Goal: Task Accomplishment & Management: Manage account settings

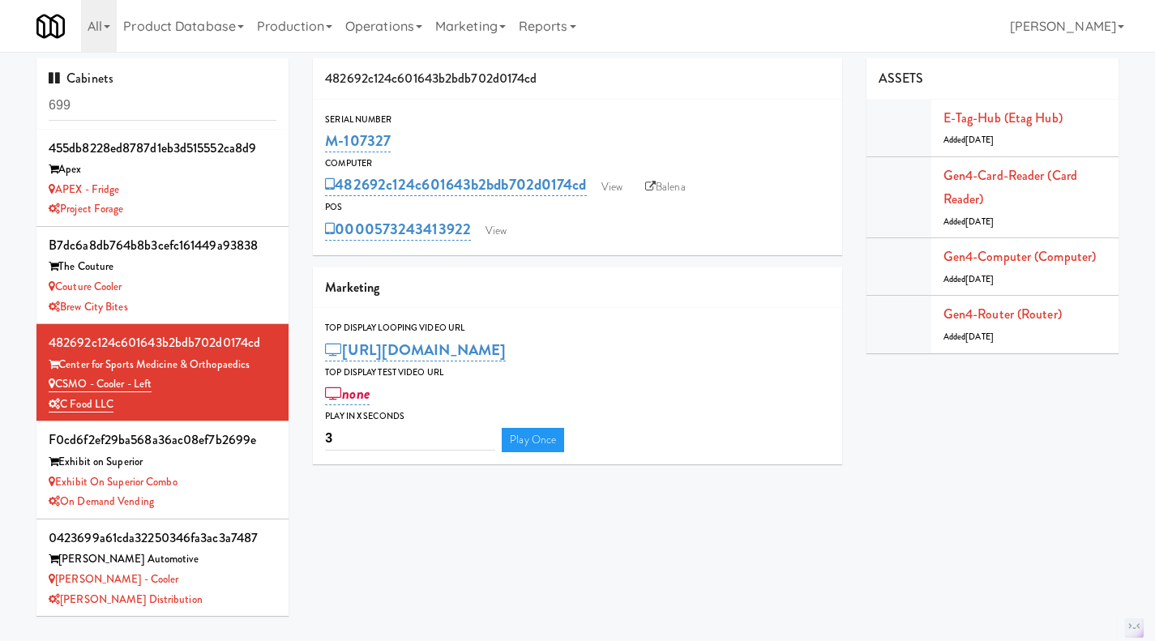
drag, startPoint x: 395, startPoint y: 24, endPoint x: 396, endPoint y: 39, distance: 14.7
click at [395, 25] on link "Operations" at bounding box center [384, 26] width 90 height 52
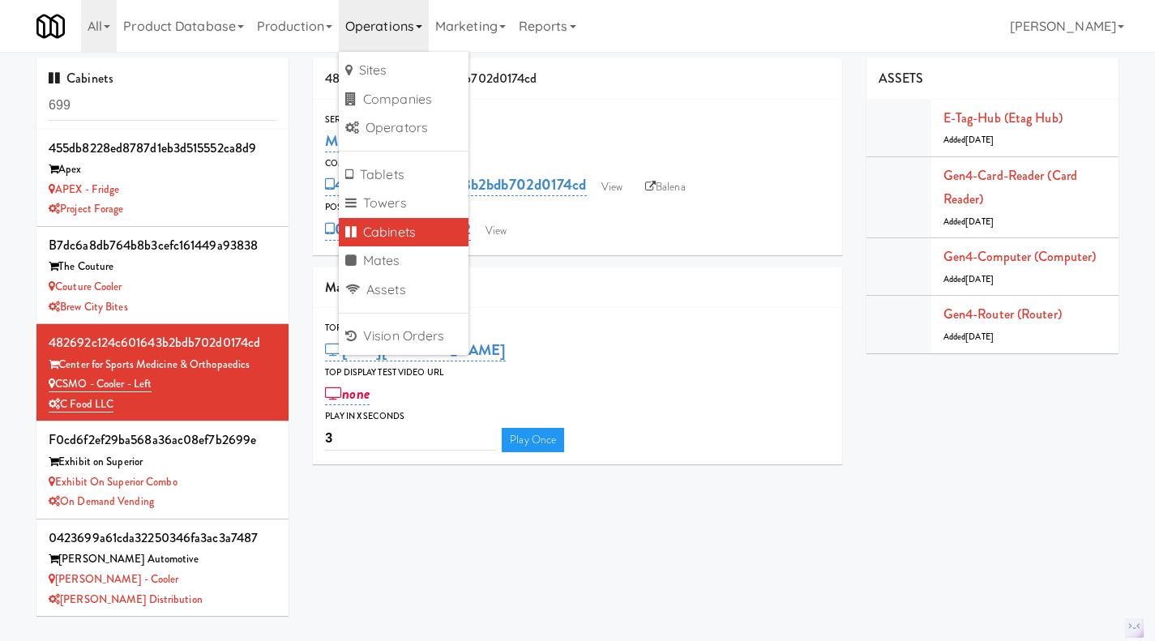
click at [457, 3] on link "Marketing" at bounding box center [470, 26] width 83 height 52
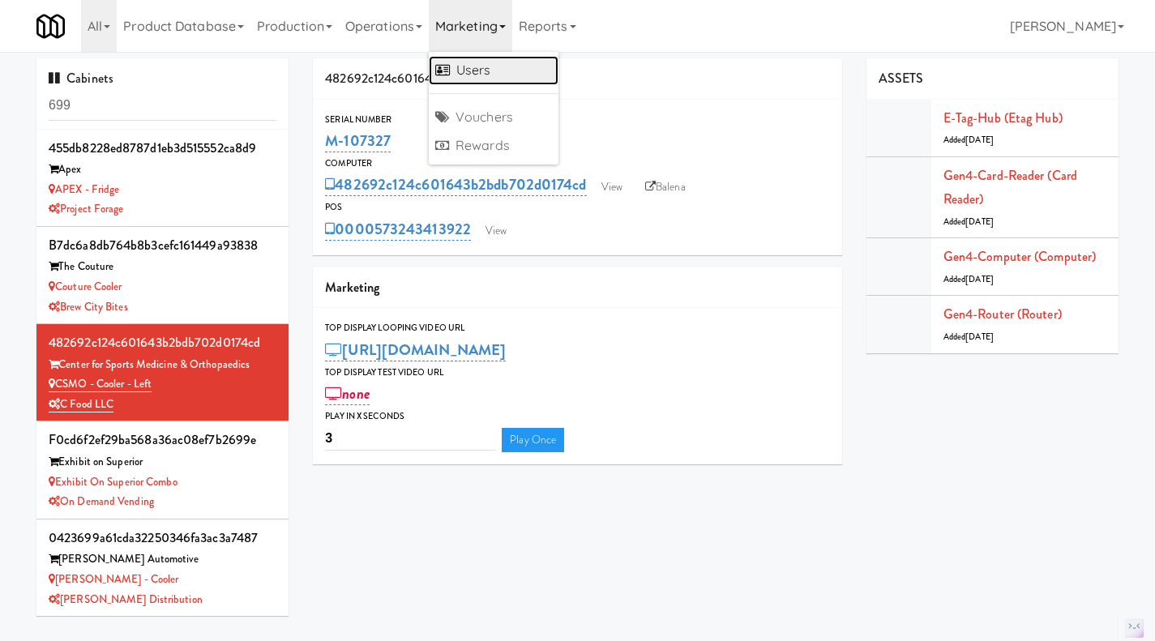
click at [484, 77] on link "Users" at bounding box center [494, 70] width 130 height 29
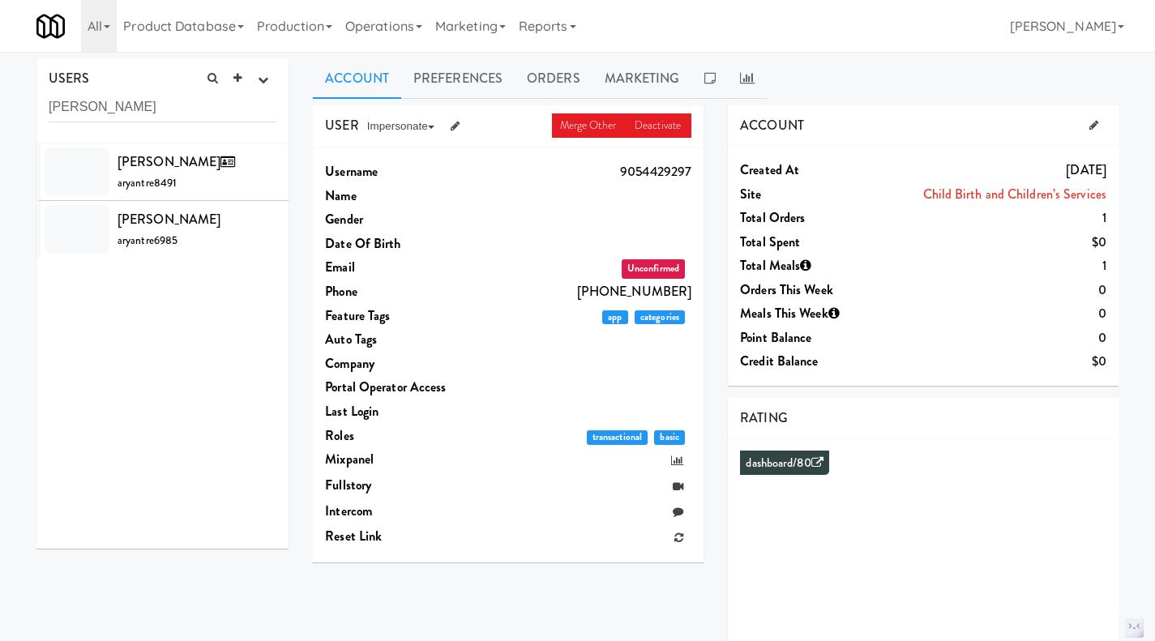
type input "aryan trehan"
click at [229, 246] on div "Aryan Trehan aryantre6985" at bounding box center [197, 229] width 159 height 44
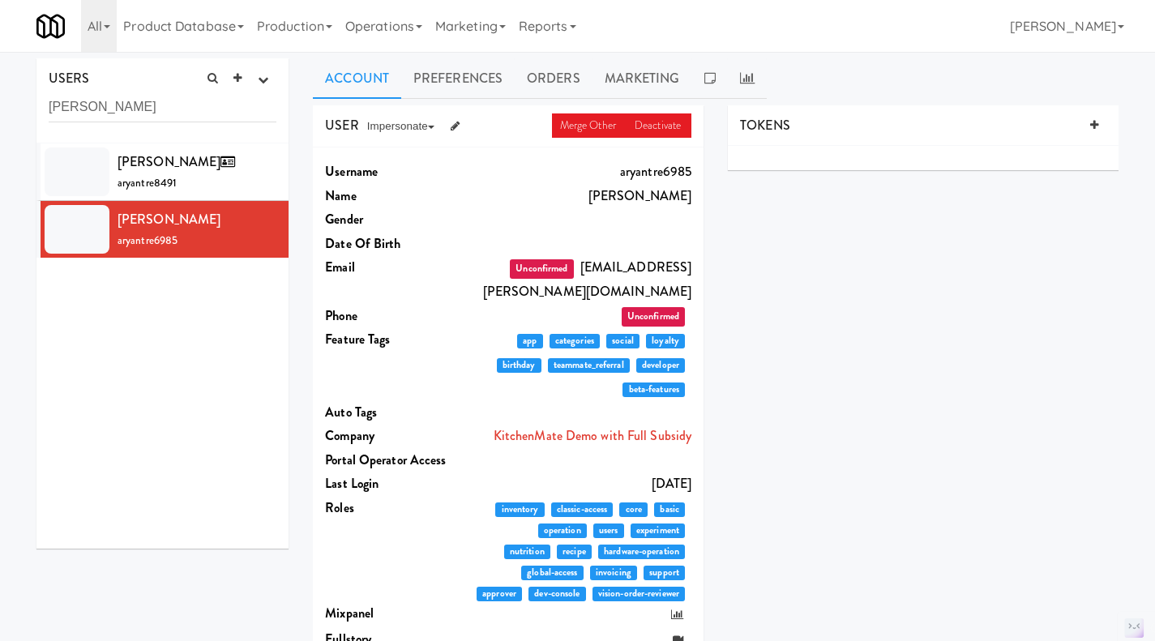
click at [237, 176] on div "Aryan Trehan aryantre8491" at bounding box center [197, 172] width 159 height 44
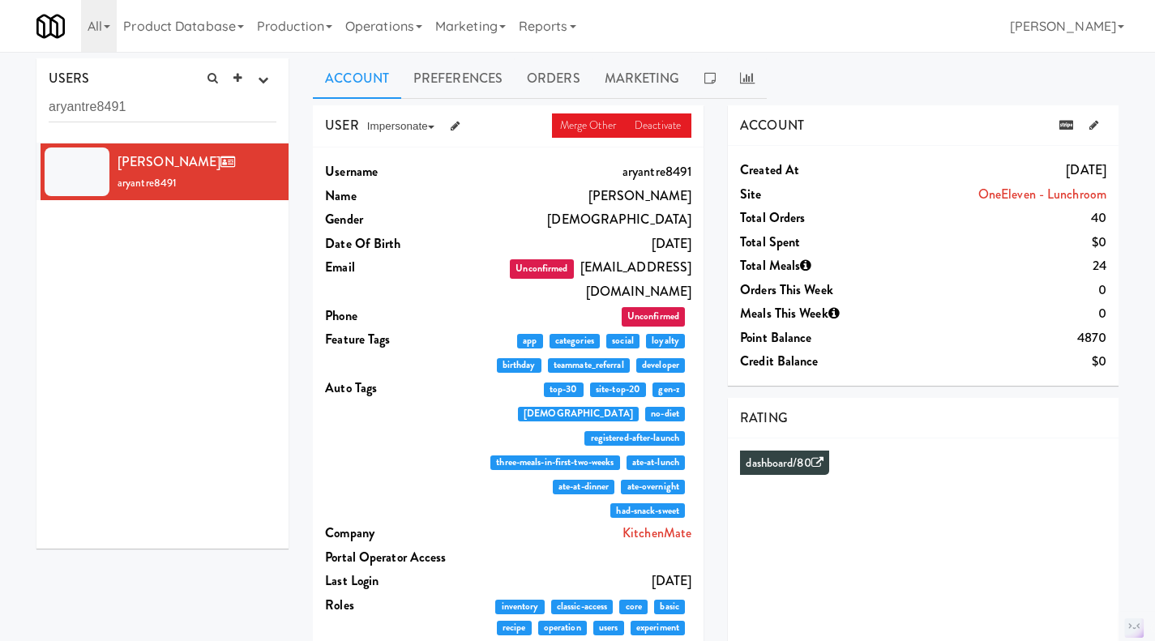
click at [135, 94] on input "aryantre8491" at bounding box center [163, 107] width 228 height 30
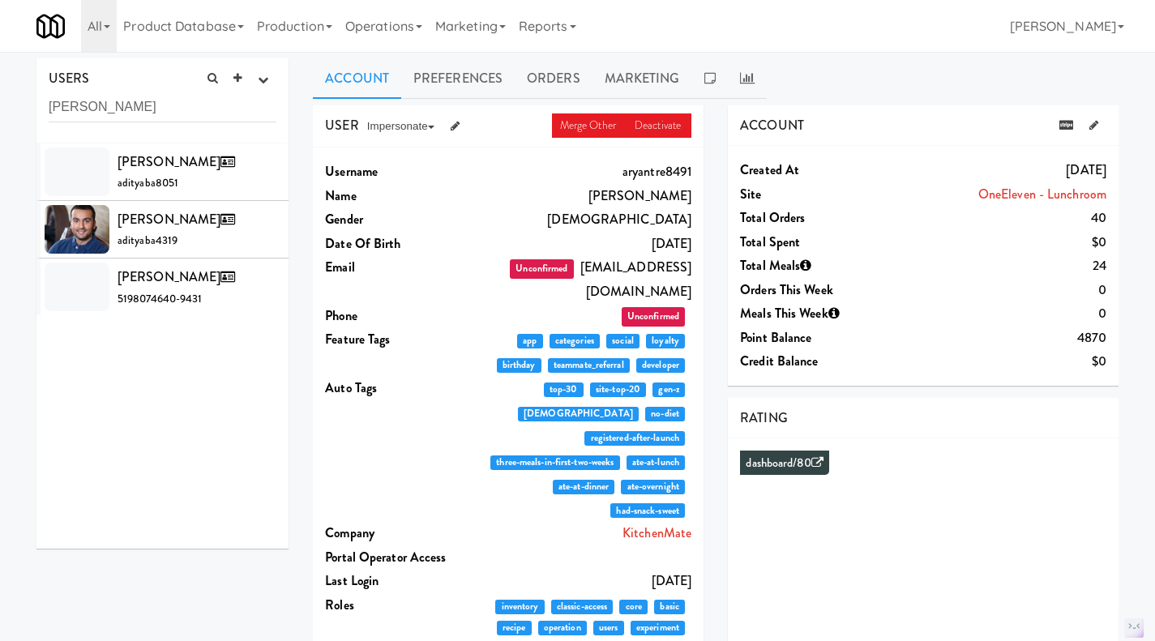
type input "aditya bali"
click at [212, 233] on div "Aditya Bali adityaba4319" at bounding box center [197, 229] width 159 height 44
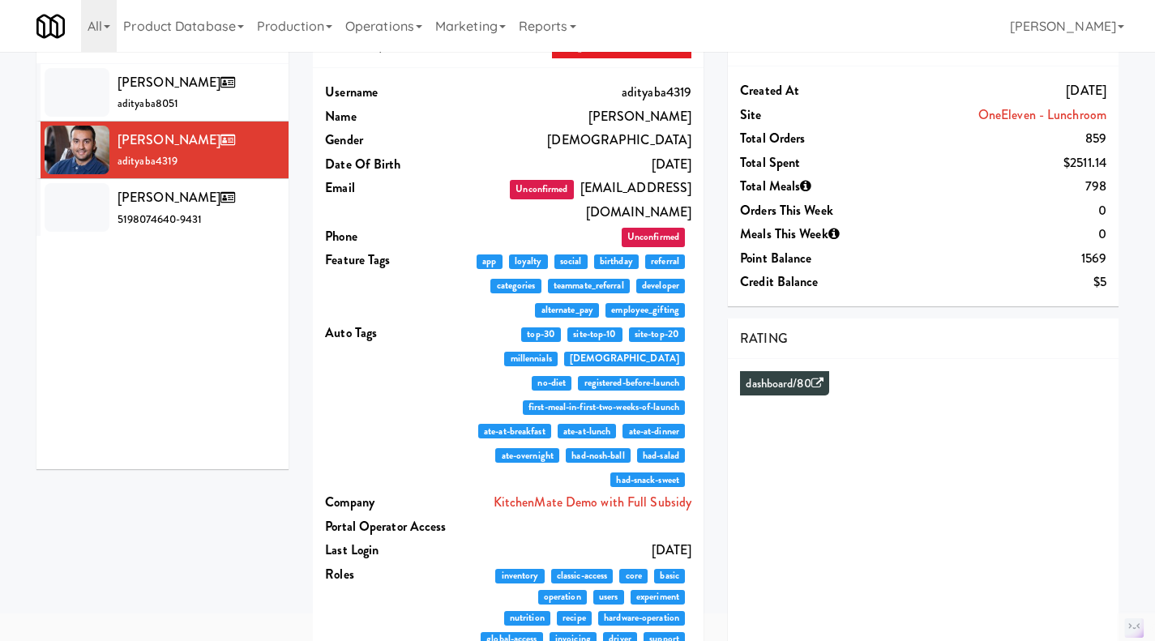
scroll to position [80, 0]
click at [410, 25] on link "Operations" at bounding box center [384, 26] width 90 height 52
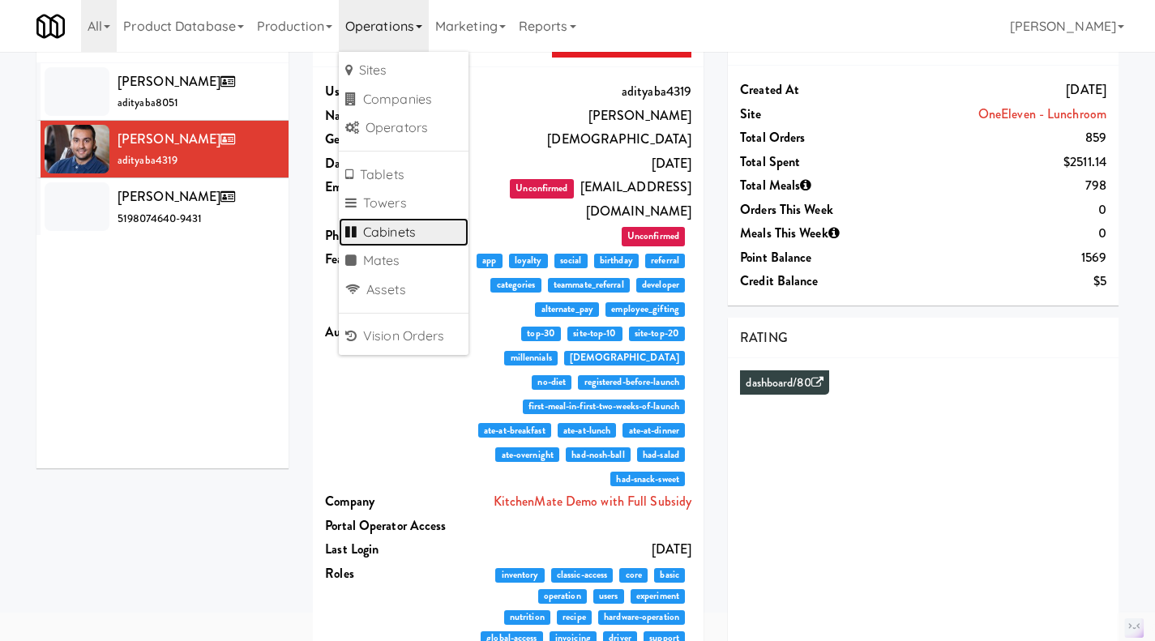
click at [407, 232] on link "Cabinets" at bounding box center [404, 232] width 130 height 29
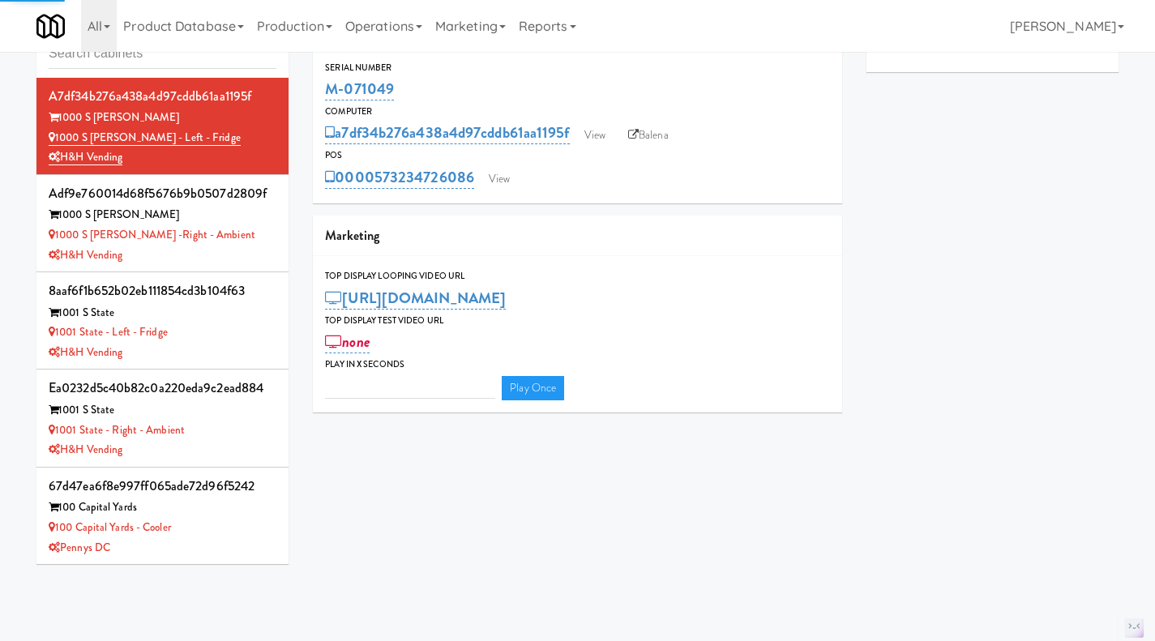
type input "3"
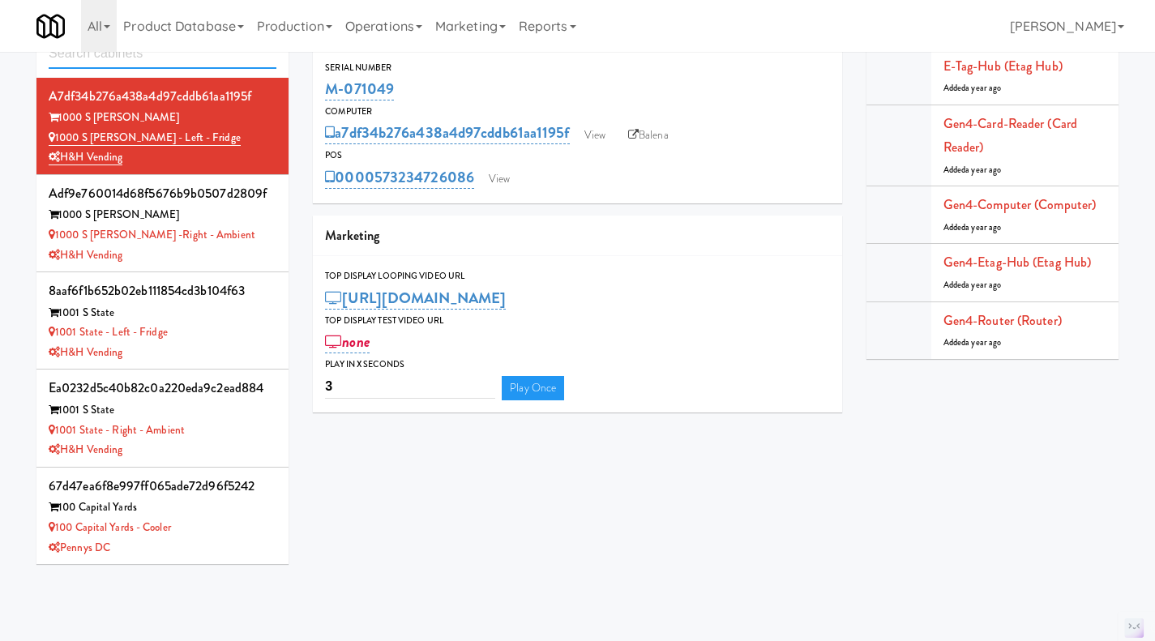
click at [135, 55] on input "text" at bounding box center [163, 54] width 228 height 30
paste input "M-114189"
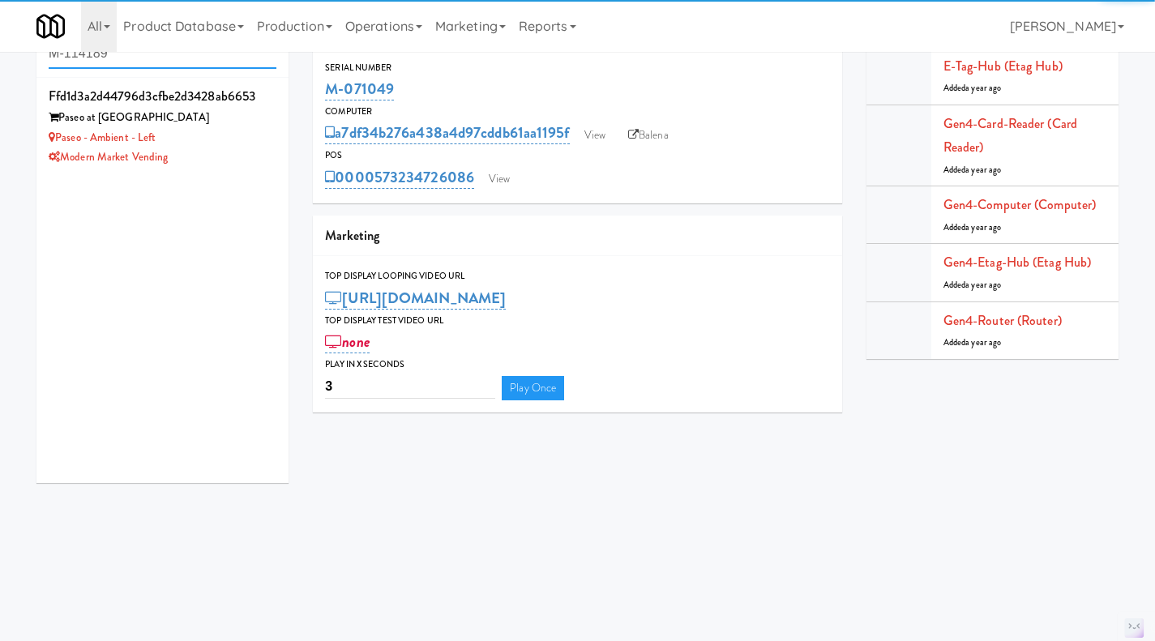
type input "M-114189"
click at [239, 143] on div "Paseo - Ambient - Left" at bounding box center [163, 138] width 228 height 20
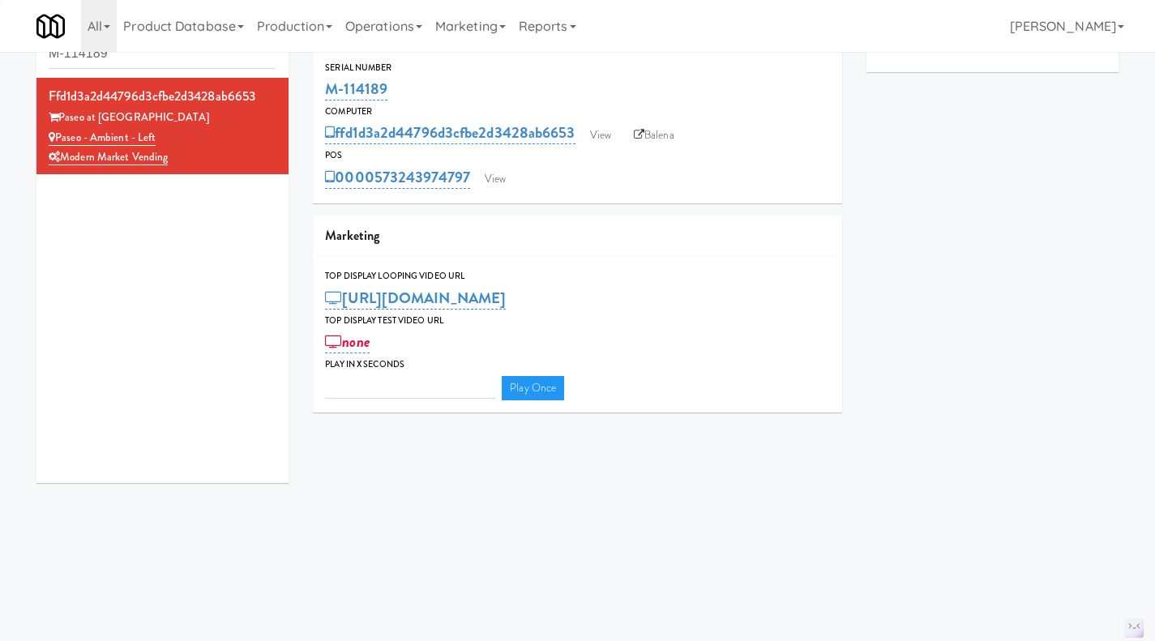
type input "3"
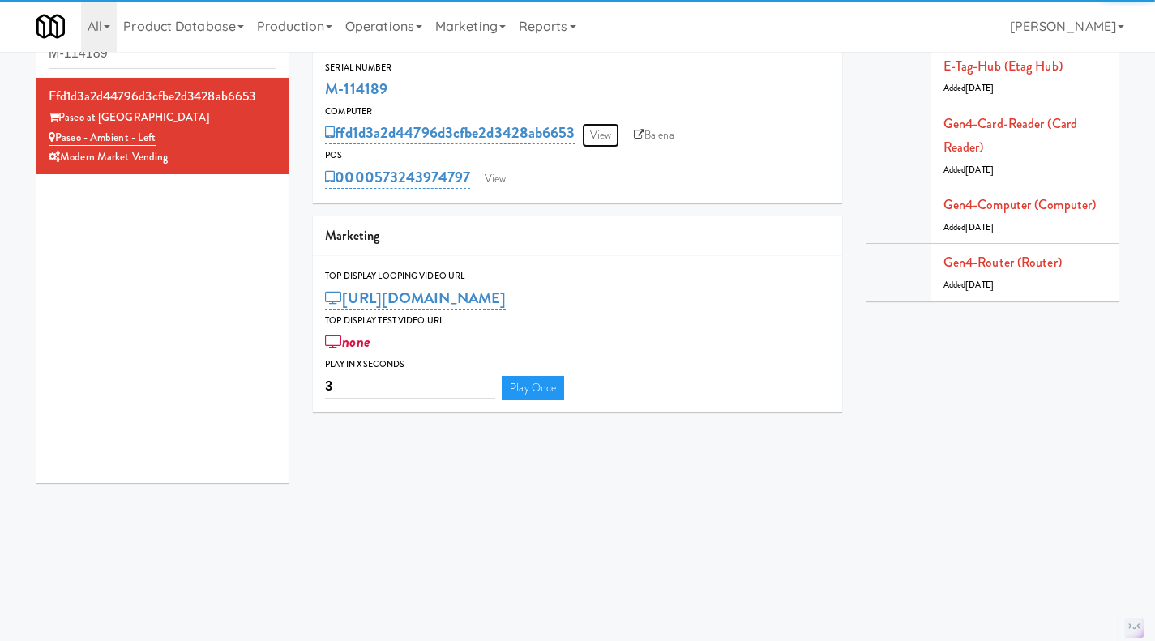
click at [594, 139] on link "View" at bounding box center [600, 135] width 37 height 24
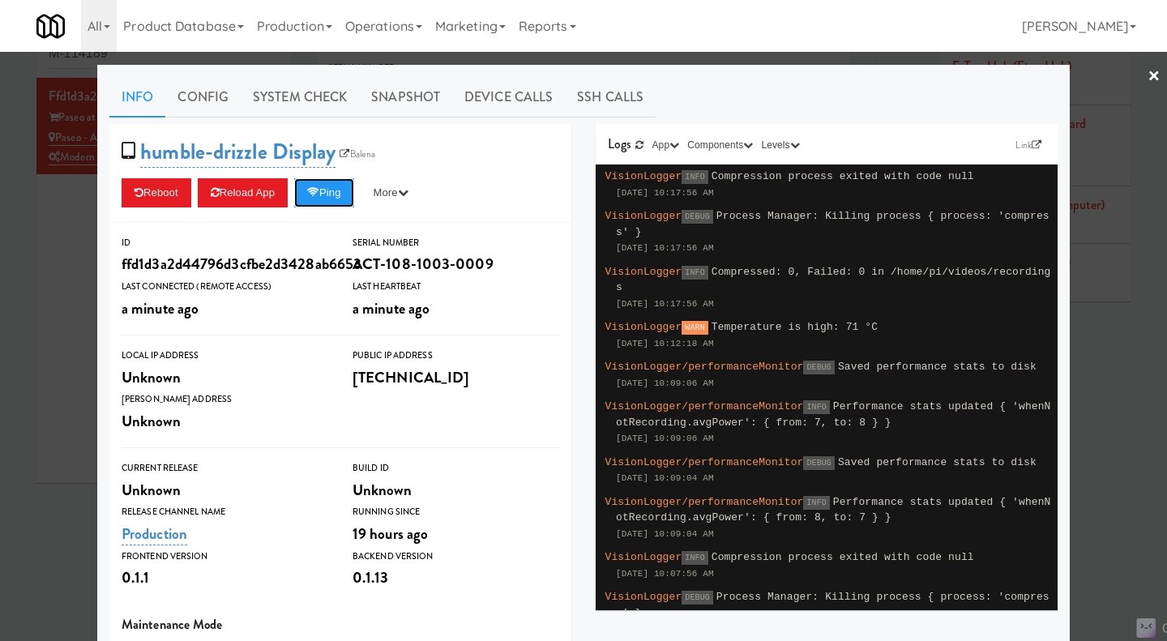
click at [315, 194] on icon at bounding box center [313, 192] width 12 height 11
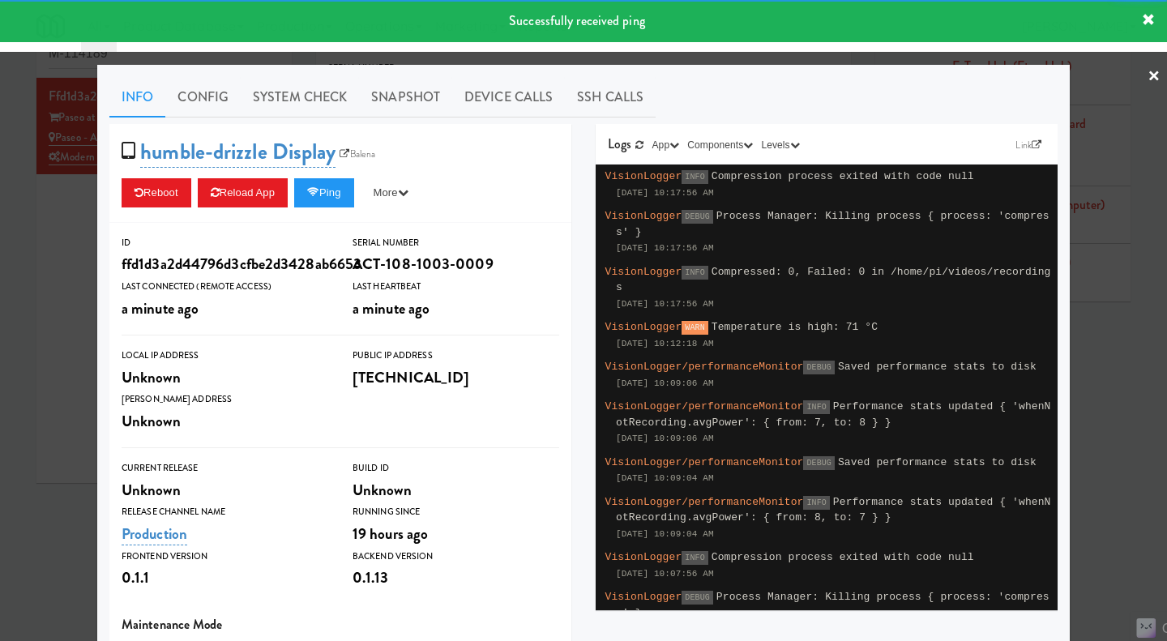
click at [39, 280] on div at bounding box center [583, 320] width 1167 height 641
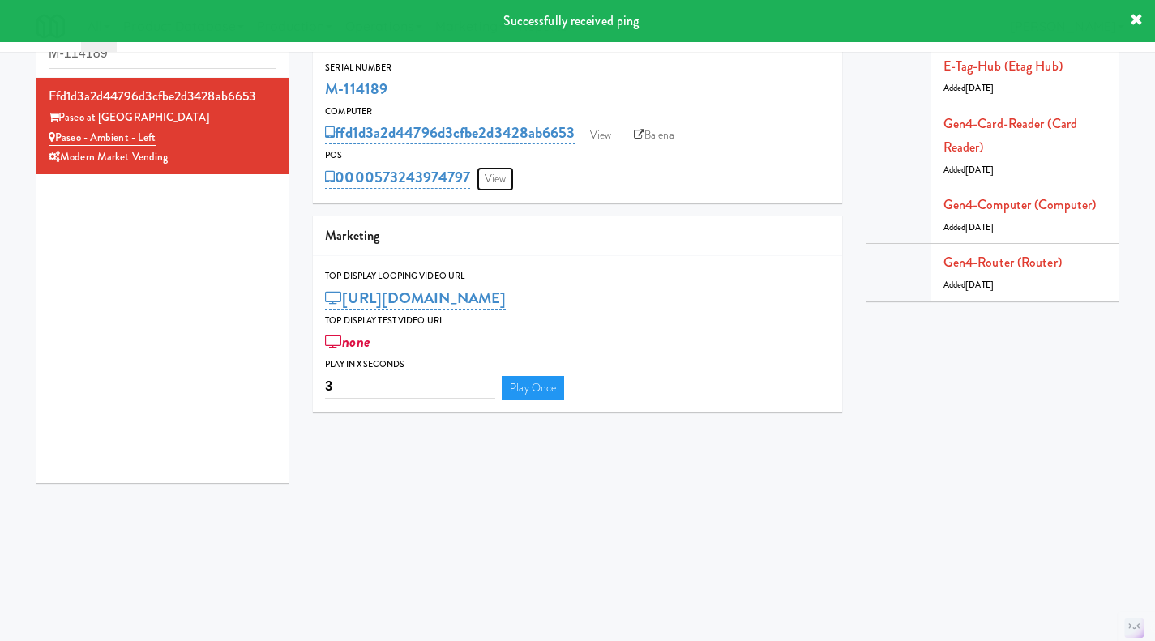
click at [496, 181] on link "View" at bounding box center [495, 179] width 37 height 24
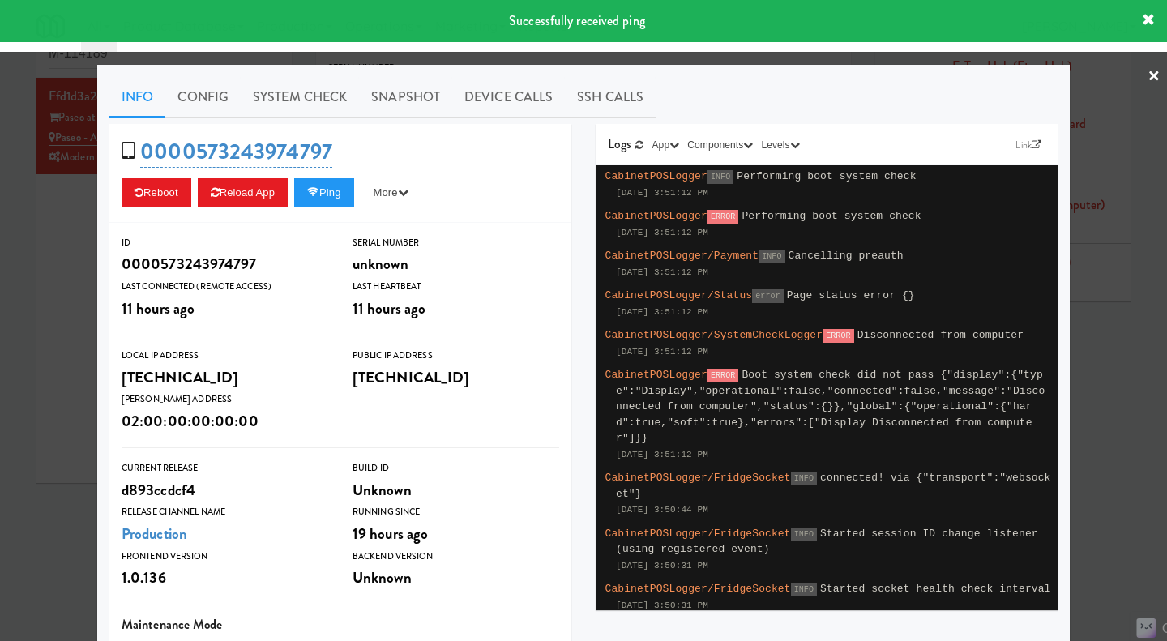
click at [66, 254] on div at bounding box center [583, 320] width 1167 height 641
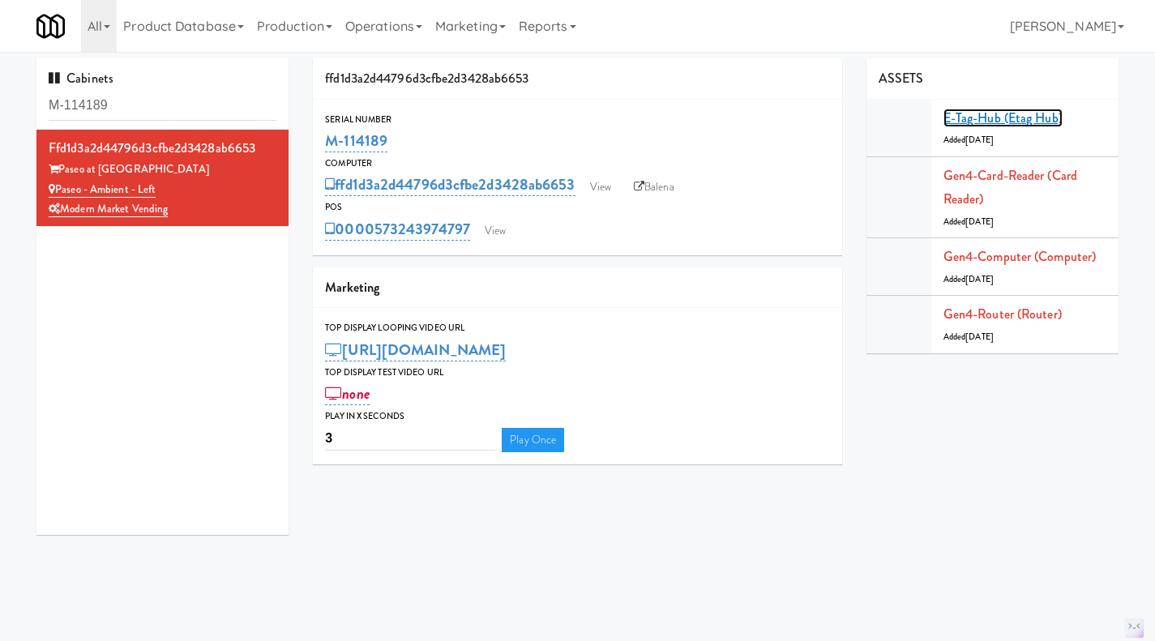
click at [1004, 122] on link "E-tag-hub (Etag Hub)" at bounding box center [1002, 118] width 119 height 19
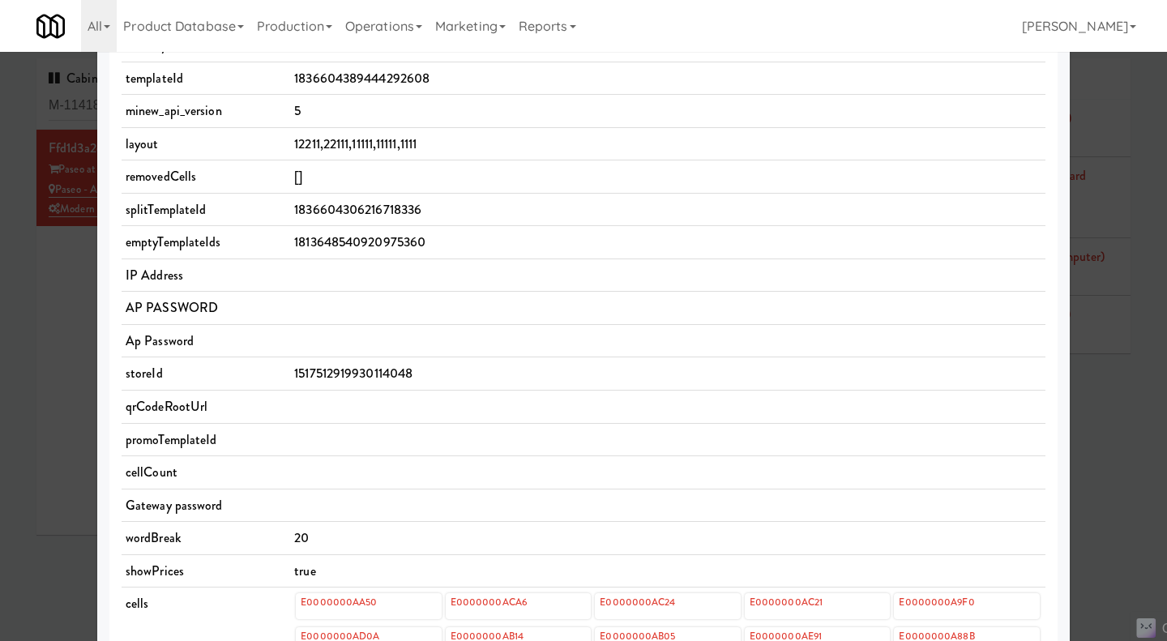
scroll to position [80, 0]
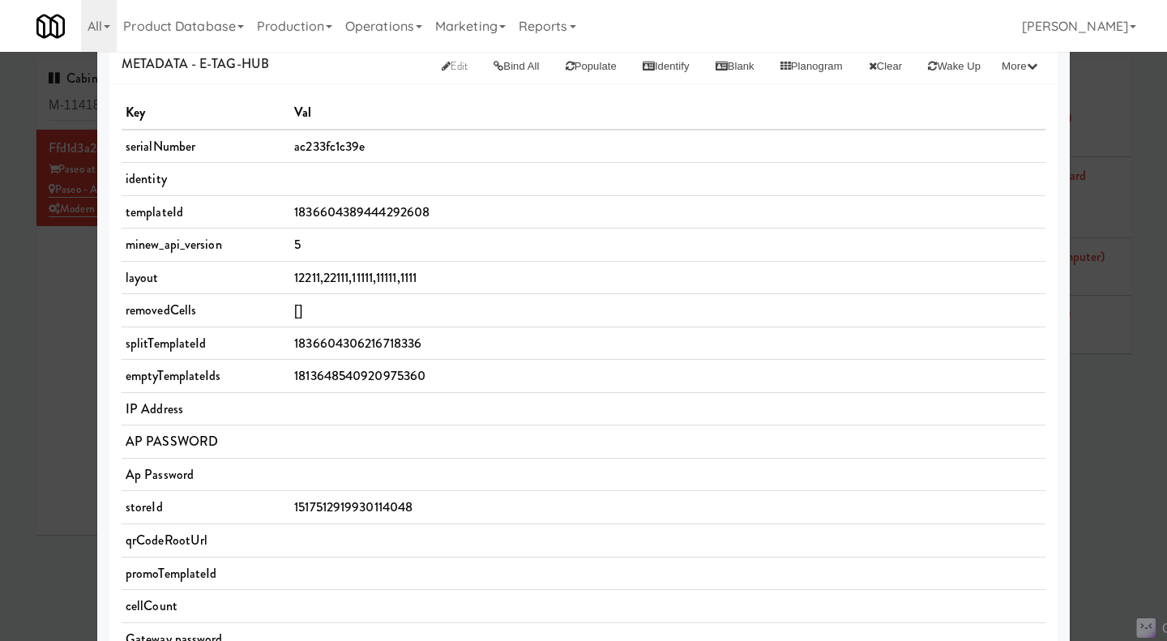
click at [345, 281] on span "12211,22111,11111,11111,1111" at bounding box center [355, 277] width 122 height 19
copy span "12211,22111,11111,11111,1111"
click at [64, 308] on div at bounding box center [583, 320] width 1167 height 641
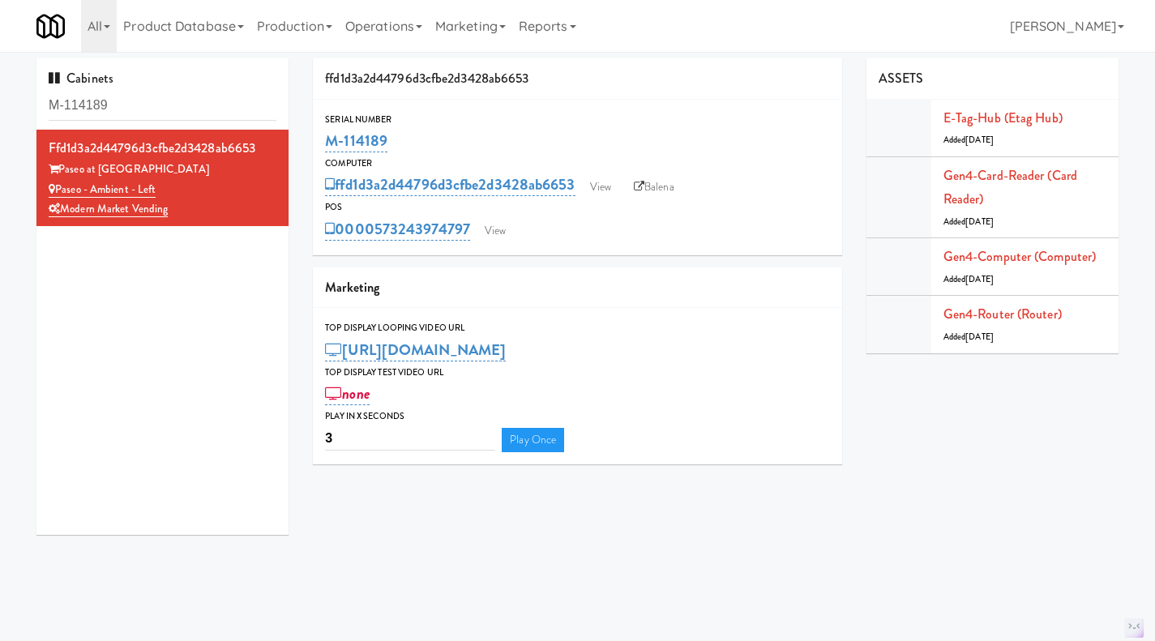
drag, startPoint x: 407, startPoint y: 139, endPoint x: 323, endPoint y: 142, distance: 83.5
click at [323, 142] on div "Serial Number M-114189" at bounding box center [577, 134] width 529 height 44
copy link "M-114189"
click at [1010, 318] on link "Gen4-router (Router)" at bounding box center [1002, 314] width 118 height 19
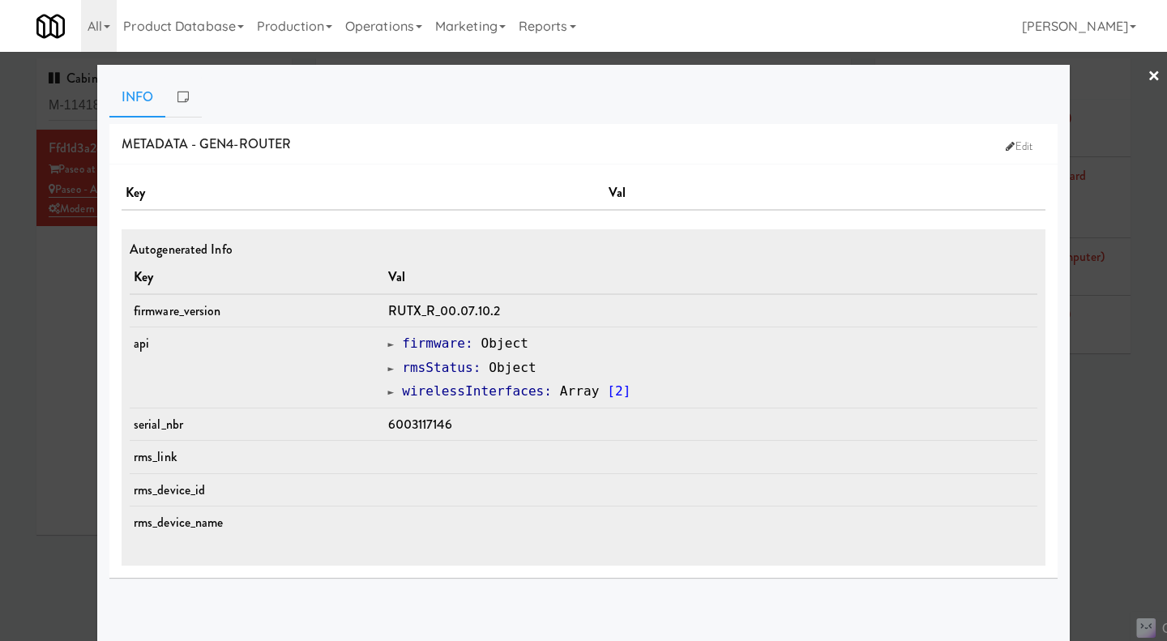
click at [1087, 456] on div at bounding box center [583, 320] width 1167 height 641
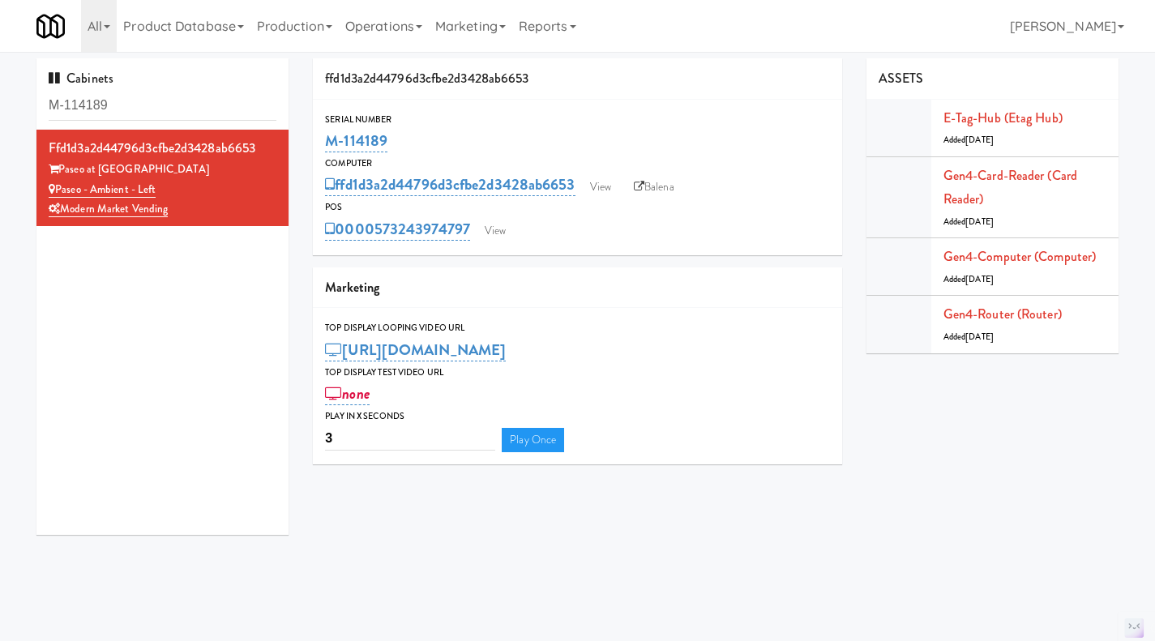
click at [400, 18] on link "Operations" at bounding box center [384, 26] width 90 height 52
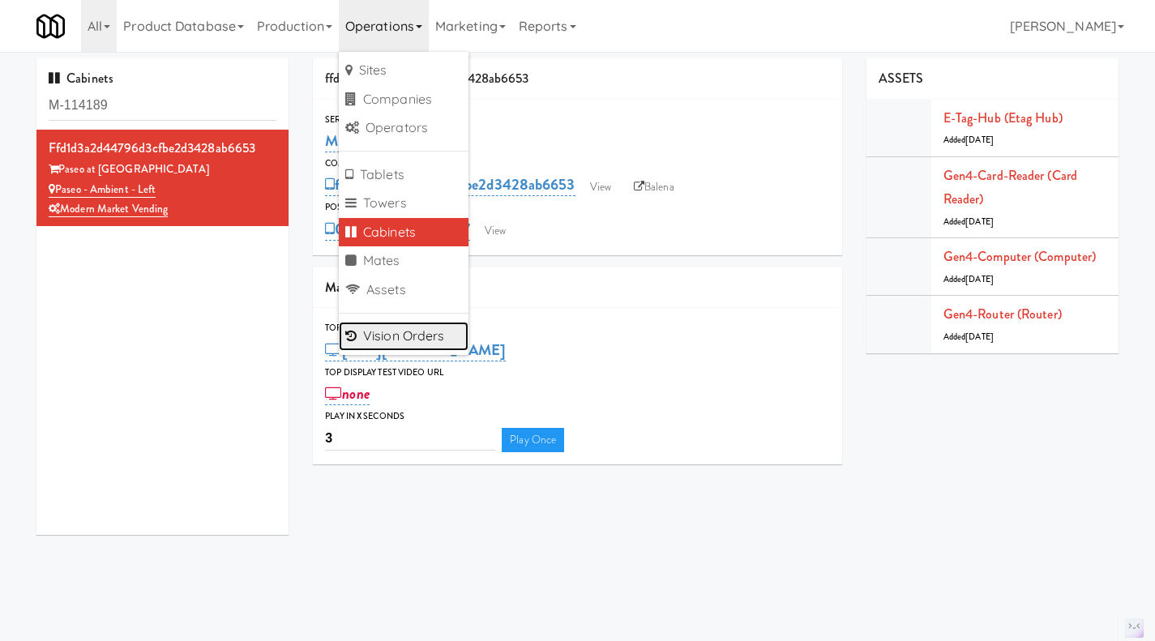
click at [425, 339] on link "Vision Orders" at bounding box center [404, 336] width 130 height 29
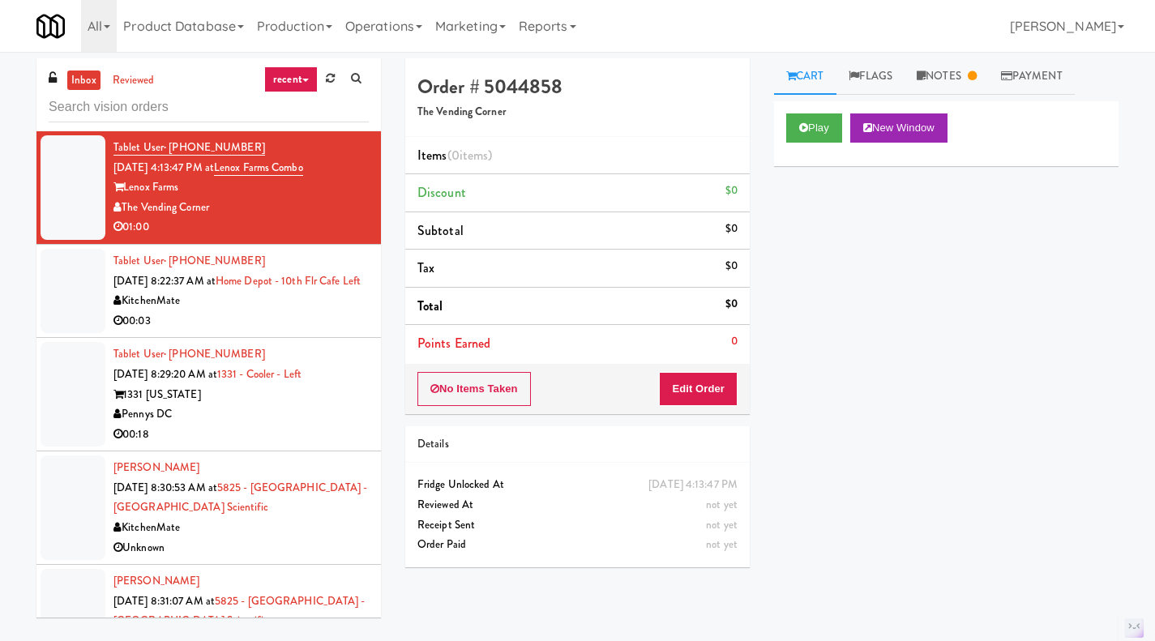
click at [212, 102] on input "text" at bounding box center [209, 107] width 320 height 30
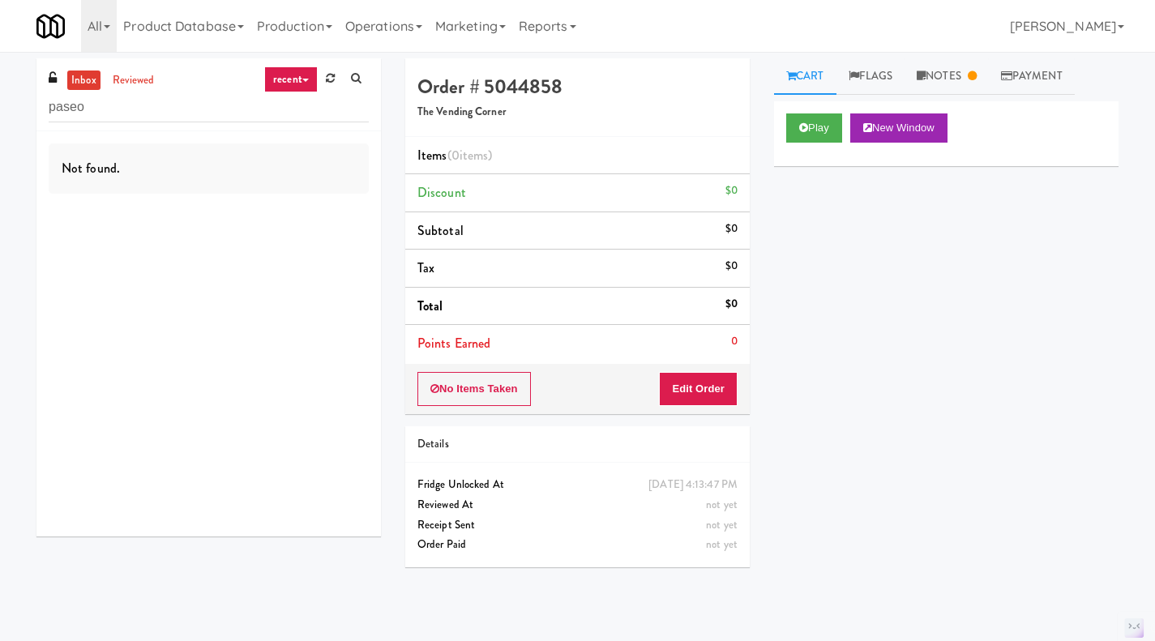
type input "paseo"
click at [125, 85] on link "reviewed" at bounding box center [134, 81] width 50 height 20
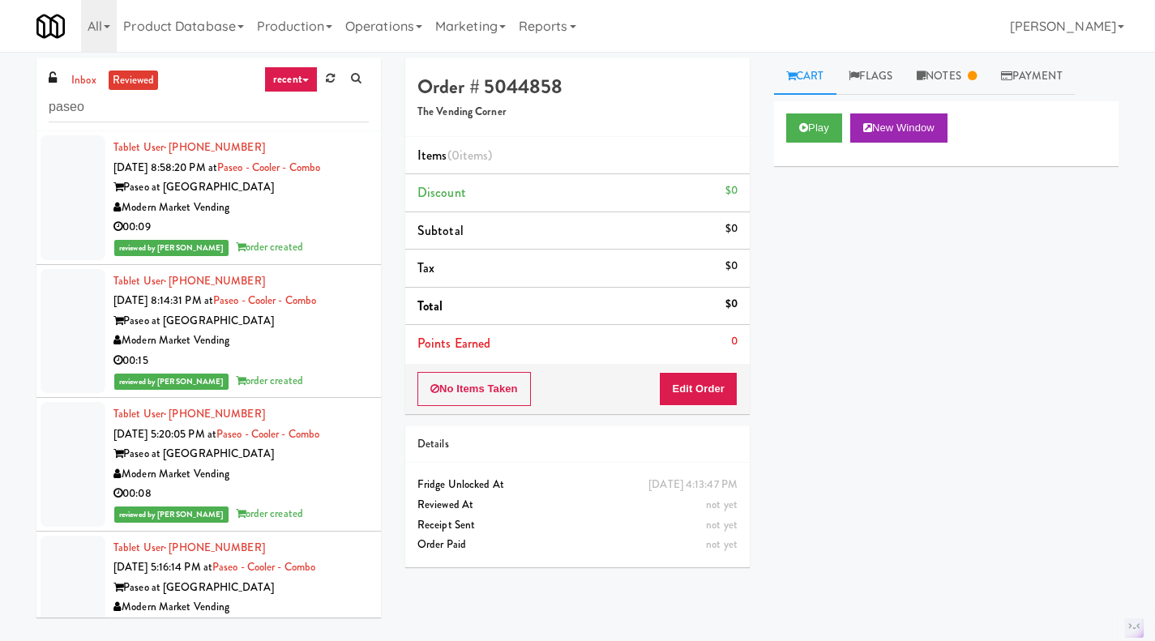
click at [89, 87] on link "inbox" at bounding box center [83, 81] width 33 height 20
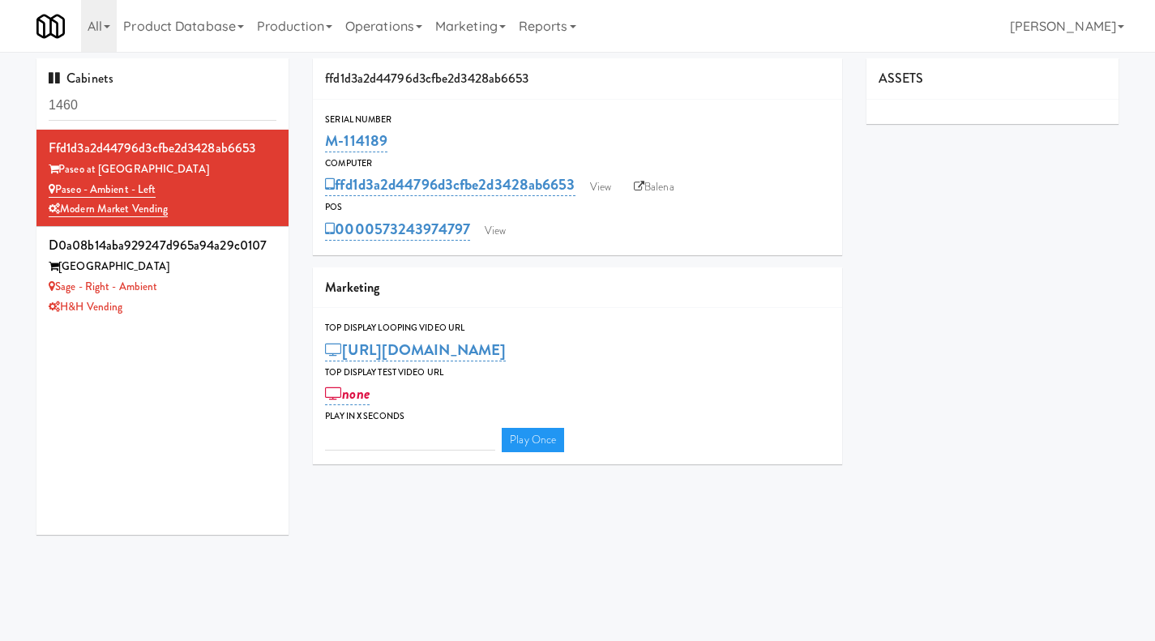
type input "3"
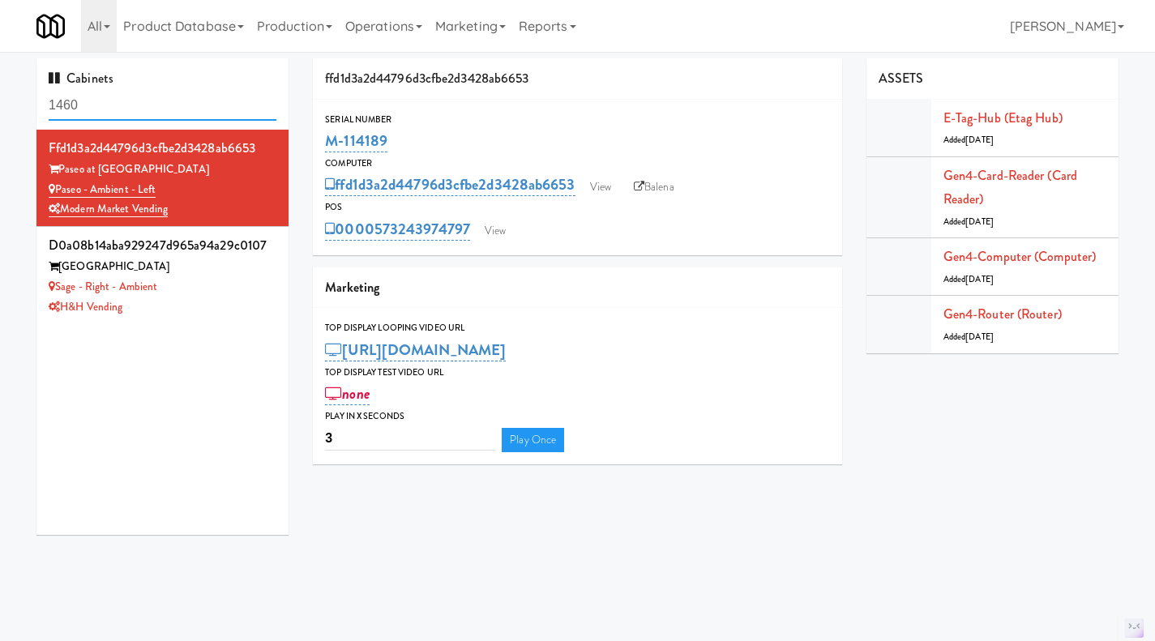
click at [92, 106] on input "1460" at bounding box center [163, 106] width 228 height 30
drag, startPoint x: 425, startPoint y: 133, endPoint x: 306, endPoint y: 134, distance: 119.1
click at [306, 134] on div "ffd1d3a2d44796d3cfbe2d3428ab6653 Serial Number M-114189 Computer ffd1d3a2d44796…" at bounding box center [578, 267] width 554 height 418
copy link "M-114189"
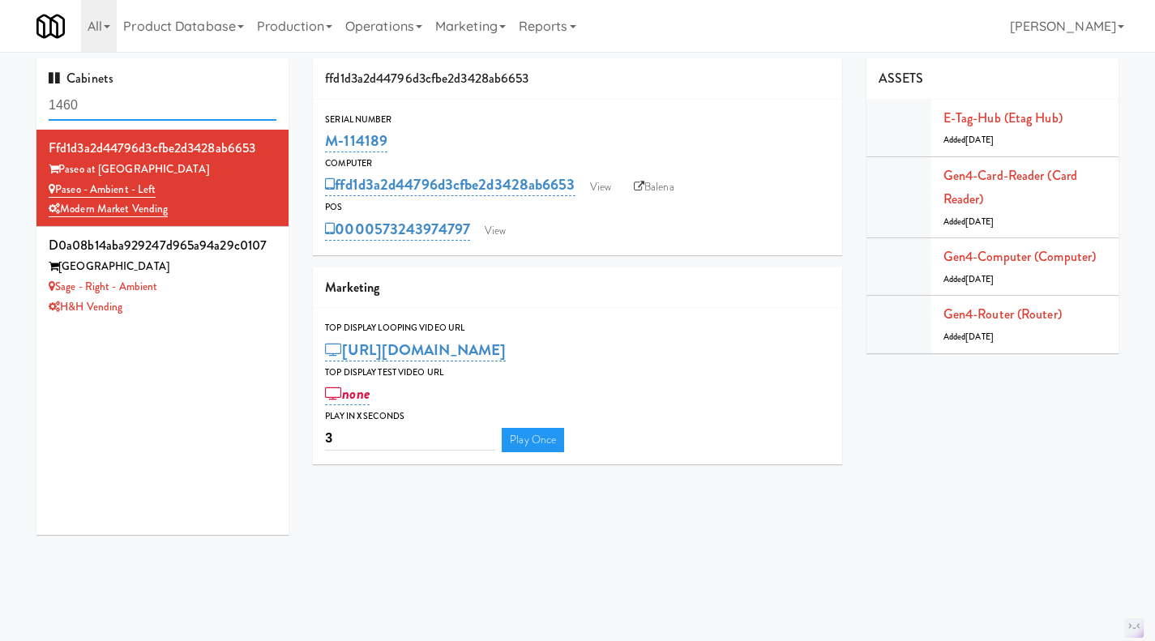
click at [192, 105] on input "1460" at bounding box center [163, 106] width 228 height 30
paste input "M-114189"
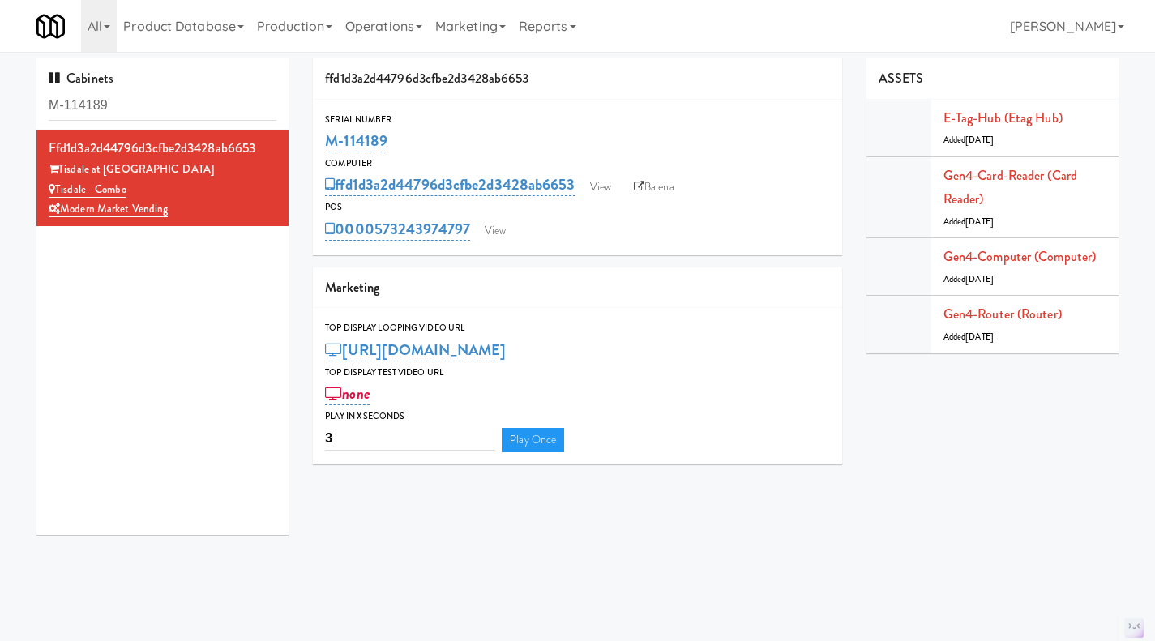
click at [250, 214] on div "Modern Market Vending" at bounding box center [163, 209] width 228 height 20
click at [141, 104] on input "M-114189" at bounding box center [163, 106] width 228 height 30
click at [140, 104] on input "M-114189" at bounding box center [163, 106] width 228 height 30
paste input "50407"
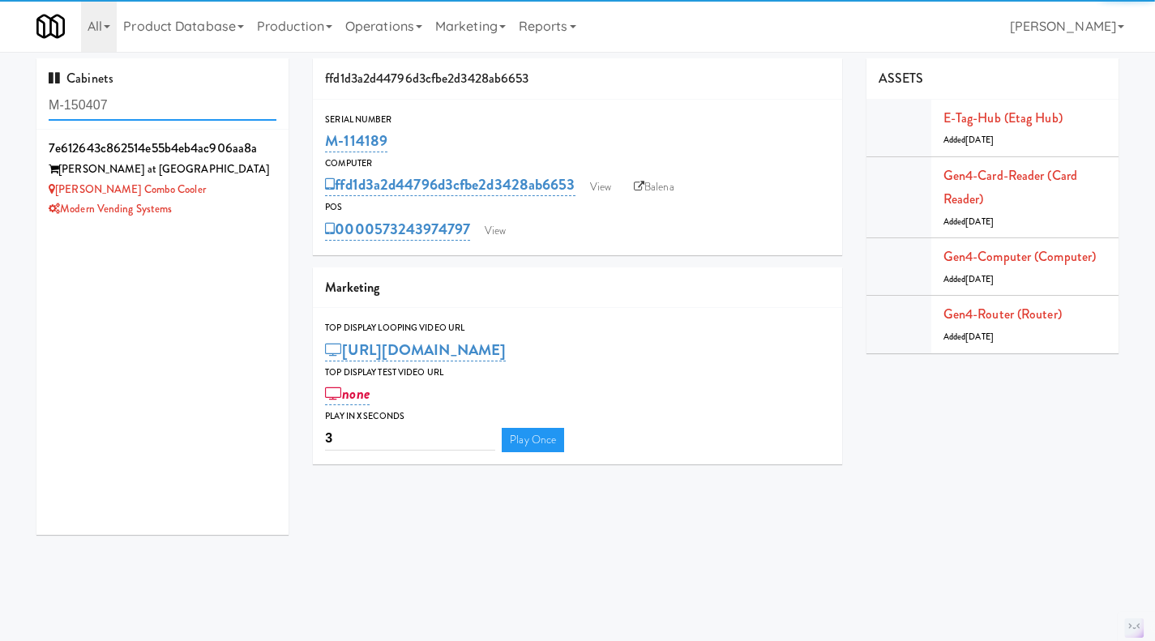
type input "M-150407"
click at [220, 193] on div "[PERSON_NAME] Combo Cooler" at bounding box center [163, 190] width 228 height 20
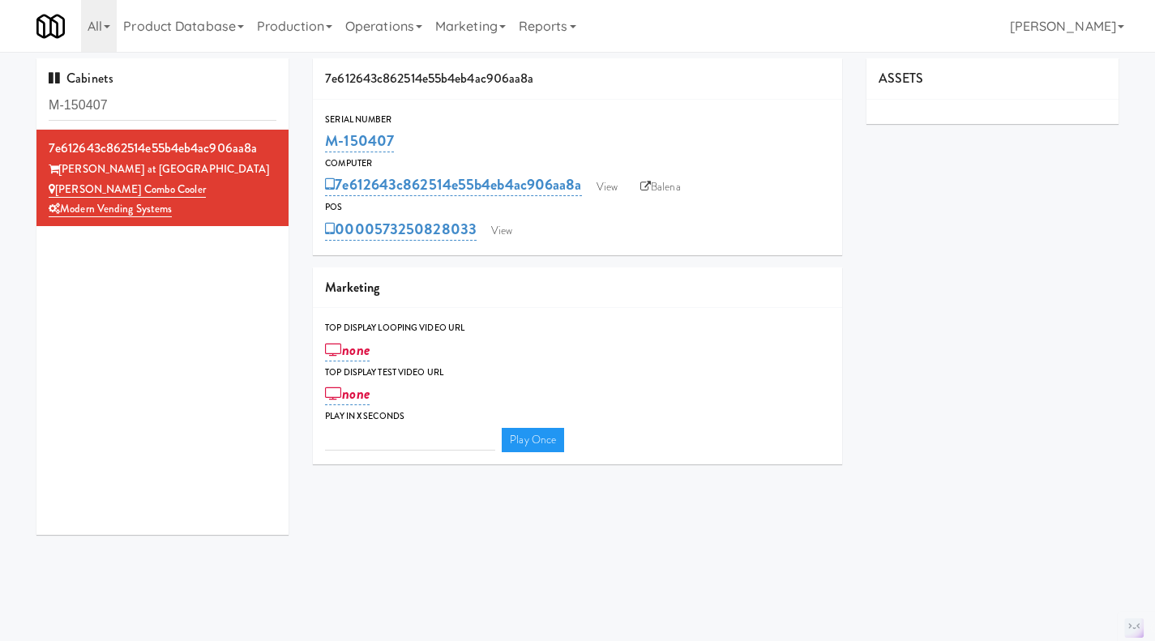
type input "3"
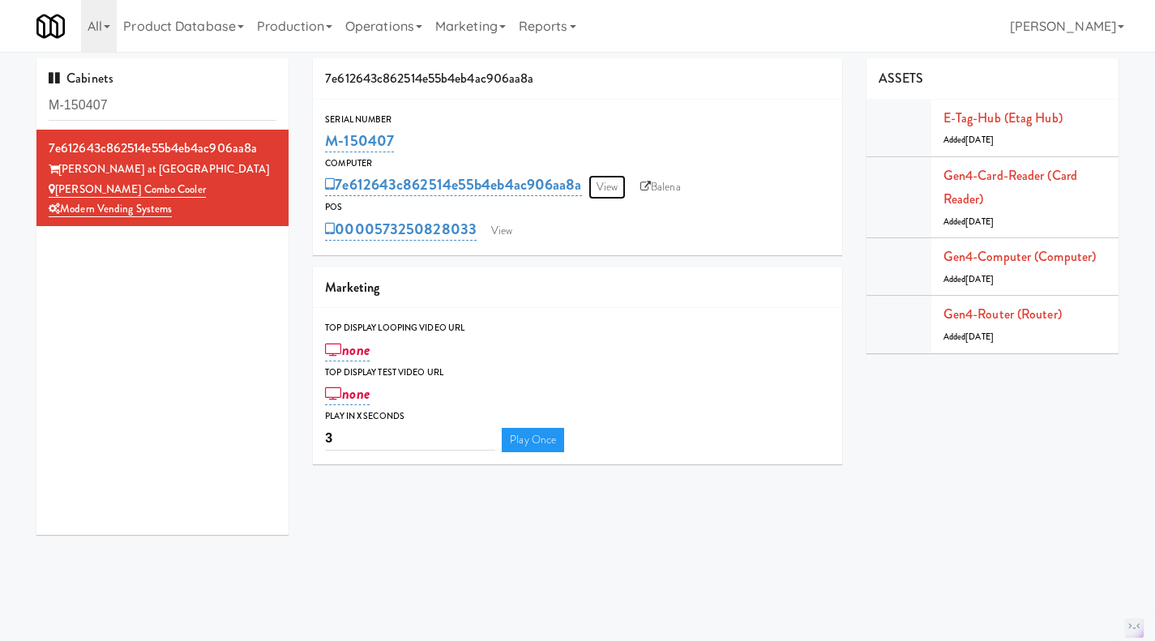
click at [604, 187] on link "View" at bounding box center [606, 187] width 37 height 24
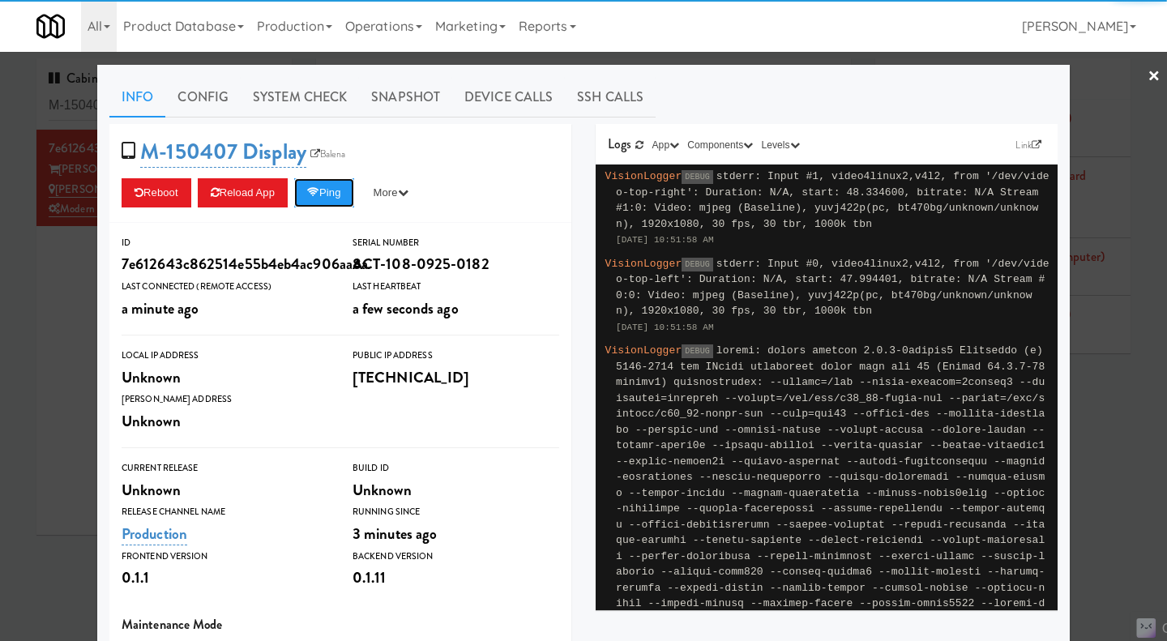
click at [331, 197] on button "Ping" at bounding box center [324, 192] width 60 height 29
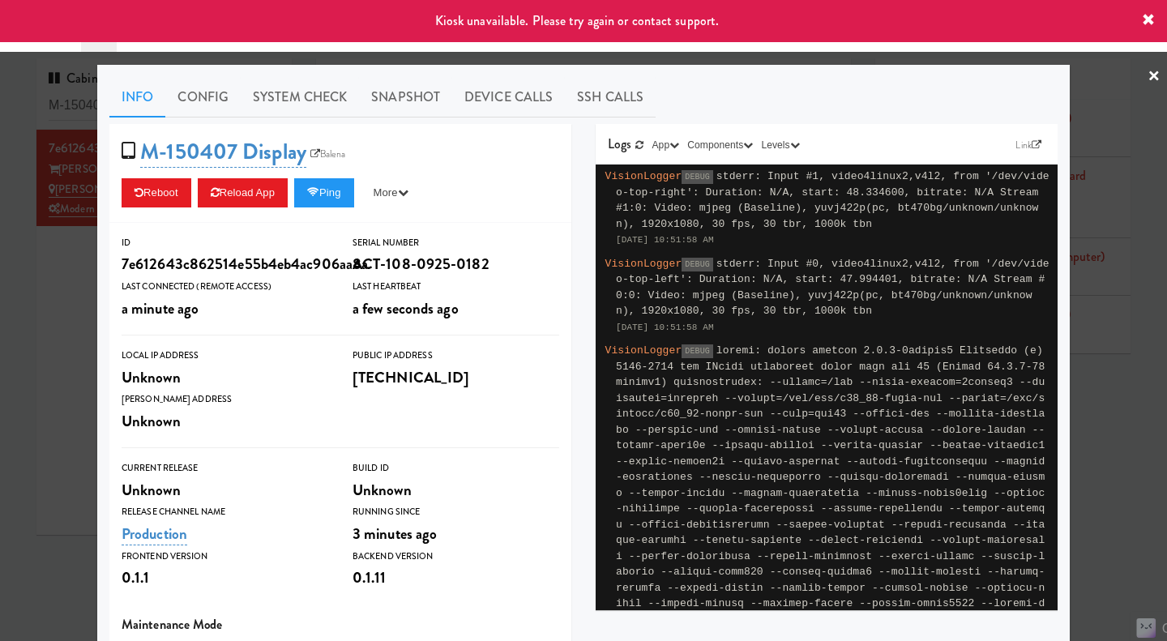
click at [58, 364] on div at bounding box center [583, 320] width 1167 height 641
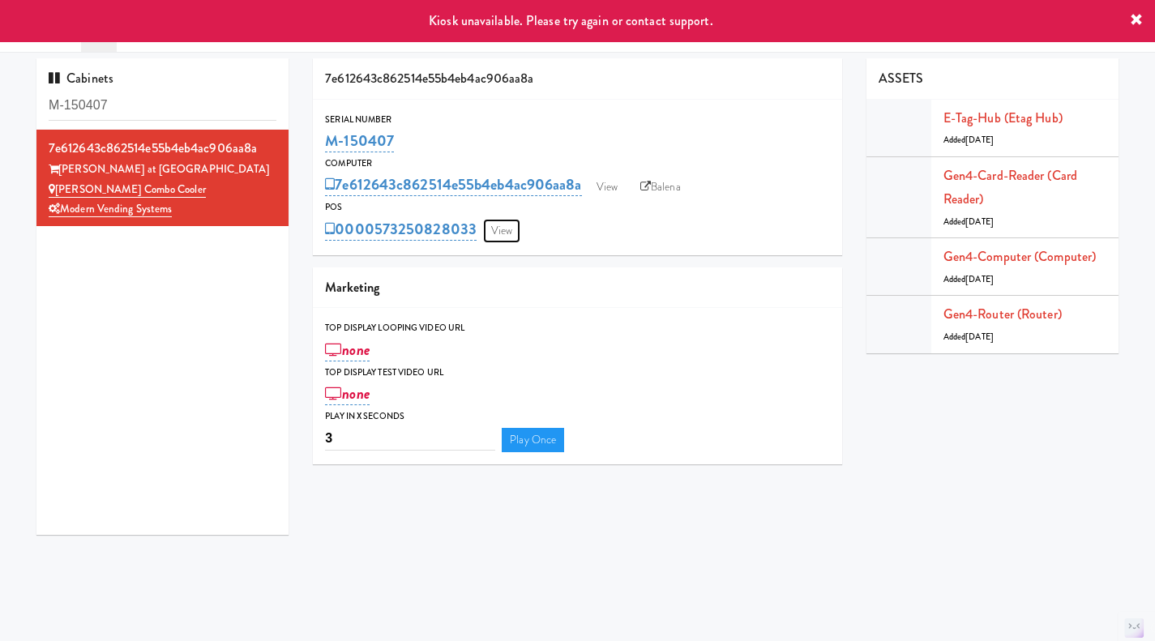
click at [499, 228] on link "View" at bounding box center [501, 231] width 37 height 24
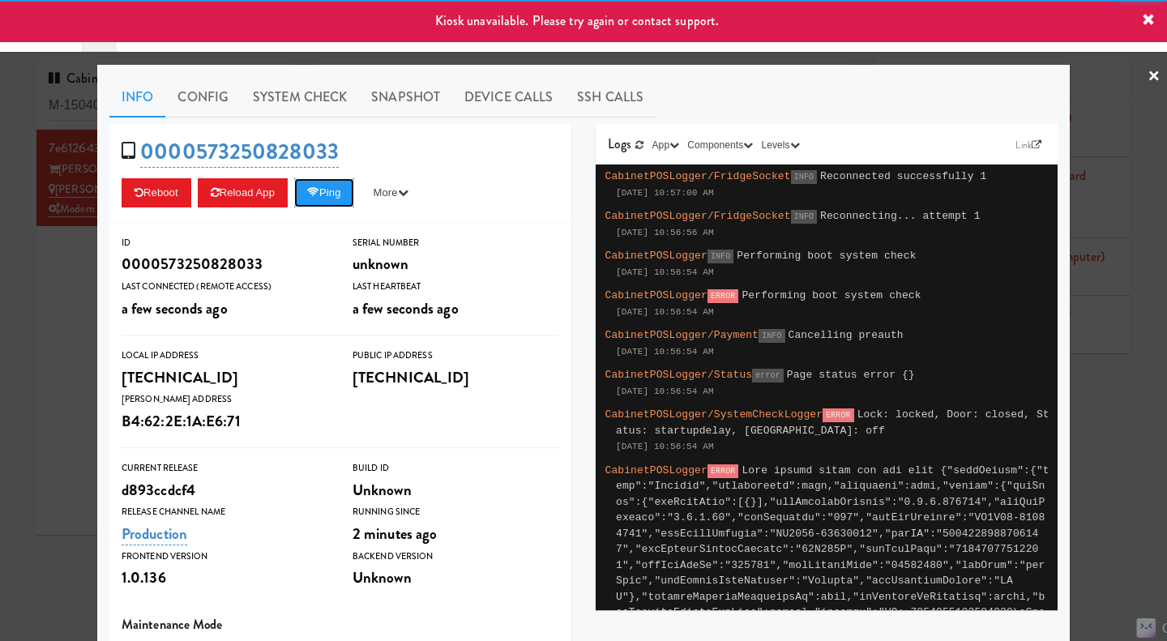
click at [325, 197] on button "Ping" at bounding box center [324, 192] width 60 height 29
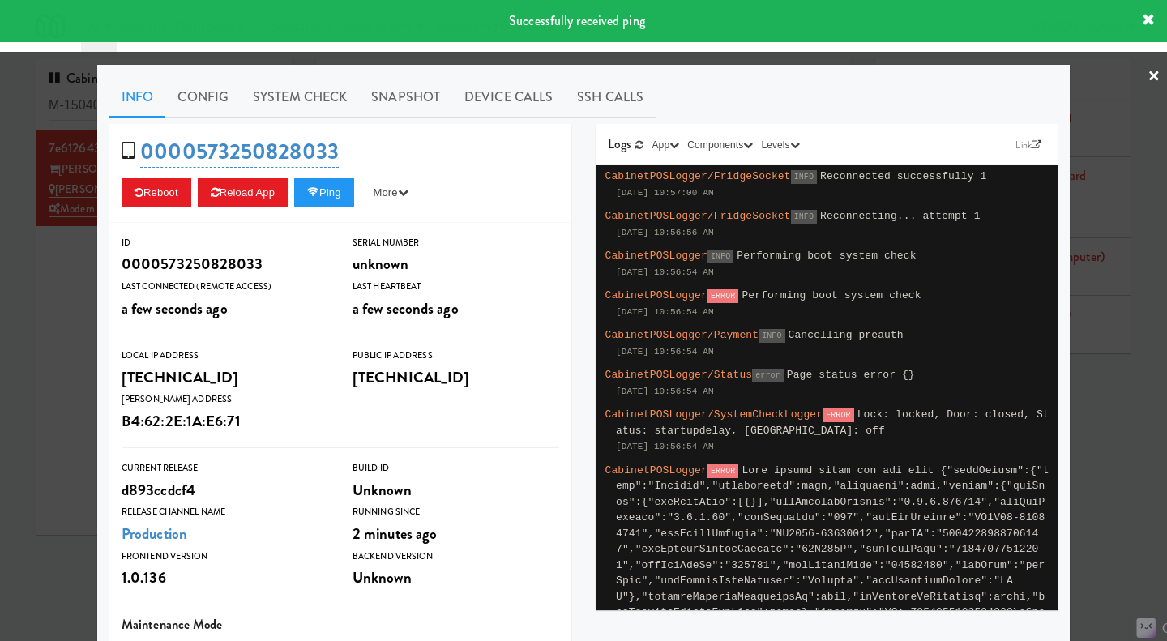
click at [54, 312] on div at bounding box center [583, 320] width 1167 height 641
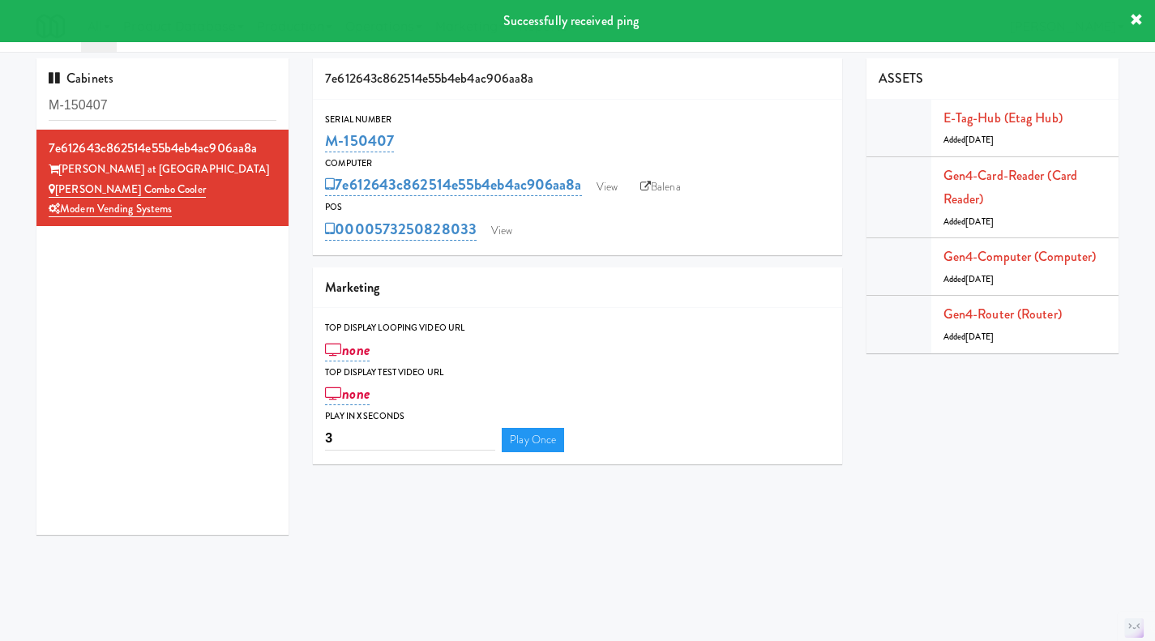
drag, startPoint x: 410, startPoint y: 136, endPoint x: 327, endPoint y: 143, distance: 83.8
click at [327, 143] on div "M-150407" at bounding box center [577, 141] width 505 height 28
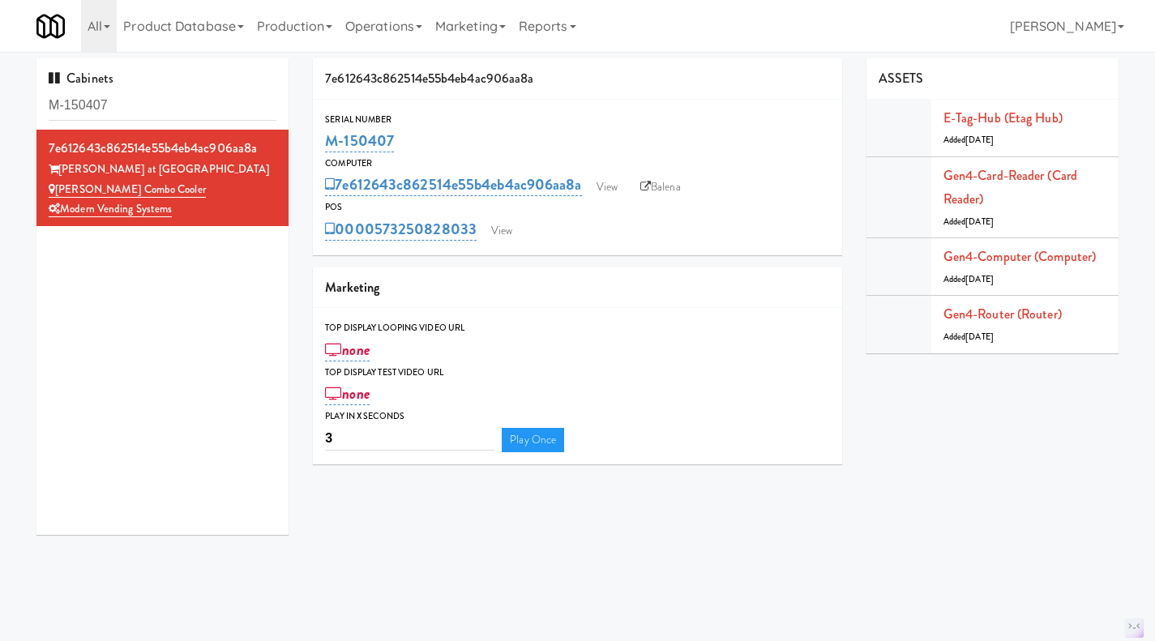
copy link "M-150407"
click at [622, 190] on link "View" at bounding box center [606, 187] width 37 height 24
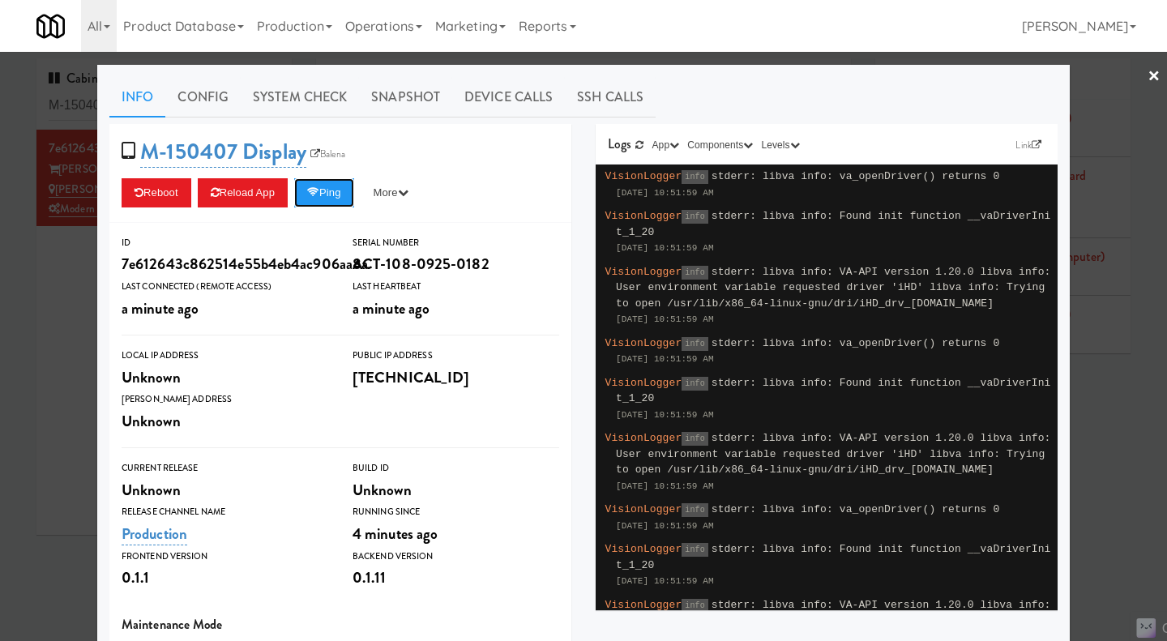
click at [318, 194] on icon at bounding box center [313, 192] width 12 height 11
click at [307, 114] on link "System Check" at bounding box center [300, 97] width 118 height 41
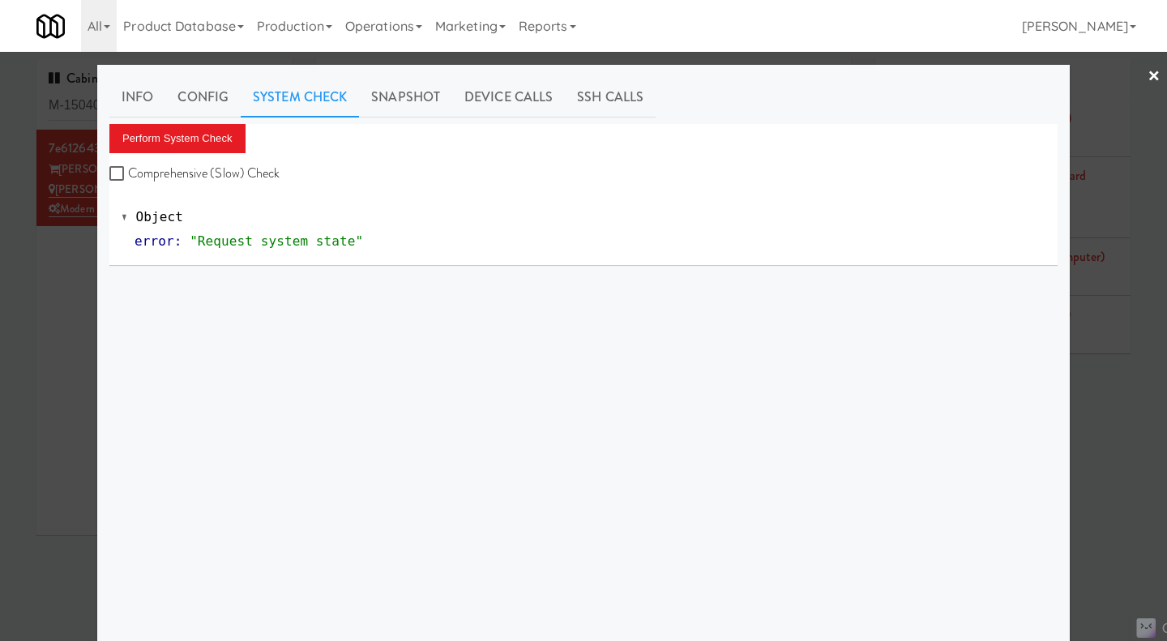
click at [220, 165] on label "Comprehensive (Slow) Check" at bounding box center [194, 173] width 171 height 24
click at [128, 168] on input "Comprehensive (Slow) Check" at bounding box center [118, 174] width 19 height 13
checkbox input "true"
click at [207, 139] on button "Perform System Check" at bounding box center [177, 138] width 136 height 29
click at [71, 343] on div at bounding box center [583, 320] width 1167 height 641
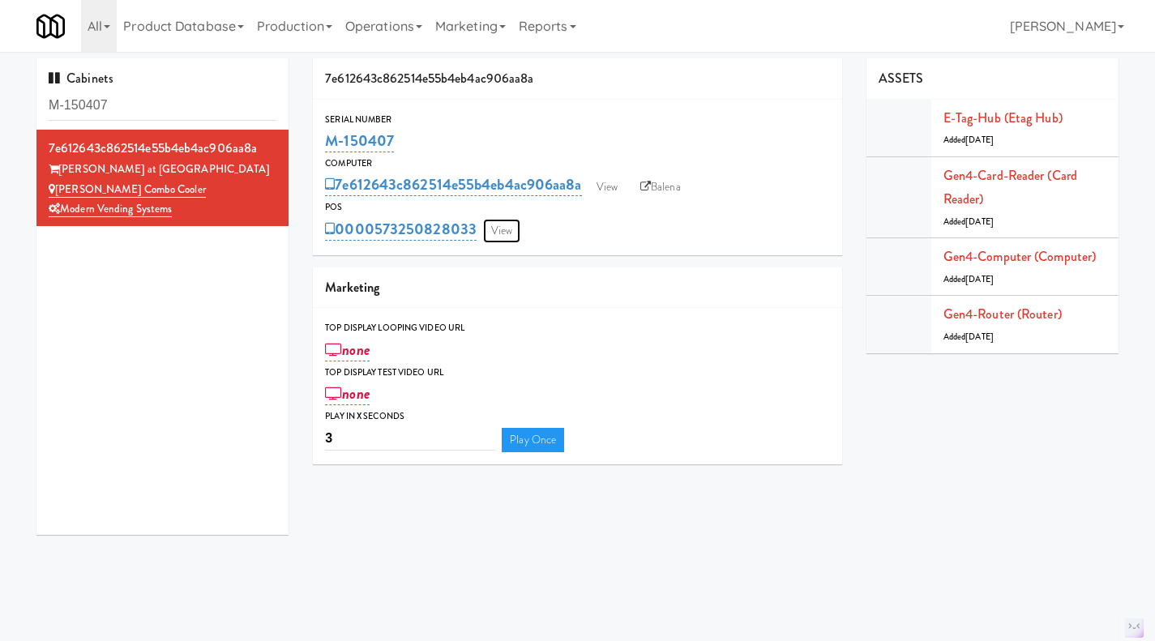
click at [508, 227] on link "View" at bounding box center [501, 231] width 37 height 24
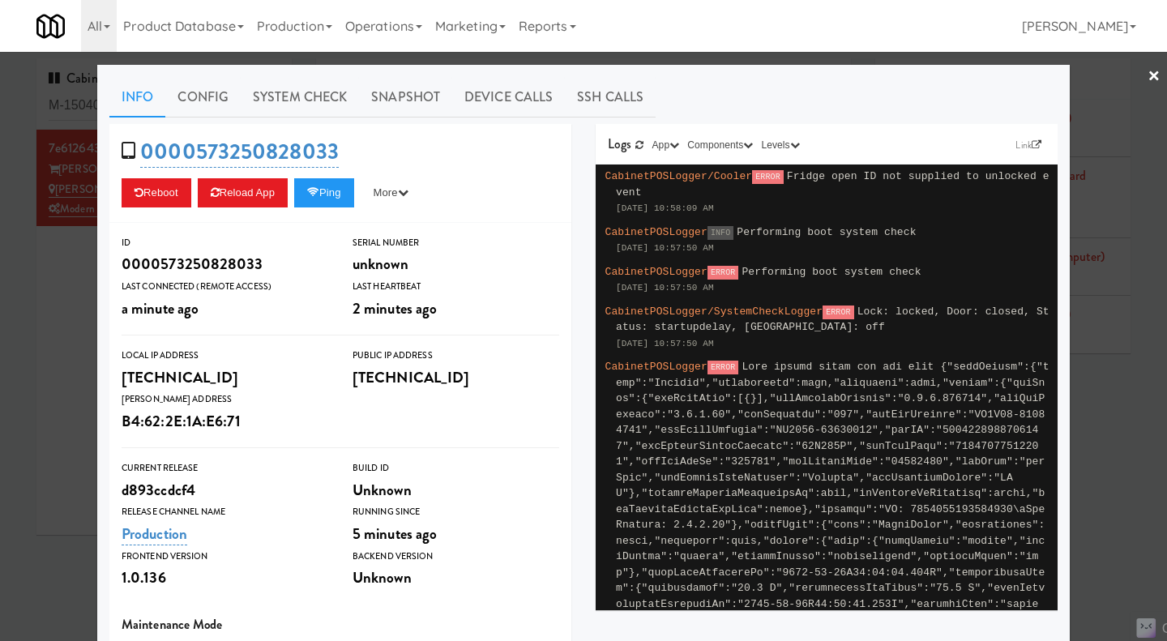
drag, startPoint x: 39, startPoint y: 303, endPoint x: 165, endPoint y: 273, distance: 129.9
click at [39, 303] on div at bounding box center [583, 320] width 1167 height 641
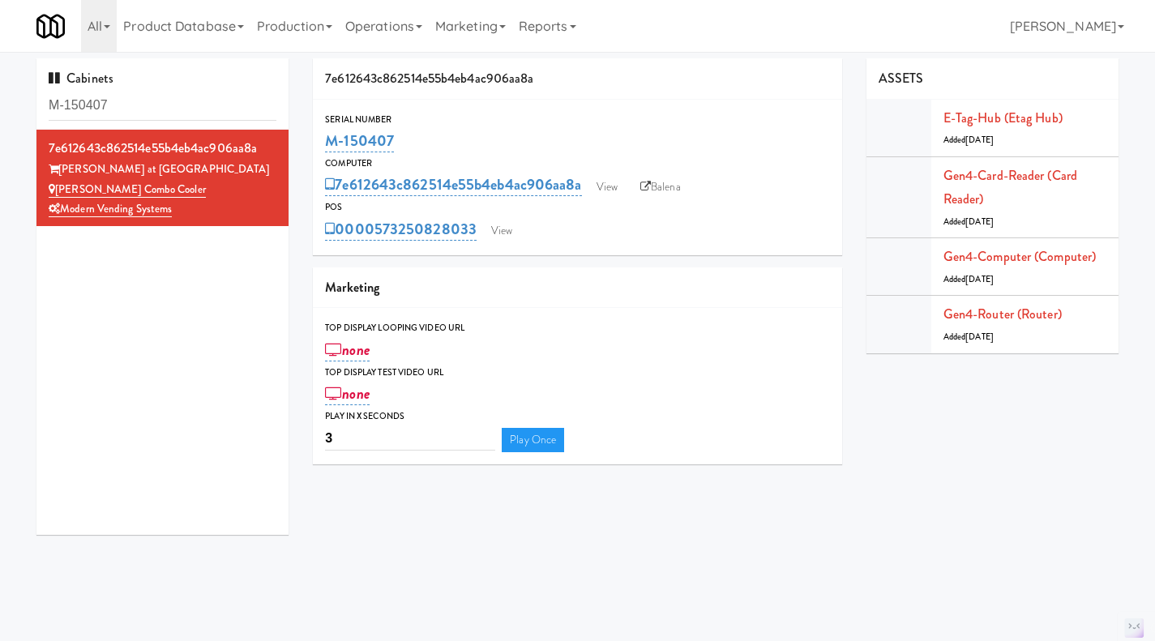
click at [665, 182] on link "Balena" at bounding box center [660, 187] width 57 height 24
drag, startPoint x: 410, startPoint y: 145, endPoint x: 328, endPoint y: 150, distance: 82.0
click at [328, 150] on div "M-150407" at bounding box center [577, 141] width 505 height 28
copy link "M-150407"
click at [438, 140] on div "M-150407" at bounding box center [577, 141] width 505 height 28
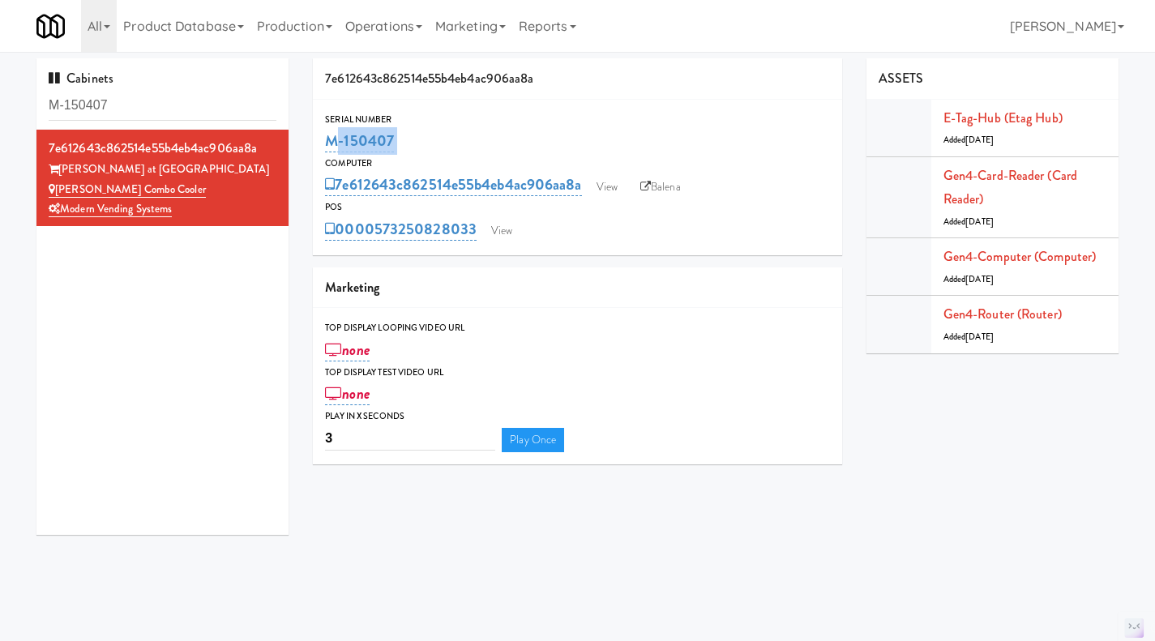
drag, startPoint x: 438, startPoint y: 140, endPoint x: 310, endPoint y: 145, distance: 127.3
click at [310, 145] on div "7e612643c862514e55b4eb4ac906aa8a Serial Number M-150407 Computer 7e612643c86251…" at bounding box center [578, 267] width 554 height 418
click at [517, 235] on link "View" at bounding box center [501, 231] width 37 height 24
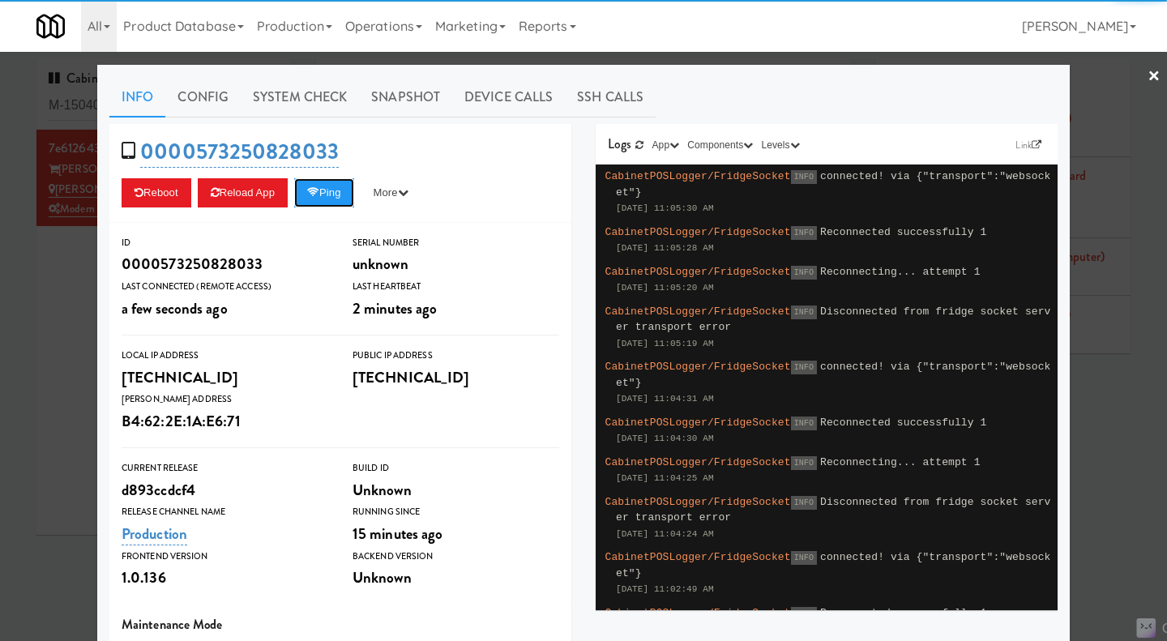
click at [314, 190] on icon at bounding box center [313, 192] width 12 height 11
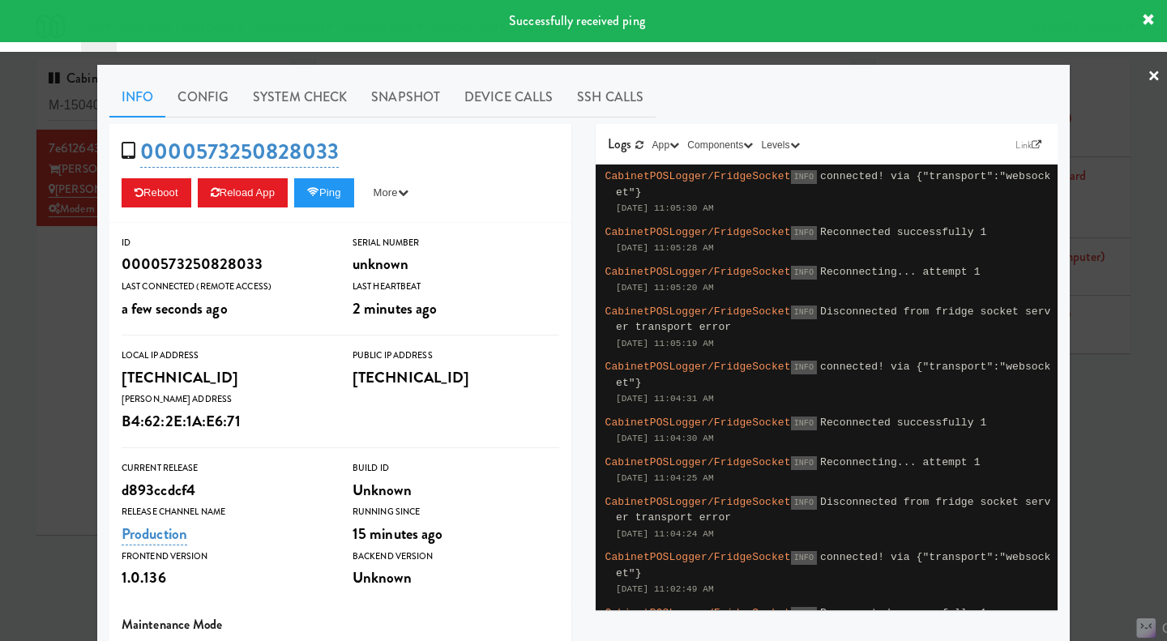
click at [281, 97] on link "System Check" at bounding box center [300, 97] width 118 height 41
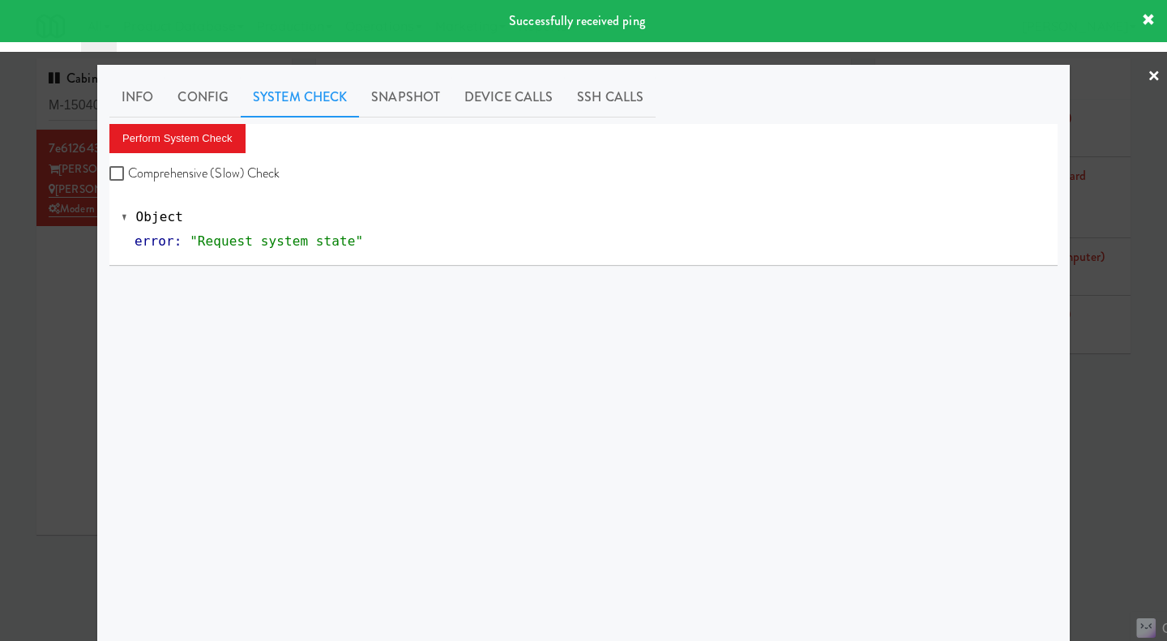
click at [190, 173] on label "Comprehensive (Slow) Check" at bounding box center [194, 173] width 171 height 24
click at [128, 173] on input "Comprehensive (Slow) Check" at bounding box center [118, 174] width 19 height 13
checkbox input "true"
click at [177, 138] on button "Perform System Check" at bounding box center [177, 138] width 136 height 29
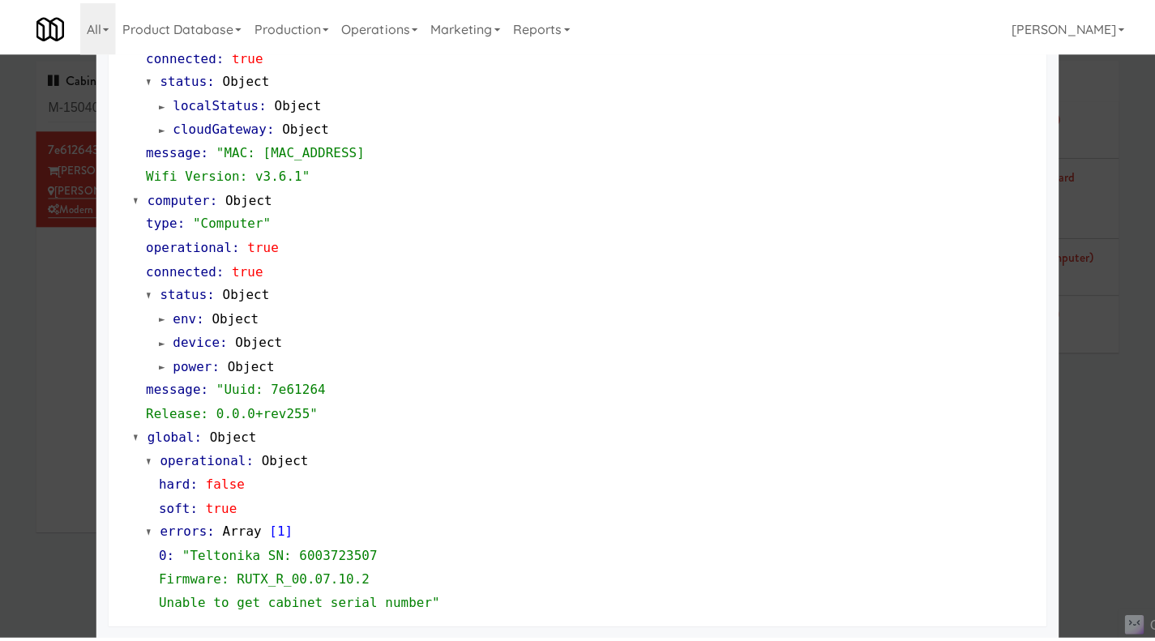
scroll to position [1455, 0]
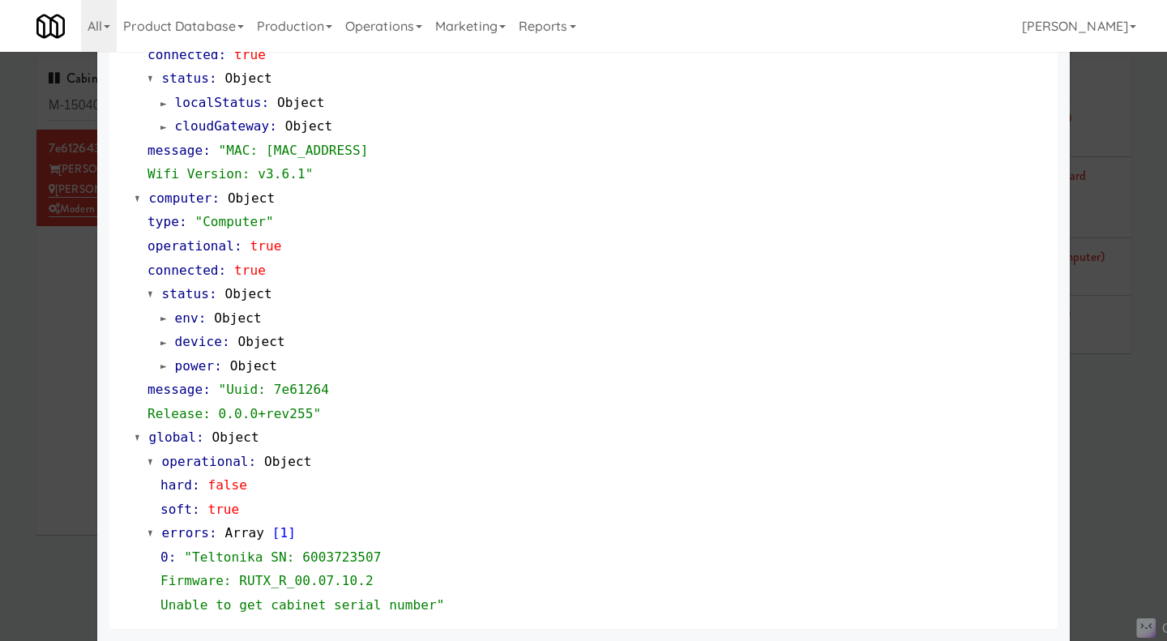
click at [1122, 416] on div at bounding box center [583, 320] width 1167 height 641
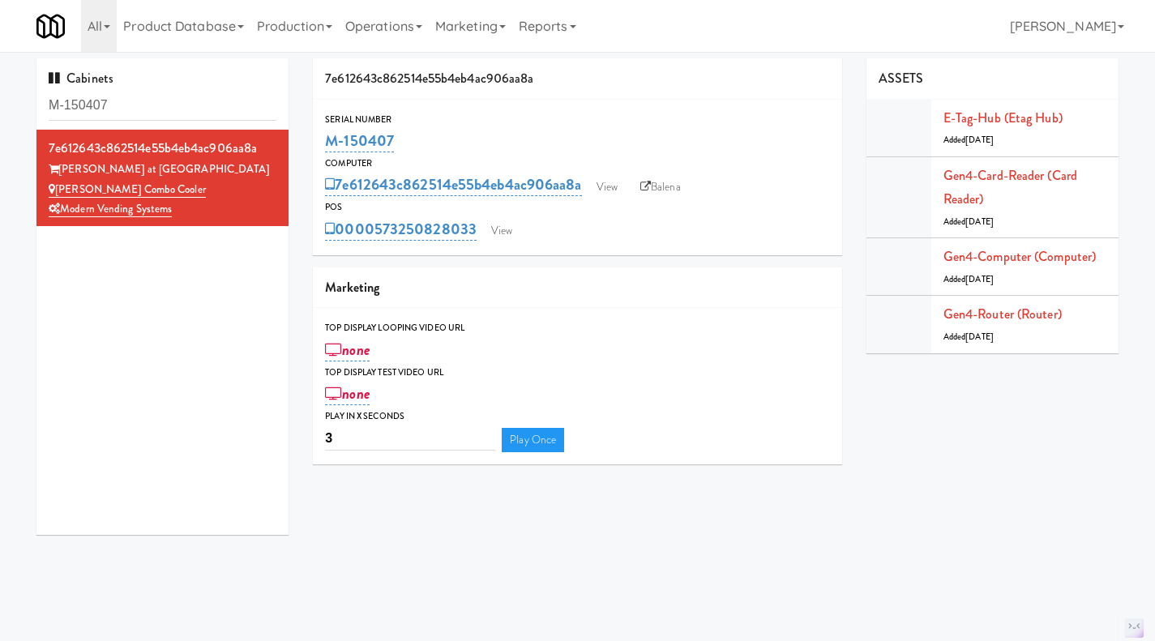
click at [380, 16] on link "Operations" at bounding box center [384, 26] width 90 height 52
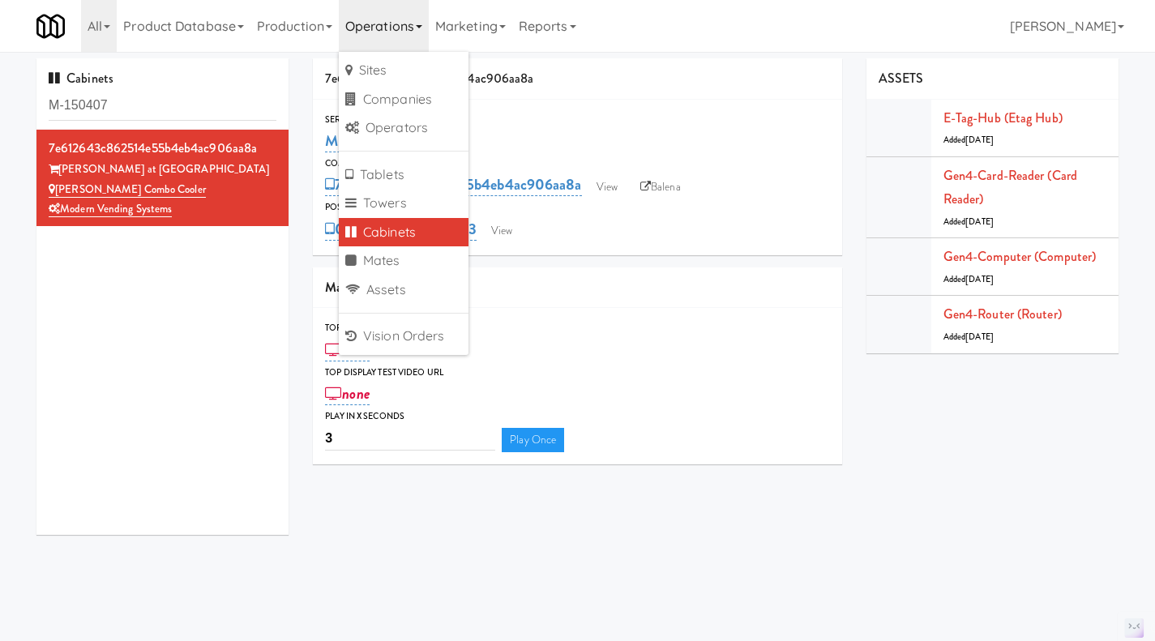
click at [129, 310] on div "7e612643c862514e55b4eb4ac906aa8a Sloan at LoSo Sloan Combo Cooler Modern Vendin…" at bounding box center [162, 332] width 252 height 405
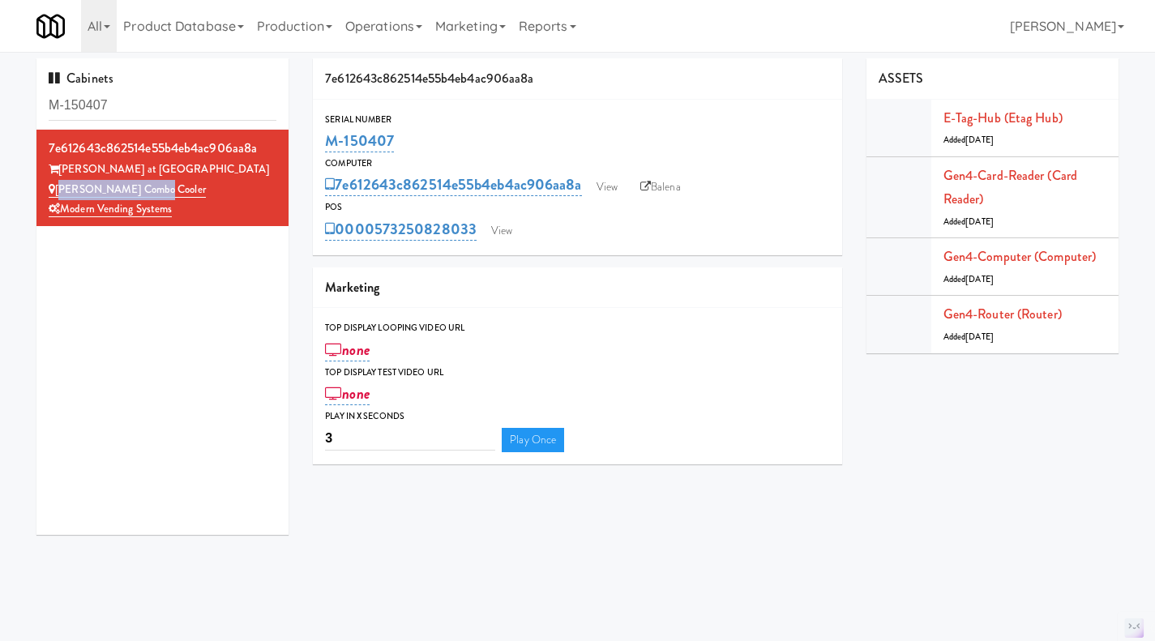
drag, startPoint x: 160, startPoint y: 185, endPoint x: 60, endPoint y: 190, distance: 99.8
click at [60, 190] on div "Sloan Combo Cooler" at bounding box center [163, 190] width 228 height 20
copy link "Sloan Combo Cooler"
click at [108, 188] on link "Sloan Combo Cooler" at bounding box center [127, 190] width 157 height 16
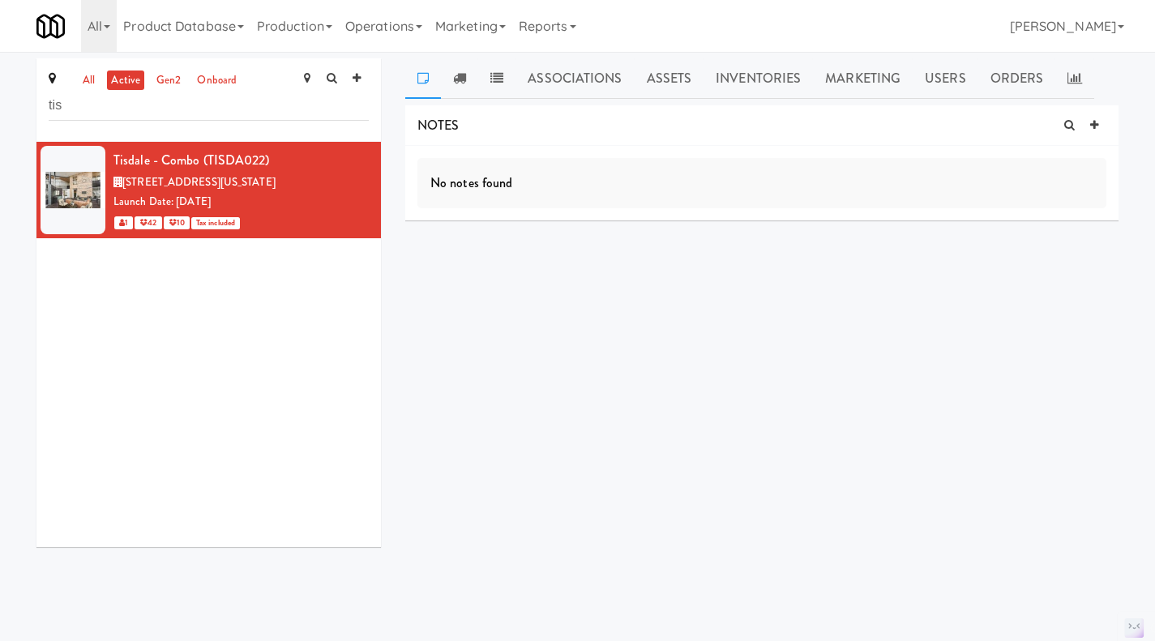
type input "tis"
click at [365, 154] on icon at bounding box center [369, 151] width 9 height 11
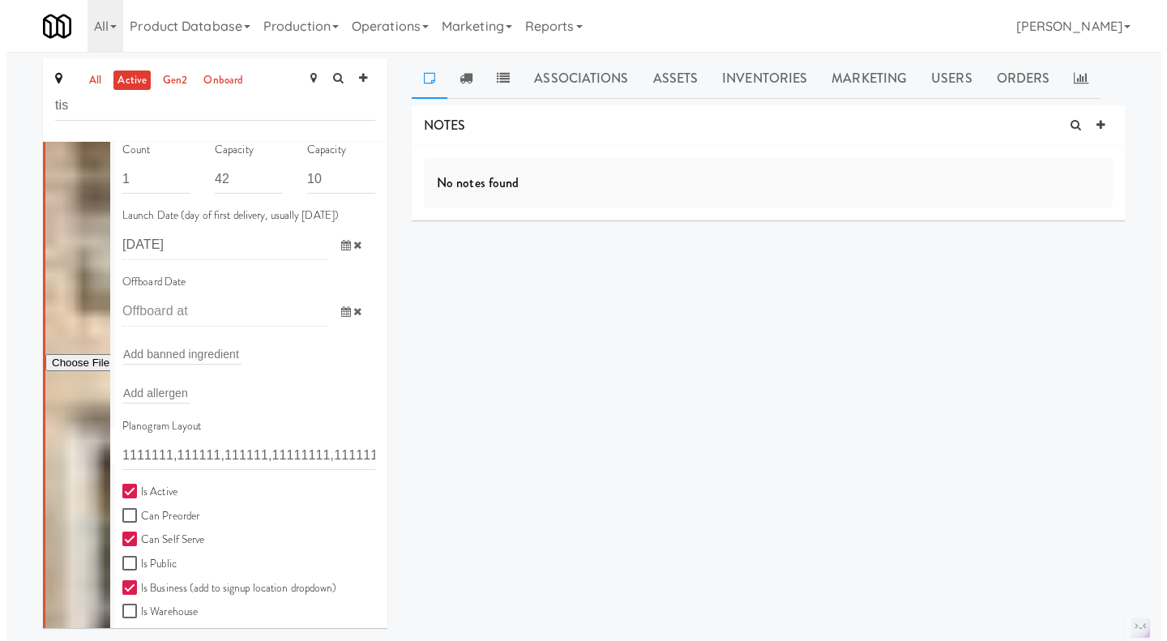
scroll to position [161, 0]
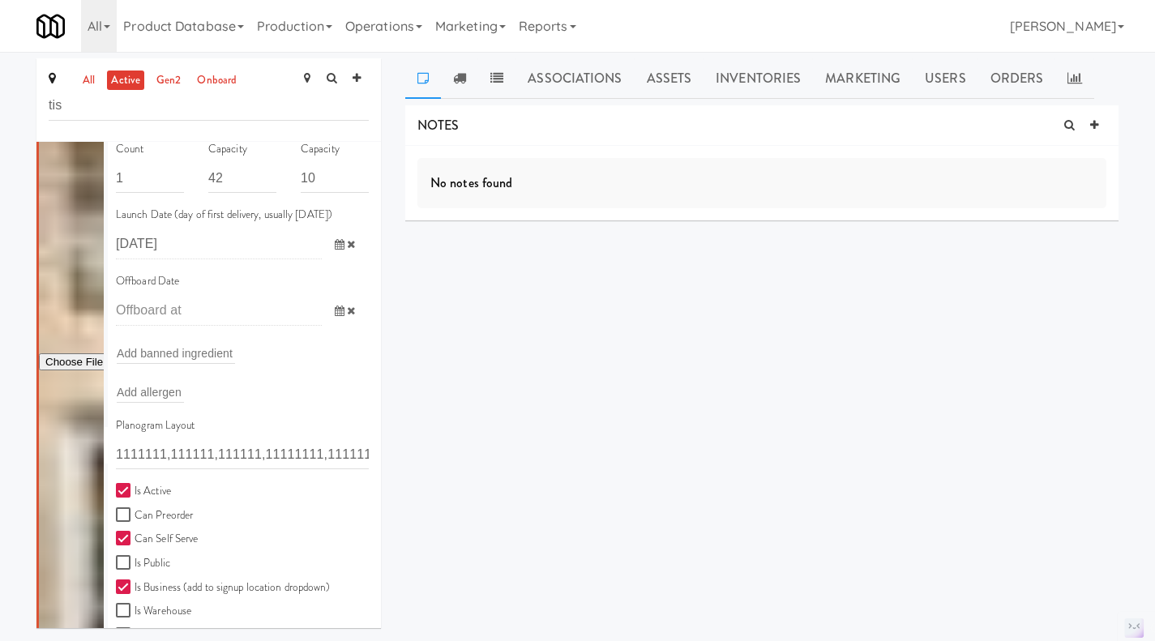
click at [675, 85] on link "Assets" at bounding box center [670, 78] width 70 height 41
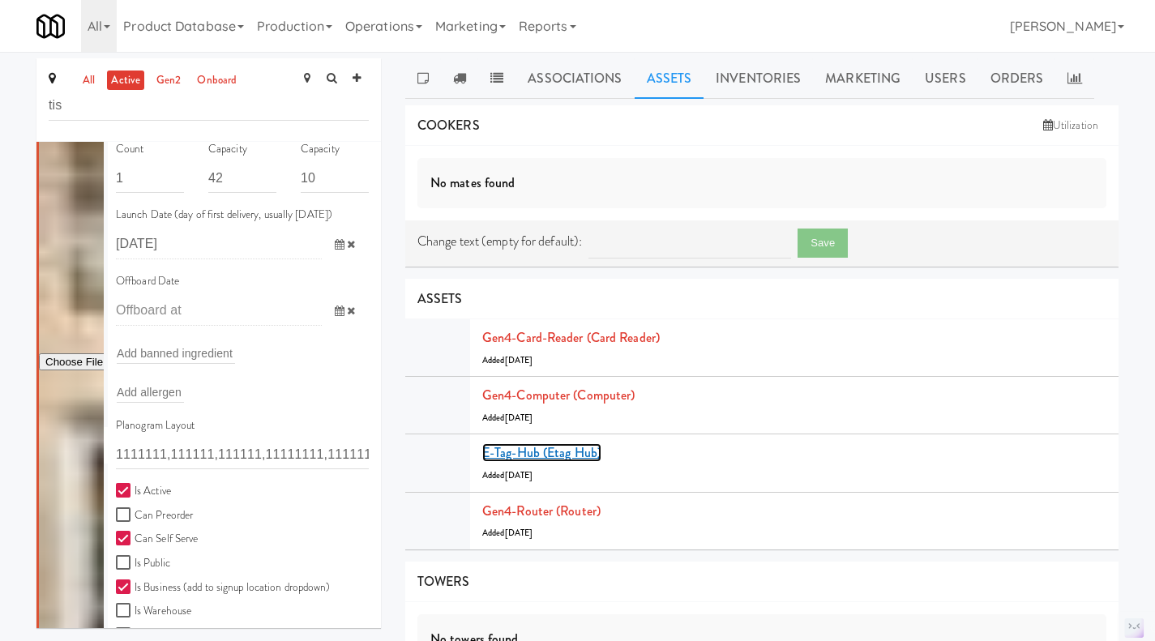
click at [560, 451] on link "E-tag-hub (Etag Hub)" at bounding box center [541, 452] width 119 height 19
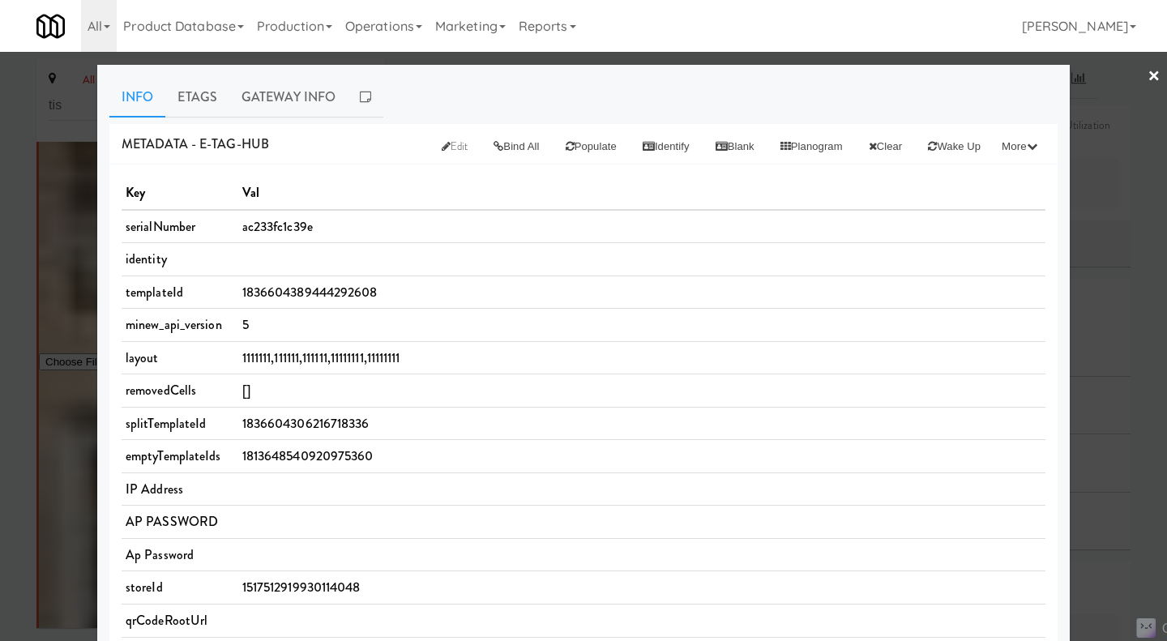
click at [442, 145] on icon at bounding box center [446, 146] width 9 height 11
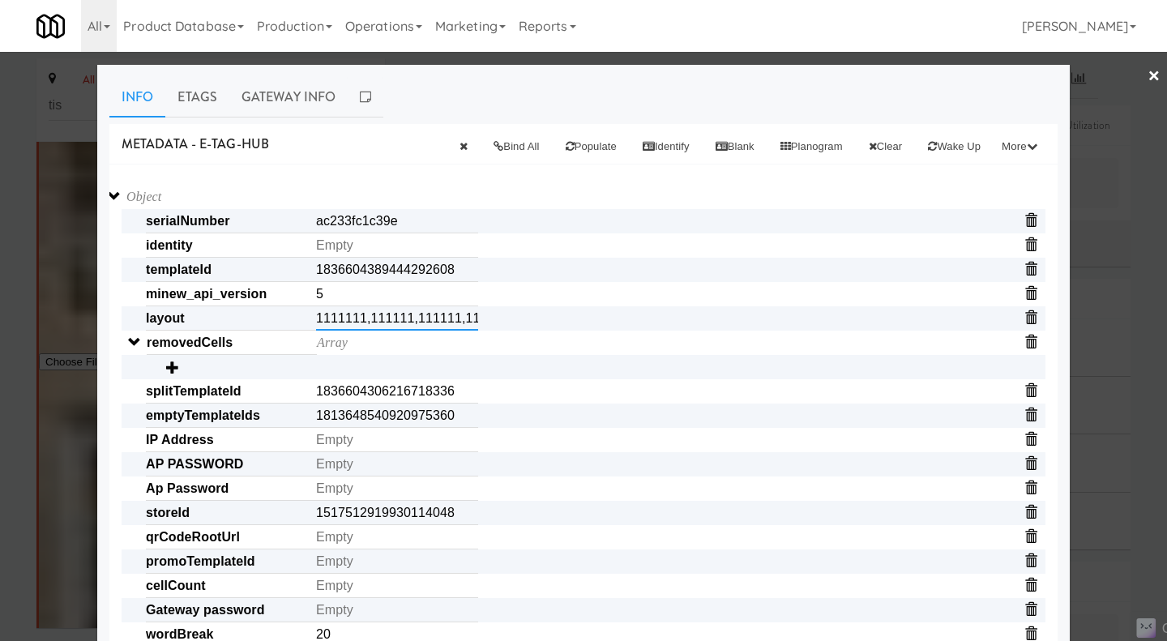
click at [367, 318] on input "1111111,111111,111111,11111111,11111111" at bounding box center [397, 318] width 162 height 24
paste input "22111,11211,2211,2222,2222"
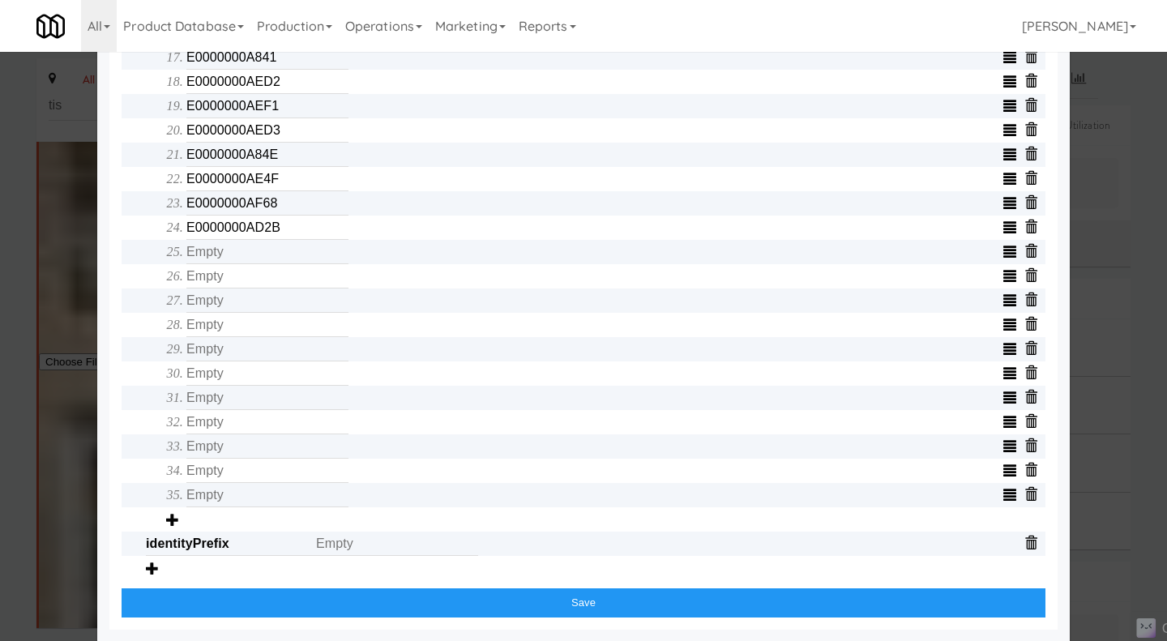
scroll to position [1040, 0]
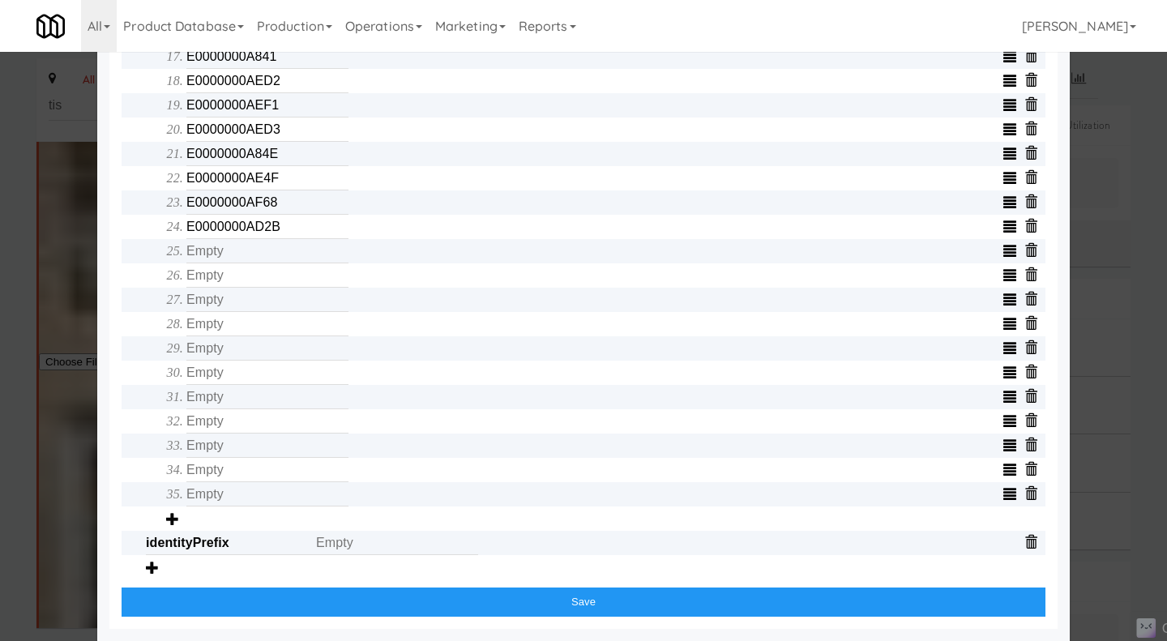
click at [1027, 252] on icon at bounding box center [1030, 251] width 13 height 13
type input "22111,11211,2211,2222,2222"
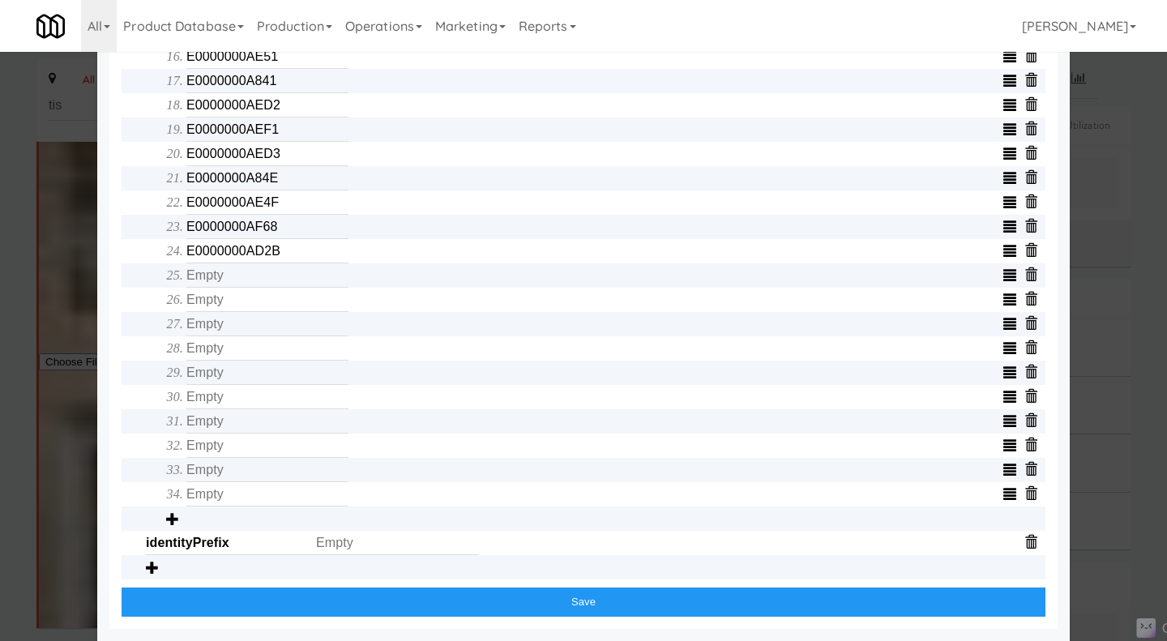
scroll to position [1015, 0]
click at [1027, 252] on icon at bounding box center [1030, 251] width 13 height 13
click at [1026, 495] on icon at bounding box center [1030, 494] width 13 height 13
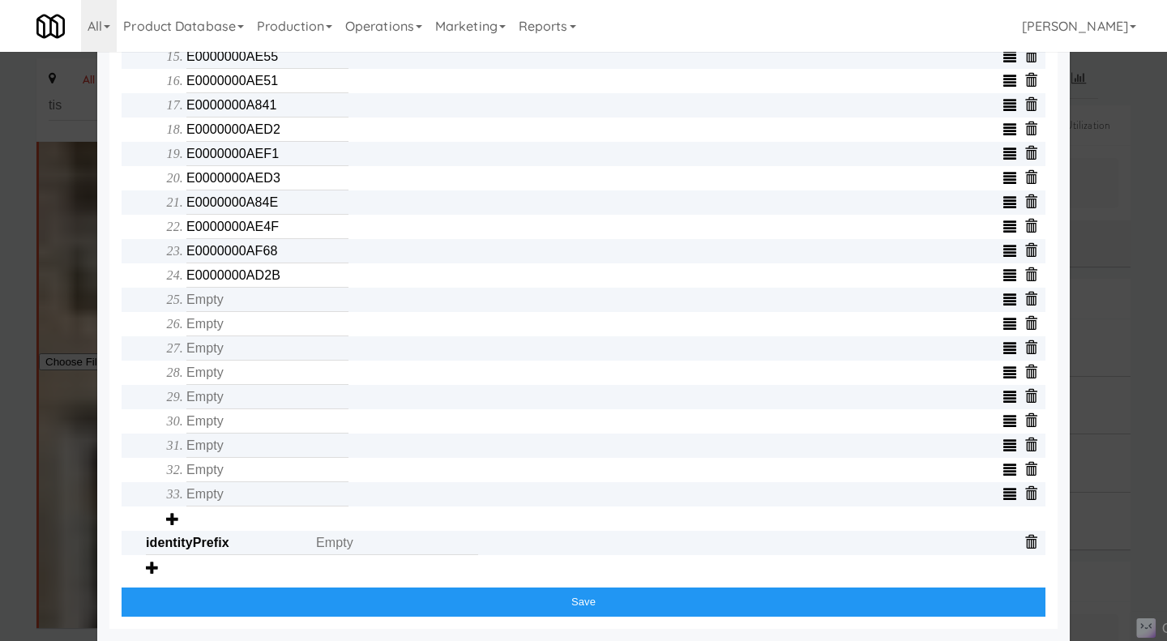
scroll to position [991, 0]
click at [1026, 495] on icon at bounding box center [1030, 494] width 13 height 13
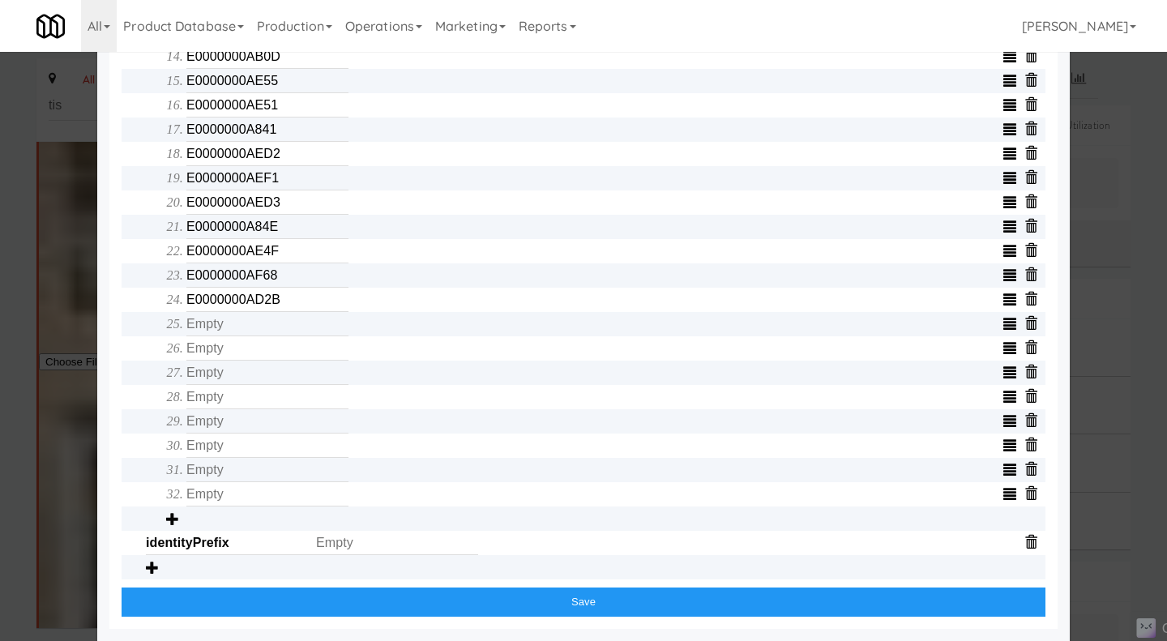
scroll to position [967, 0]
click at [1026, 495] on icon at bounding box center [1030, 494] width 13 height 13
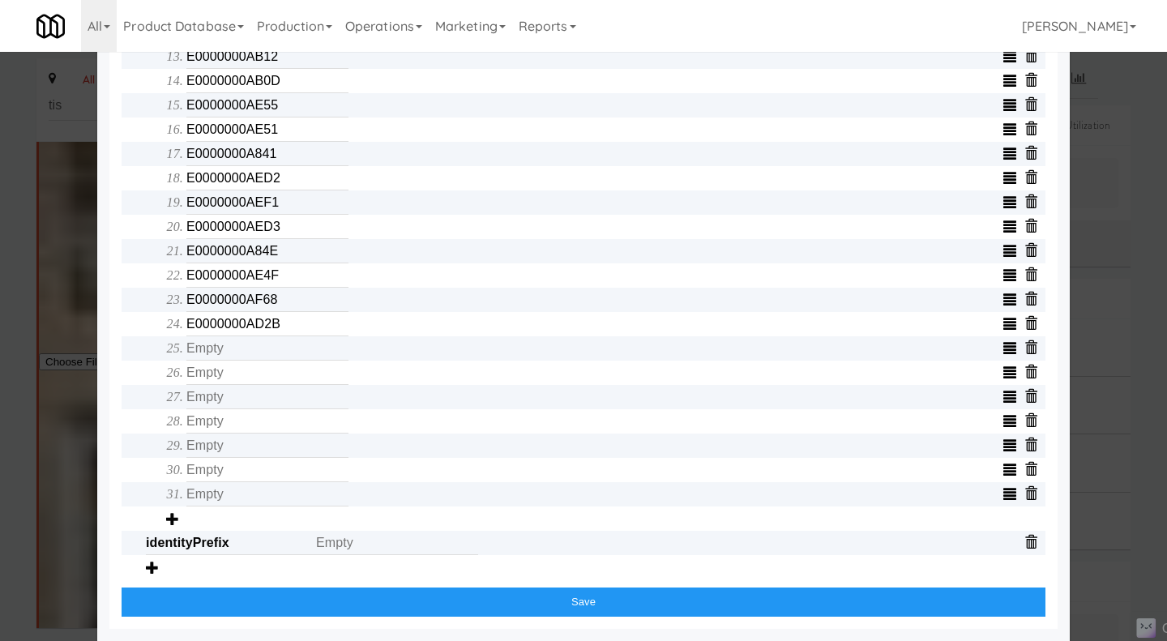
click at [1026, 495] on icon at bounding box center [1030, 494] width 13 height 13
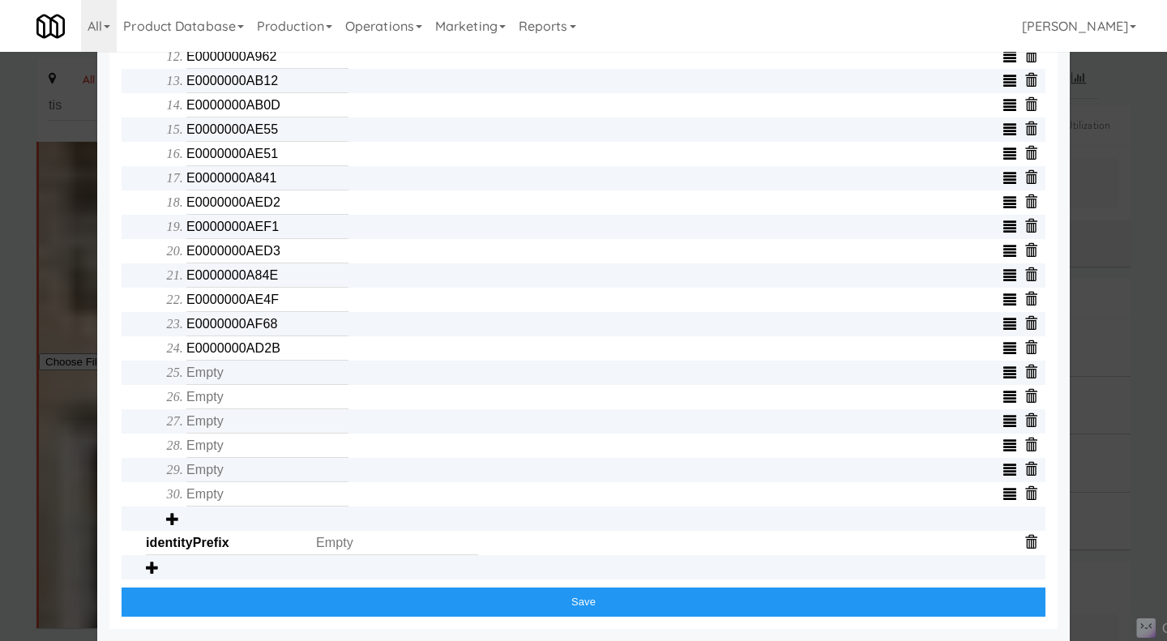
click at [1026, 495] on icon at bounding box center [1030, 494] width 13 height 13
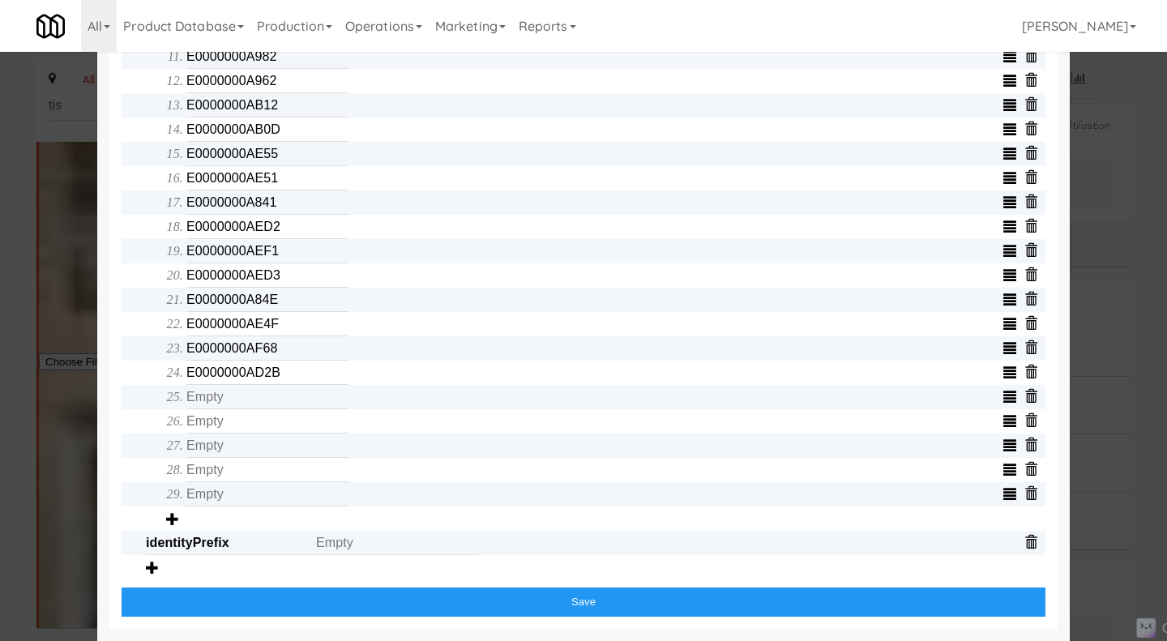
click at [1026, 495] on icon at bounding box center [1030, 494] width 13 height 13
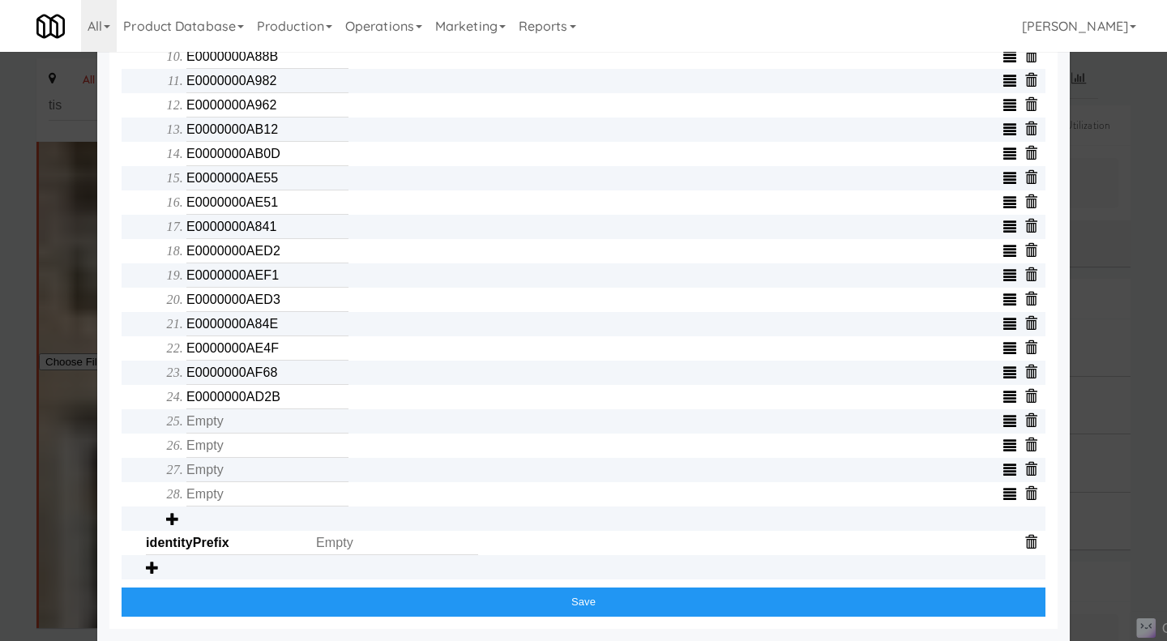
click at [1026, 495] on icon at bounding box center [1030, 494] width 13 height 13
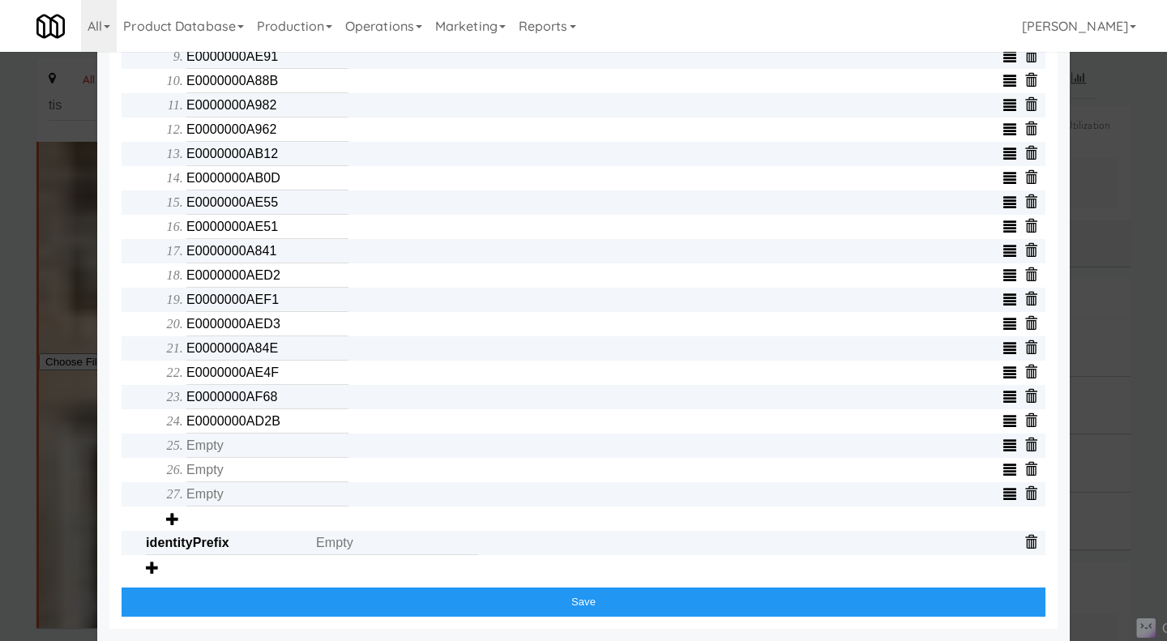
click at [1026, 495] on icon at bounding box center [1030, 494] width 13 height 13
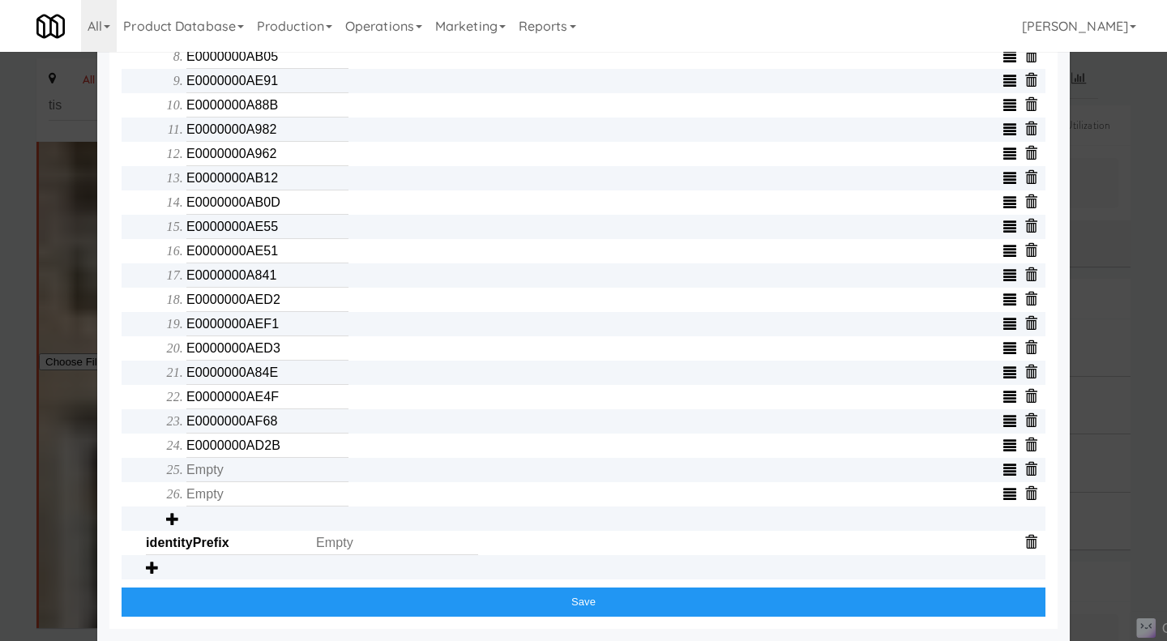
scroll to position [821, 0]
click at [1026, 495] on icon at bounding box center [1030, 494] width 13 height 13
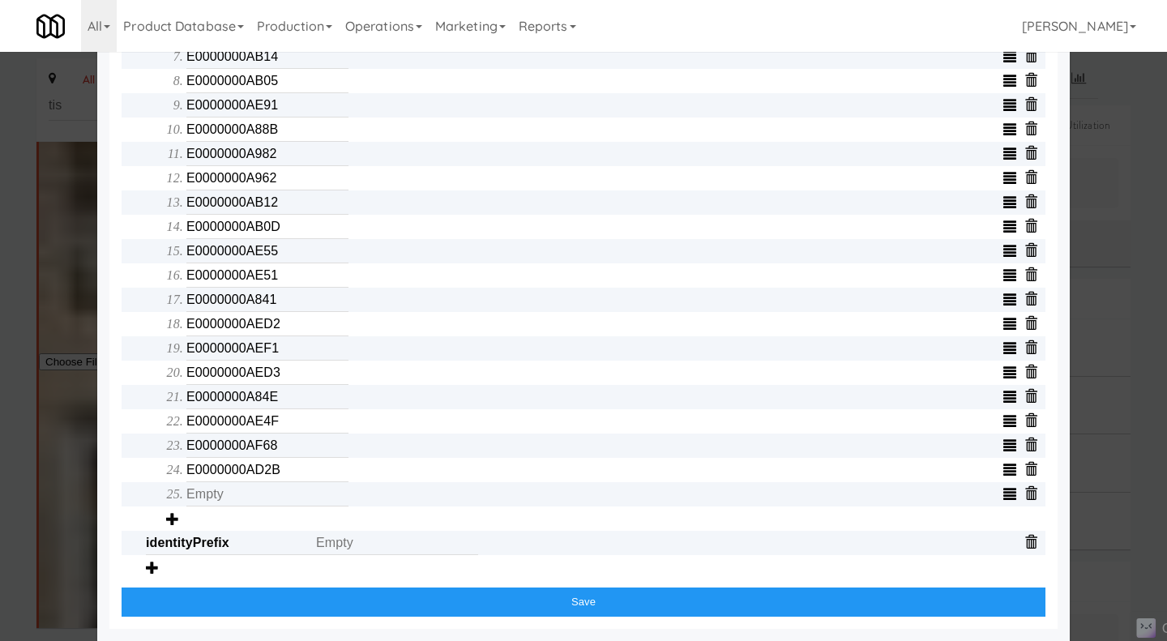
scroll to position [797, 0]
click at [1026, 495] on icon at bounding box center [1030, 494] width 13 height 13
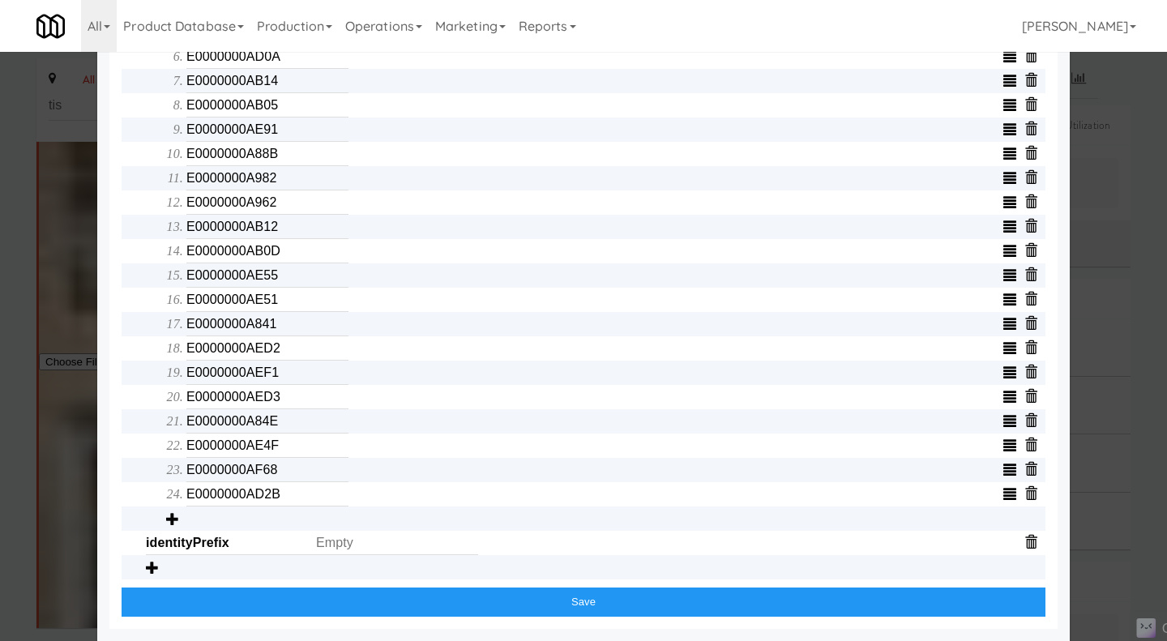
scroll to position [772, 0]
drag, startPoint x: 267, startPoint y: 394, endPoint x: 178, endPoint y: 401, distance: 89.4
click at [186, 401] on li "E0000000AED3" at bounding box center [615, 397] width 859 height 24
click at [280, 400] on input "E0000000AED3" at bounding box center [267, 397] width 162 height 24
click at [1024, 397] on icon at bounding box center [1030, 397] width 13 height 13
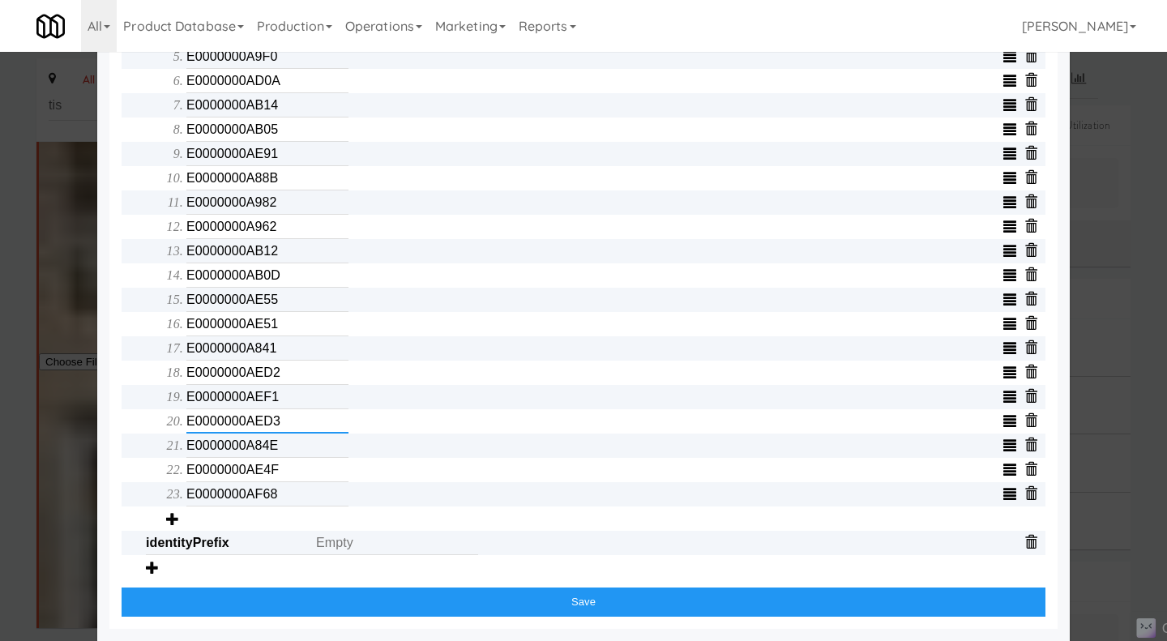
type input "E0000000A84E"
type input "E0000000AE4F"
type input "E0000000AF68"
type input "E0000000AD2B"
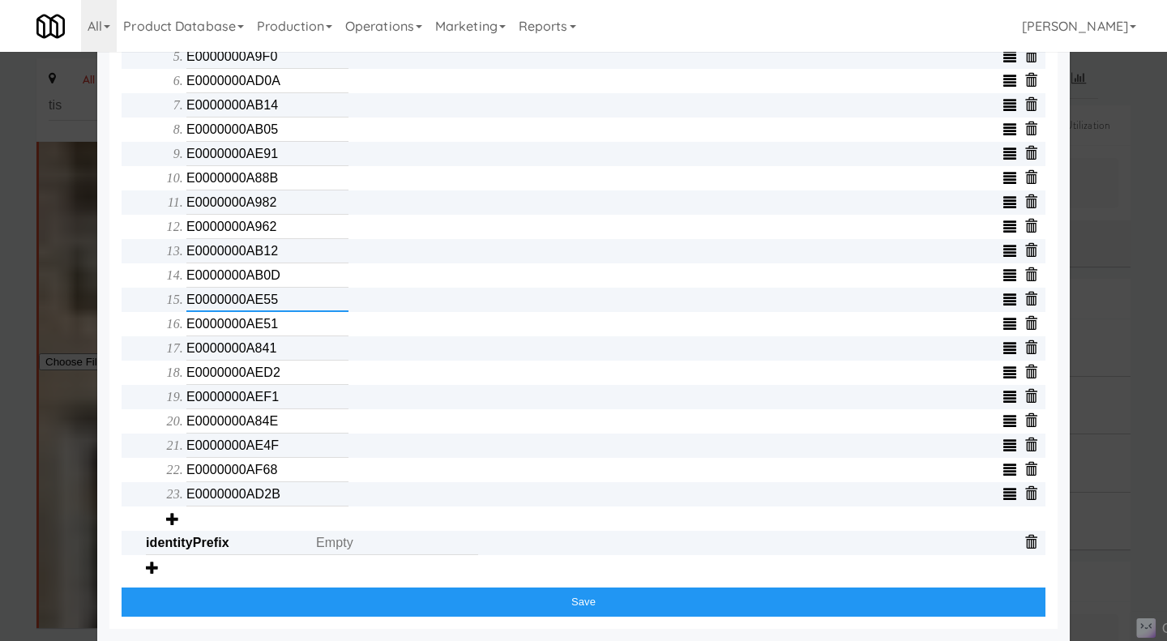
click at [276, 297] on input "E0000000AE55" at bounding box center [267, 300] width 162 height 24
drag, startPoint x: 276, startPoint y: 297, endPoint x: 182, endPoint y: 297, distance: 94.8
click at [186, 297] on input "E0000000AE55" at bounding box center [267, 300] width 162 height 24
click at [297, 301] on input "E0000000AE55" at bounding box center [267, 300] width 162 height 24
click at [1025, 299] on icon at bounding box center [1030, 299] width 13 height 13
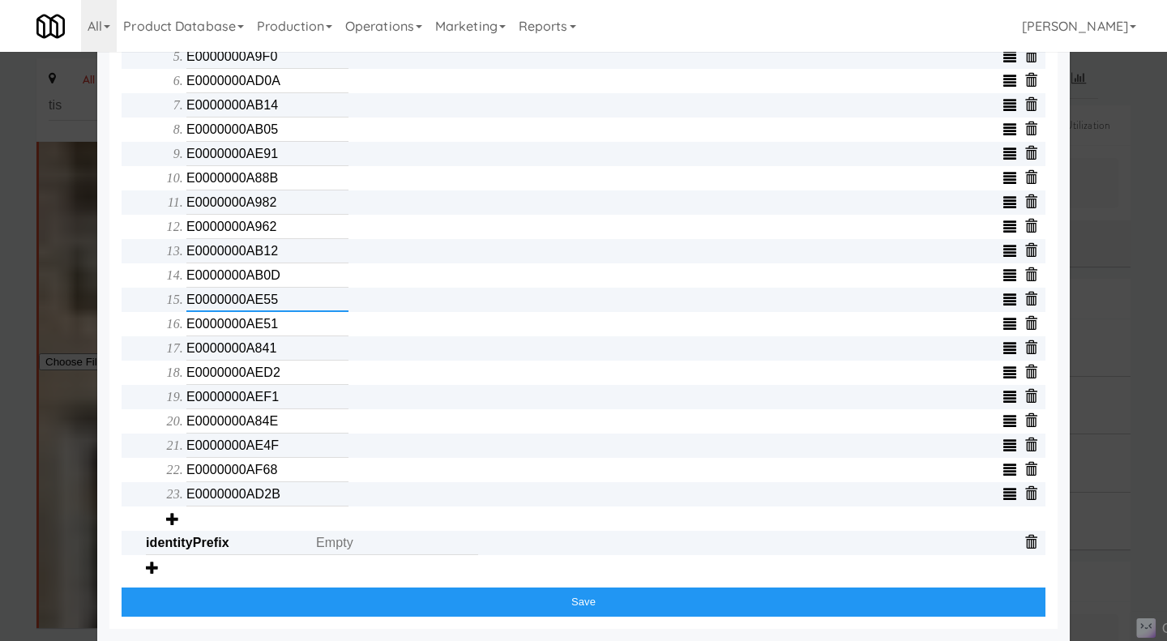
type input "E0000000AE51"
type input "E0000000A841"
type input "E0000000AED2"
type input "E0000000AEF1"
type input "E0000000A84E"
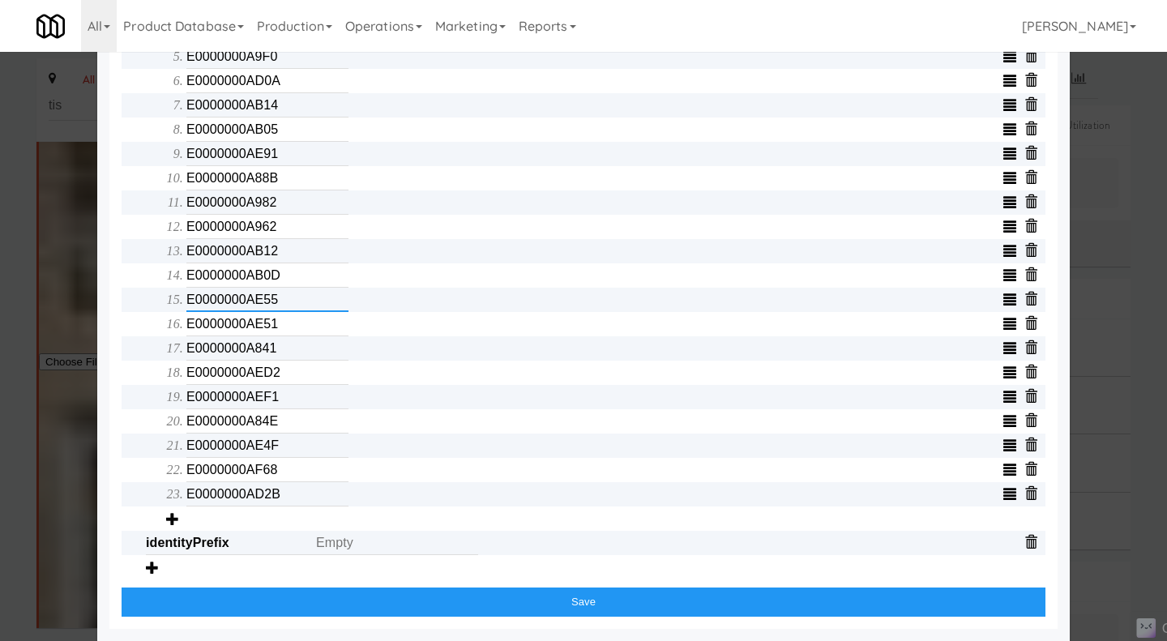
type input "E0000000AE4F"
type input "E0000000AF68"
type input "E0000000AD2B"
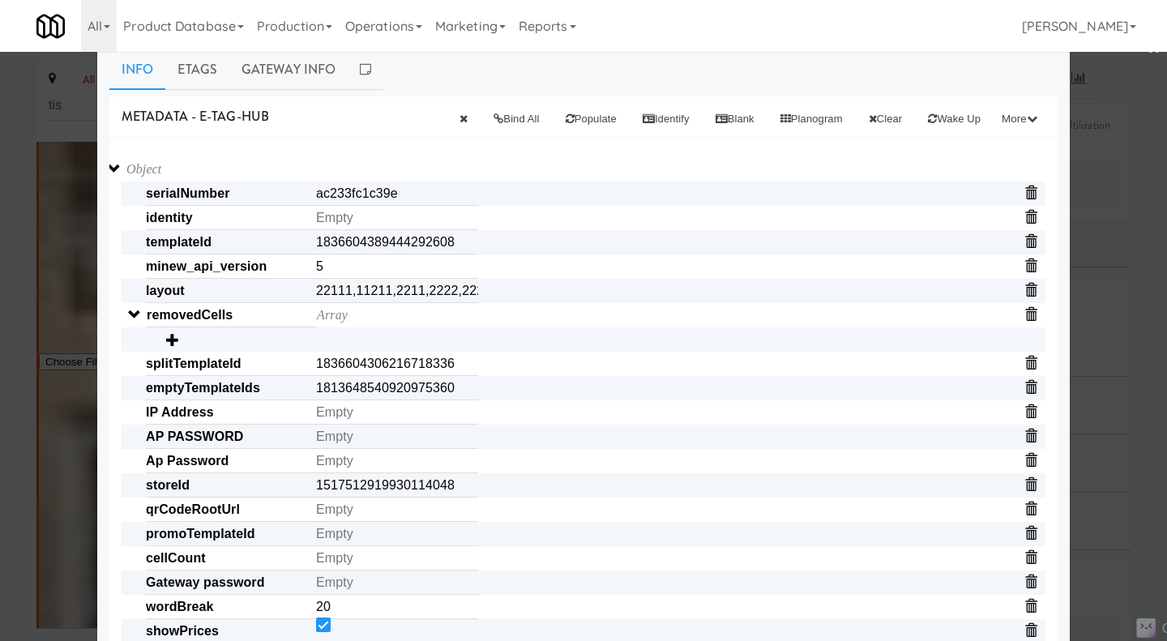
scroll to position [0, 0]
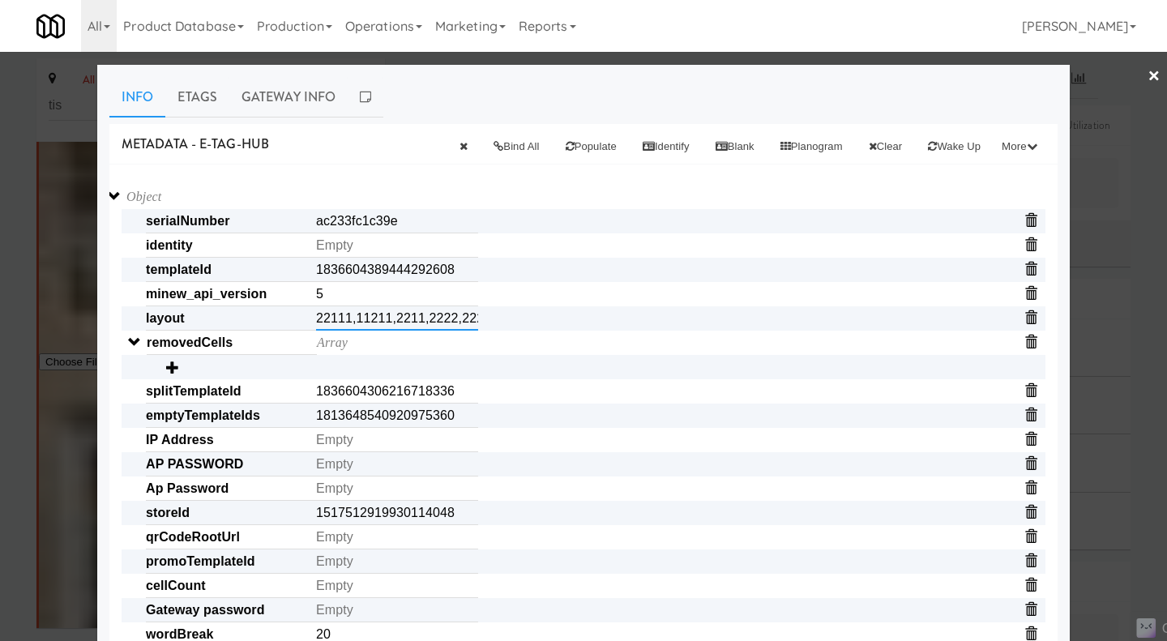
click at [370, 318] on input "22111,11211,2211,2222,2222" at bounding box center [397, 318] width 162 height 24
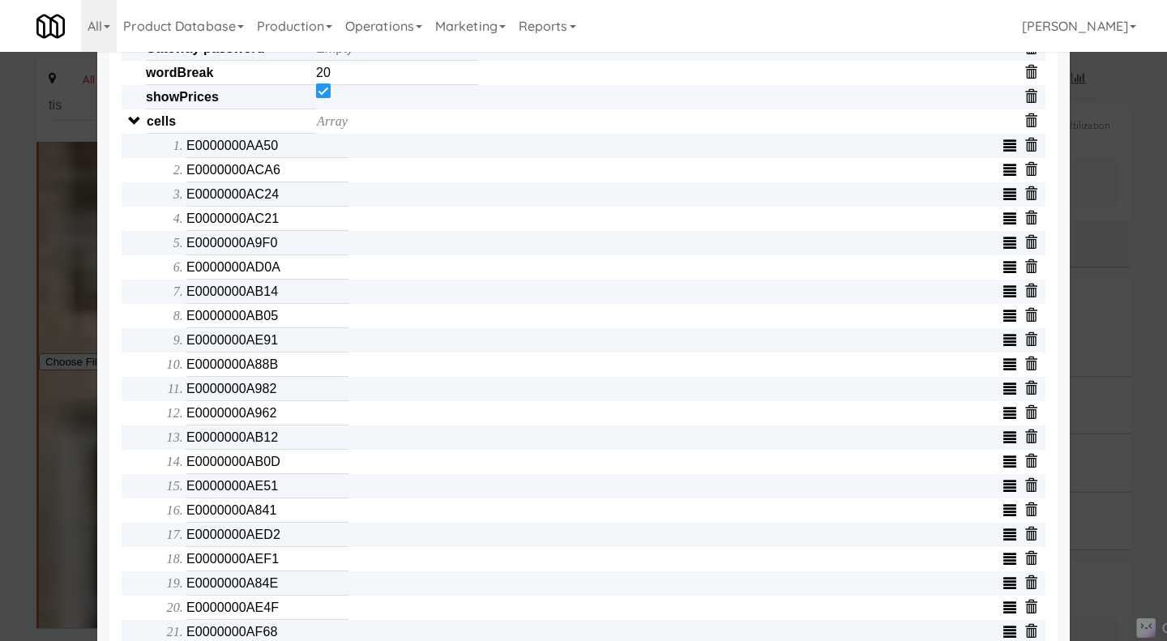
scroll to position [724, 0]
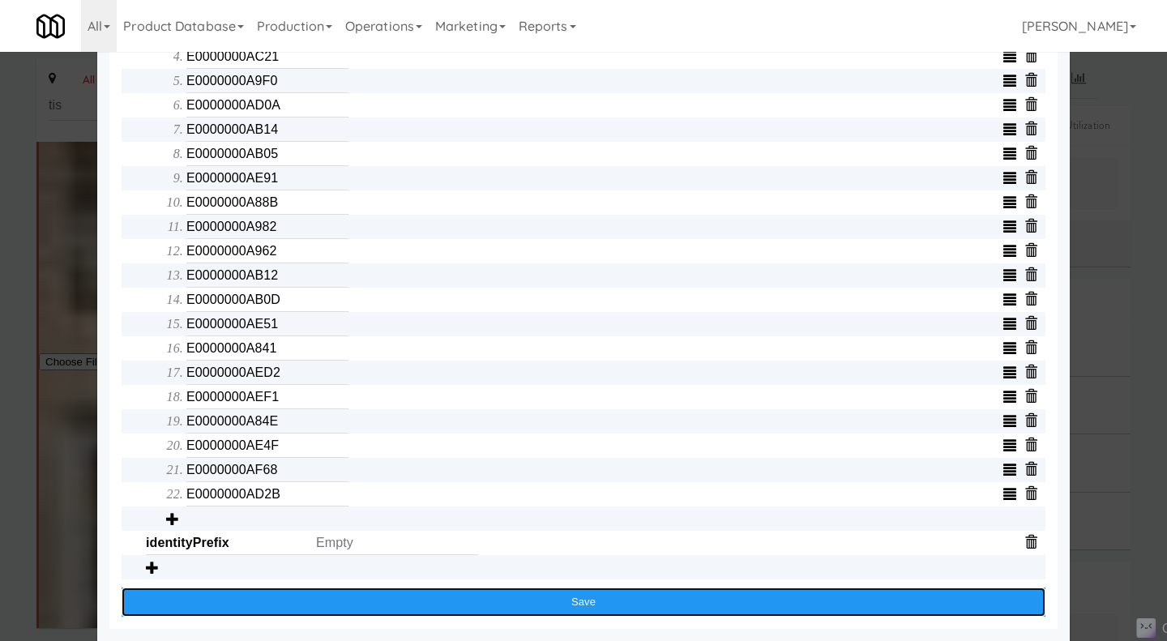
click at [528, 609] on button "Save" at bounding box center [584, 602] width 924 height 29
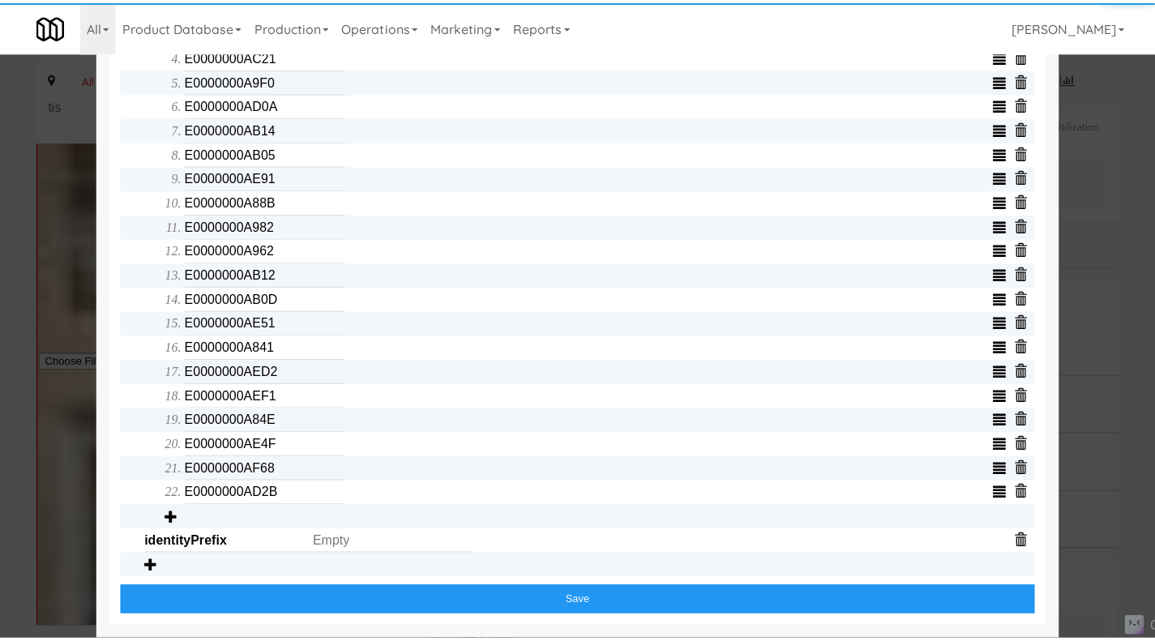
scroll to position [690, 0]
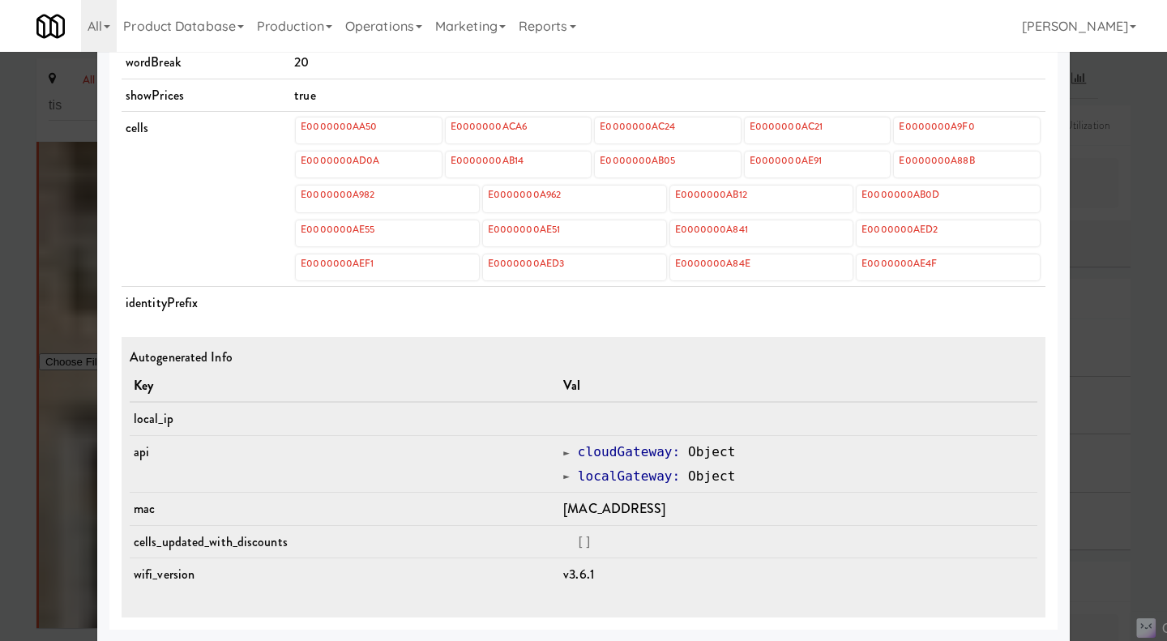
click at [3, 301] on div at bounding box center [583, 320] width 1167 height 641
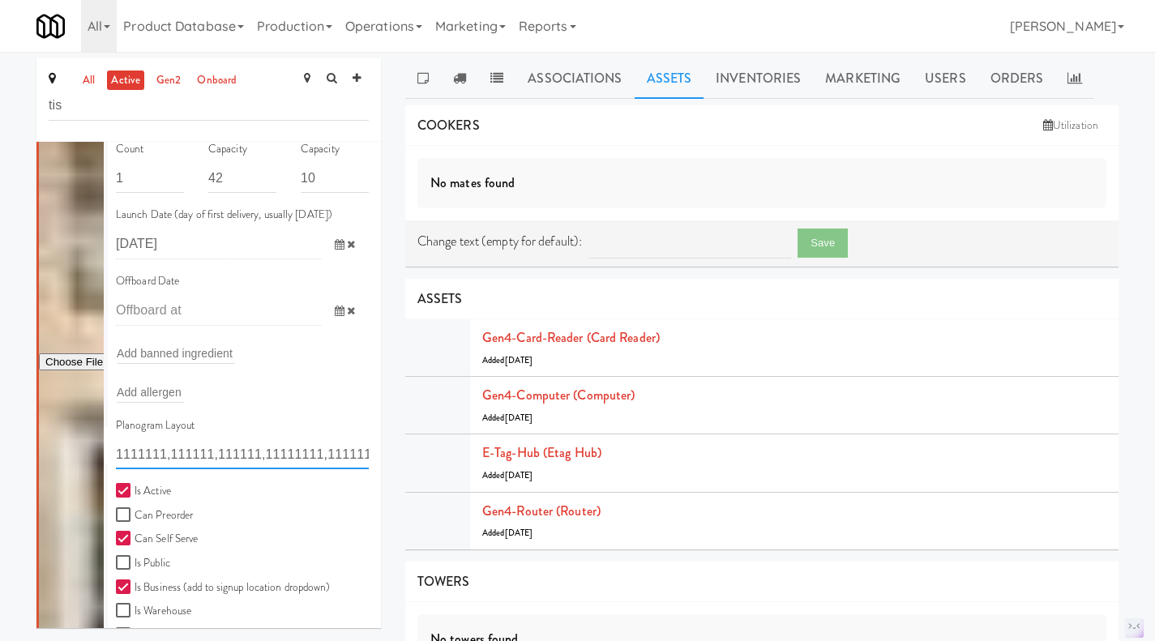
click at [258, 455] on input "1111111,111111,111111,11111111,11111111" at bounding box center [242, 454] width 253 height 30
paste input "22111,11211,2211,2222,2222"
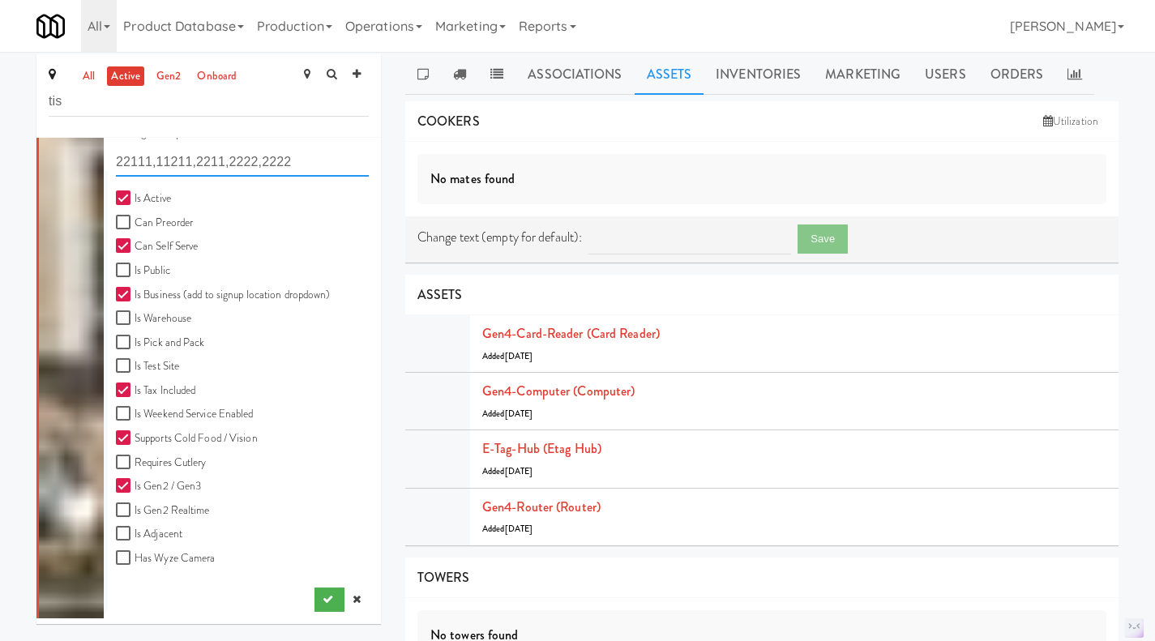
scroll to position [5, 0]
type input "22111,11211,2211,2222,2222"
click at [323, 601] on icon "submit" at bounding box center [328, 598] width 11 height 11
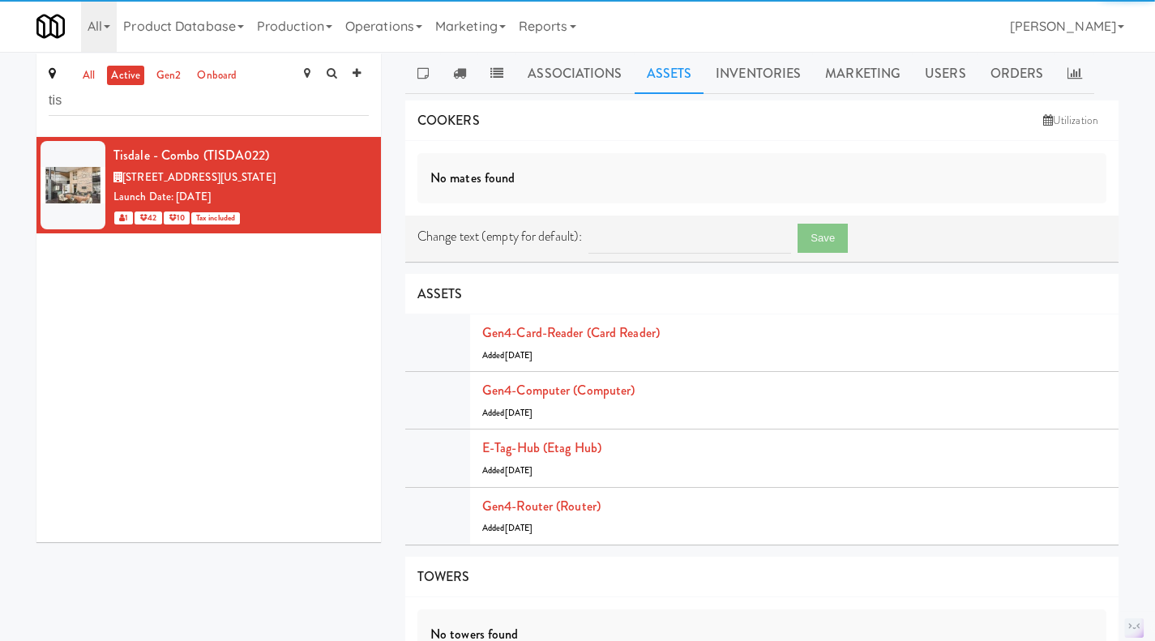
scroll to position [0, 0]
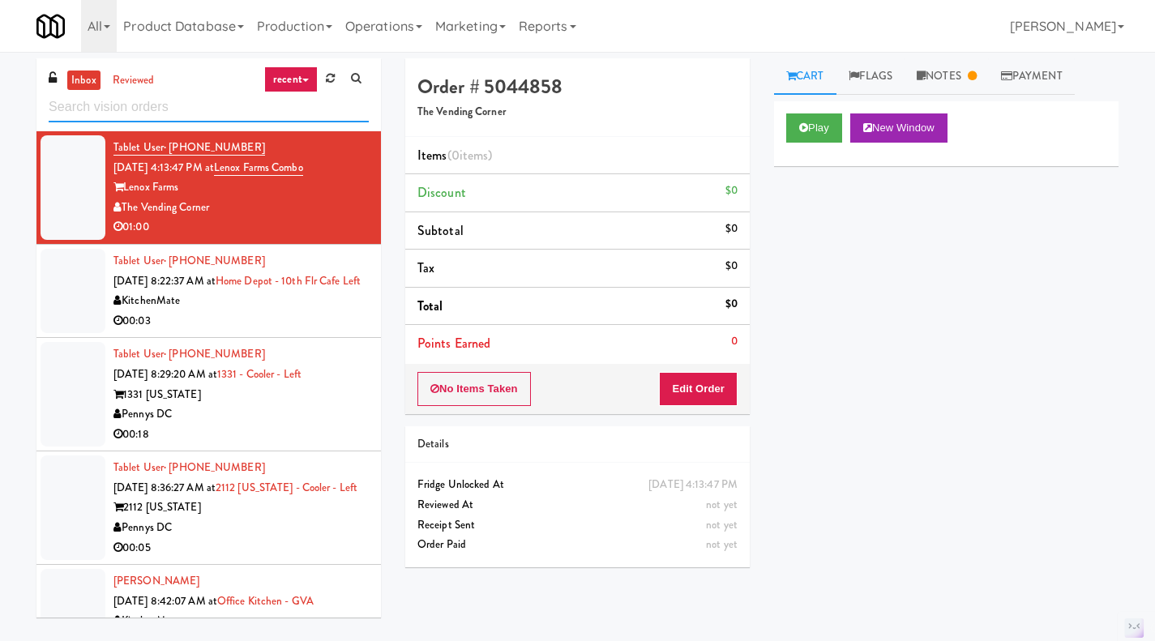
click at [157, 96] on input "text" at bounding box center [209, 107] width 320 height 30
paste input "[PERSON_NAME] Combo Cooler"
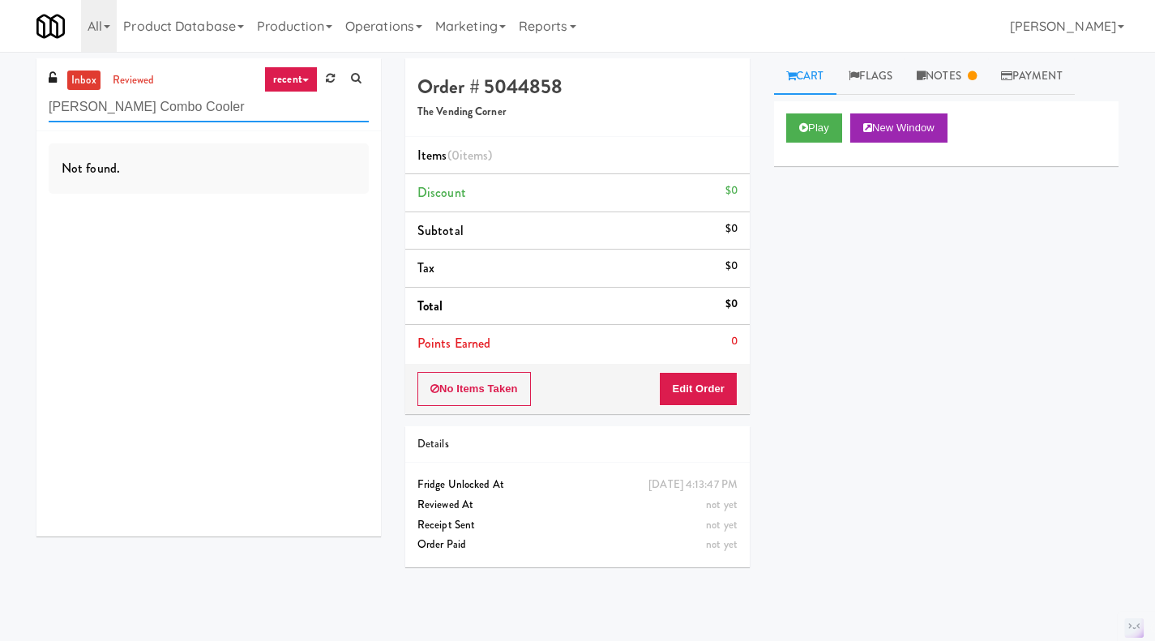
type input "[PERSON_NAME] Combo Cooler"
click at [126, 79] on link "reviewed" at bounding box center [134, 81] width 50 height 20
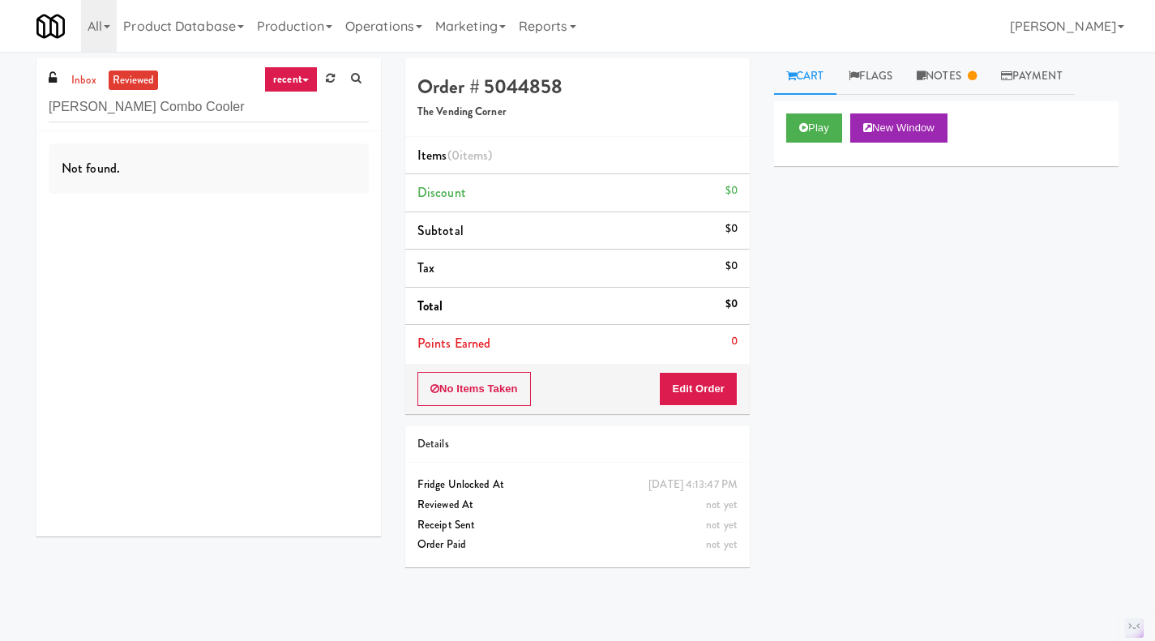
click at [80, 78] on link "inbox" at bounding box center [83, 81] width 33 height 20
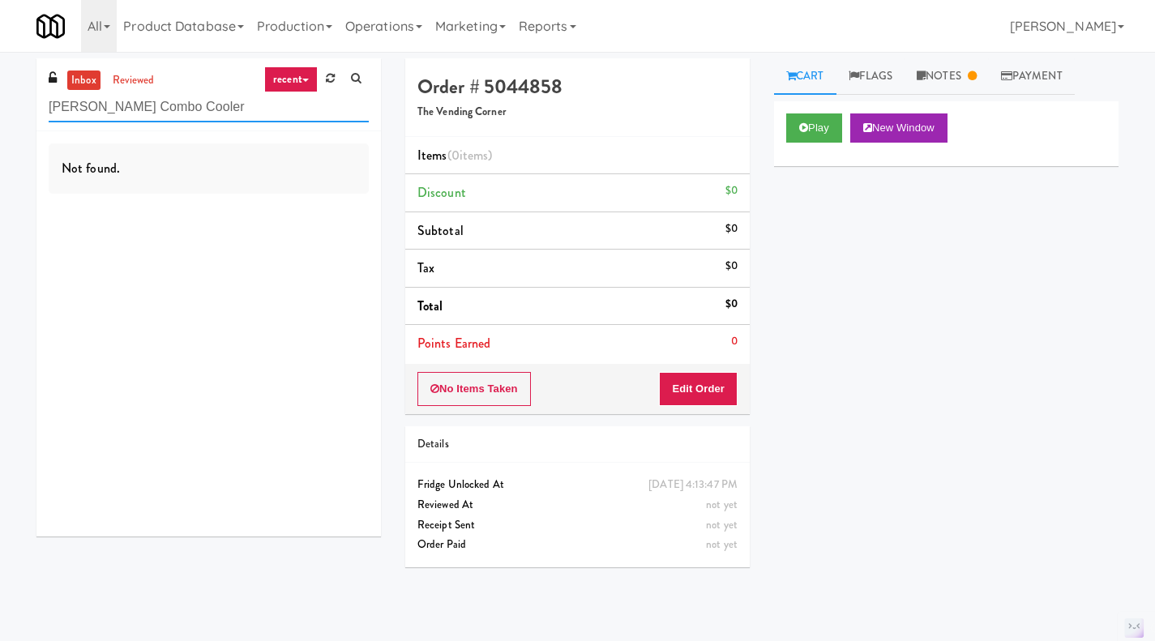
drag, startPoint x: 186, startPoint y: 109, endPoint x: 6, endPoint y: 100, distance: 179.3
click at [6, 100] on div "inbox reviewed recent all unclear take inventory issue suspicious failed recent…" at bounding box center [577, 346] width 1155 height 576
click at [318, 331] on div "Not found." at bounding box center [208, 333] width 344 height 405
click at [112, 106] on input "[PERSON_NAME] Combo Cooler" at bounding box center [209, 107] width 320 height 30
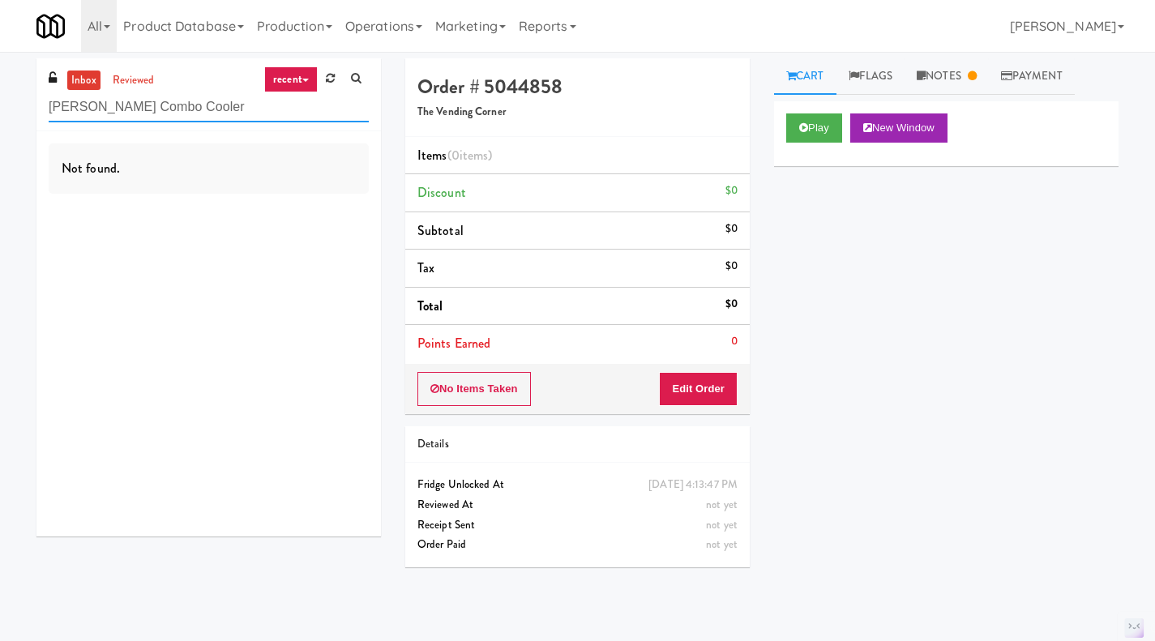
click at [112, 106] on input "[PERSON_NAME] Combo Cooler" at bounding box center [209, 107] width 320 height 30
click at [162, 321] on div "Not found." at bounding box center [208, 333] width 344 height 405
click at [187, 111] on input "[PERSON_NAME] Combo Cooler" at bounding box center [209, 107] width 320 height 30
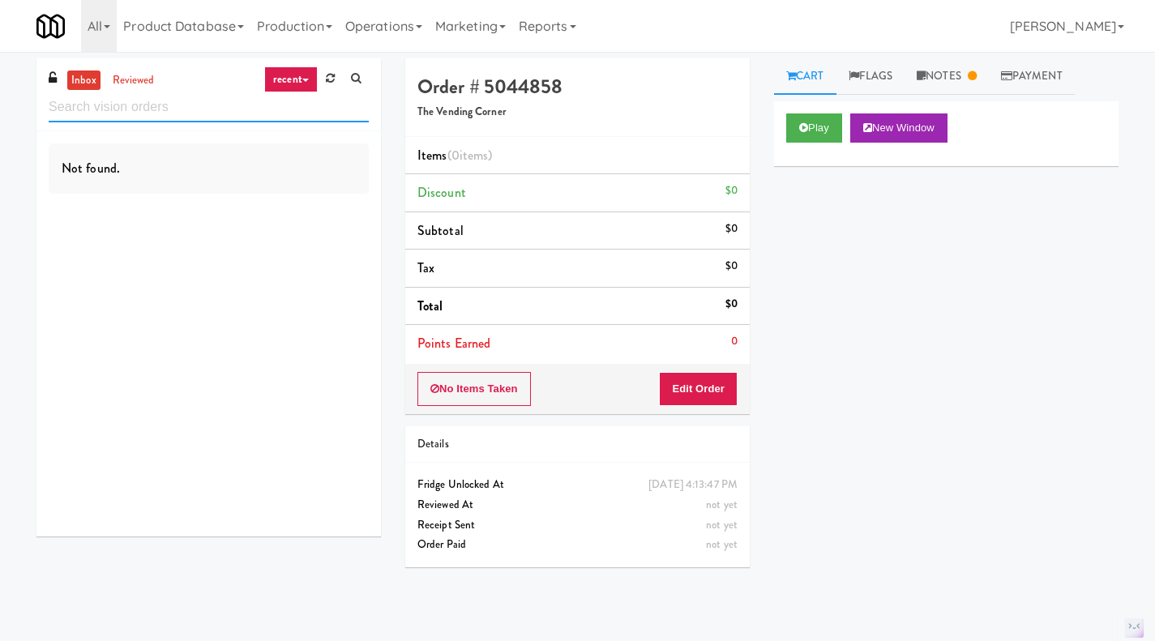
paste input "[PERSON_NAME] Combo Cooler"
type input "[PERSON_NAME] Combo Cooler"
click at [118, 113] on input "[PERSON_NAME] Combo Cooler" at bounding box center [209, 107] width 320 height 30
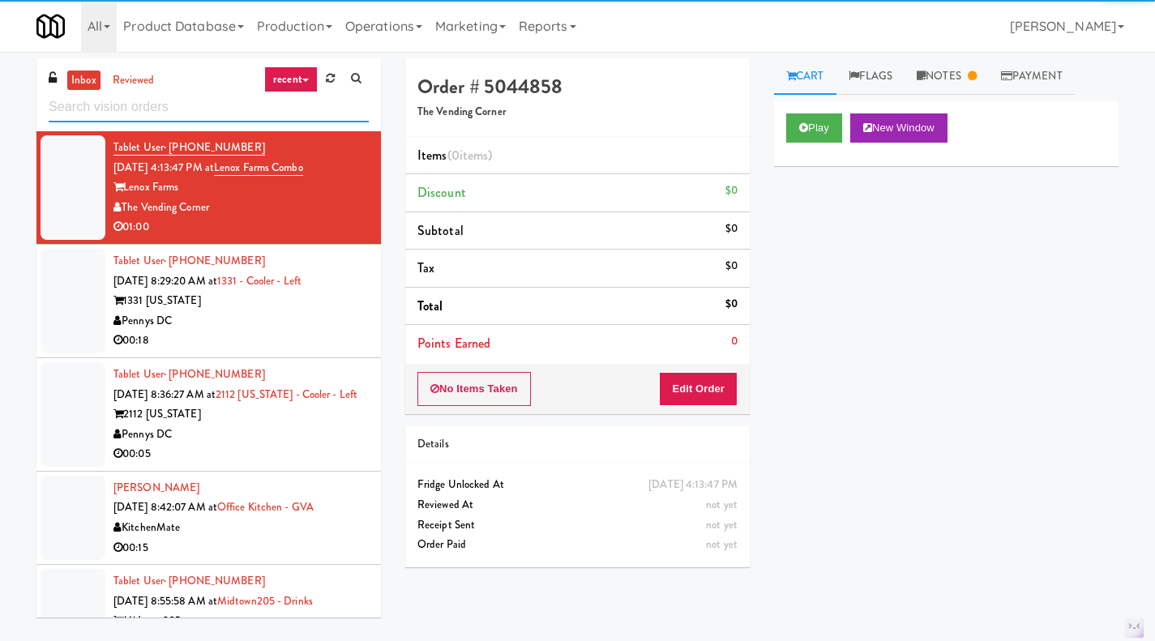
paste input "[PERSON_NAME] Combo Cooler"
type input "[PERSON_NAME] Combo Cooler"
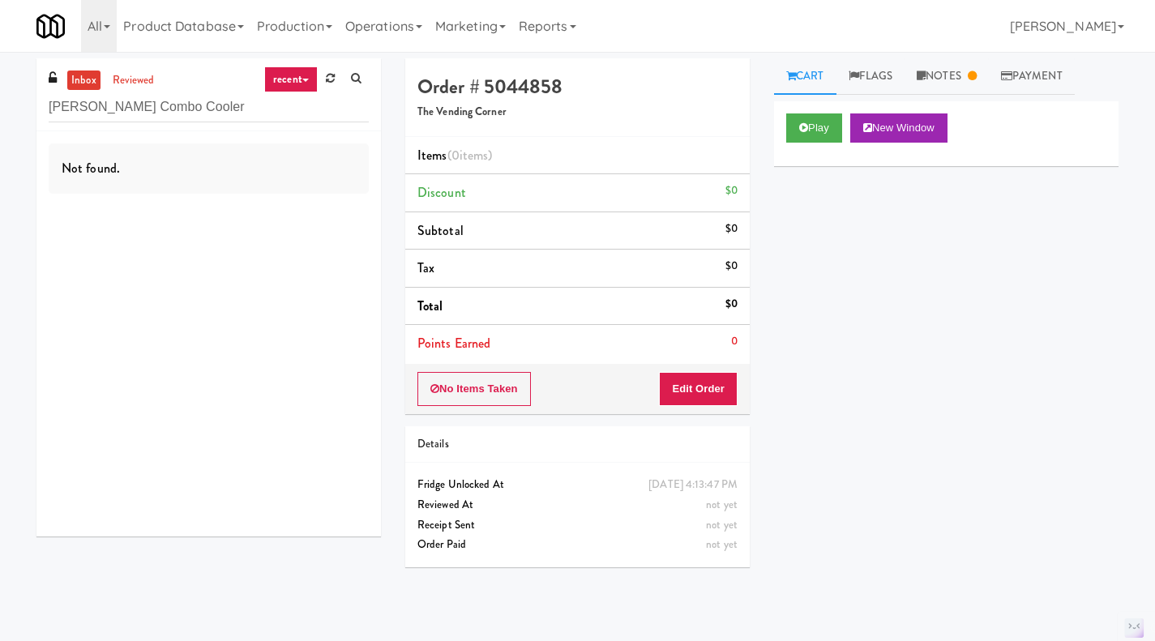
click at [139, 83] on link "reviewed" at bounding box center [134, 81] width 50 height 20
click at [79, 76] on link "inbox" at bounding box center [83, 81] width 33 height 20
drag, startPoint x: 186, startPoint y: 106, endPoint x: 42, endPoint y: 109, distance: 143.5
click at [42, 109] on div "inbox reviewed recent all unclear take inventory issue suspicious failed recent…" at bounding box center [208, 94] width 344 height 73
paste input "[PERSON_NAME] Combo Cooler"
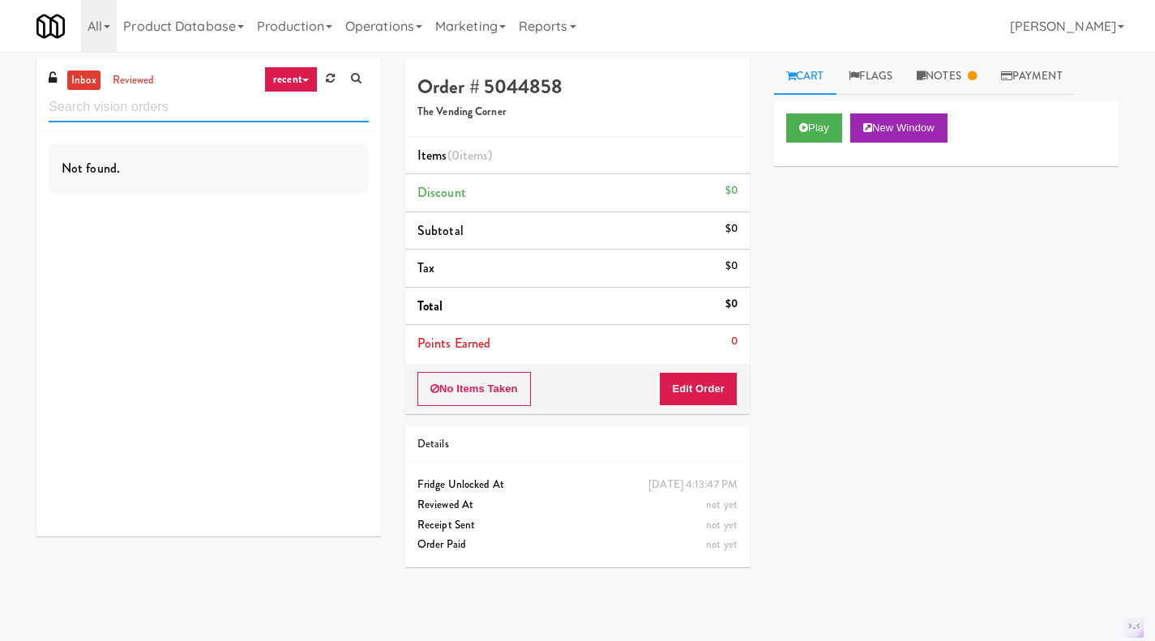
type input "[PERSON_NAME] Combo Cooler"
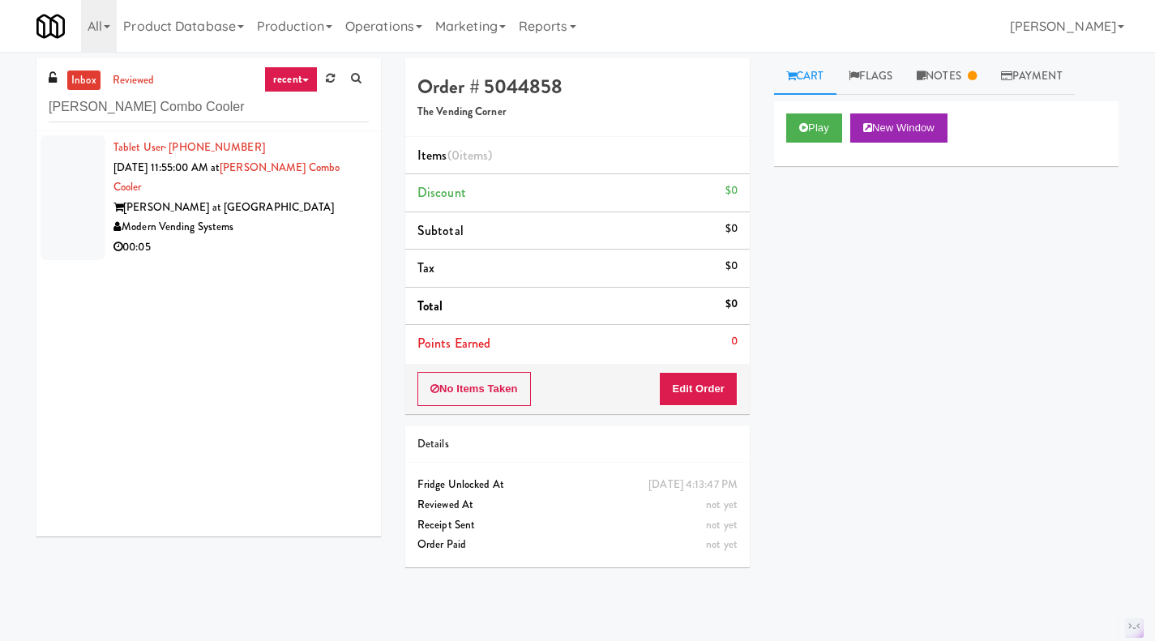
click at [324, 237] on div "00:05" at bounding box center [240, 247] width 255 height 20
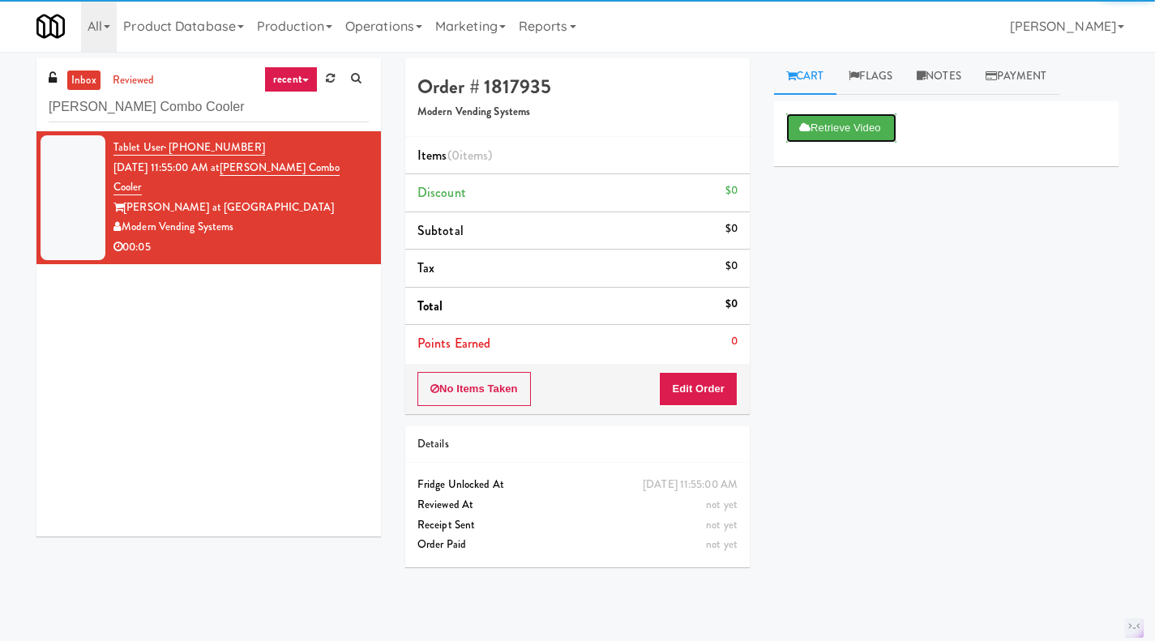
click at [844, 120] on button "Retrieve Video" at bounding box center [841, 127] width 110 height 29
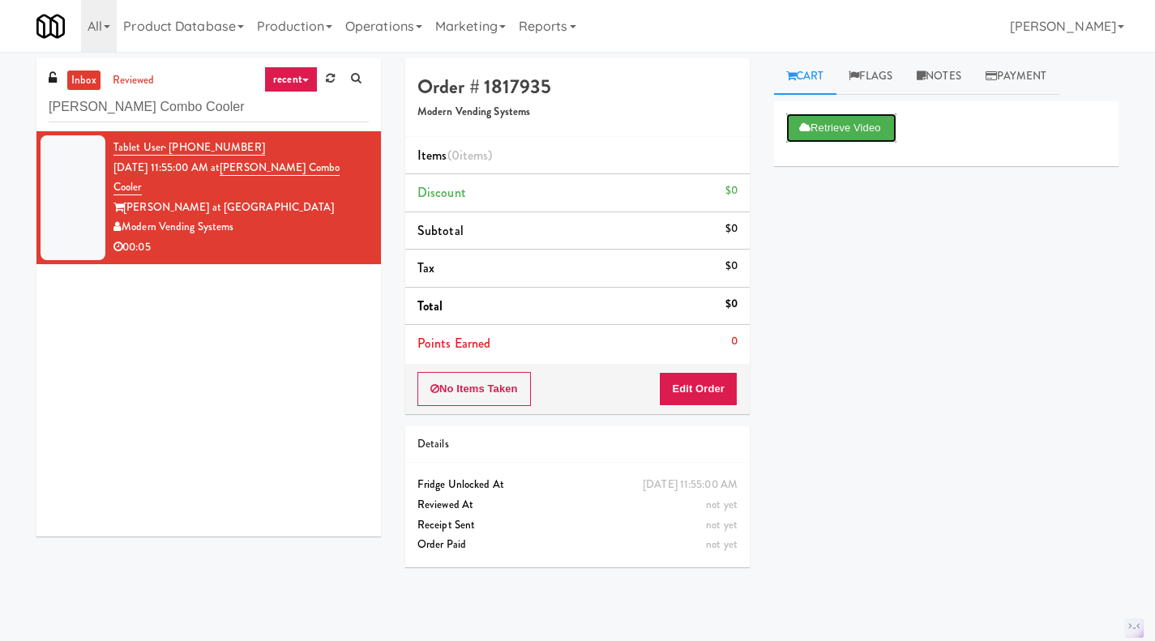
click at [819, 118] on button "Retrieve Video" at bounding box center [841, 127] width 110 height 29
click at [819, 130] on button "Retrieve Video" at bounding box center [841, 127] width 110 height 29
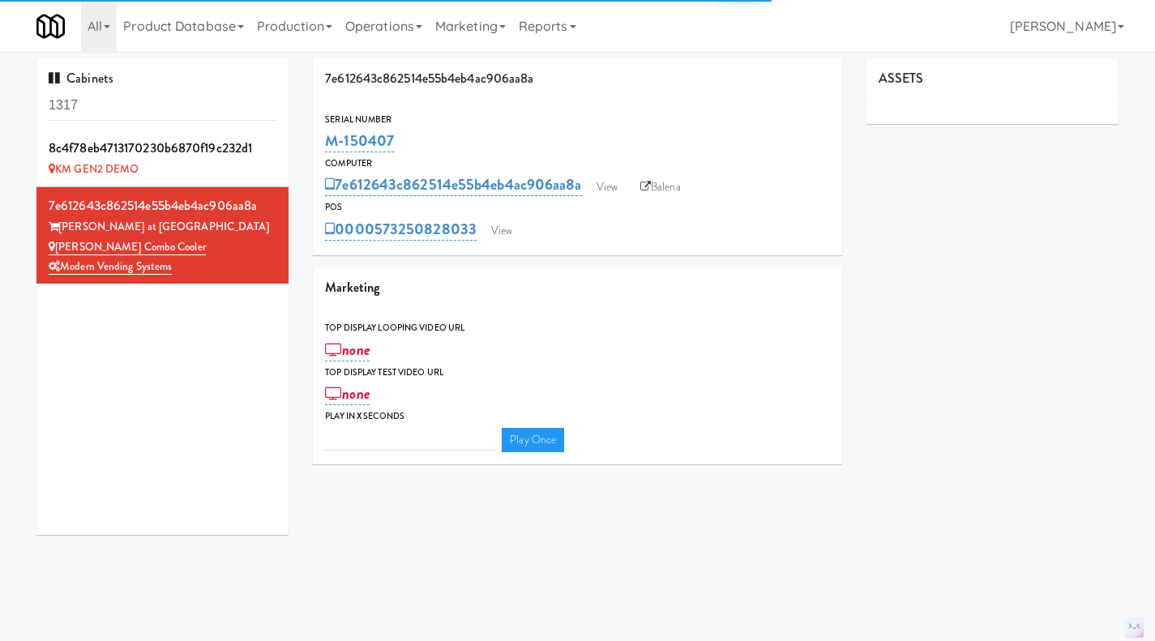
type input "3"
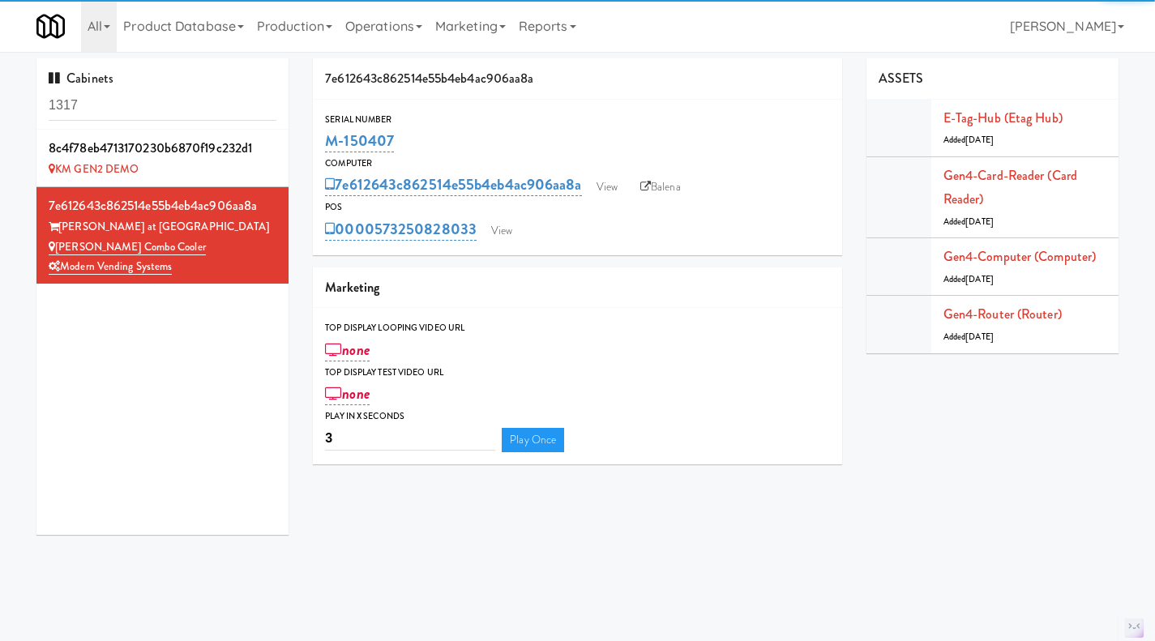
click at [131, 100] on input "1317" at bounding box center [163, 106] width 228 height 30
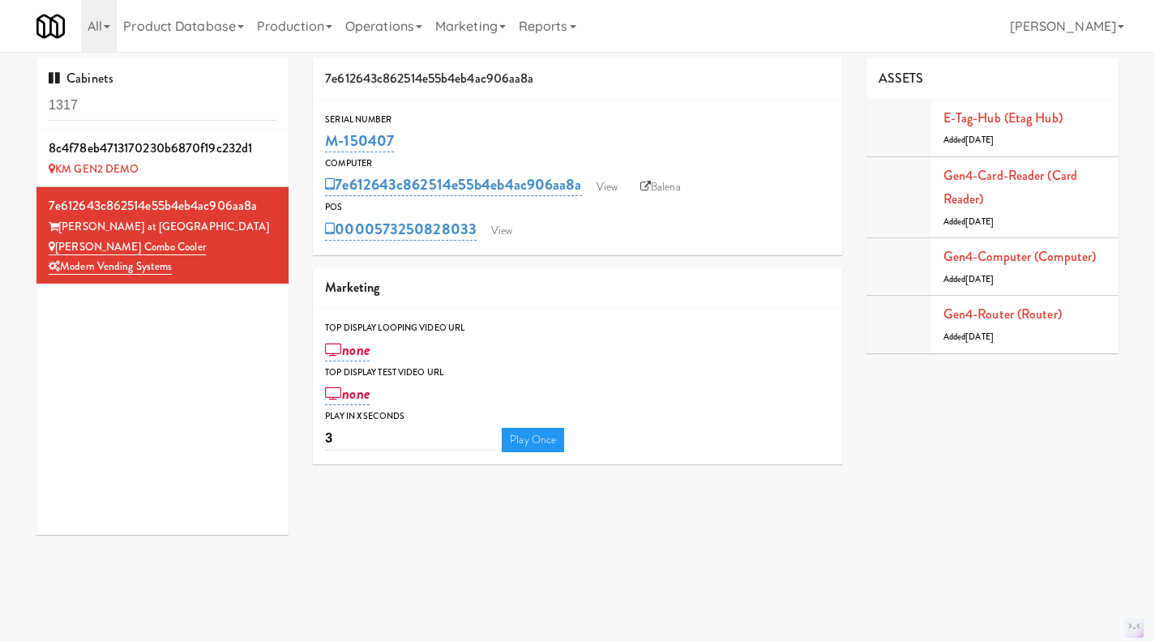
click at [131, 100] on input "1317" at bounding box center [163, 106] width 228 height 30
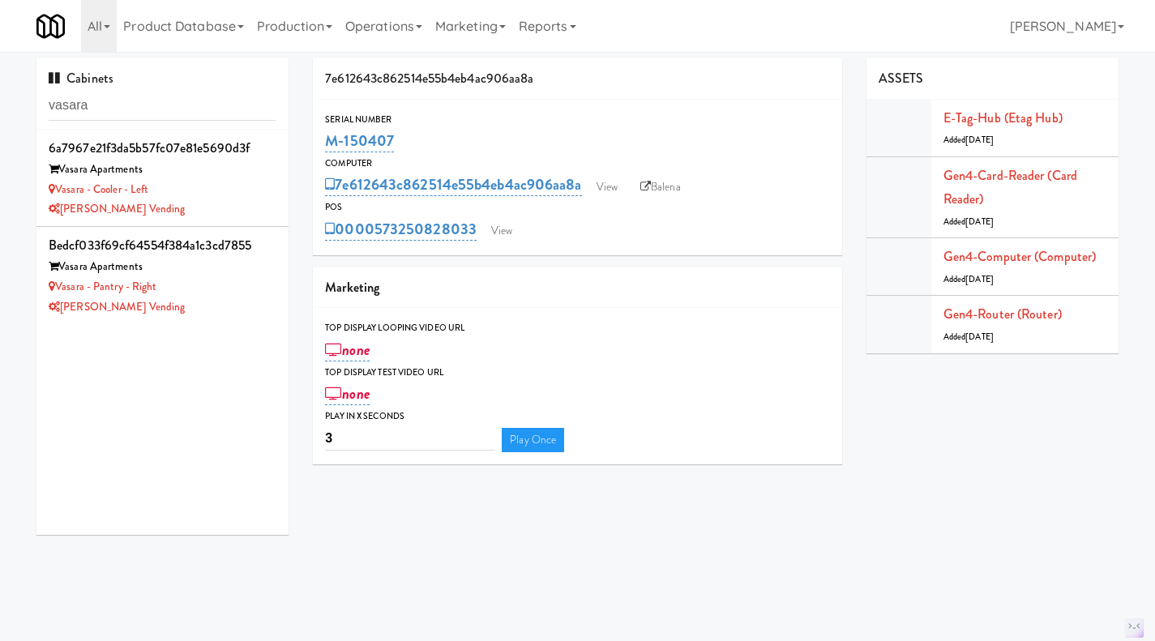
type input "vasara"
click at [233, 199] on div "Vasara - Cooler - Left" at bounding box center [163, 190] width 228 height 20
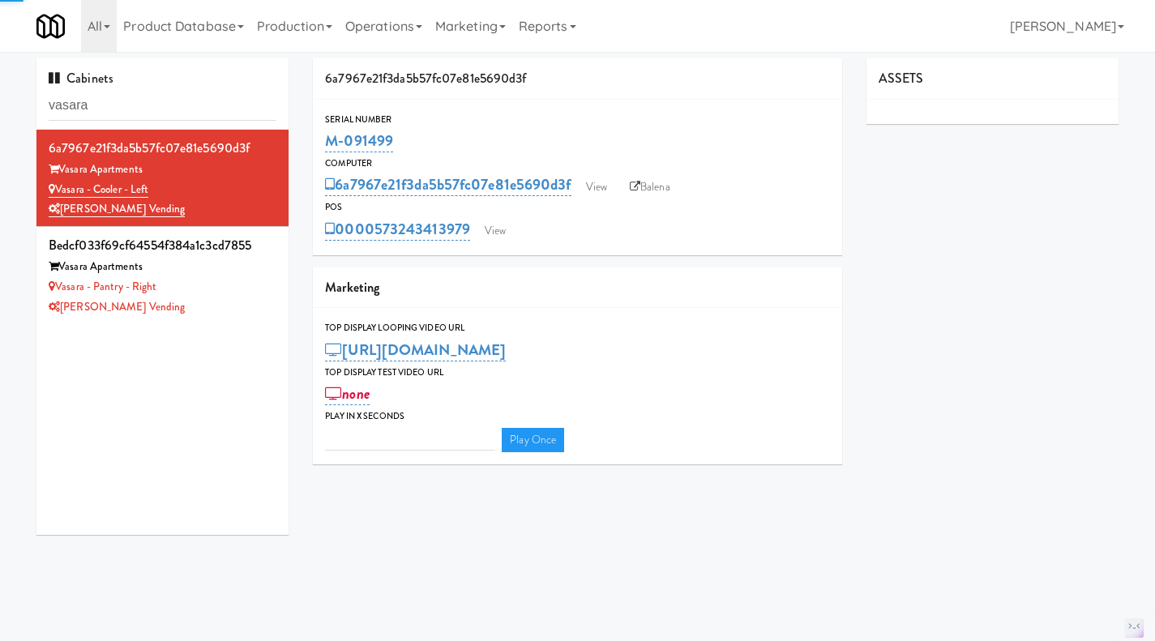
type input "3"
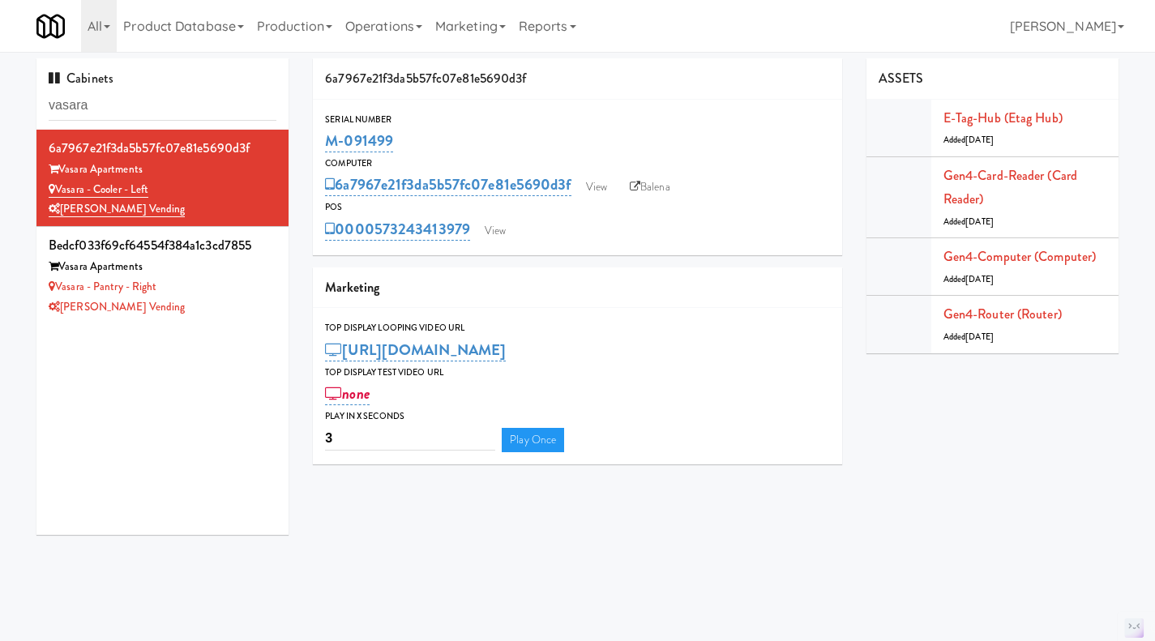
drag, startPoint x: 447, startPoint y: 139, endPoint x: 329, endPoint y: 140, distance: 118.3
click at [329, 140] on div "M-091499" at bounding box center [577, 141] width 505 height 28
copy link "M-091499"
click at [199, 307] on div "[PERSON_NAME] Vending" at bounding box center [163, 307] width 228 height 20
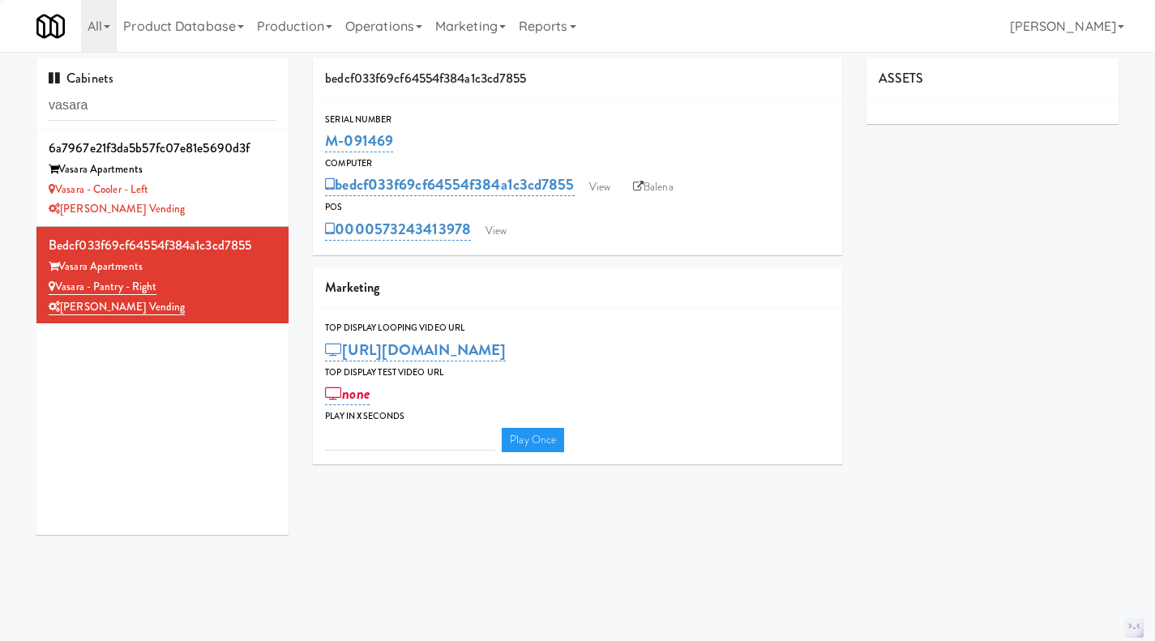
type input "3"
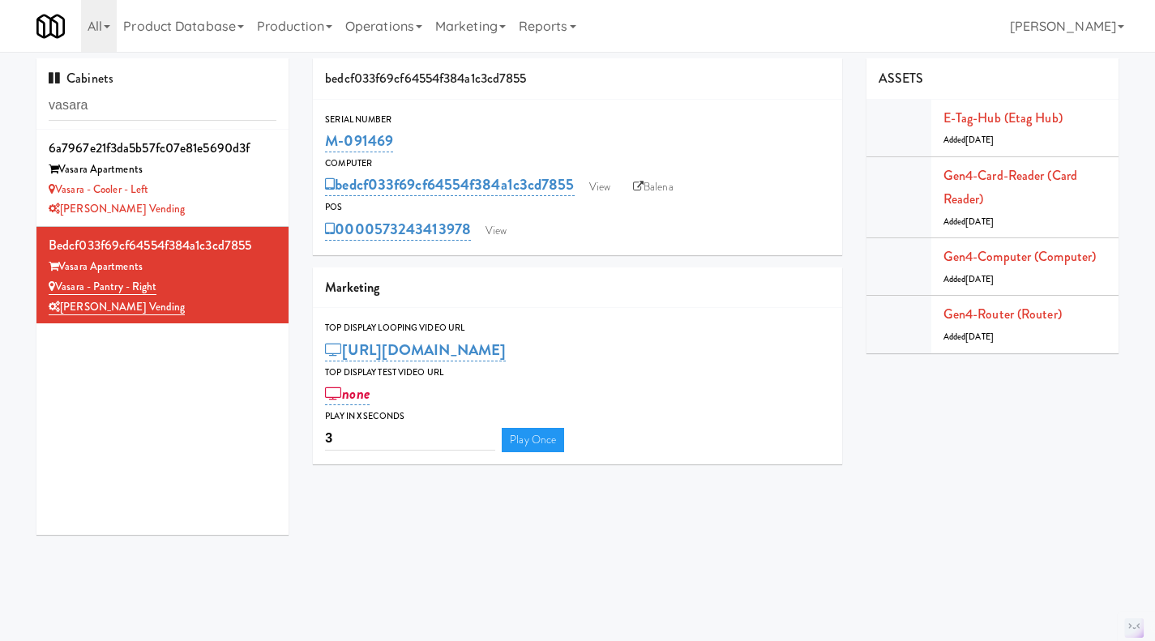
drag, startPoint x: 410, startPoint y: 142, endPoint x: 331, endPoint y: 132, distance: 80.0
click at [330, 132] on div "M-091469" at bounding box center [577, 141] width 505 height 28
copy link "M-091469"
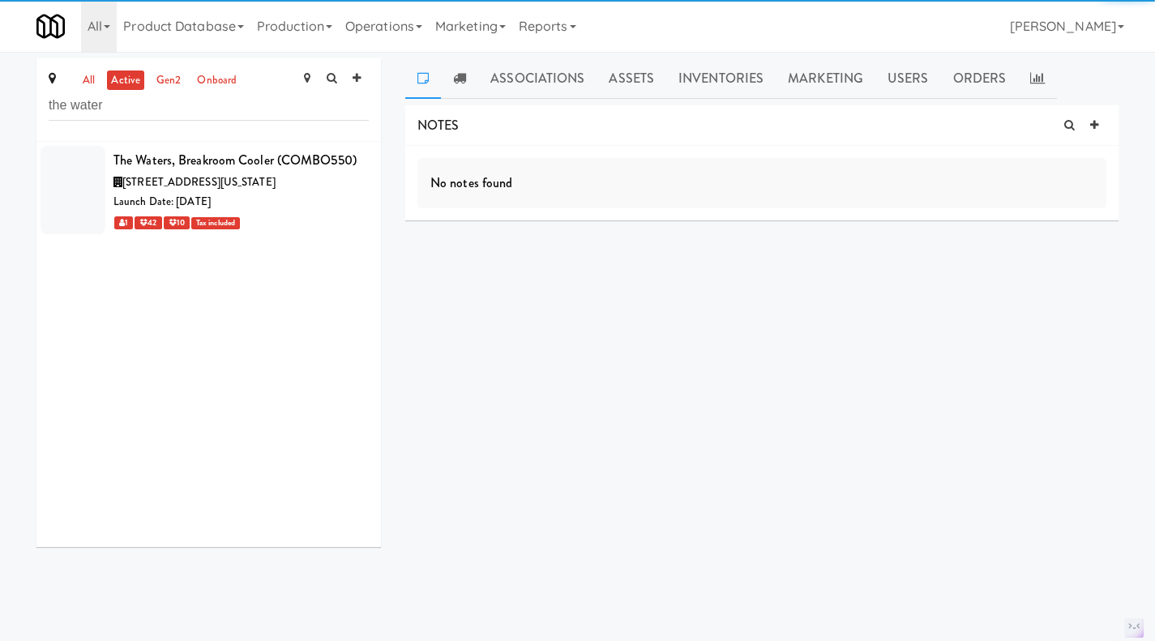
click at [314, 212] on div "Launch Date: [DATE]" at bounding box center [240, 202] width 255 height 20
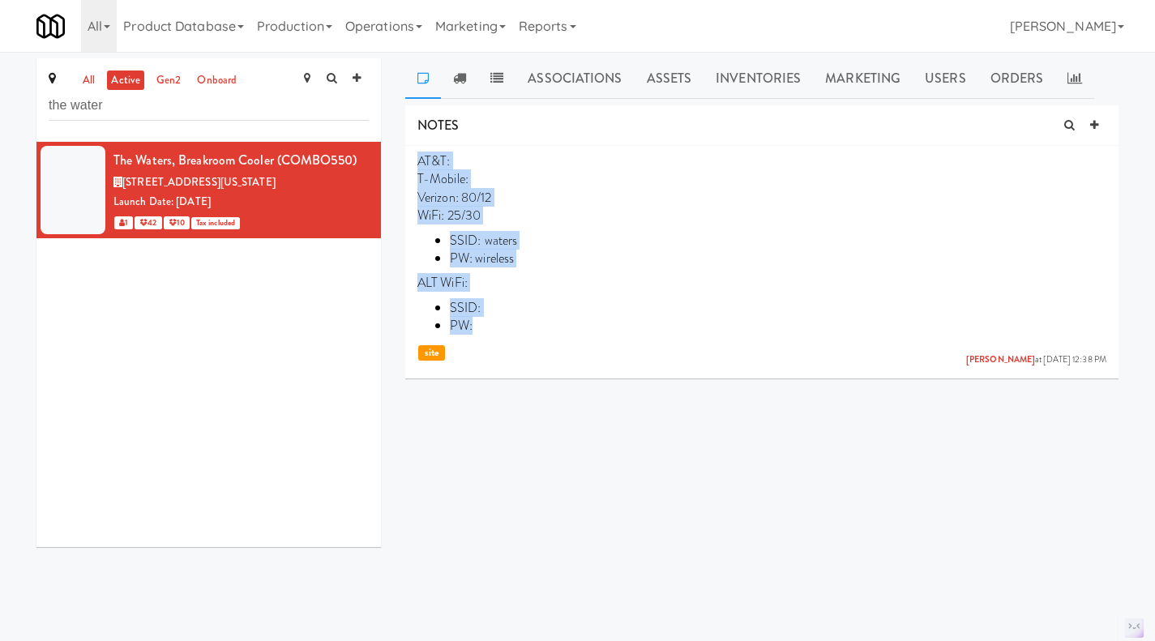
drag, startPoint x: 486, startPoint y: 327, endPoint x: 417, endPoint y: 166, distance: 175.7
click at [417, 166] on li "AT&T: T-Mobile: Verizon: 80/12 WiFi: 25/30 SSID: [PERSON_NAME]: wireless ALT Wi…" at bounding box center [761, 259] width 713 height 226
copy p "AT&T: T-Mobile: Verizon: 80/12 WiFi: 25/30 SSID: [PERSON_NAME]: wireless ALT Wi…"
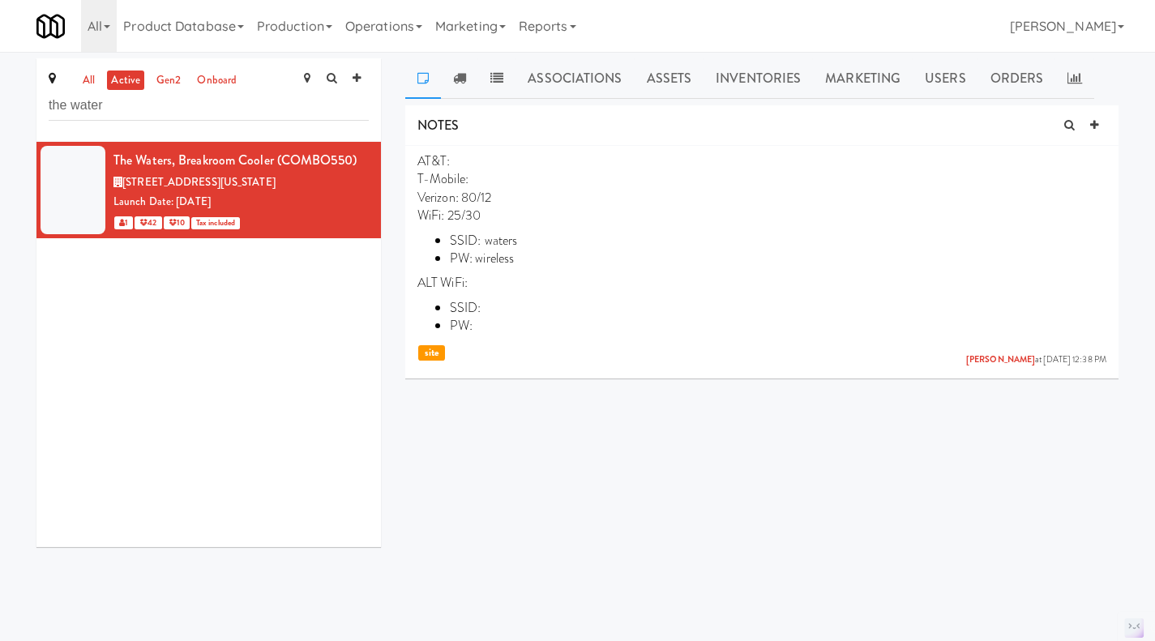
click at [87, 79] on link "all" at bounding box center [89, 81] width 20 height 20
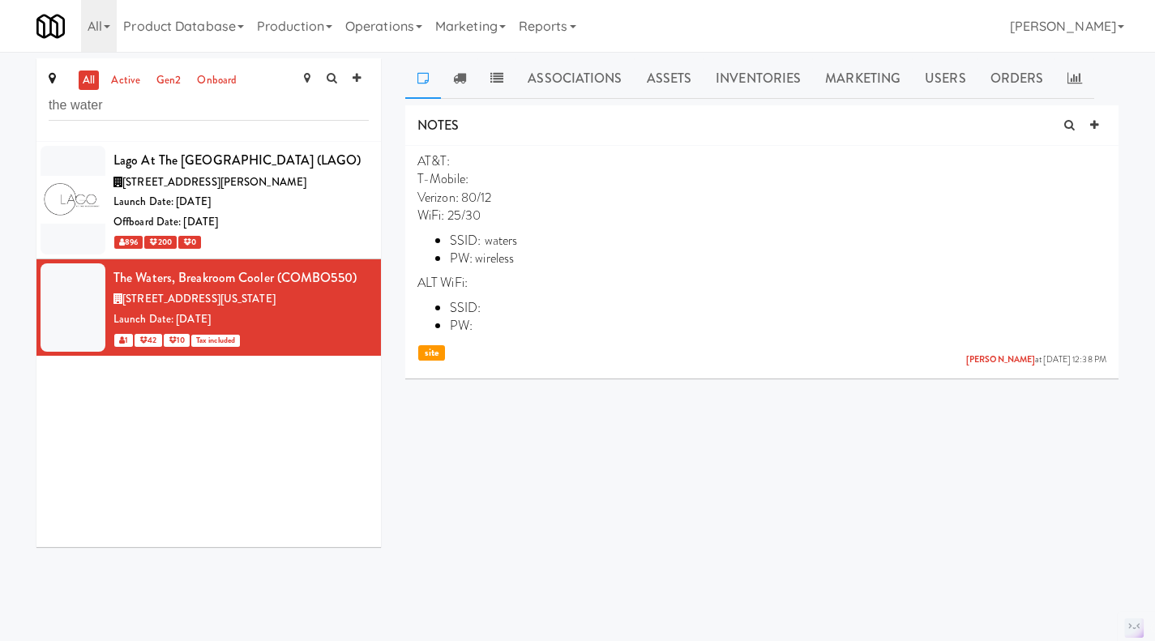
click at [126, 79] on link "active" at bounding box center [125, 81] width 37 height 20
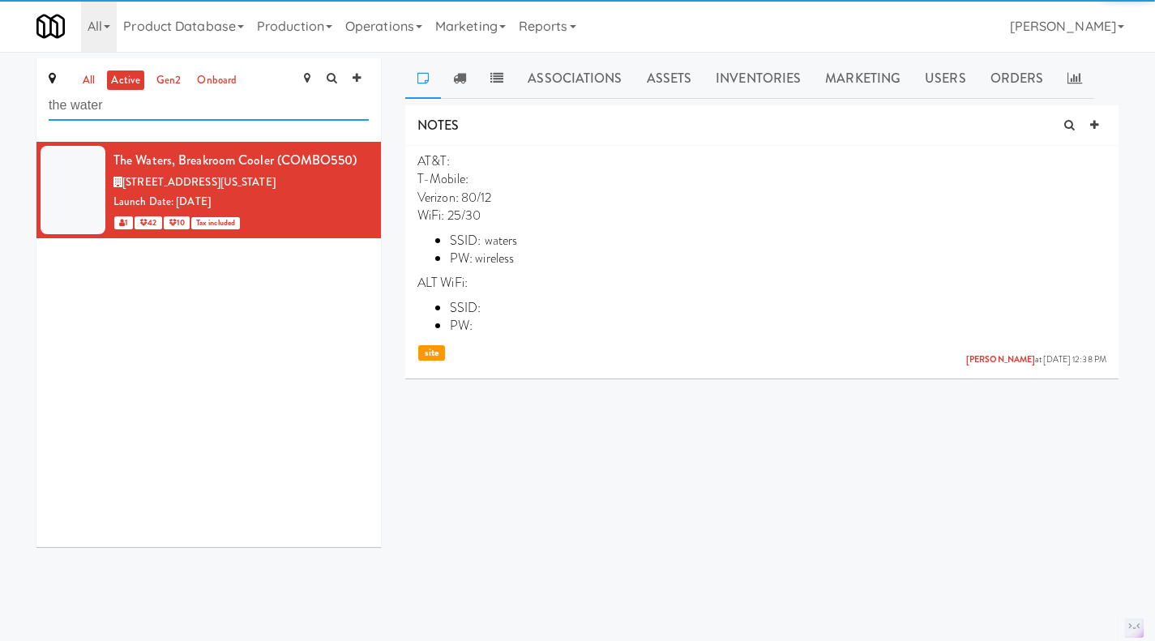
click at [158, 110] on input "the water" at bounding box center [209, 106] width 320 height 30
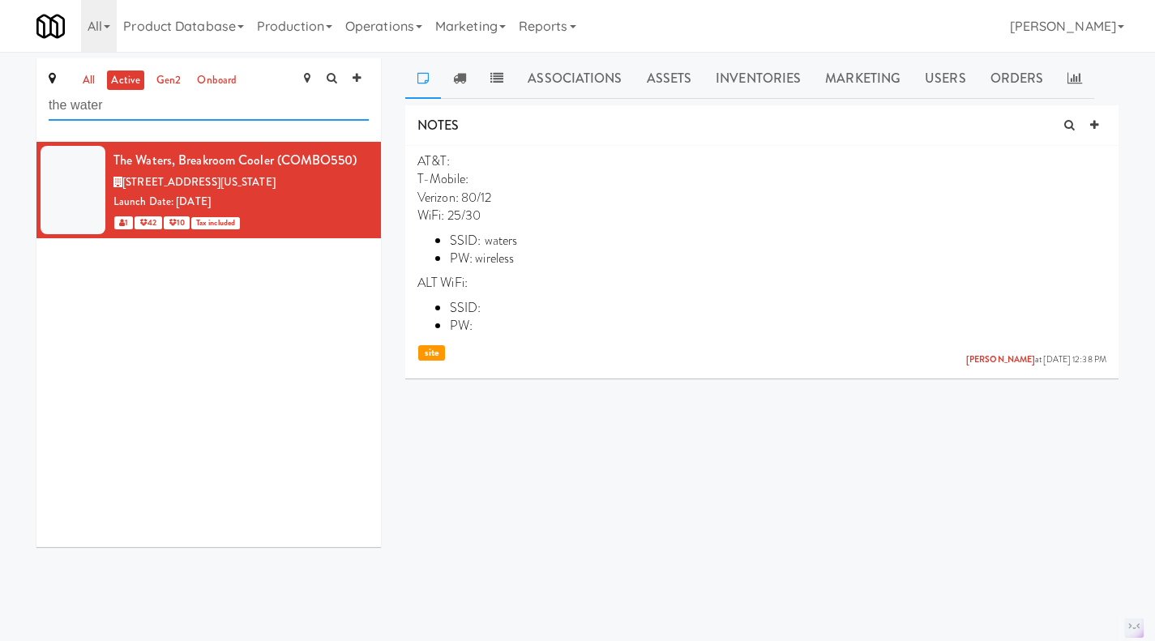
click at [158, 110] on input "the water" at bounding box center [209, 106] width 320 height 30
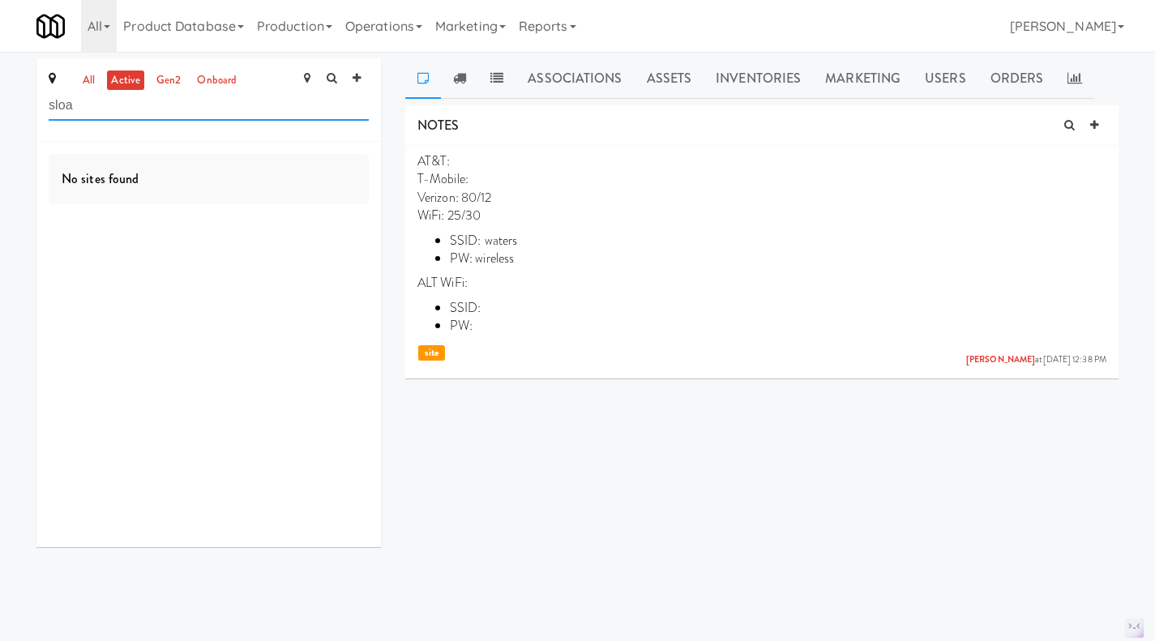
type input "sloa"
click at [96, 80] on link "all" at bounding box center [89, 81] width 20 height 20
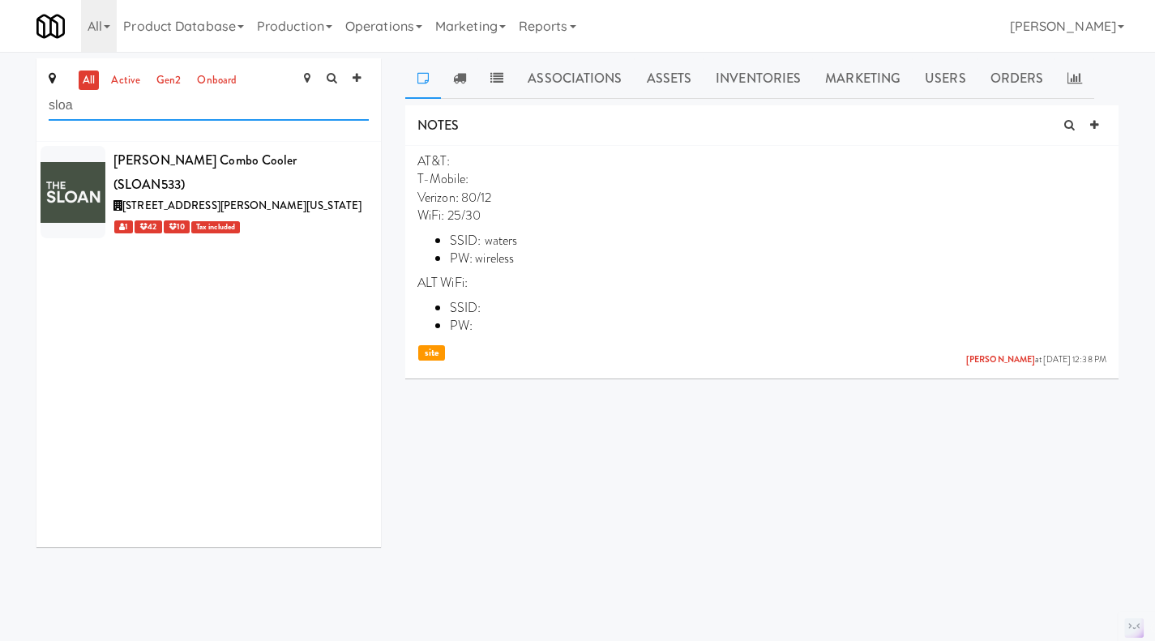
click at [112, 105] on input "sloa" at bounding box center [209, 106] width 320 height 30
click at [336, 216] on div "1 42 10 Tax included" at bounding box center [240, 226] width 255 height 20
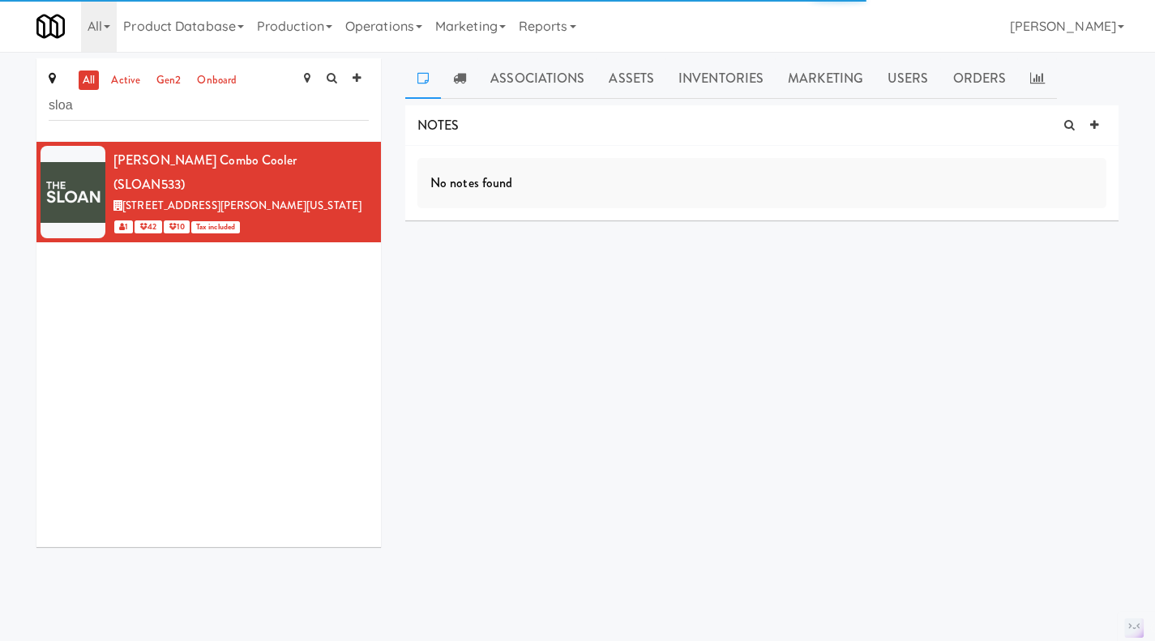
click at [1099, 125] on link at bounding box center [1094, 125] width 24 height 24
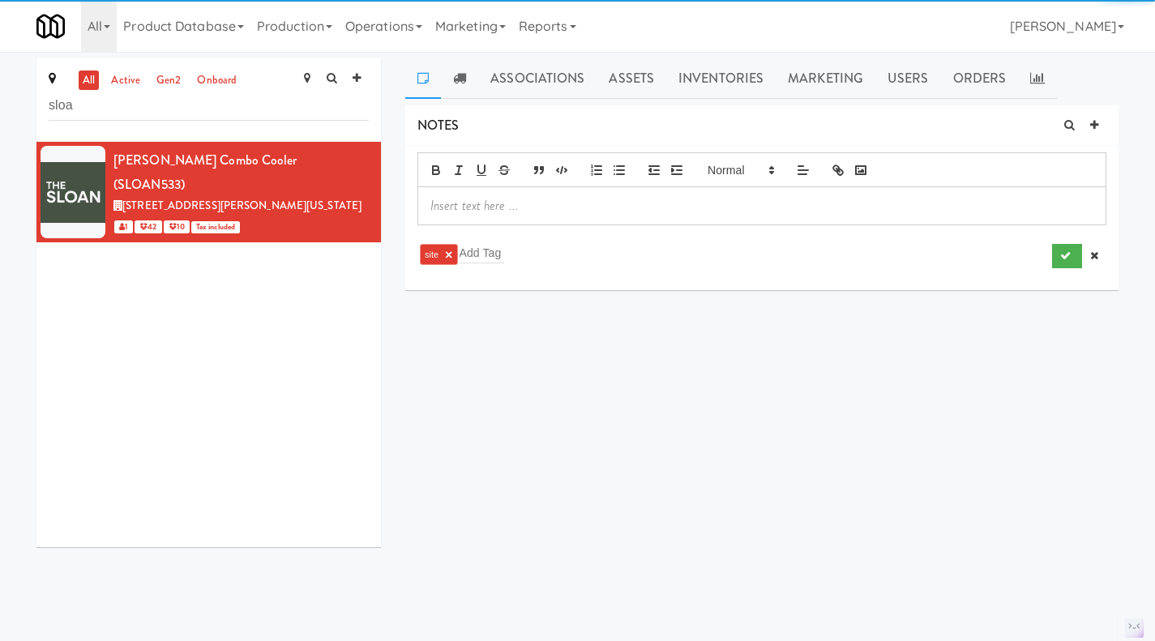
click at [509, 207] on p at bounding box center [761, 206] width 663 height 18
paste div
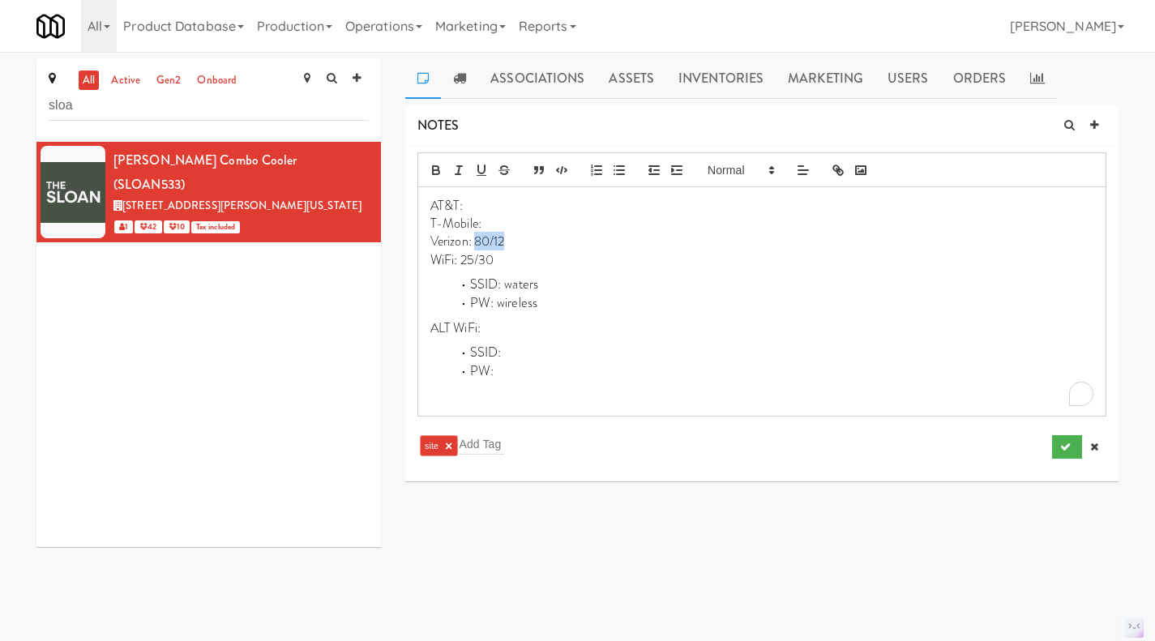
click at [475, 245] on p "Verizon: 80/12" at bounding box center [761, 242] width 663 height 18
drag, startPoint x: 550, startPoint y: 288, endPoint x: 506, endPoint y: 287, distance: 44.6
click at [506, 286] on li "SSID: waters" at bounding box center [771, 285] width 643 height 19
drag, startPoint x: 558, startPoint y: 301, endPoint x: 498, endPoint y: 303, distance: 60.0
click at [498, 303] on li "PW: wireless" at bounding box center [771, 303] width 643 height 19
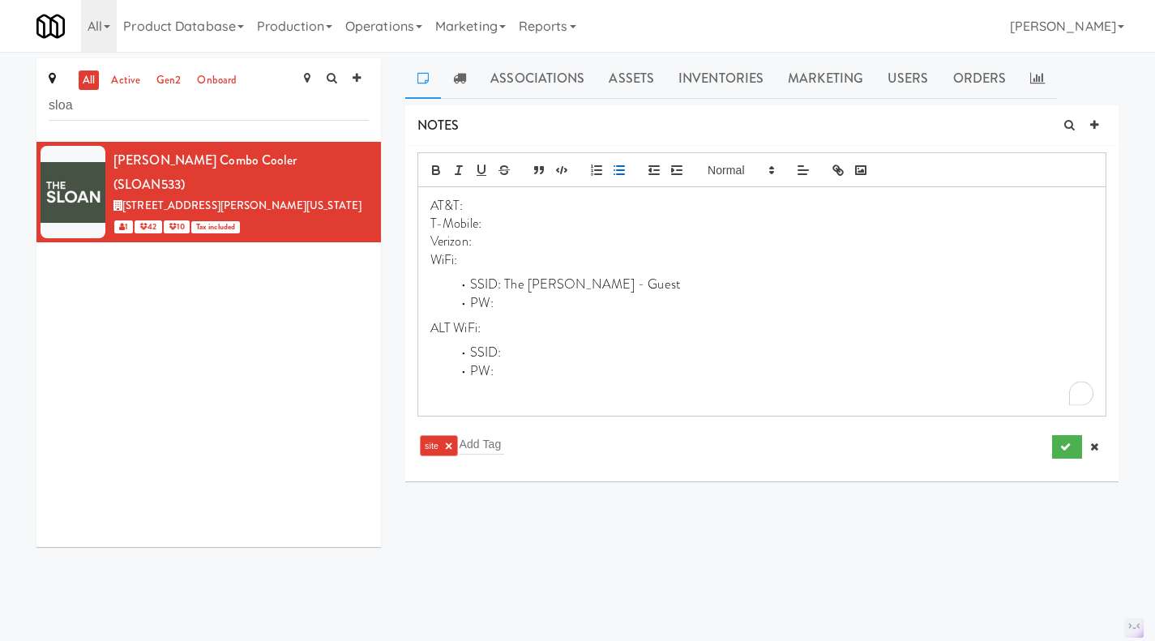
click at [499, 264] on p "WiFi:" at bounding box center [761, 260] width 663 height 18
click at [503, 241] on p "Verizon:" at bounding box center [761, 242] width 663 height 18
click at [519, 220] on p "T-Mobile:" at bounding box center [761, 224] width 663 height 18
click at [489, 200] on p "AT&T:" at bounding box center [761, 206] width 663 height 18
click at [501, 245] on p "Verizon:" at bounding box center [761, 242] width 663 height 18
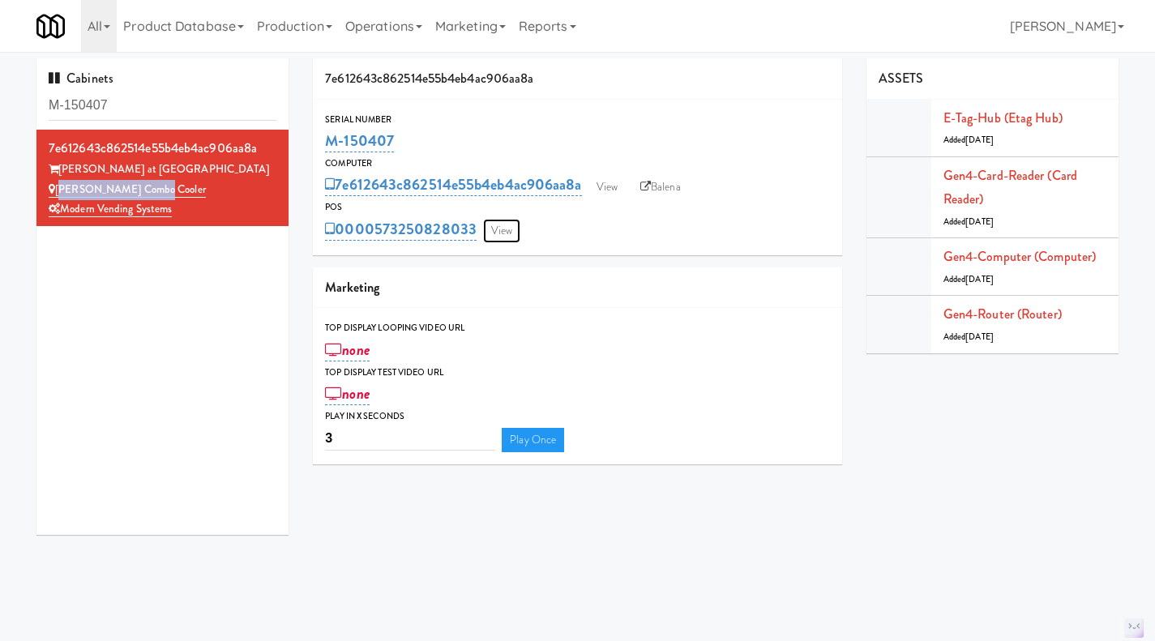
click at [510, 239] on link "View" at bounding box center [501, 231] width 37 height 24
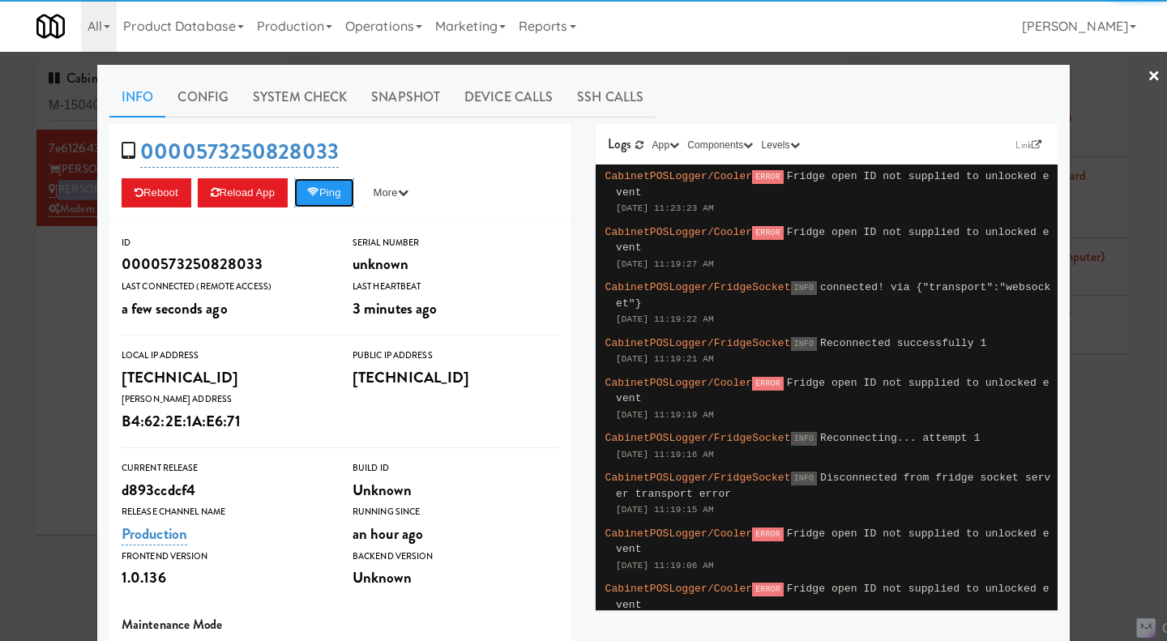
click at [336, 191] on button "Ping" at bounding box center [324, 192] width 60 height 29
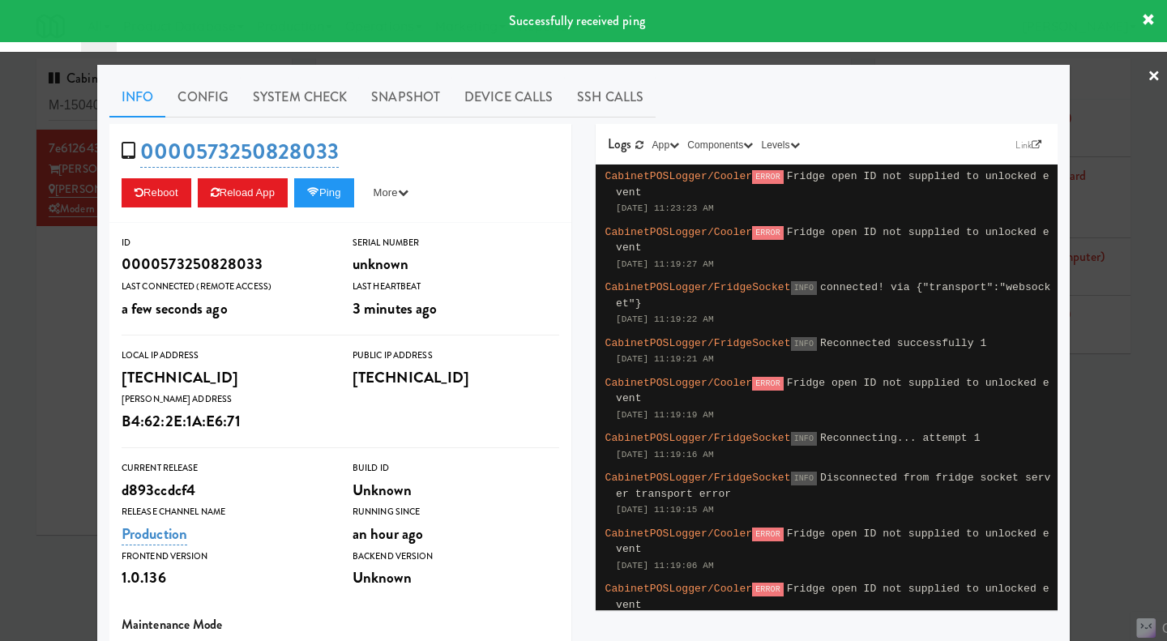
click at [74, 281] on div at bounding box center [583, 320] width 1167 height 641
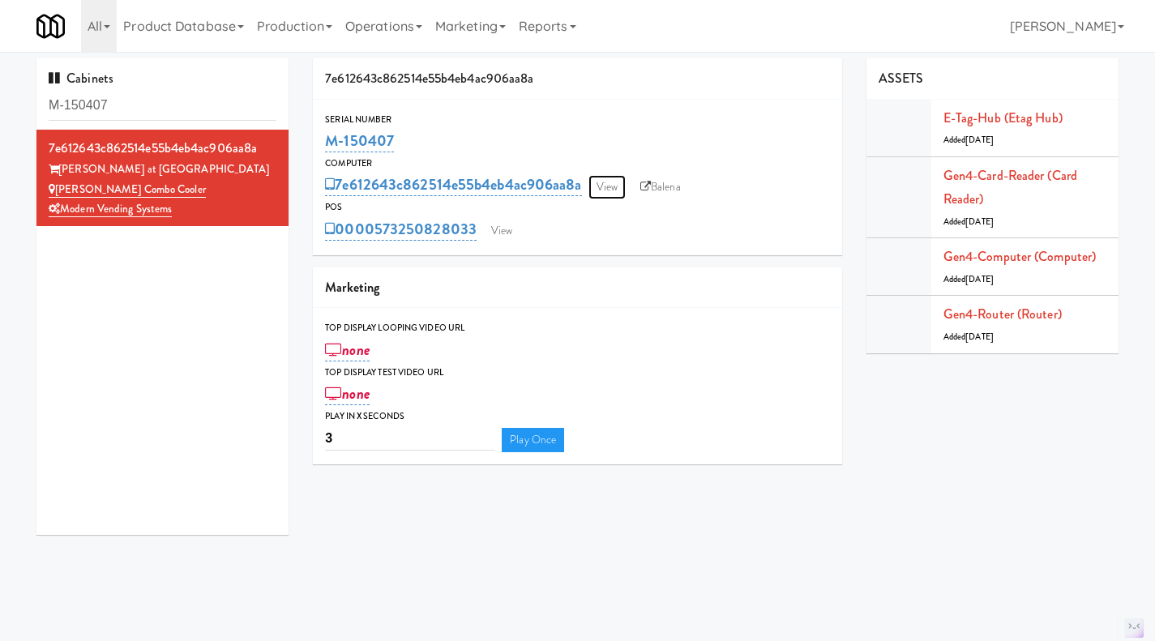
click at [613, 184] on link "View" at bounding box center [606, 187] width 37 height 24
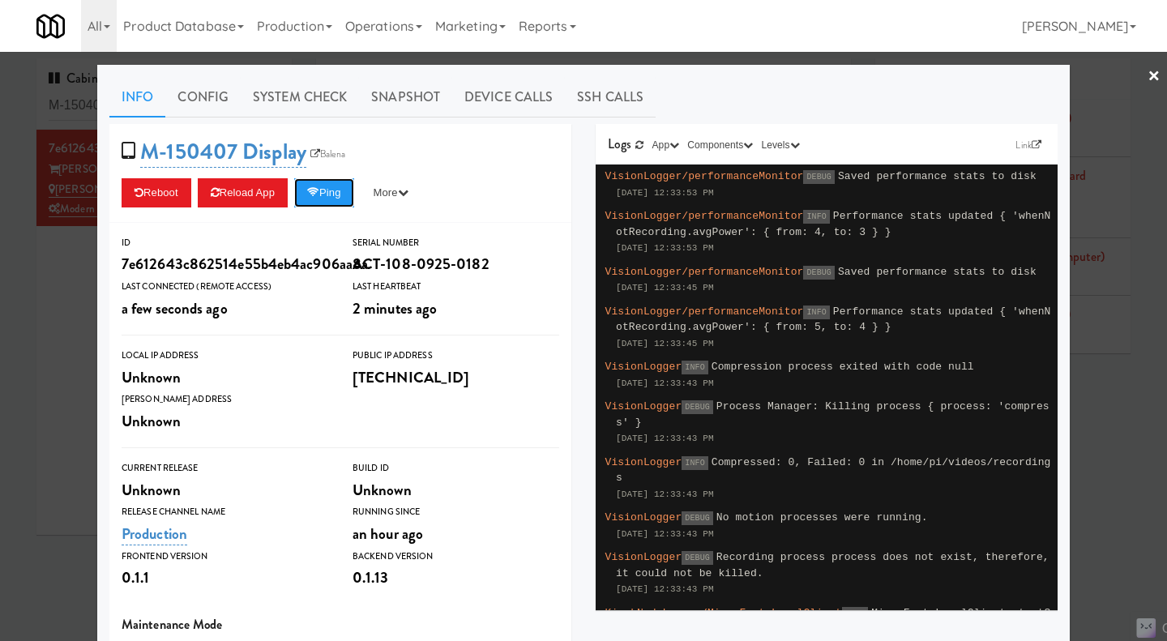
click at [317, 192] on icon at bounding box center [313, 192] width 12 height 11
click at [77, 312] on div at bounding box center [583, 320] width 1167 height 641
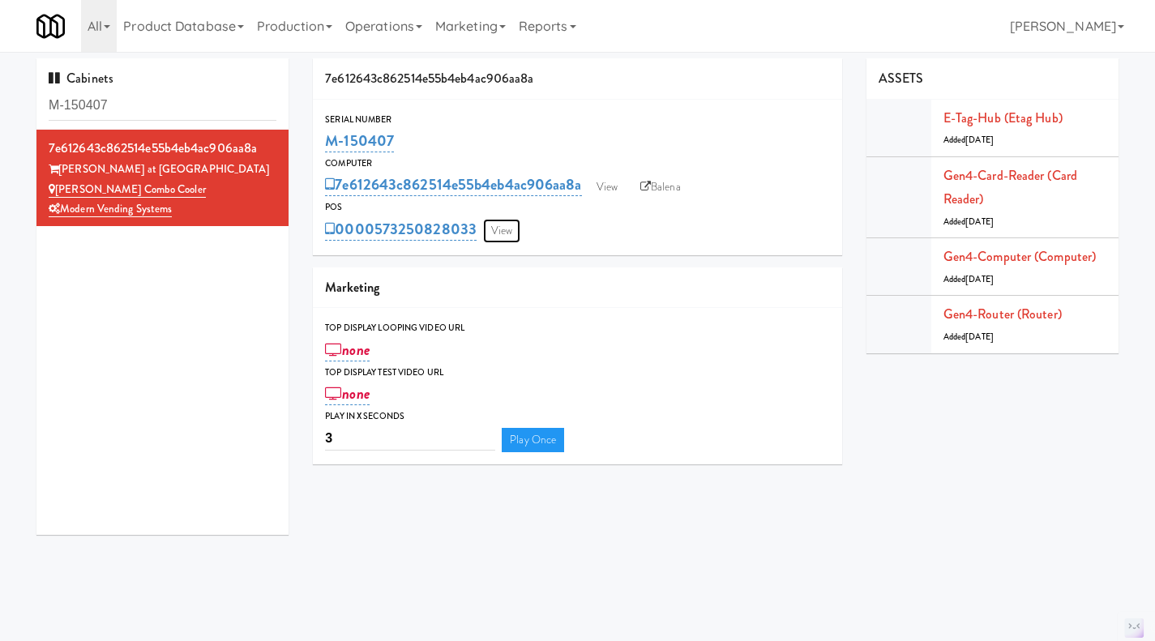
click at [510, 222] on link "View" at bounding box center [501, 231] width 37 height 24
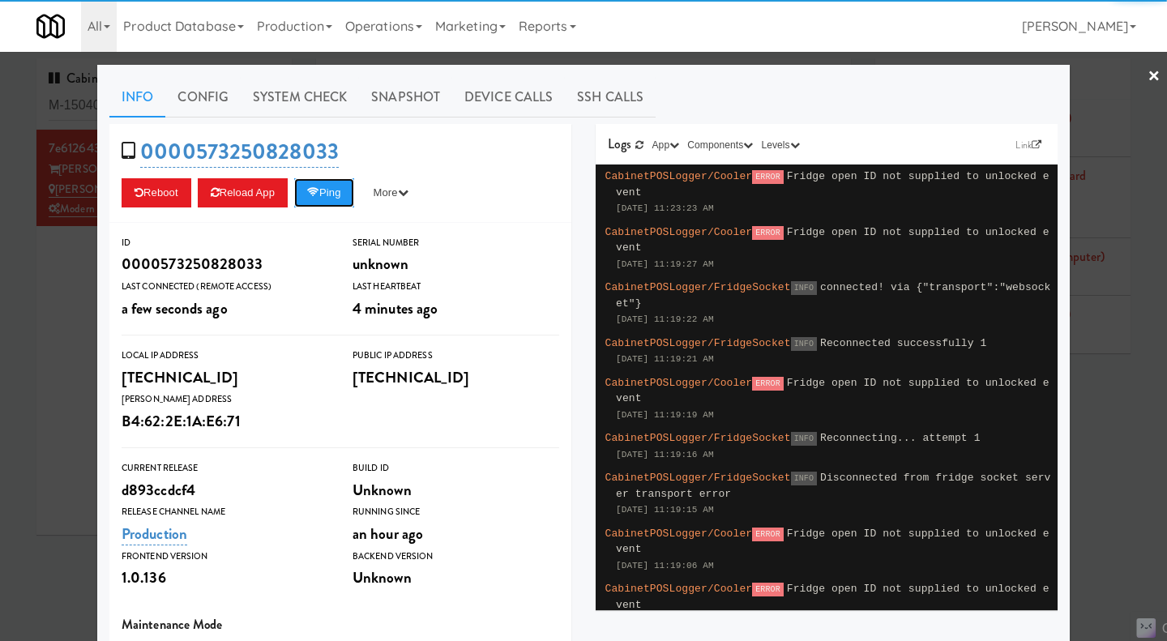
click at [344, 193] on button "Ping" at bounding box center [324, 192] width 60 height 29
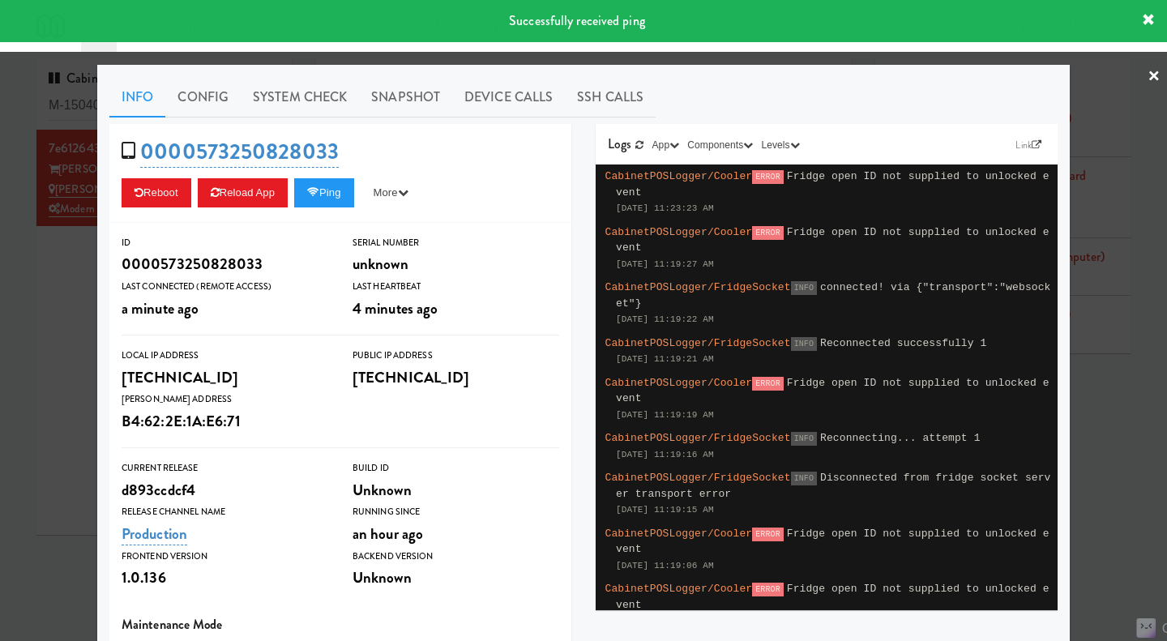
click at [1126, 422] on div at bounding box center [583, 320] width 1167 height 641
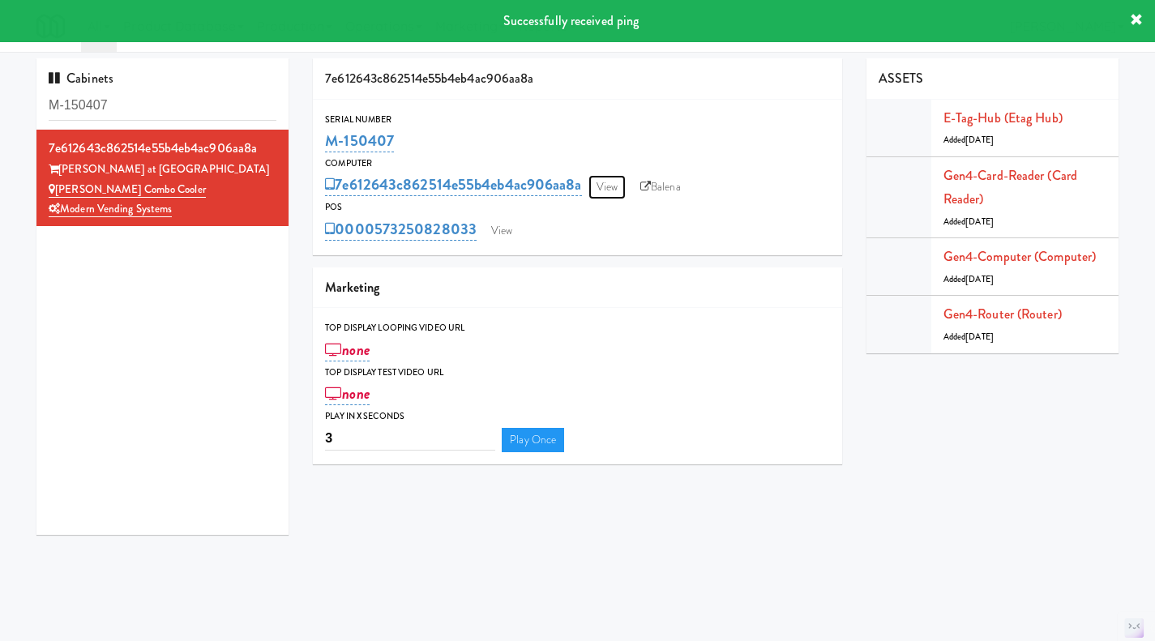
click at [605, 195] on link "View" at bounding box center [606, 187] width 37 height 24
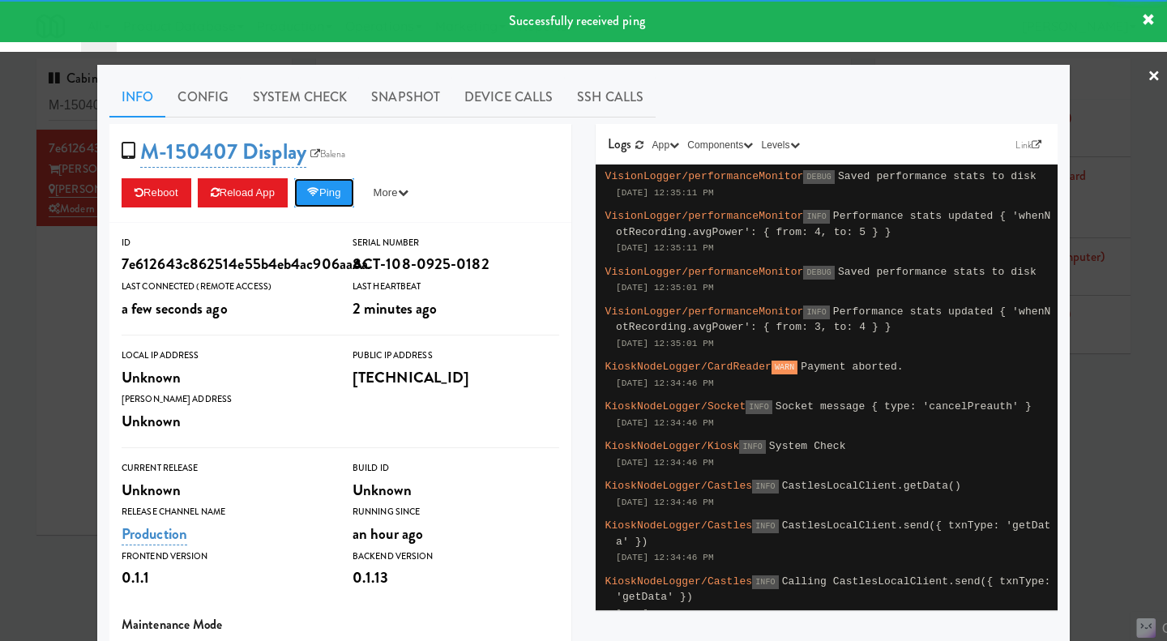
click at [323, 190] on button "Ping" at bounding box center [324, 192] width 60 height 29
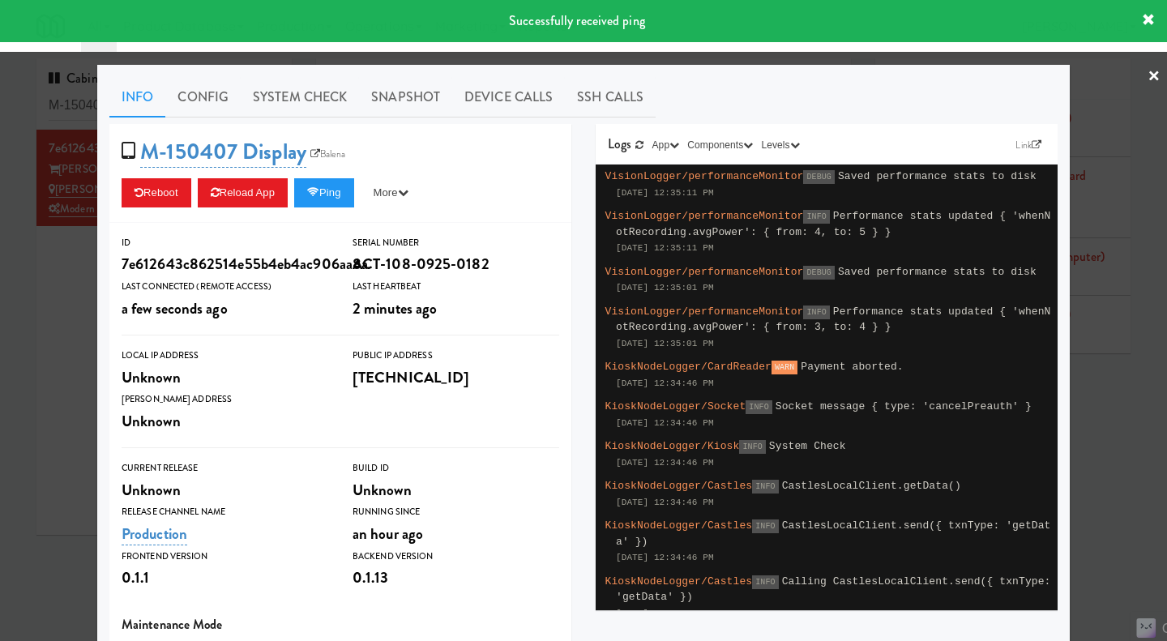
click at [1113, 394] on div at bounding box center [583, 320] width 1167 height 641
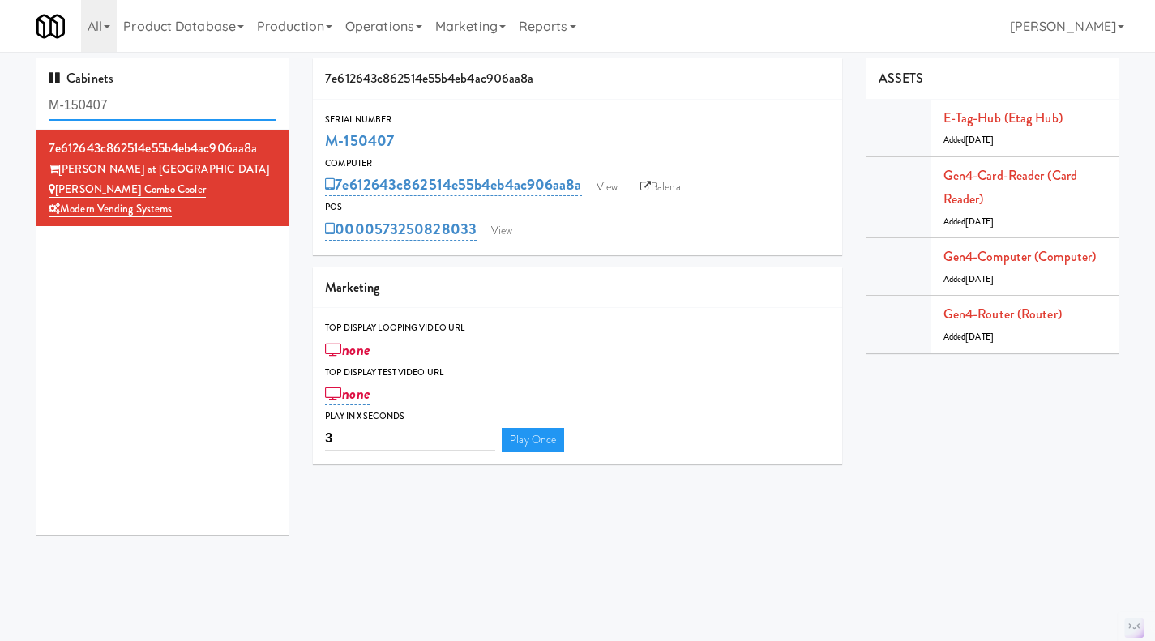
click at [156, 99] on input "M-150407" at bounding box center [163, 106] width 228 height 30
paste input "61299"
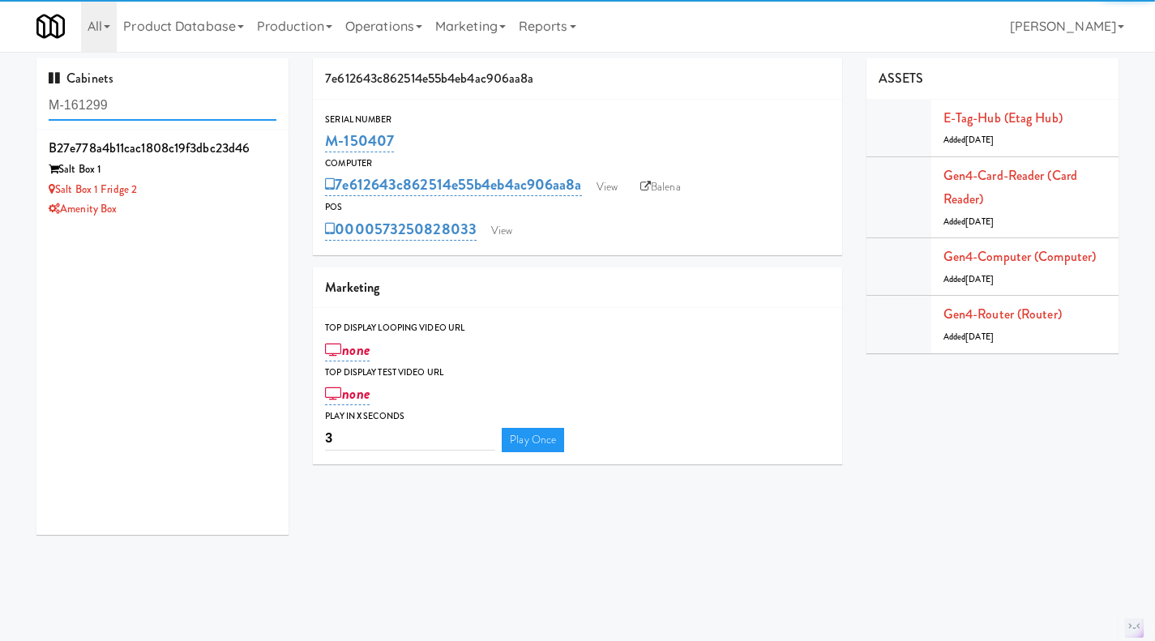
type input "M-161299"
click at [215, 198] on div "Salt Box 1 Fridge 2" at bounding box center [163, 190] width 228 height 20
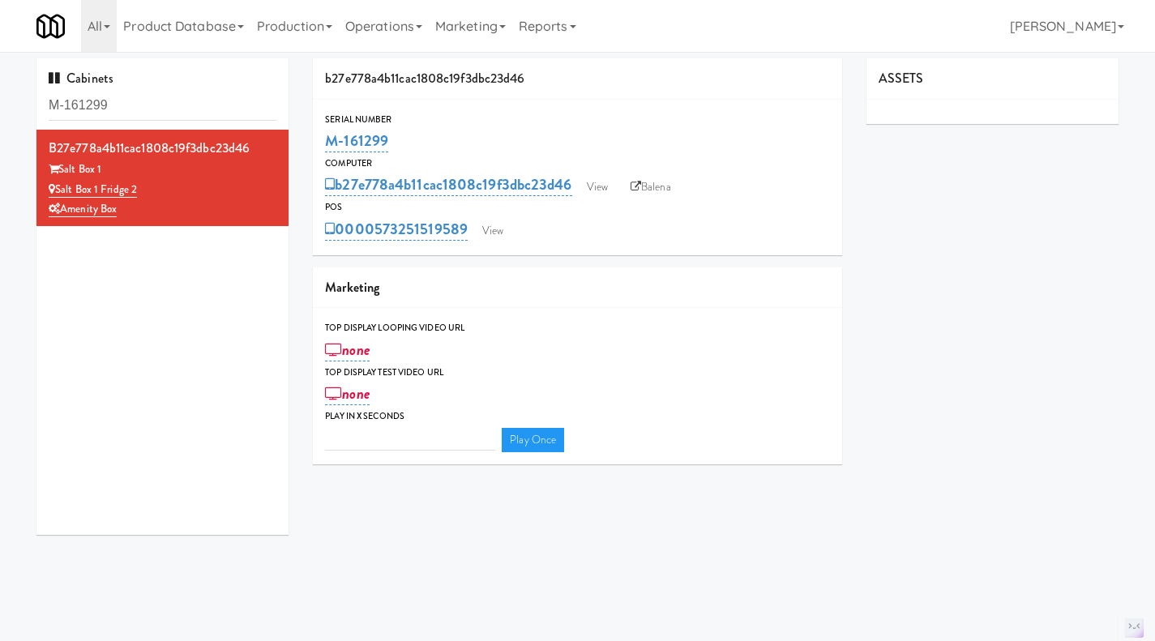
type input "3"
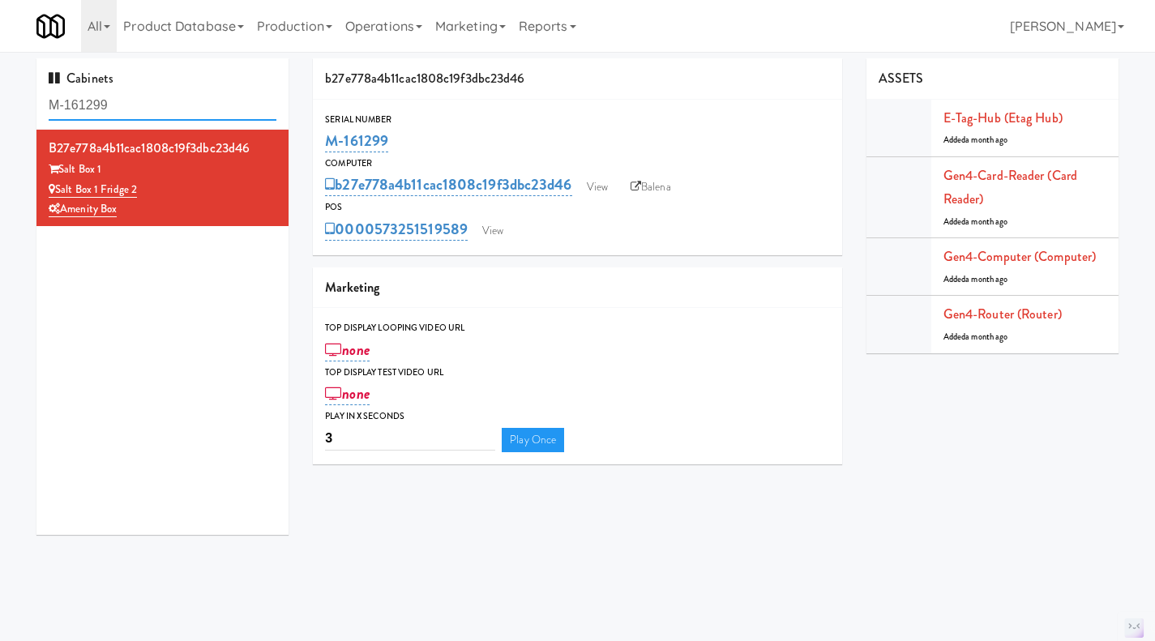
drag, startPoint x: 149, startPoint y: 104, endPoint x: 49, endPoint y: 102, distance: 99.7
click at [49, 102] on input "M-161299" at bounding box center [163, 106] width 228 height 30
click at [126, 105] on input "M-161299" at bounding box center [163, 106] width 228 height 30
drag, startPoint x: 126, startPoint y: 105, endPoint x: 45, endPoint y: 114, distance: 82.4
click at [45, 114] on div "Cabinets M-161299" at bounding box center [162, 93] width 252 height 71
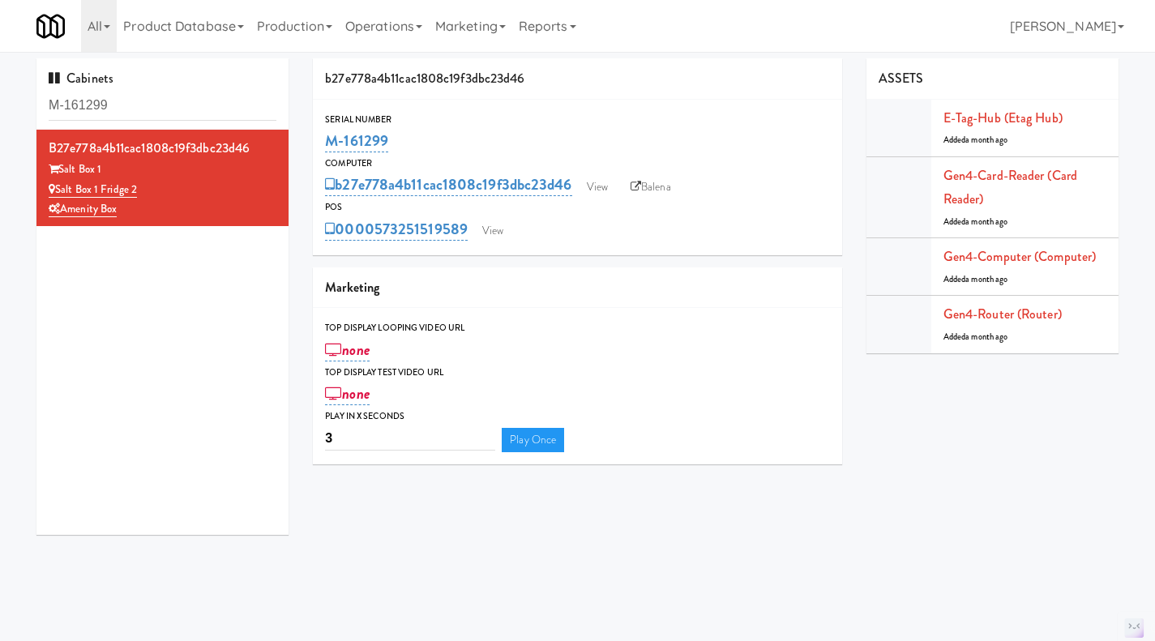
drag, startPoint x: 419, startPoint y: 141, endPoint x: 327, endPoint y: 142, distance: 92.4
click at [327, 142] on div "M-161299" at bounding box center [577, 141] width 505 height 28
copy link "M-161299"
click at [658, 186] on link "Balena" at bounding box center [650, 187] width 57 height 24
click at [495, 230] on link "View" at bounding box center [492, 231] width 37 height 24
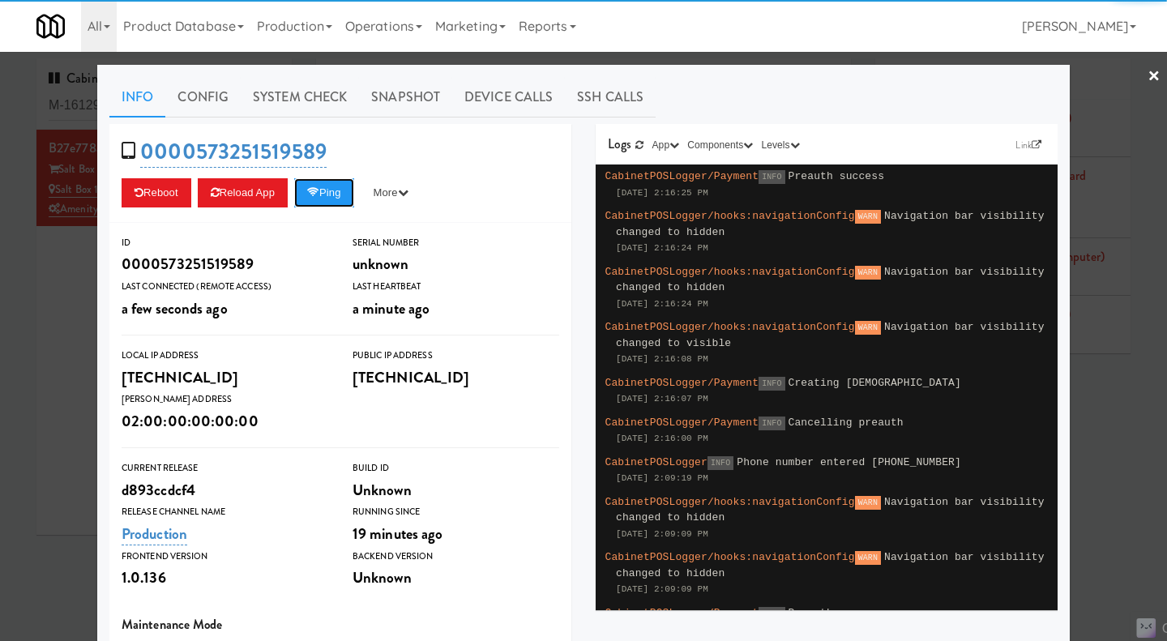
click at [331, 203] on button "Ping" at bounding box center [324, 192] width 60 height 29
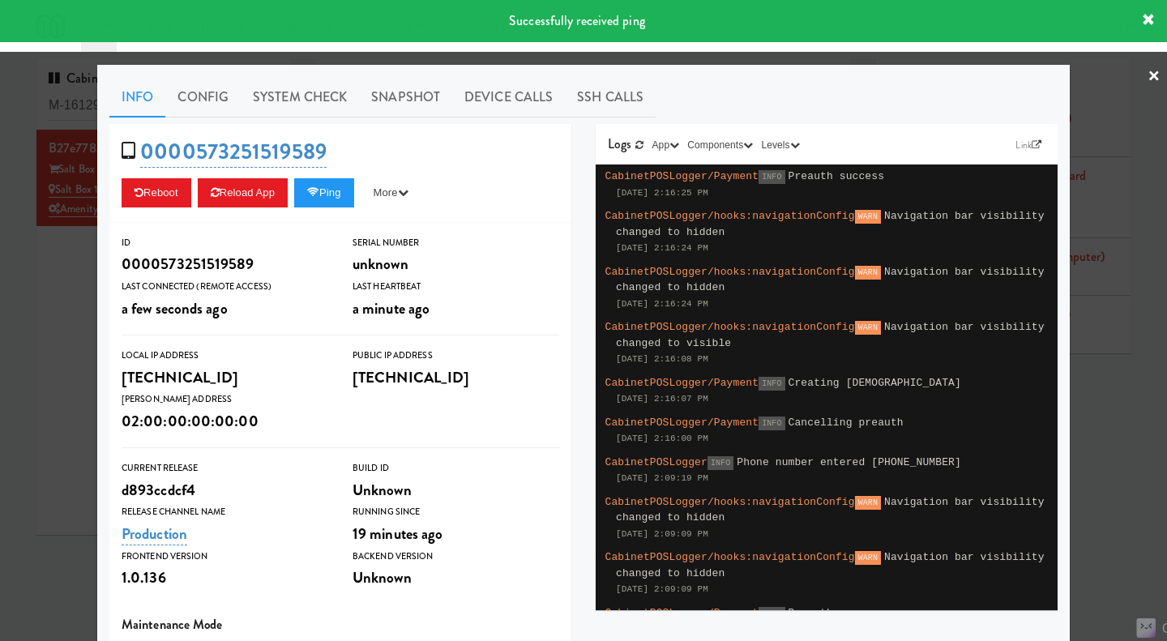
click at [304, 108] on link "System Check" at bounding box center [300, 97] width 118 height 41
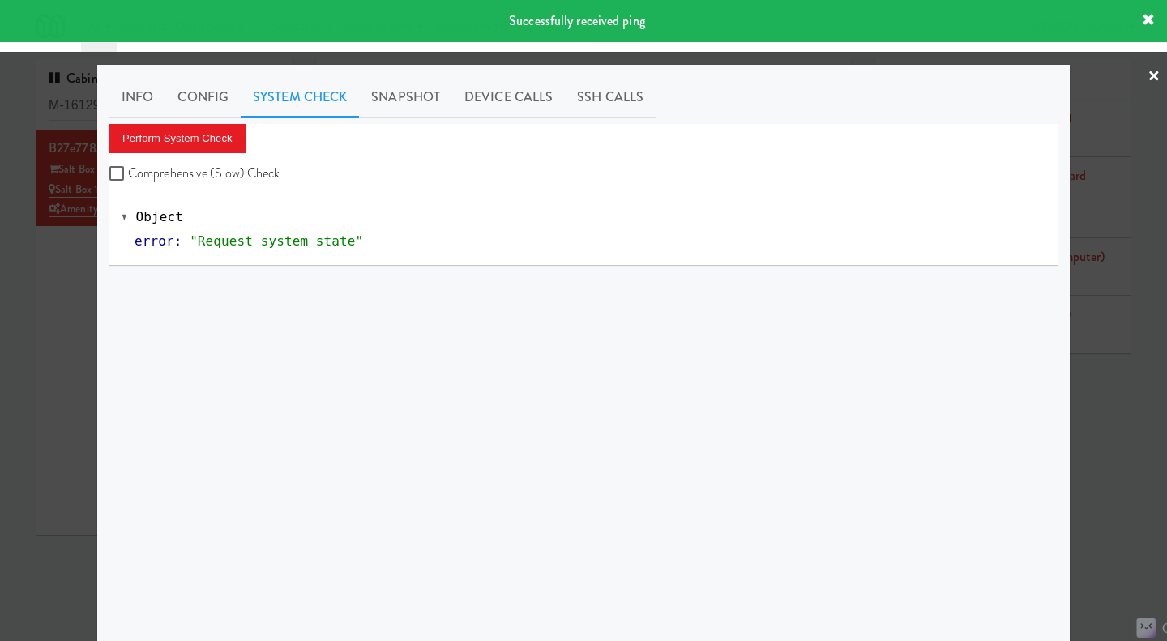
click at [267, 164] on label "Comprehensive (Slow) Check" at bounding box center [194, 173] width 171 height 24
click at [128, 168] on input "Comprehensive (Slow) Check" at bounding box center [118, 174] width 19 height 13
checkbox input "true"
click at [212, 145] on button "Perform System Check" at bounding box center [177, 138] width 136 height 29
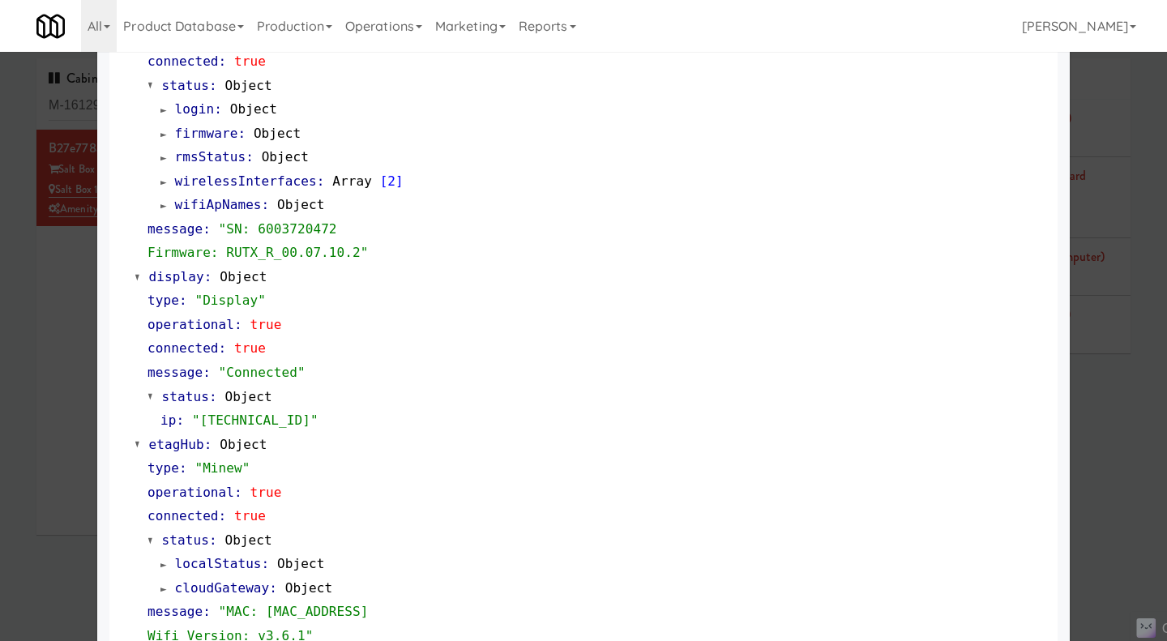
scroll to position [1383, 0]
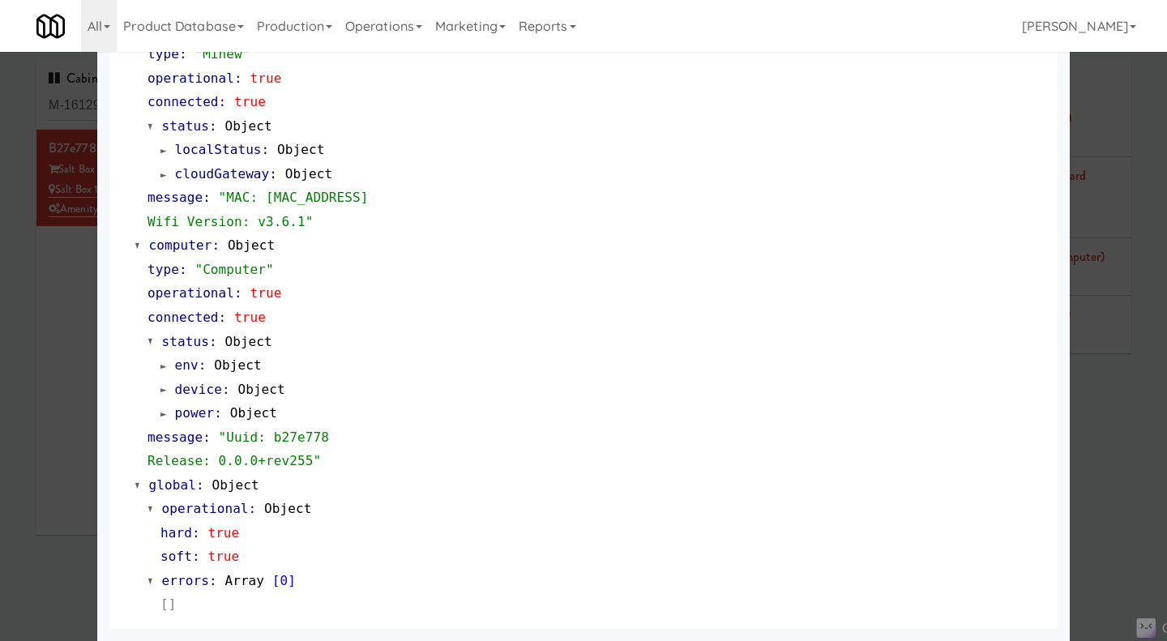
click at [383, 31] on link "Operations" at bounding box center [384, 26] width 90 height 52
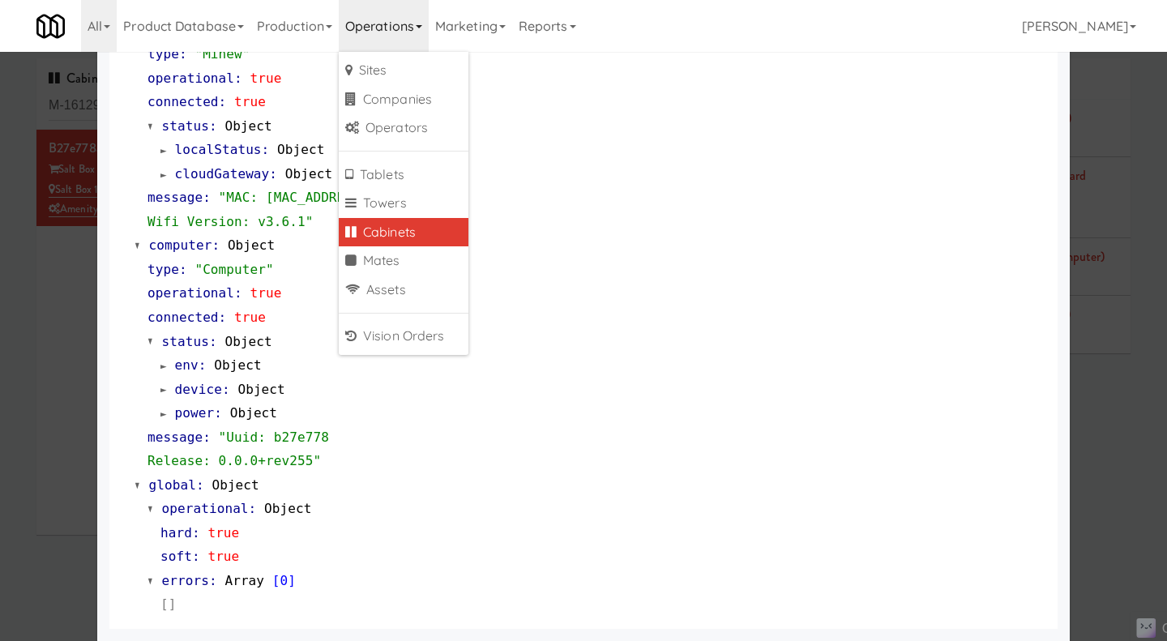
drag, startPoint x: 41, startPoint y: 297, endPoint x: 115, endPoint y: 279, distance: 76.7
click at [41, 297] on div at bounding box center [583, 320] width 1167 height 641
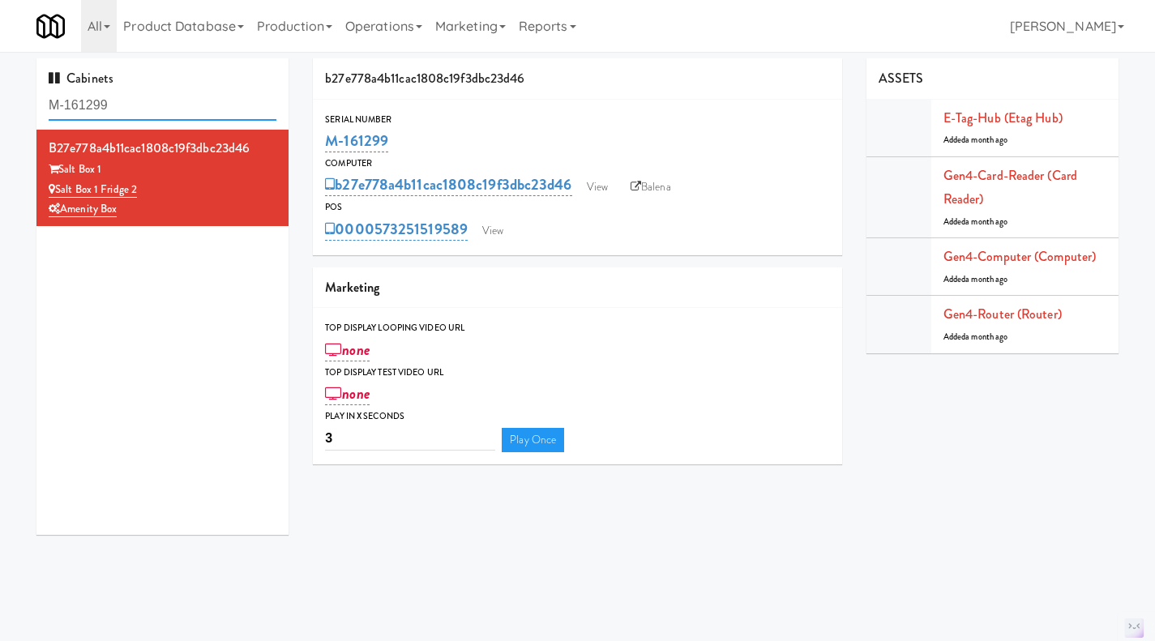
click at [164, 98] on input "M-161299" at bounding box center [163, 106] width 228 height 30
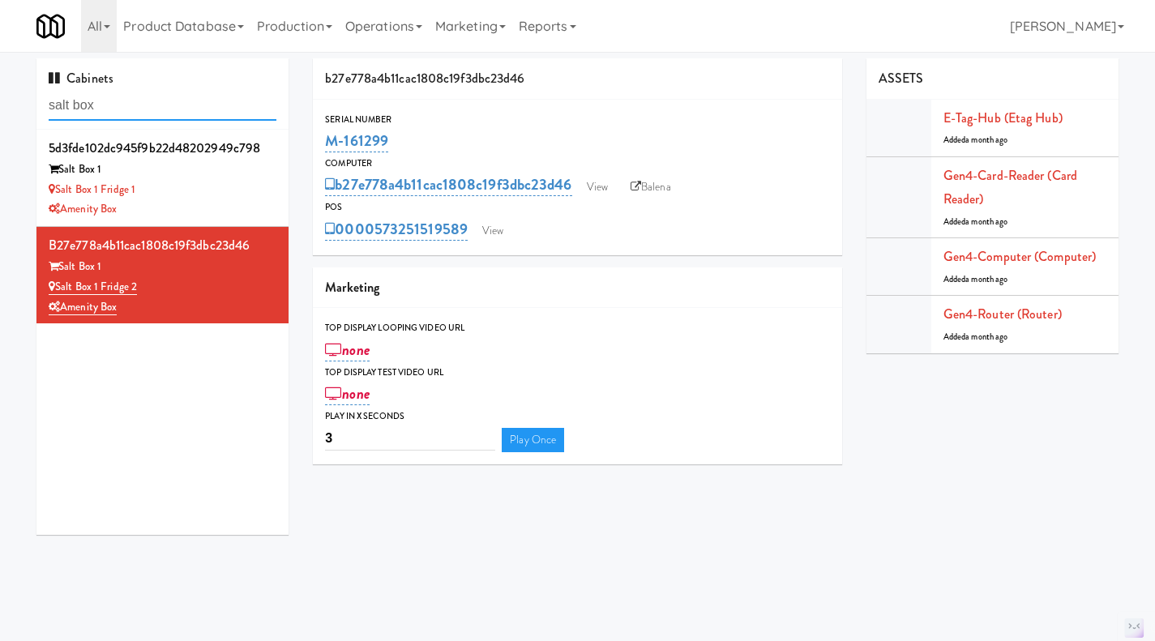
type input "salt box"
click at [226, 204] on div "Amenity Box" at bounding box center [163, 209] width 228 height 20
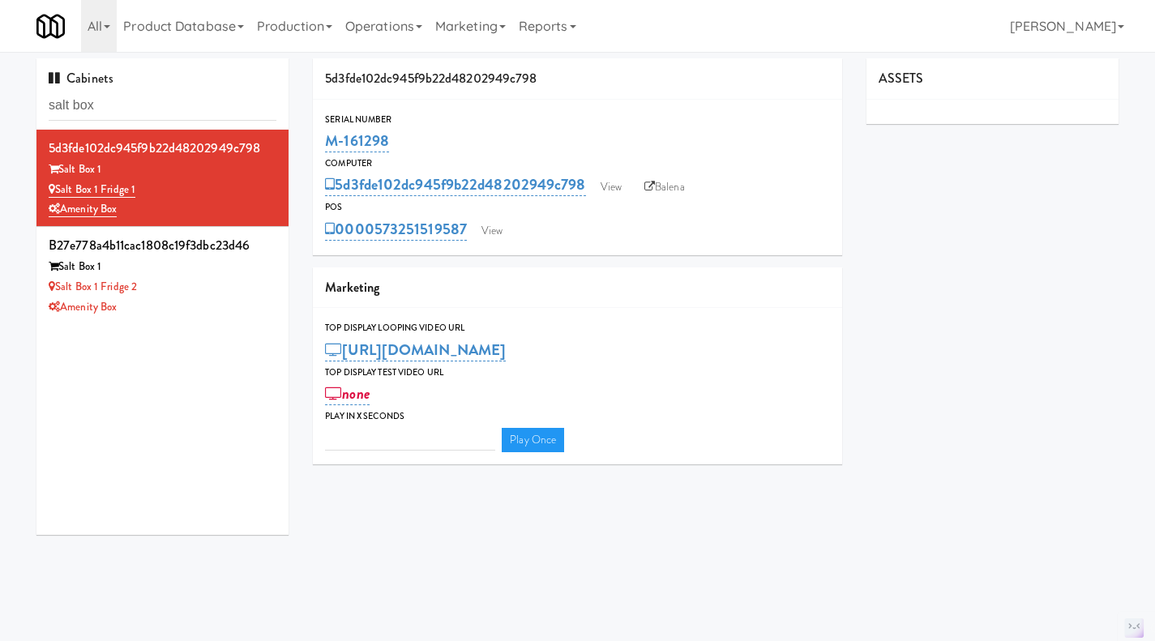
type input "3"
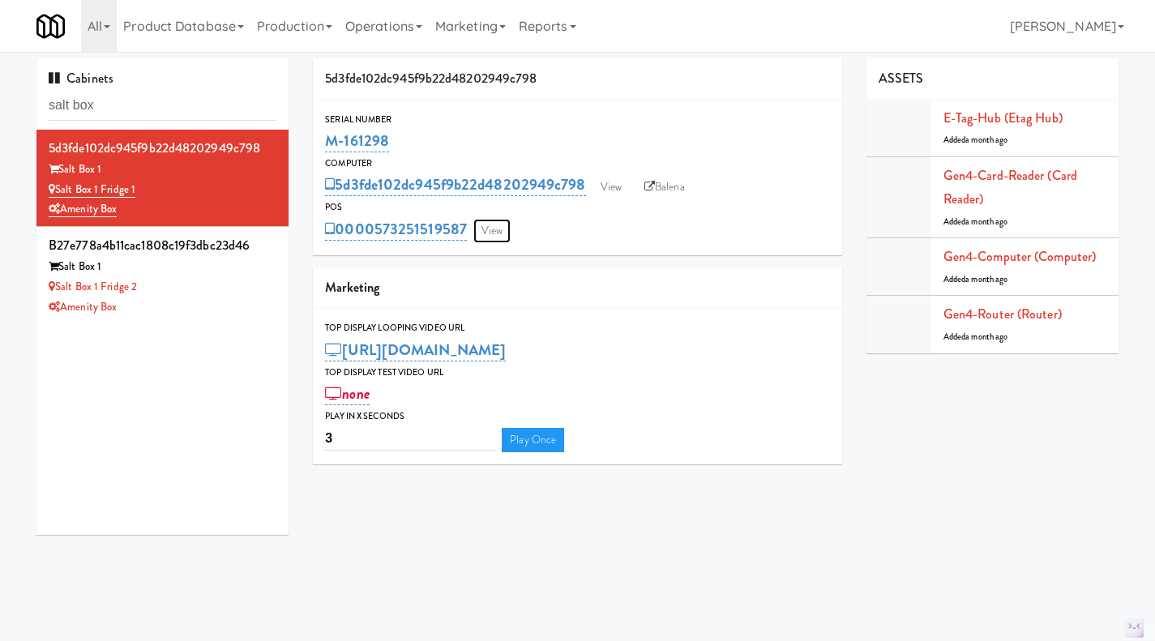
click at [502, 233] on link "View" at bounding box center [491, 231] width 37 height 24
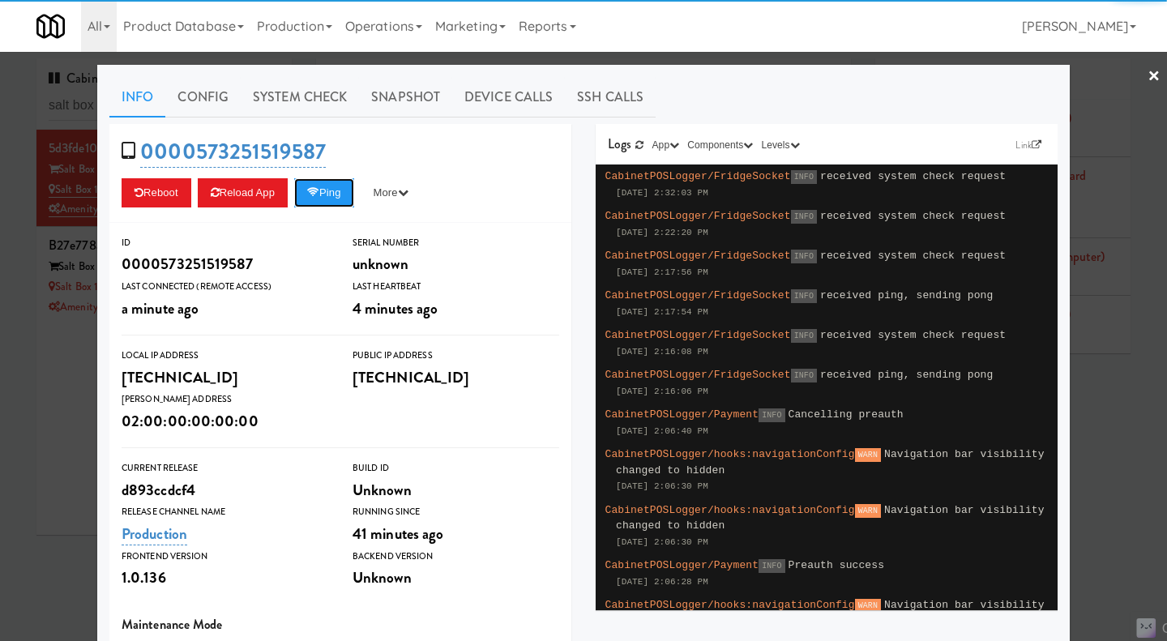
click at [340, 186] on button "Ping" at bounding box center [324, 192] width 60 height 29
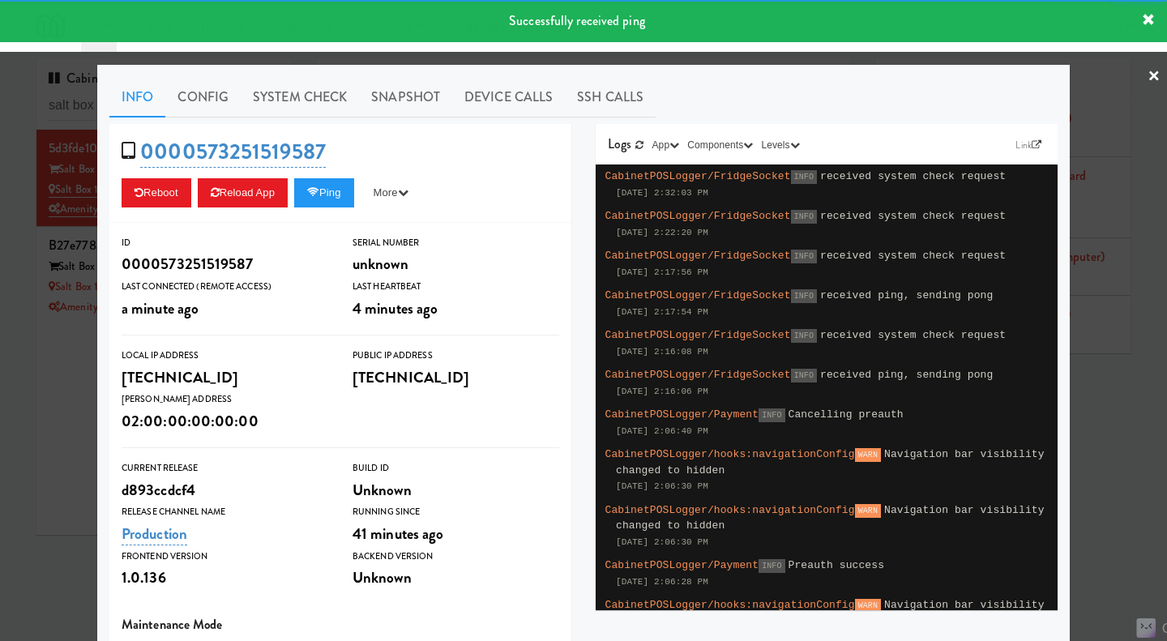
click at [322, 100] on link "System Check" at bounding box center [300, 97] width 118 height 41
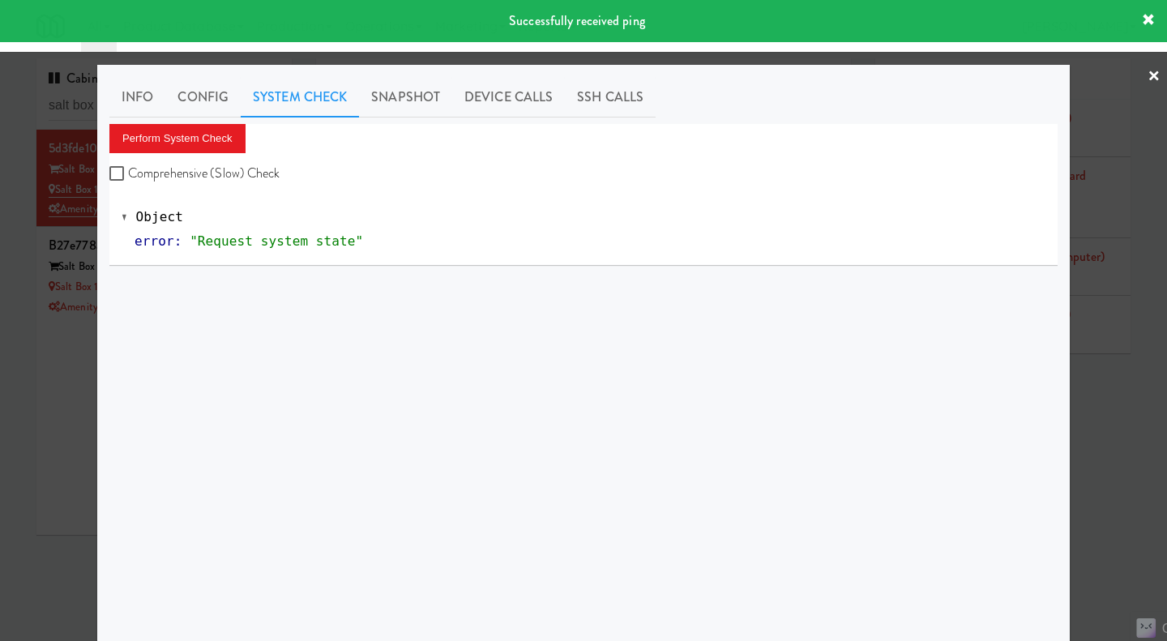
click at [198, 173] on label "Comprehensive (Slow) Check" at bounding box center [194, 173] width 171 height 24
click at [128, 173] on input "Comprehensive (Slow) Check" at bounding box center [118, 174] width 19 height 13
checkbox input "true"
click at [189, 143] on button "Perform System Check" at bounding box center [177, 138] width 136 height 29
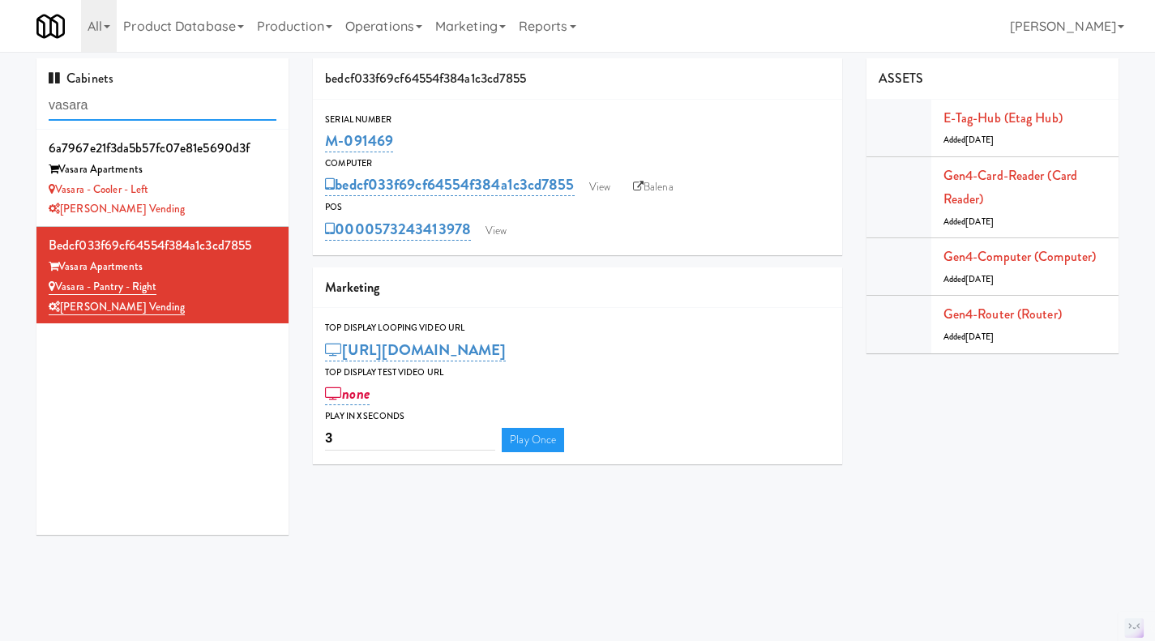
click at [100, 105] on input "vasara" at bounding box center [163, 106] width 228 height 30
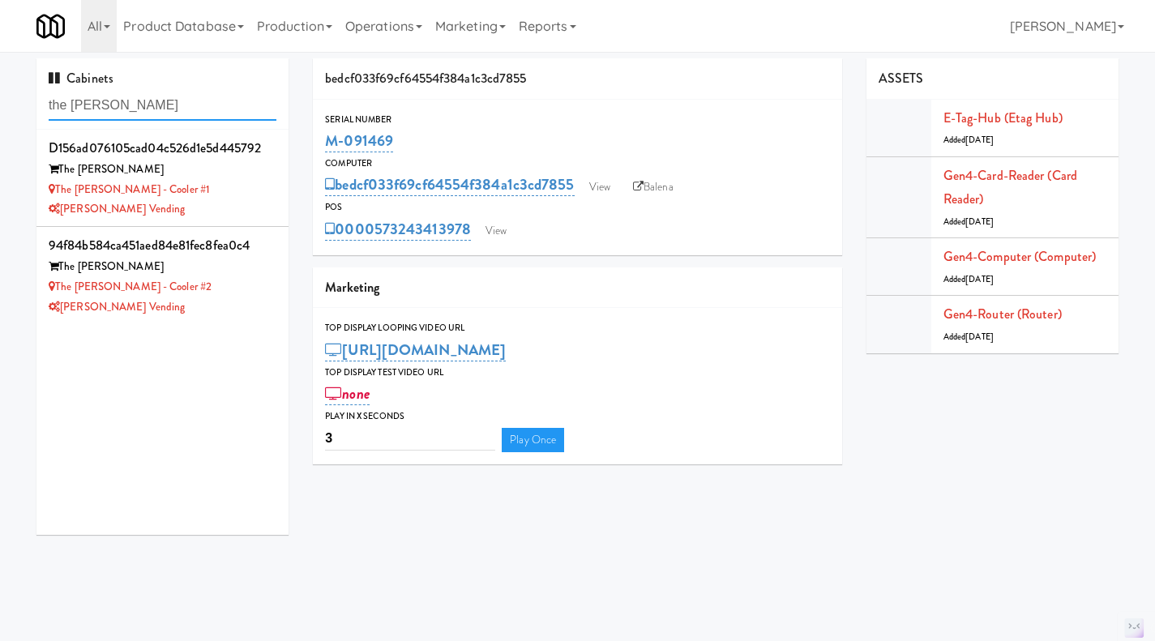
type input "the [PERSON_NAME]"
click at [224, 300] on div "[PERSON_NAME] Vending" at bounding box center [163, 307] width 228 height 20
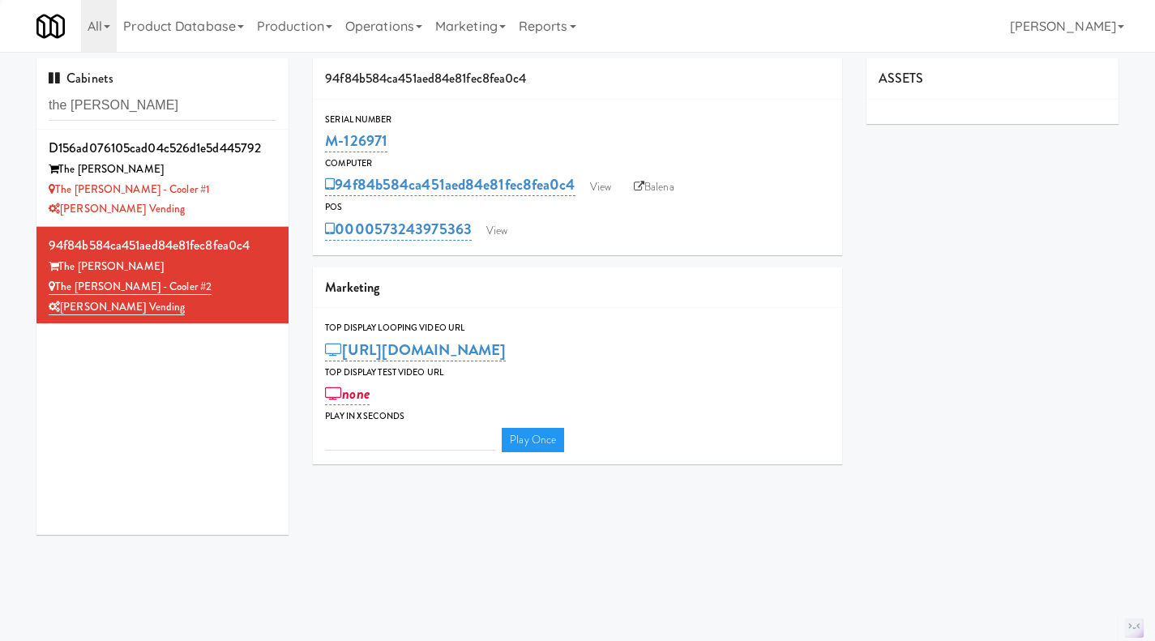
type input "3"
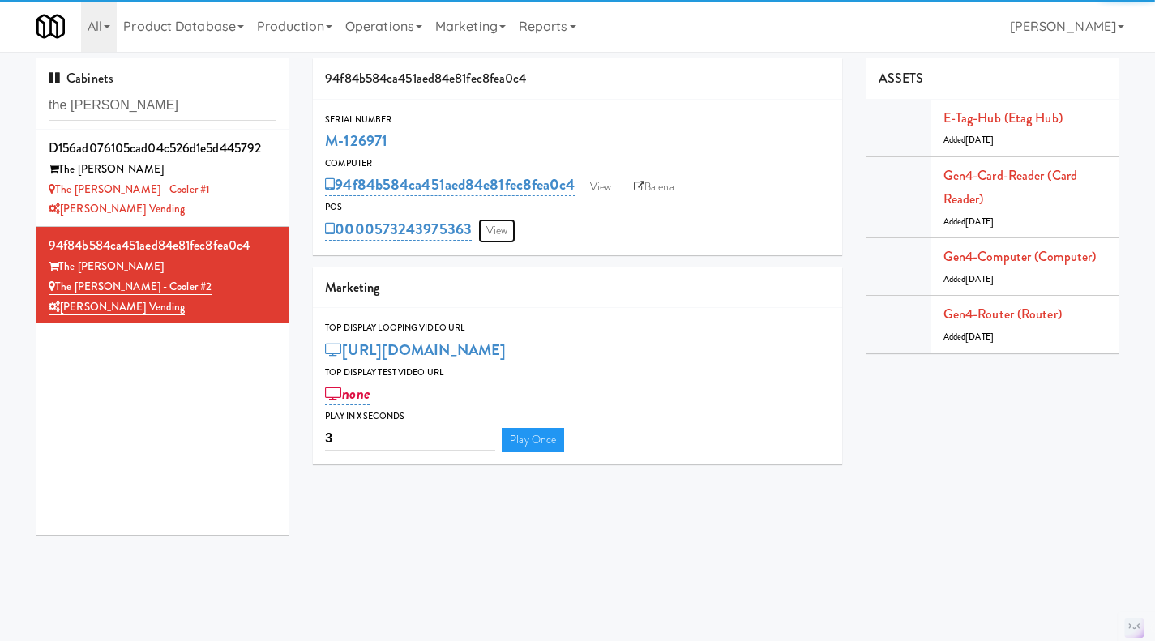
click at [494, 232] on link "View" at bounding box center [496, 231] width 37 height 24
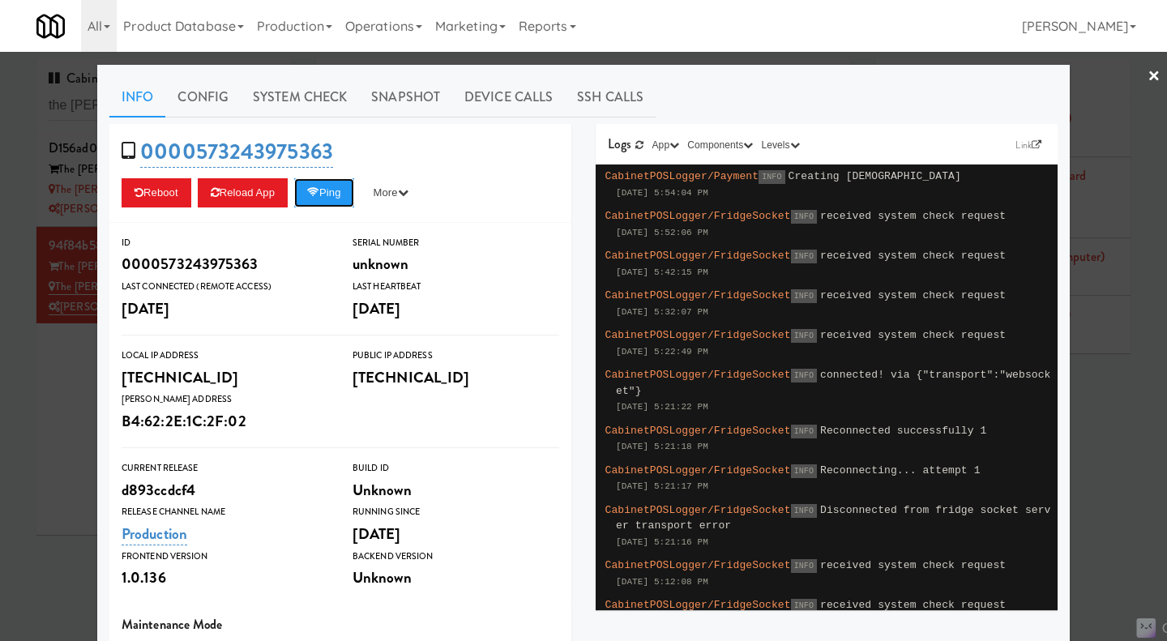
click at [314, 195] on icon at bounding box center [313, 192] width 12 height 11
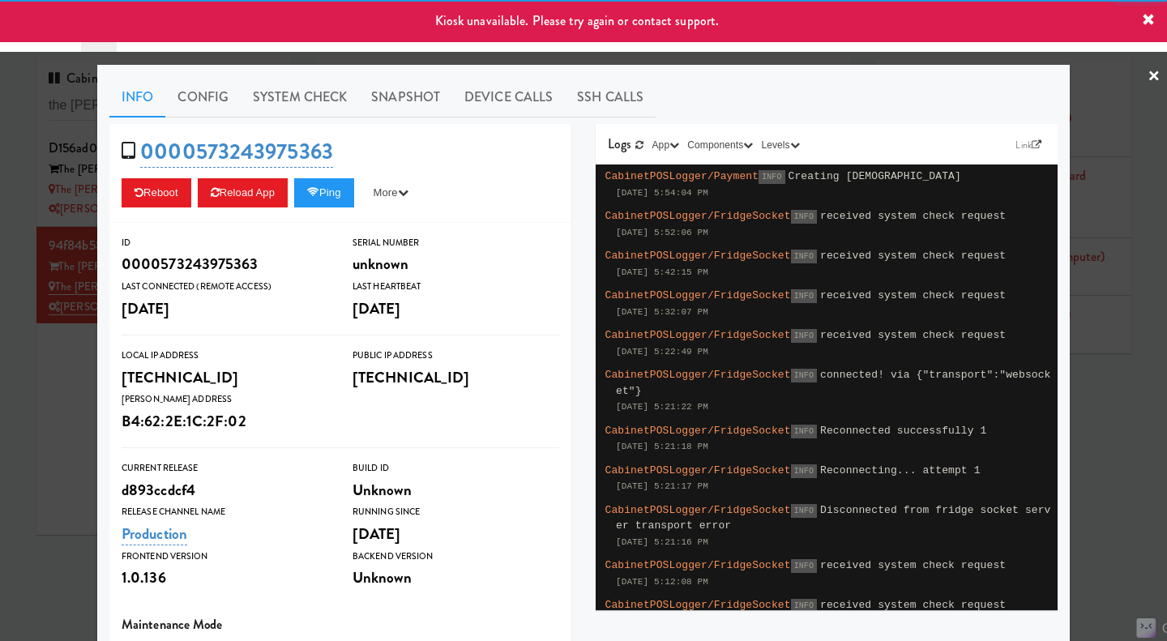
click at [73, 421] on div at bounding box center [583, 320] width 1167 height 641
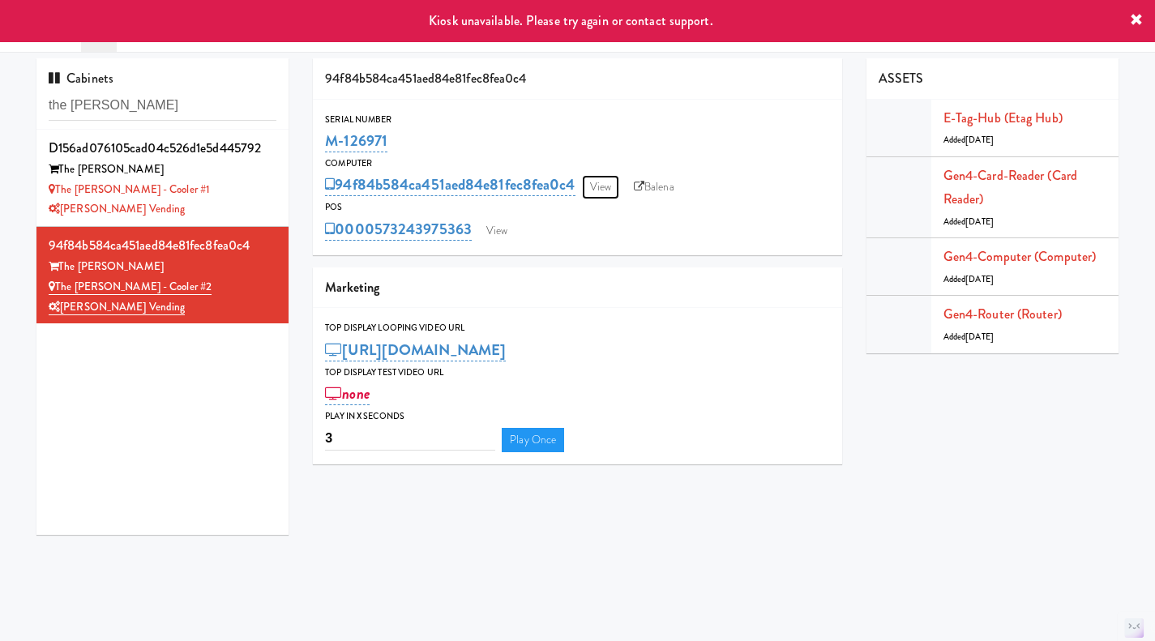
click at [595, 188] on link "View" at bounding box center [600, 187] width 37 height 24
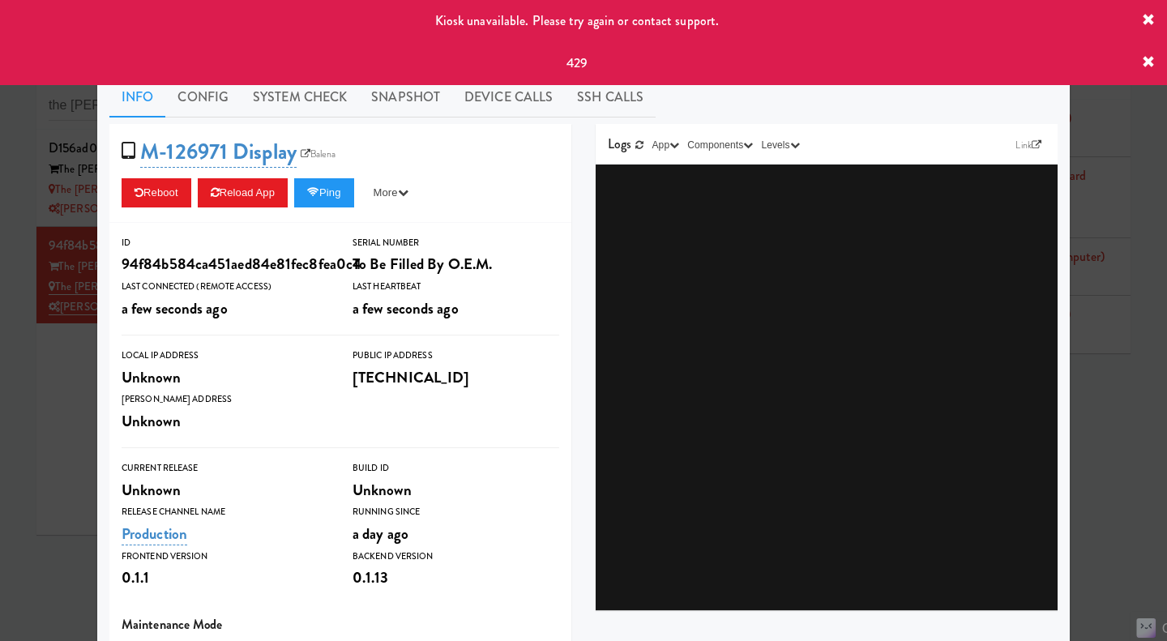
click at [36, 400] on div at bounding box center [583, 320] width 1167 height 641
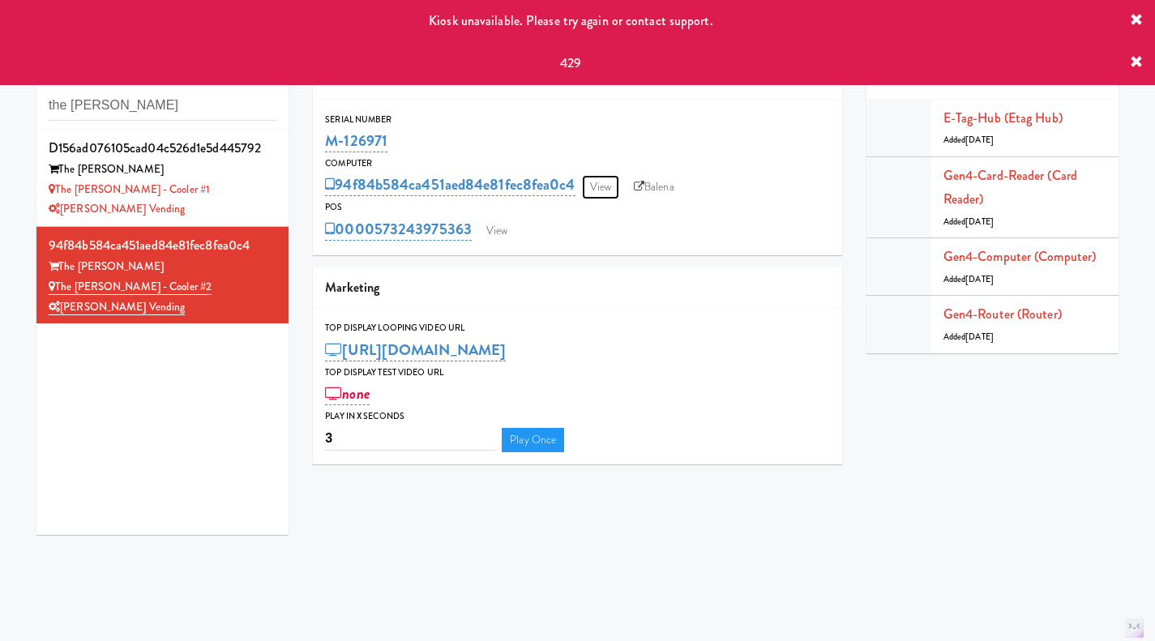
click at [605, 186] on link "View" at bounding box center [600, 187] width 37 height 24
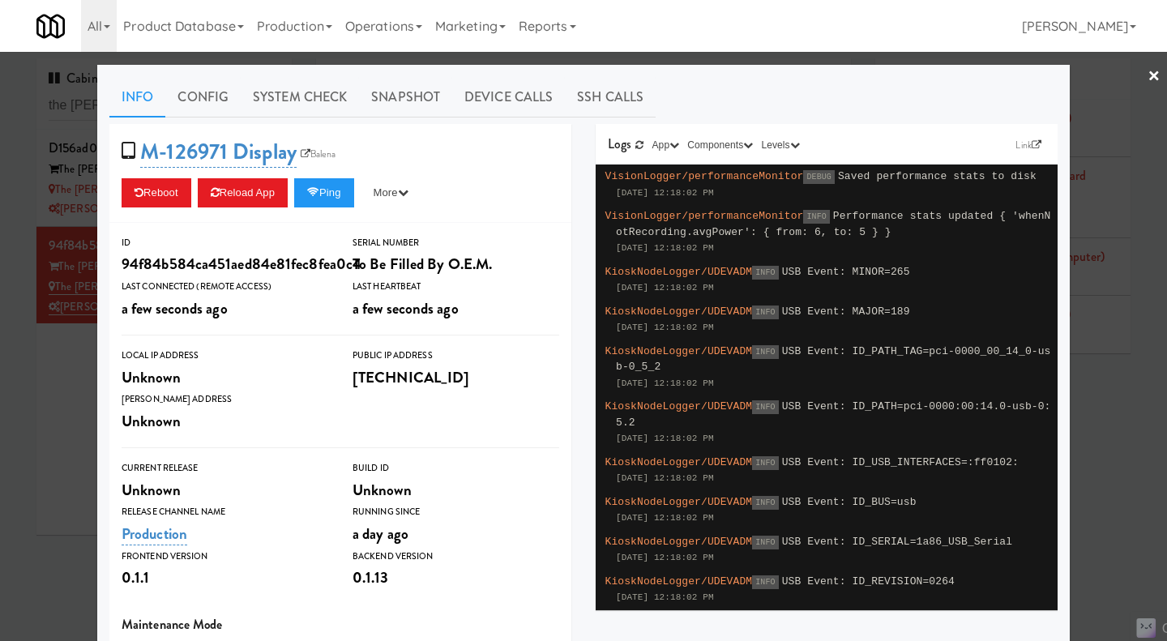
click at [49, 399] on div at bounding box center [583, 320] width 1167 height 641
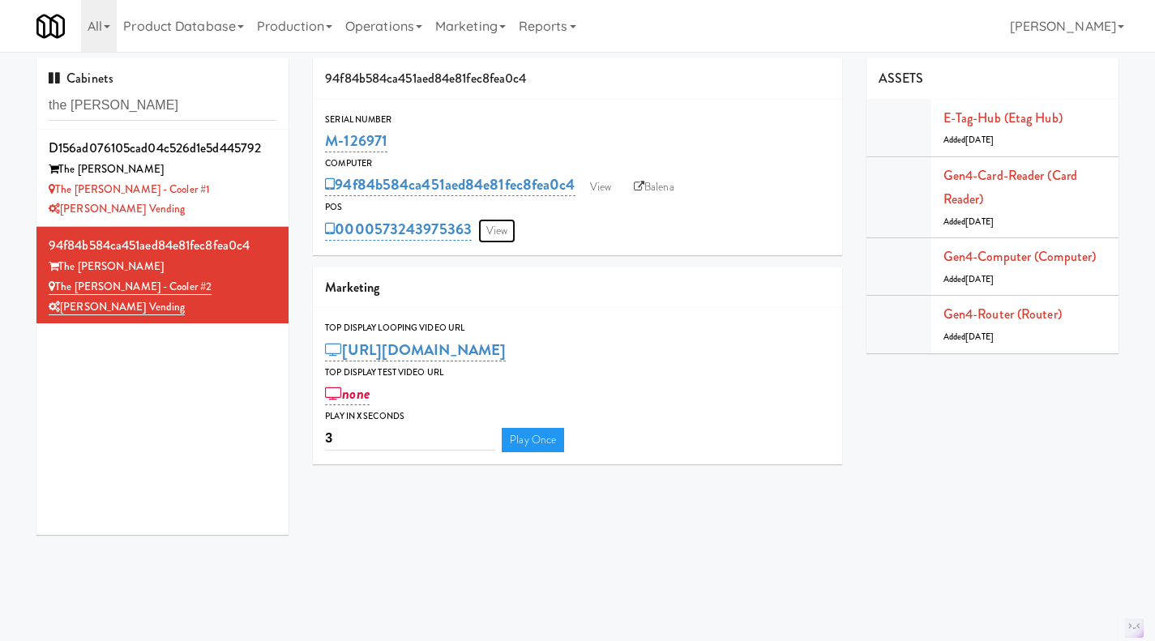
click at [502, 237] on link "View" at bounding box center [496, 231] width 37 height 24
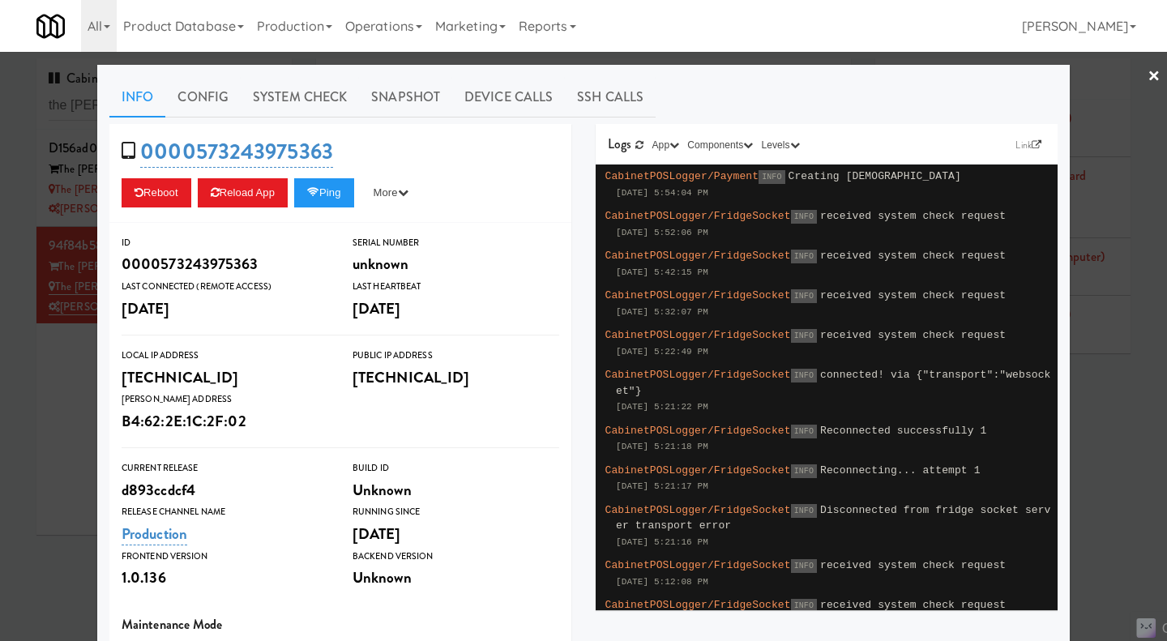
click at [33, 438] on div at bounding box center [583, 320] width 1167 height 641
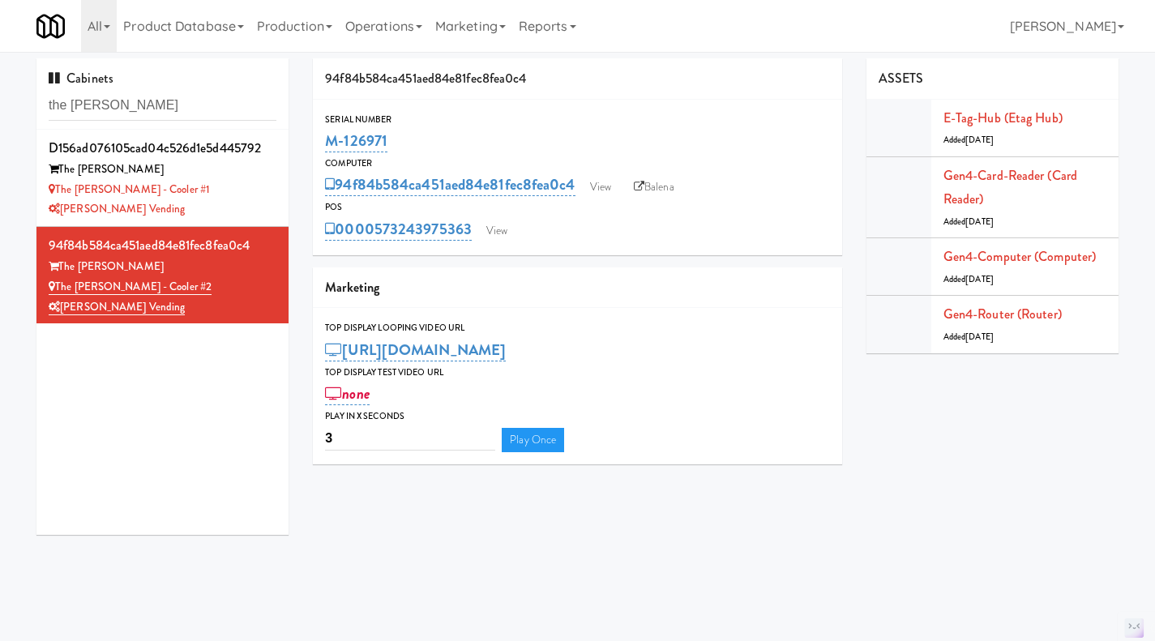
click at [248, 199] on div "[PERSON_NAME] Vending" at bounding box center [163, 209] width 228 height 20
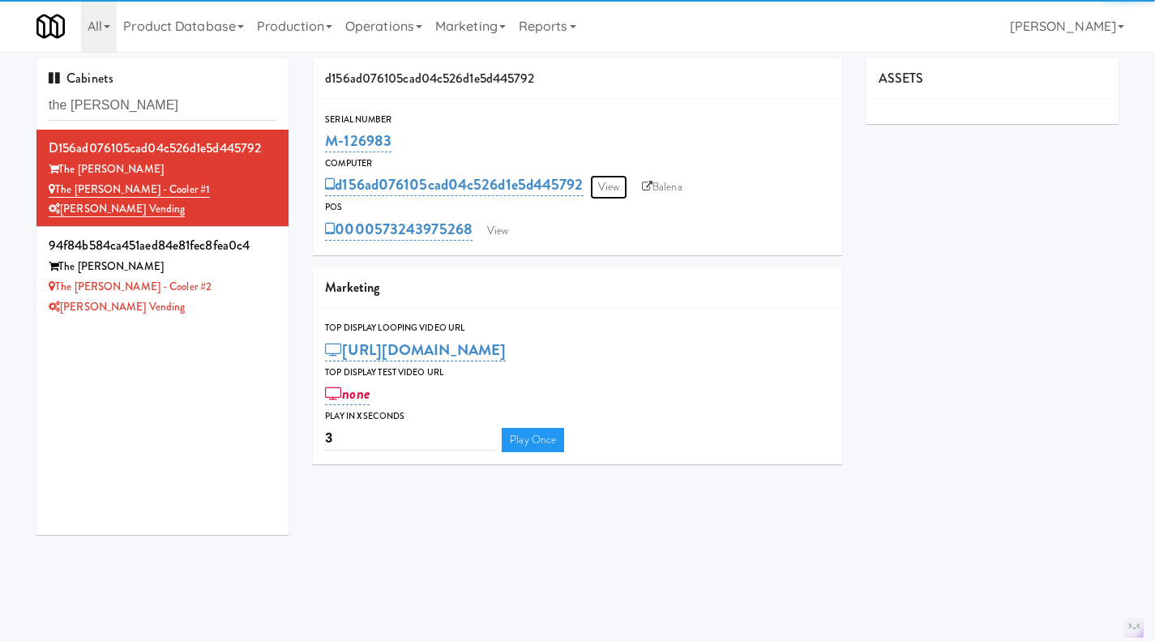
click at [624, 184] on link "View" at bounding box center [608, 187] width 37 height 24
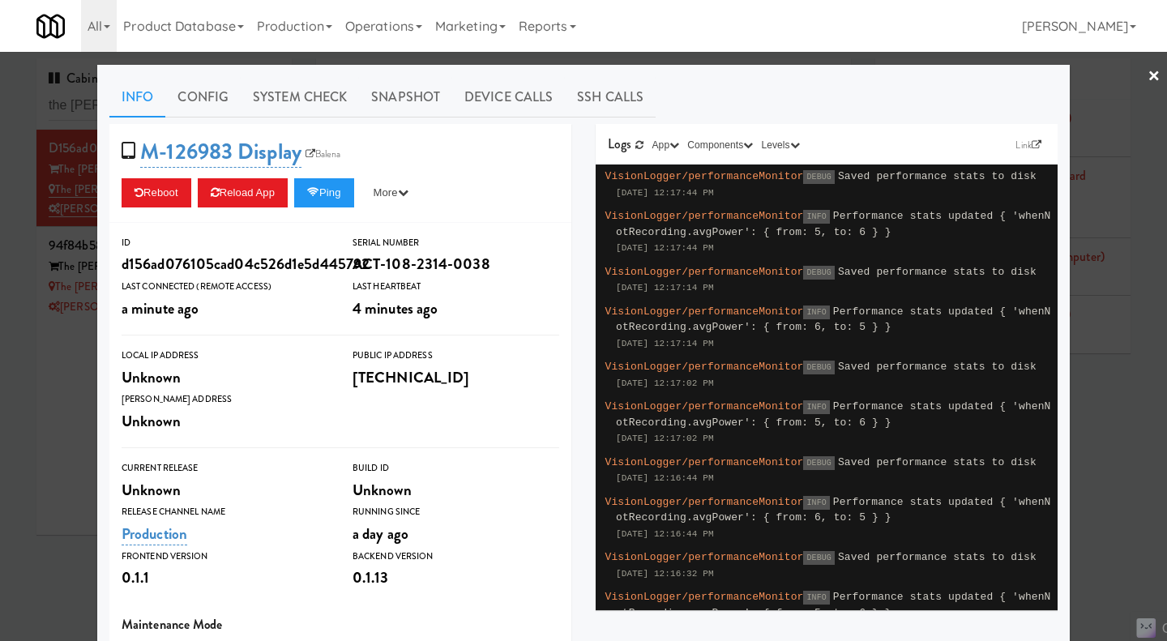
click at [66, 402] on div at bounding box center [583, 320] width 1167 height 641
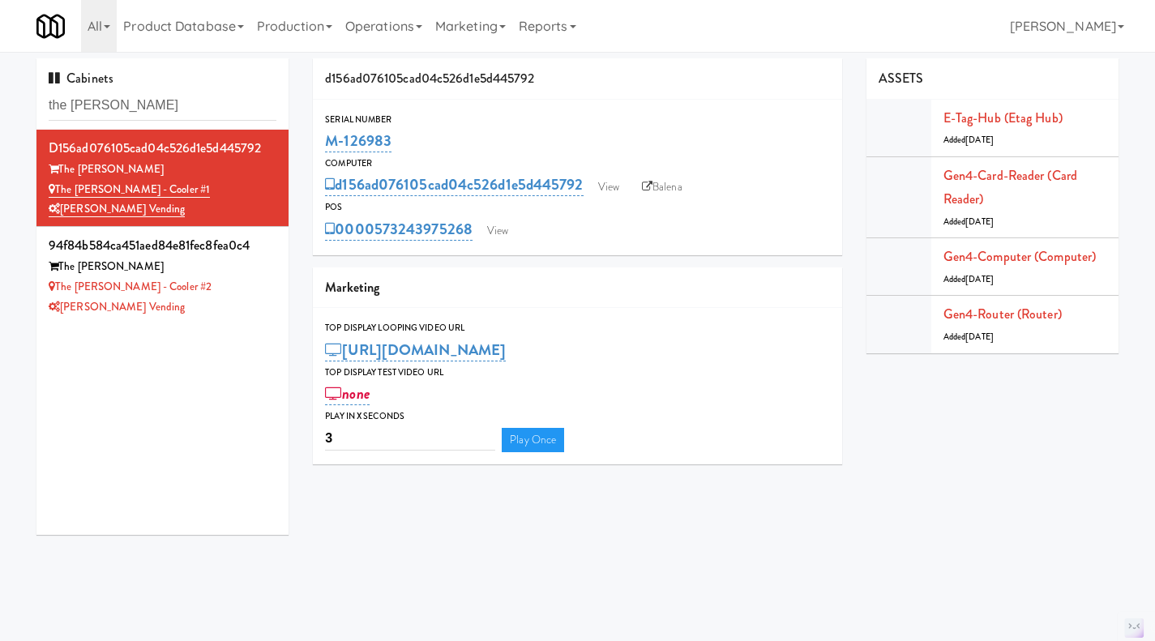
click at [224, 310] on div "[PERSON_NAME] Vending" at bounding box center [163, 307] width 228 height 20
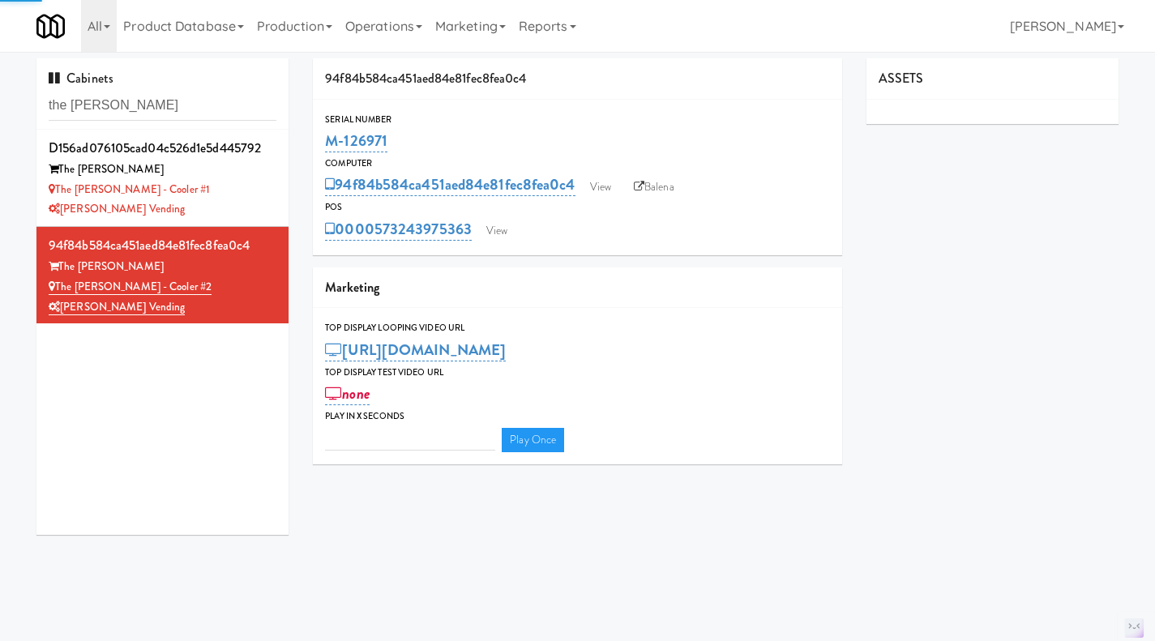
type input "3"
click at [605, 187] on link "View" at bounding box center [600, 187] width 37 height 24
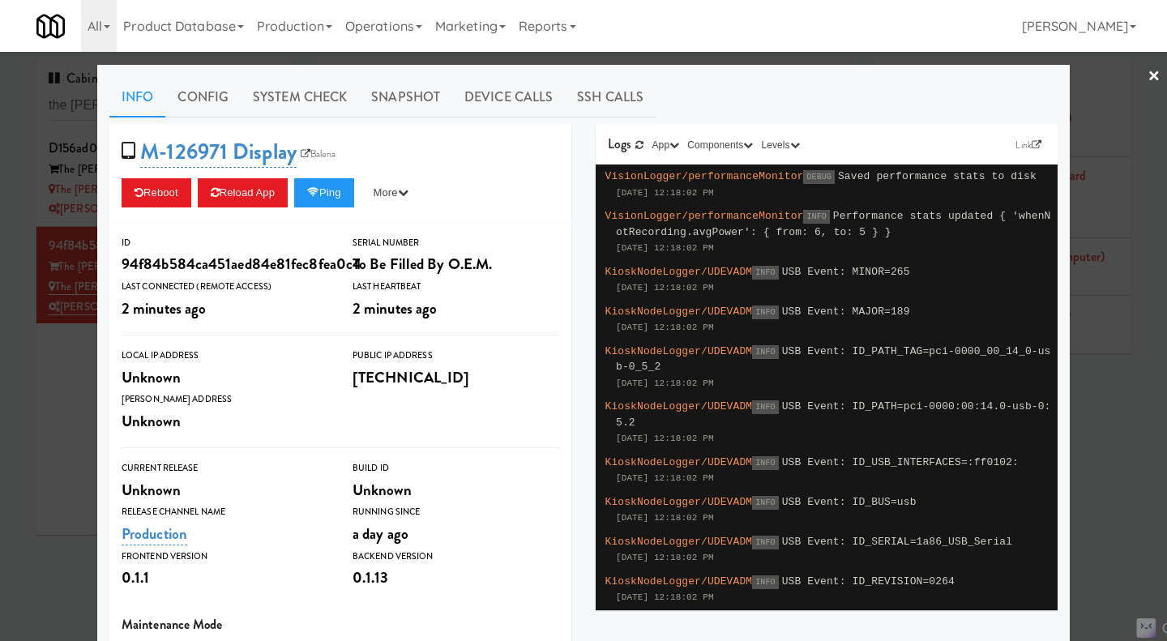
click at [71, 407] on div at bounding box center [583, 320] width 1167 height 641
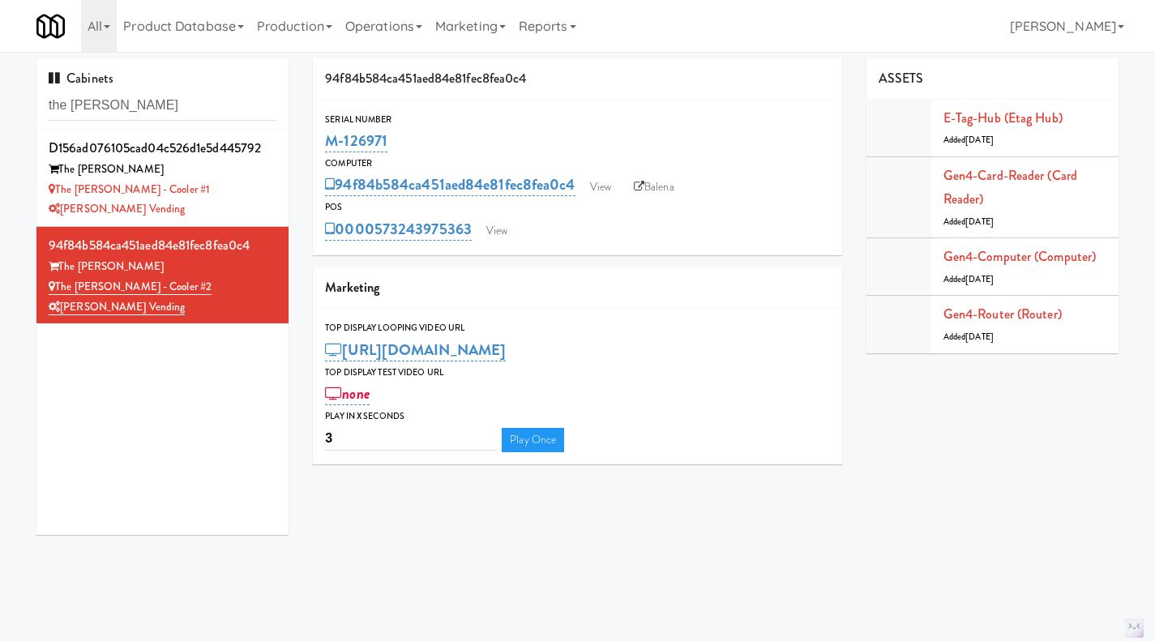
click at [230, 194] on div "The Sutton - Cooler #1" at bounding box center [163, 190] width 228 height 20
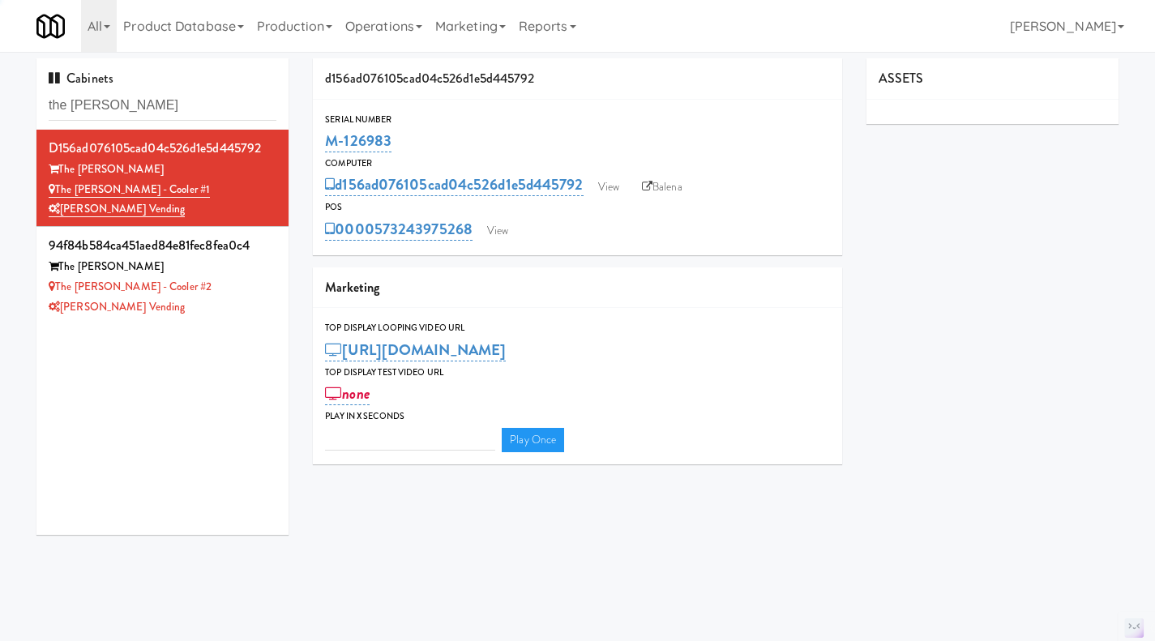
type input "3"
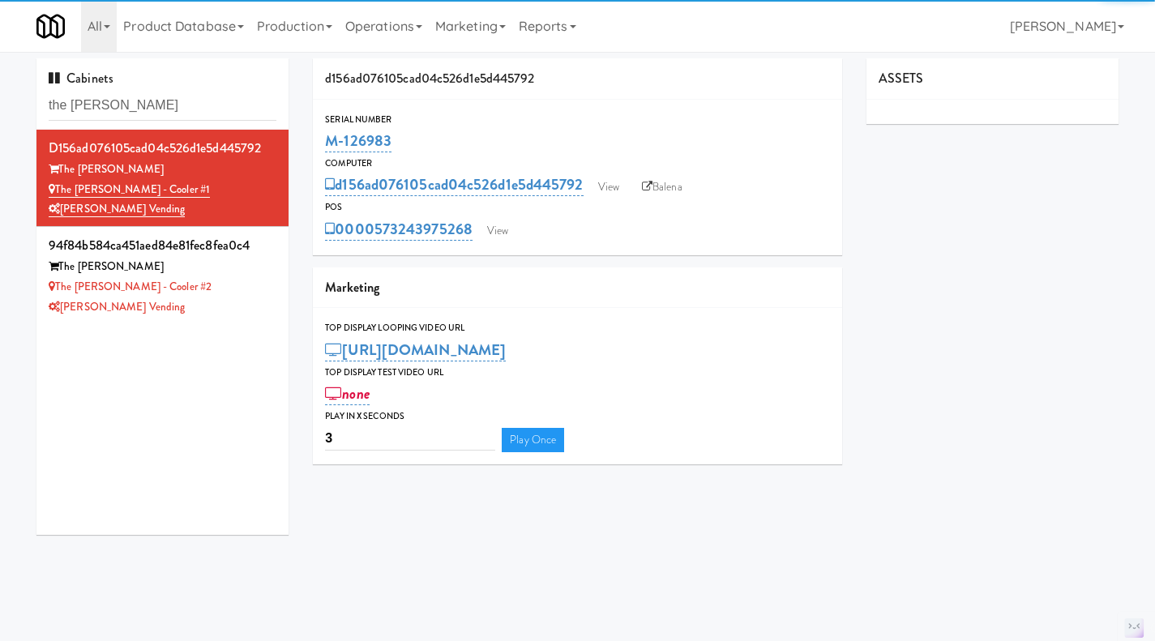
click at [233, 290] on div "The Sutton - Cooler #2" at bounding box center [163, 287] width 228 height 20
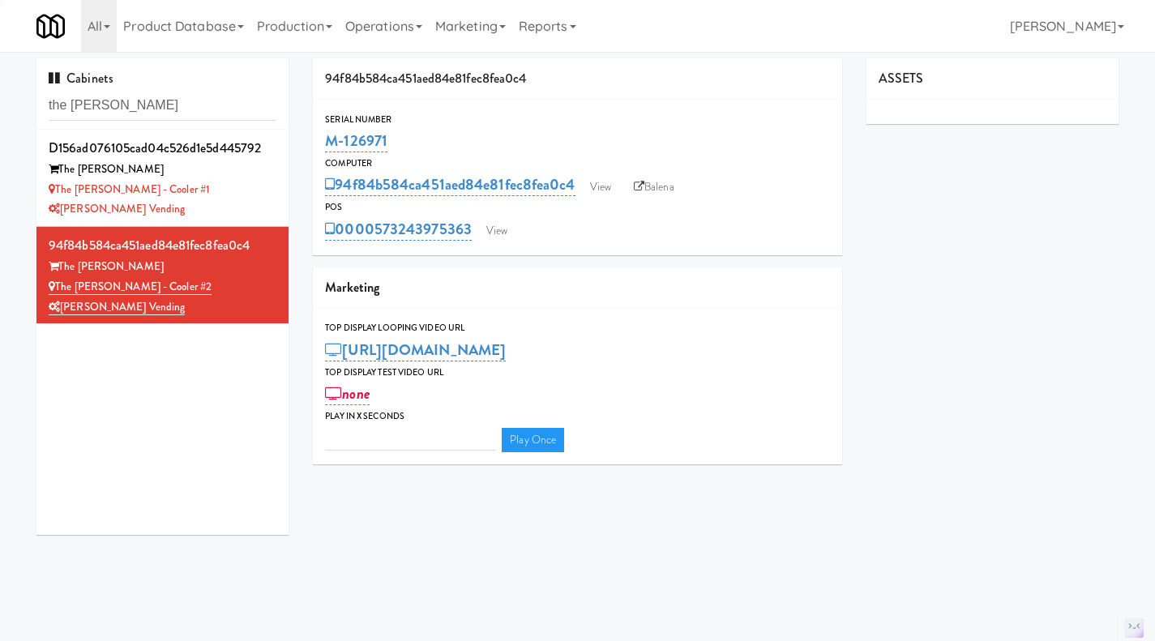
type input "3"
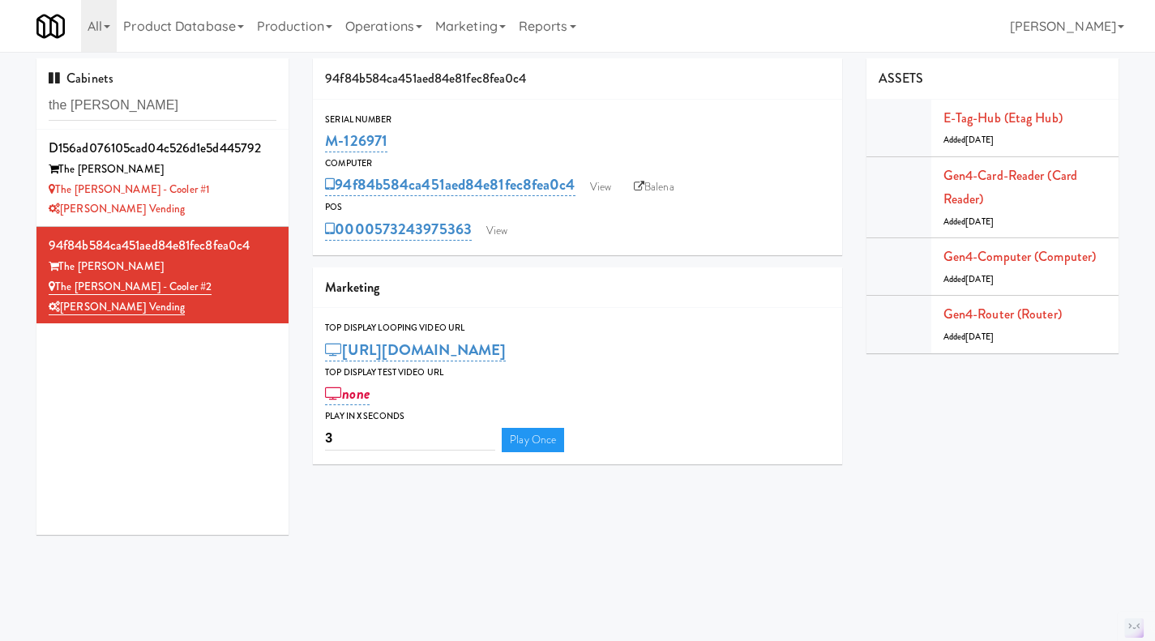
drag, startPoint x: 396, startPoint y: 132, endPoint x: 326, endPoint y: 147, distance: 72.0
click at [326, 147] on div "M-126971" at bounding box center [577, 141] width 505 height 28
copy link "M-126971"
click at [502, 237] on link "View" at bounding box center [496, 231] width 37 height 24
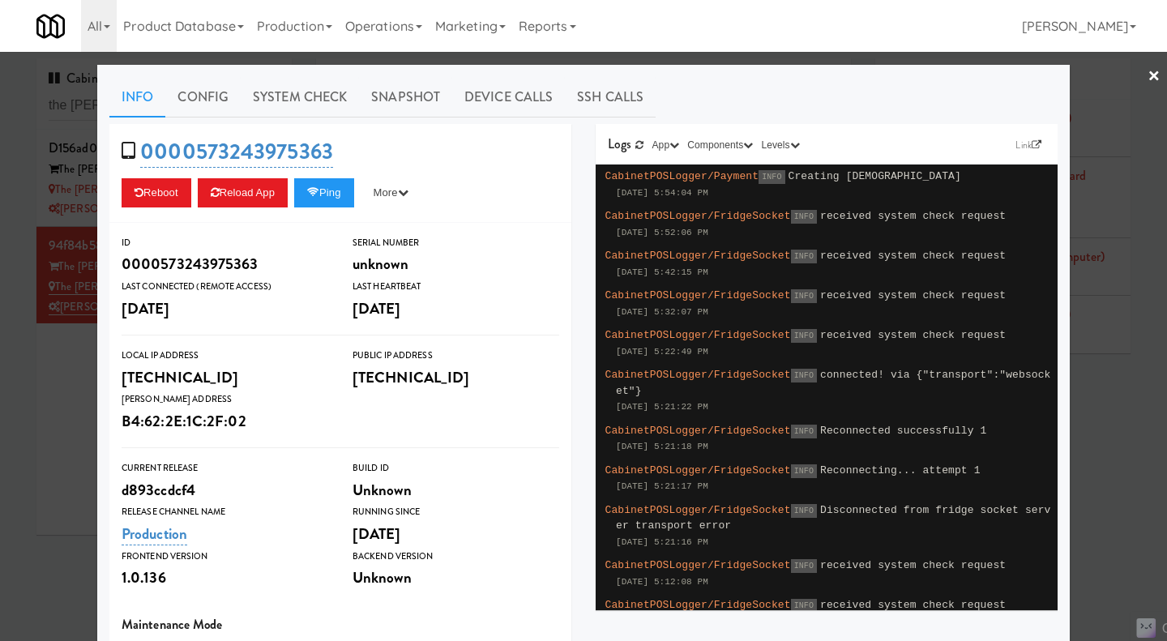
click at [56, 413] on div at bounding box center [583, 320] width 1167 height 641
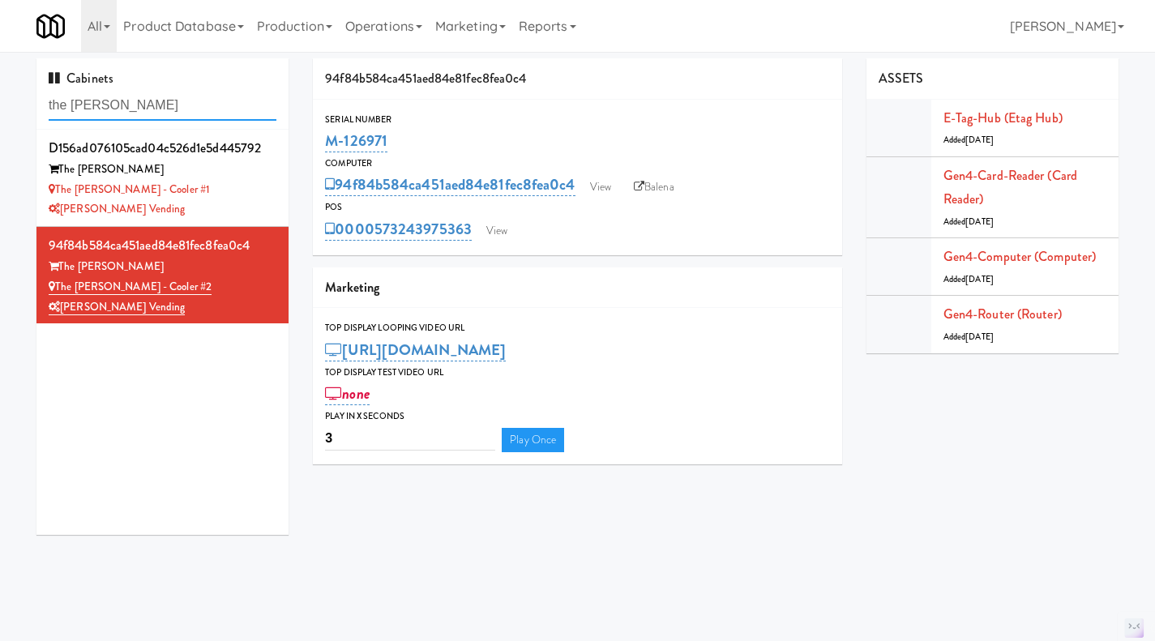
click at [158, 107] on input "the [PERSON_NAME]" at bounding box center [163, 106] width 228 height 30
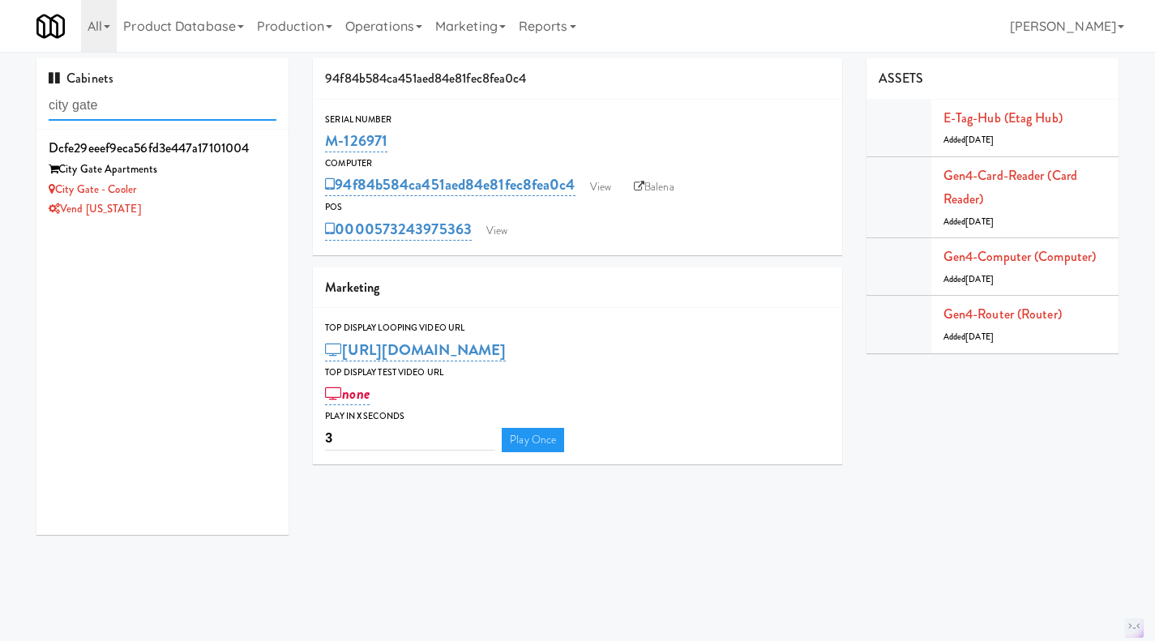
type input "city gate"
drag, startPoint x: 183, startPoint y: 211, endPoint x: 60, endPoint y: 193, distance: 124.5
click at [60, 193] on div "dcfe29eeef9eca56fd3e447a17101004 City Gate Apartments City Gate - Cooler Vend C…" at bounding box center [163, 177] width 228 height 83
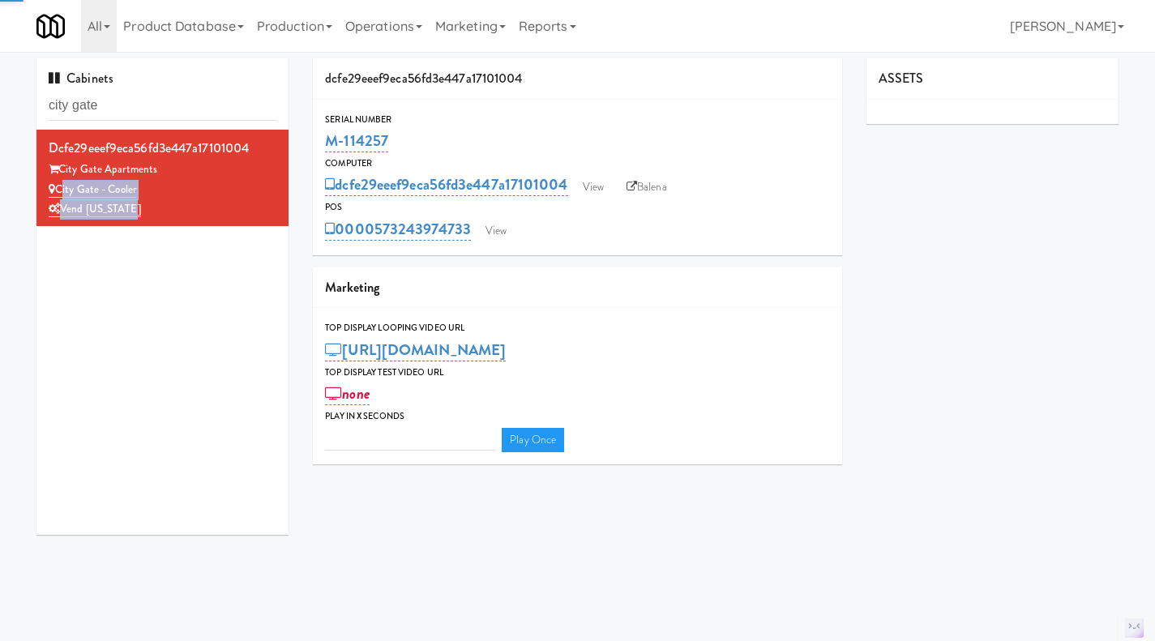
type input "3"
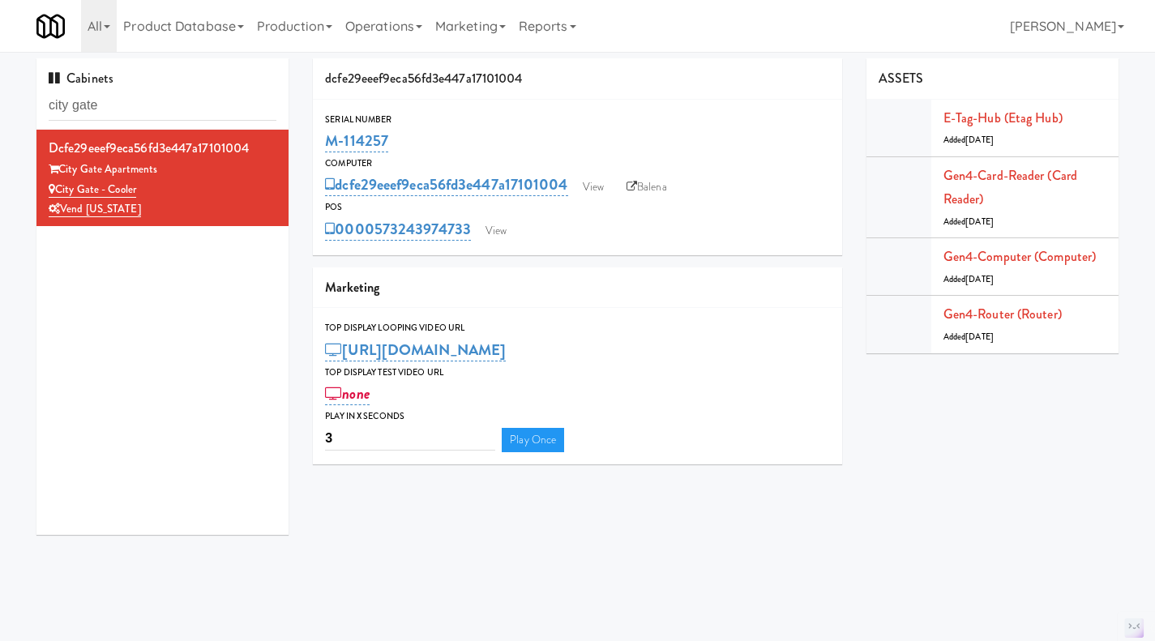
click at [460, 122] on div "Serial Number" at bounding box center [577, 120] width 505 height 16
drag, startPoint x: 441, startPoint y: 134, endPoint x: 320, endPoint y: 139, distance: 120.9
click at [320, 139] on div "Serial Number M-114257" at bounding box center [577, 134] width 529 height 44
copy link "M-114257"
click at [500, 226] on link "View" at bounding box center [495, 231] width 37 height 24
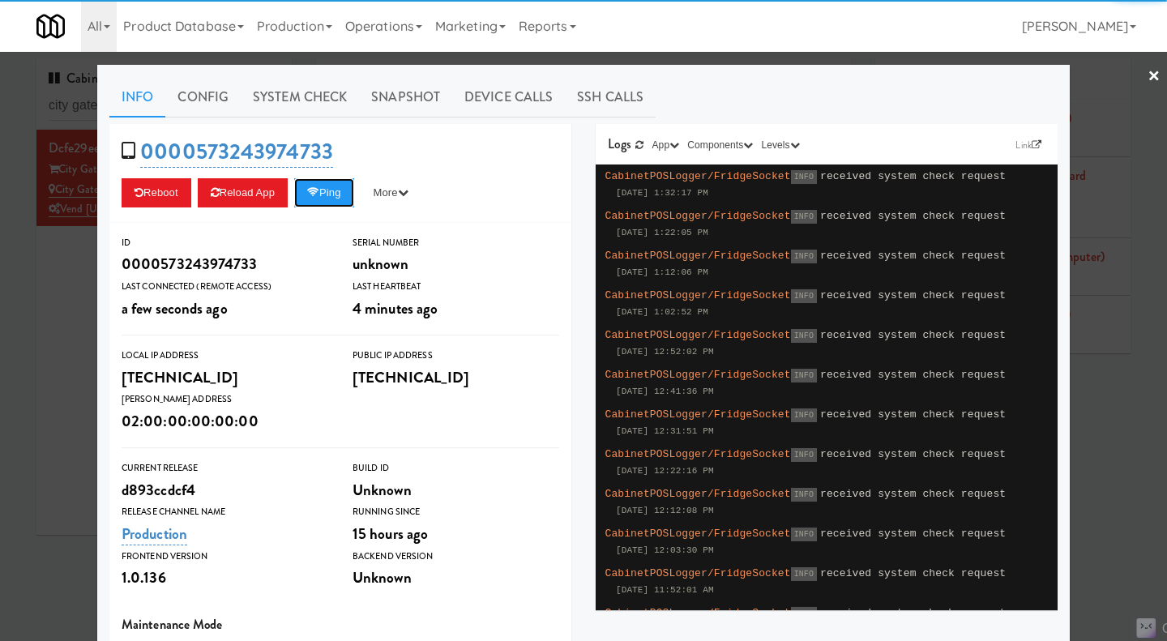
click at [330, 190] on button "Ping" at bounding box center [324, 192] width 60 height 29
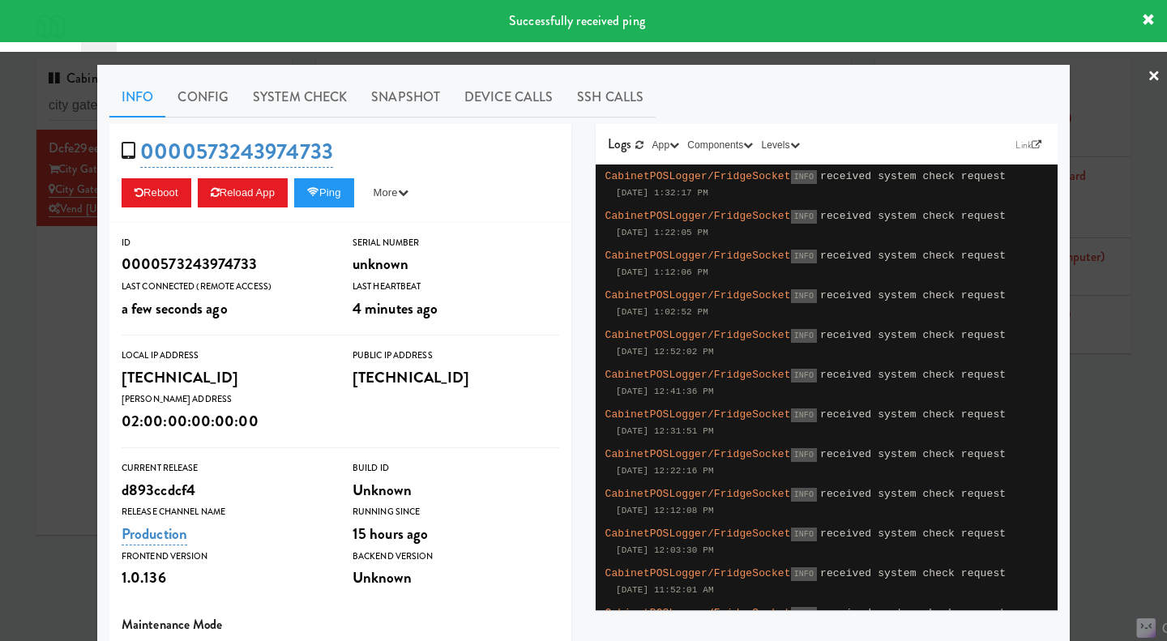
click at [308, 96] on link "System Check" at bounding box center [300, 97] width 118 height 41
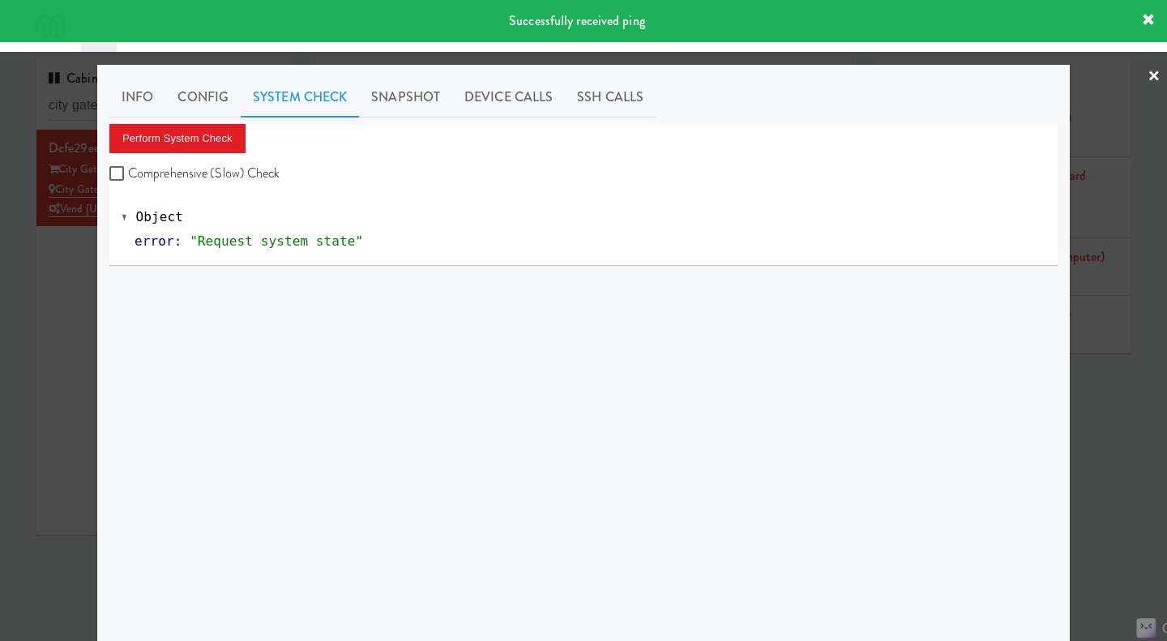
click at [234, 177] on label "Comprehensive (Slow) Check" at bounding box center [194, 173] width 171 height 24
click at [128, 177] on input "Comprehensive (Slow) Check" at bounding box center [118, 174] width 19 height 13
checkbox input "true"
click at [193, 142] on button "Perform System Check" at bounding box center [177, 138] width 136 height 29
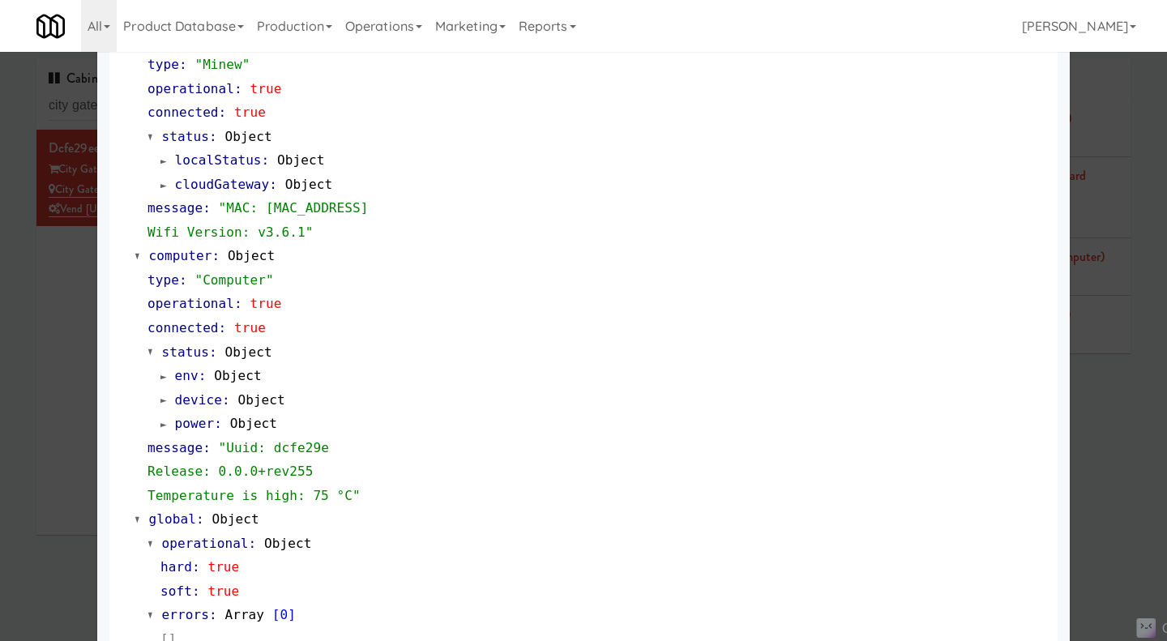
scroll to position [1407, 0]
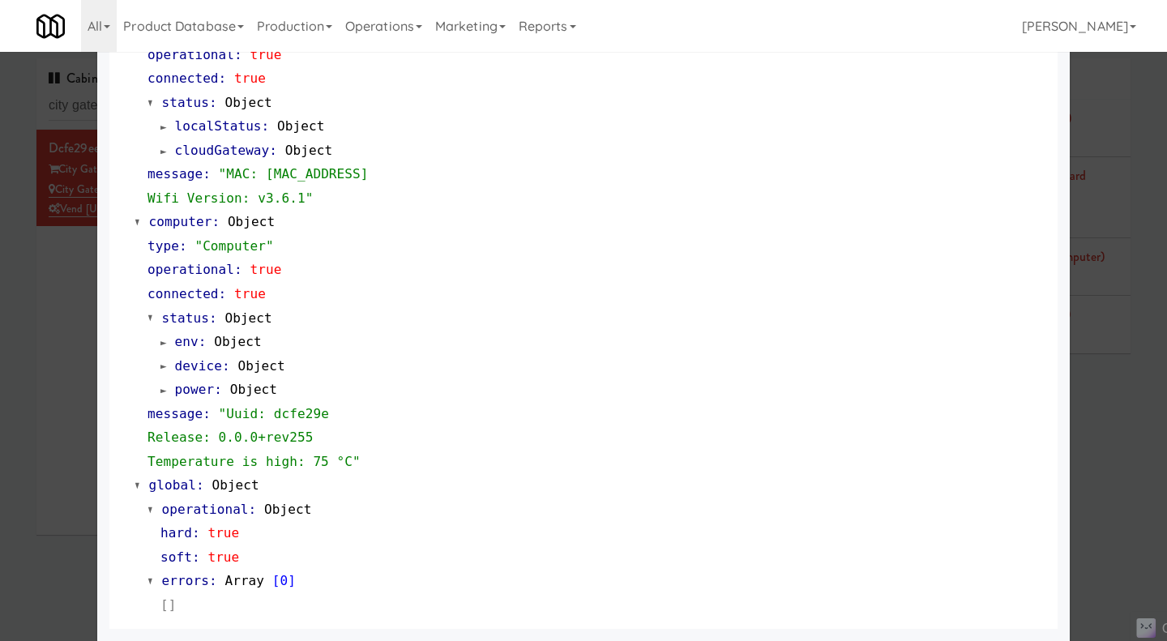
click at [1118, 468] on div at bounding box center [583, 320] width 1167 height 641
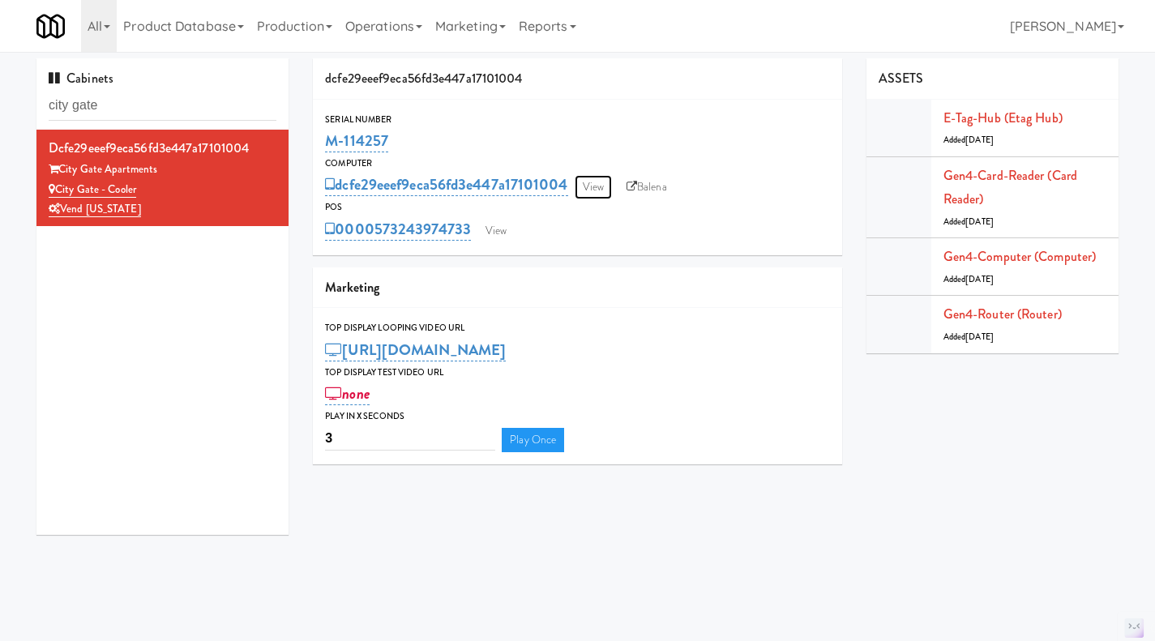
click at [583, 192] on link "View" at bounding box center [593, 187] width 37 height 24
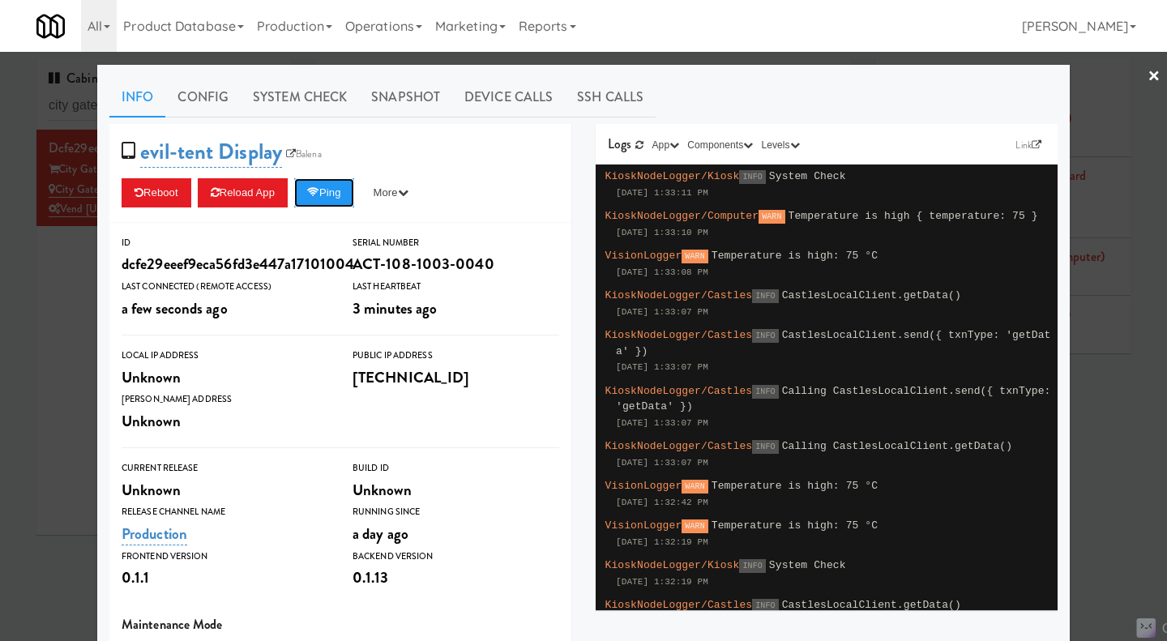
click at [336, 201] on button "Ping" at bounding box center [324, 192] width 60 height 29
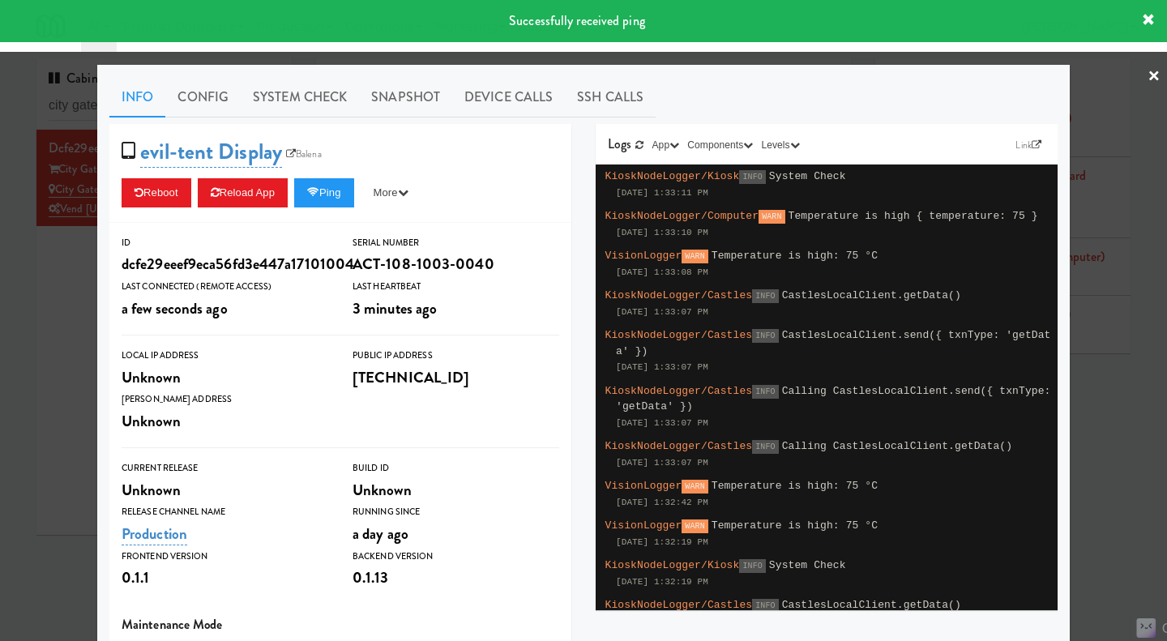
click at [290, 102] on link "System Check" at bounding box center [300, 97] width 118 height 41
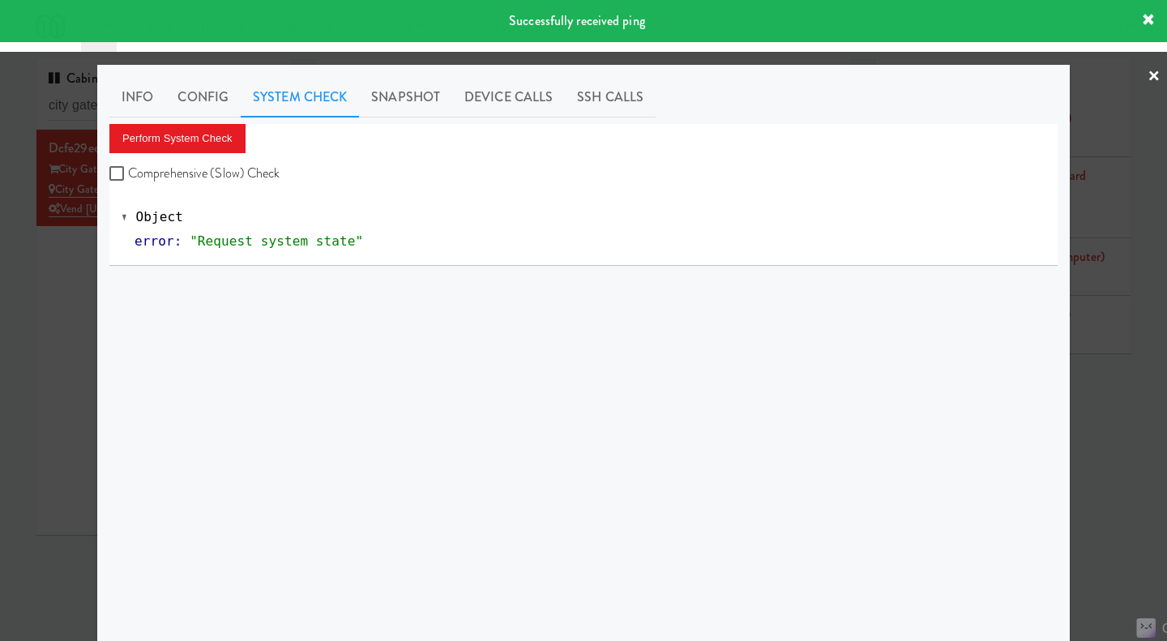
click at [212, 173] on label "Comprehensive (Slow) Check" at bounding box center [194, 173] width 171 height 24
click at [128, 173] on input "Comprehensive (Slow) Check" at bounding box center [118, 174] width 19 height 13
checkbox input "true"
click at [200, 134] on button "Perform System Check" at bounding box center [177, 138] width 136 height 29
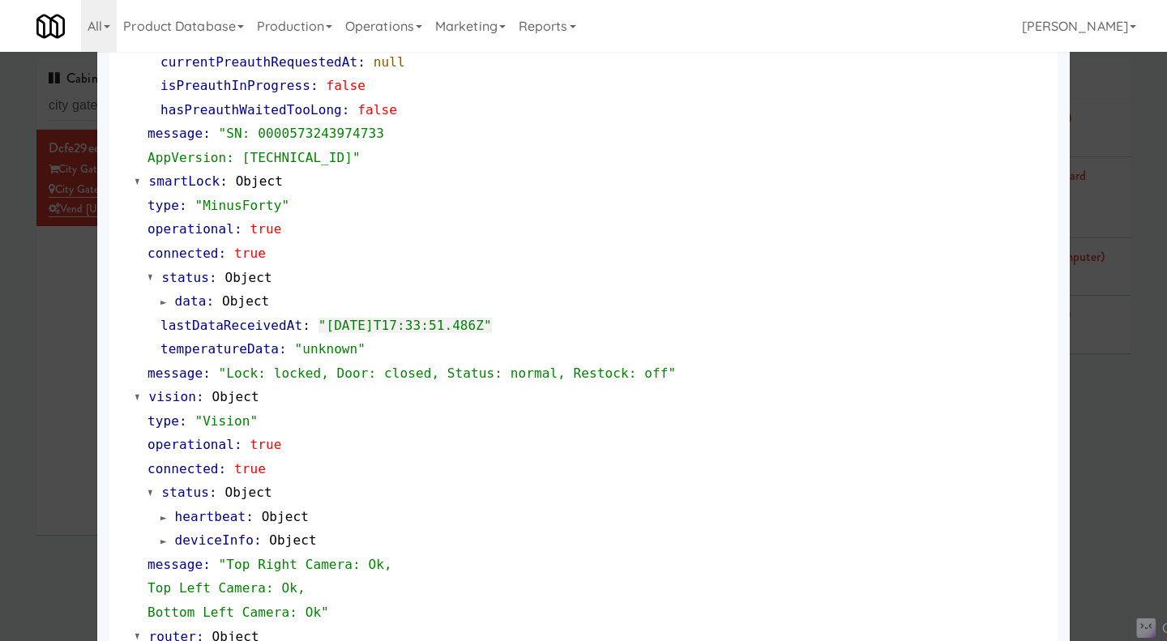
scroll to position [323, 0]
click at [1119, 494] on div at bounding box center [583, 320] width 1167 height 641
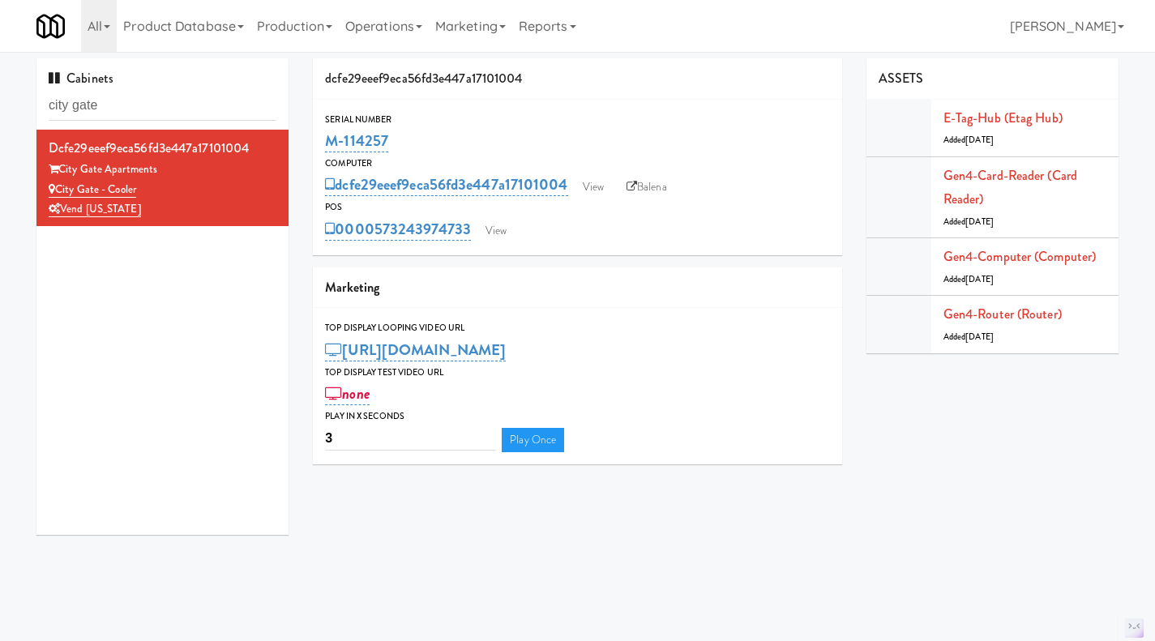
click at [163, 88] on div "Cabinets city gate" at bounding box center [162, 93] width 252 height 71
click at [152, 102] on input "city gate" at bounding box center [163, 106] width 228 height 30
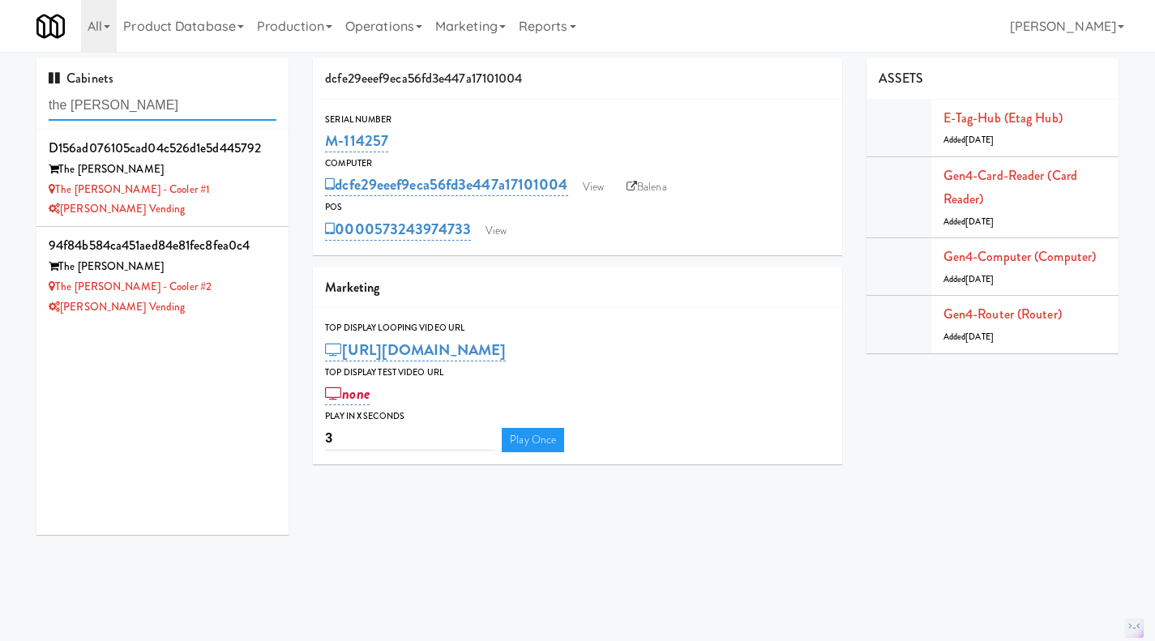
type input "the sutton"
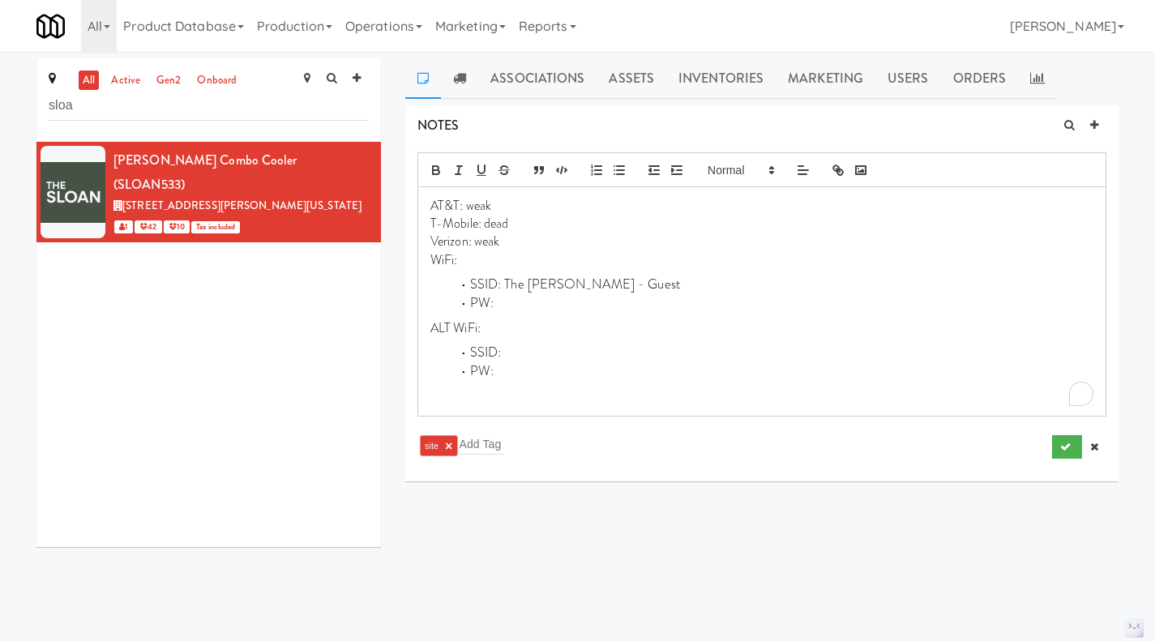
click at [362, 148] on li "[PERSON_NAME] Combo Cooler (SLOAN533) [STREET_ADDRESS][PERSON_NAME][US_STATE] 1…" at bounding box center [208, 192] width 344 height 100
click at [365, 151] on icon at bounding box center [369, 151] width 9 height 11
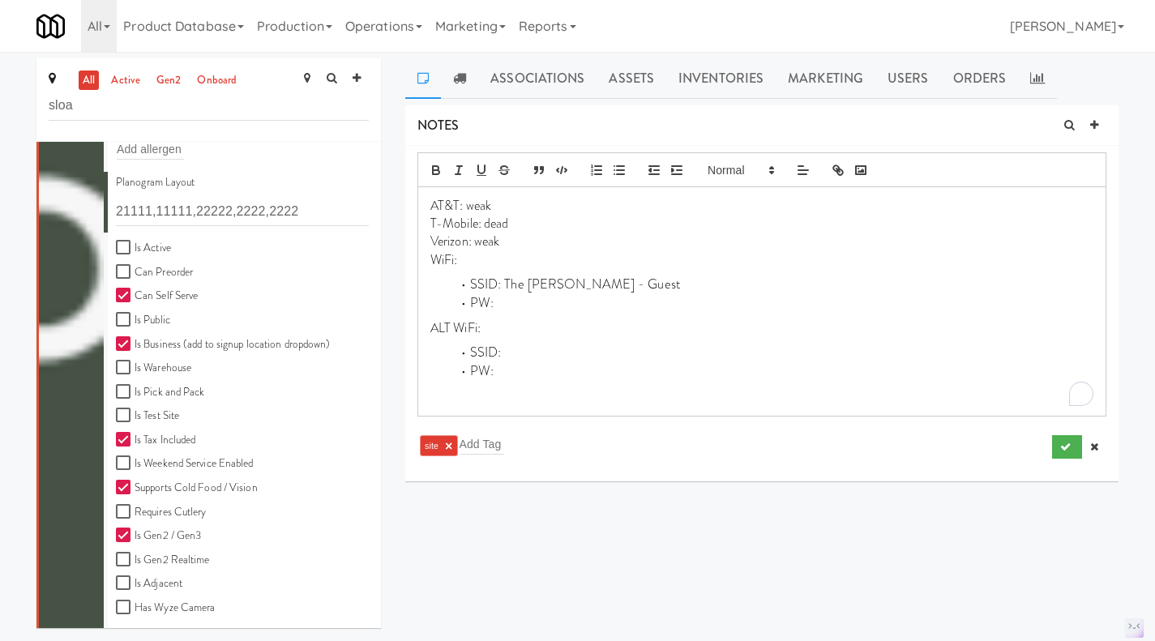
click at [145, 250] on label "Is Active" at bounding box center [143, 248] width 55 height 20
click at [135, 250] on input "Is Active" at bounding box center [125, 247] width 19 height 13
checkbox input "true"
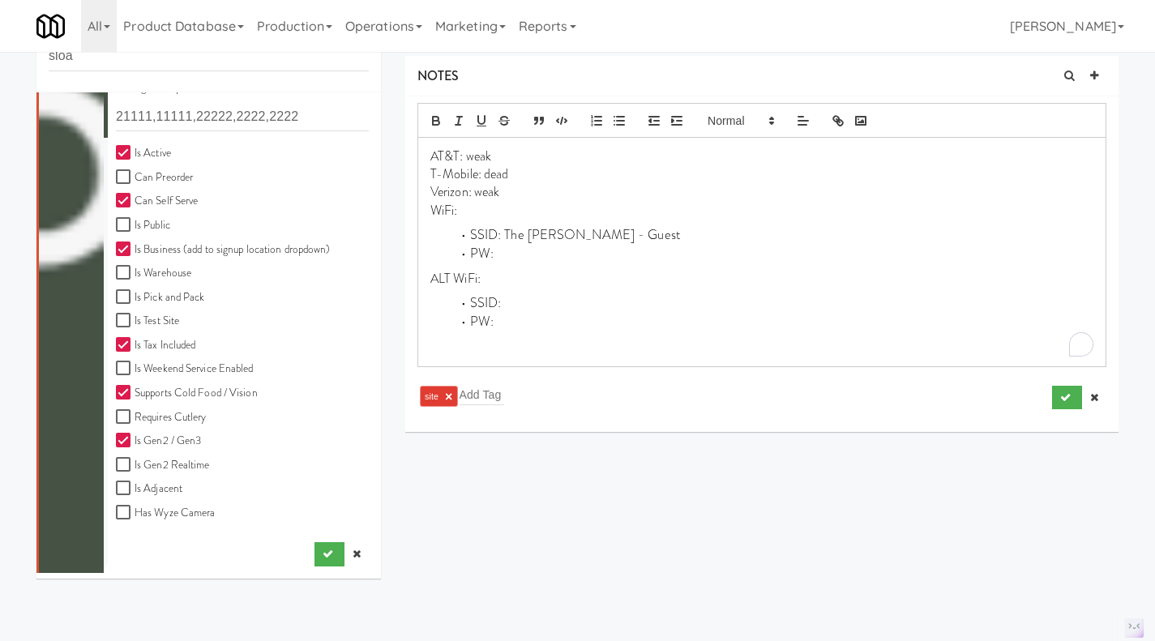
scroll to position [49, 0]
click at [323, 554] on icon "submit" at bounding box center [328, 554] width 11 height 11
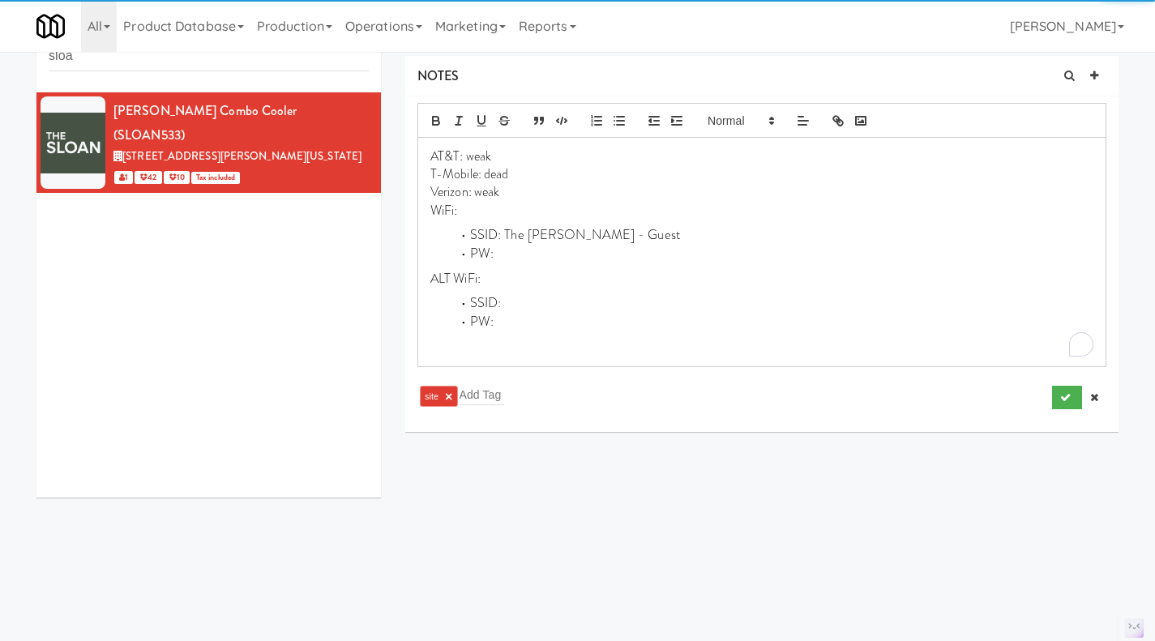
scroll to position [0, 0]
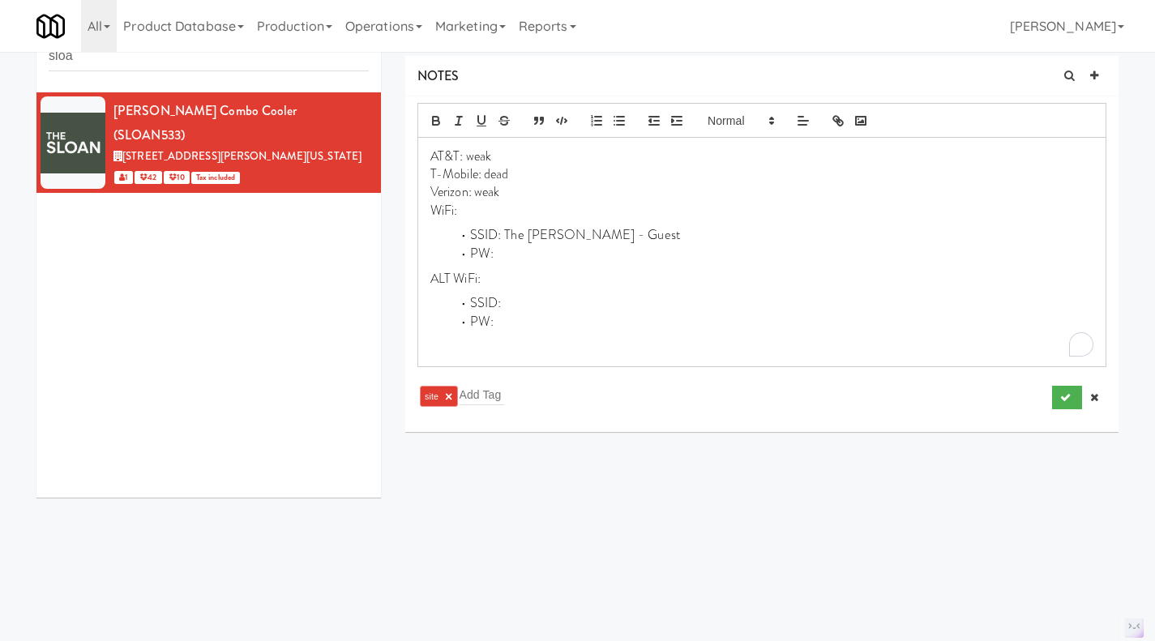
click at [558, 286] on p "ALT WiFi:" at bounding box center [761, 279] width 663 height 18
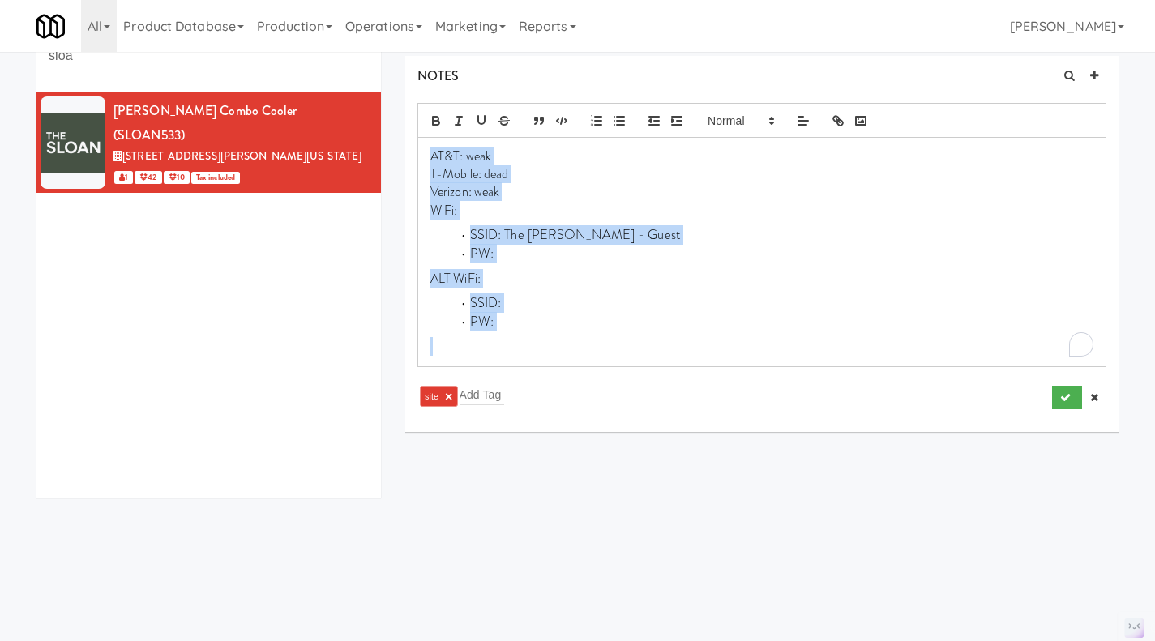
copy div "AT&T: weak T-Mobile: dead Verizon: weak WiFi: SSID: The [PERSON_NAME] - Guest P…"
click at [635, 267] on div "AT&T: weak T-Mobile: dead Verizon: weak WiFi: SSID: The [PERSON_NAME] - Guest P…" at bounding box center [761, 252] width 687 height 229
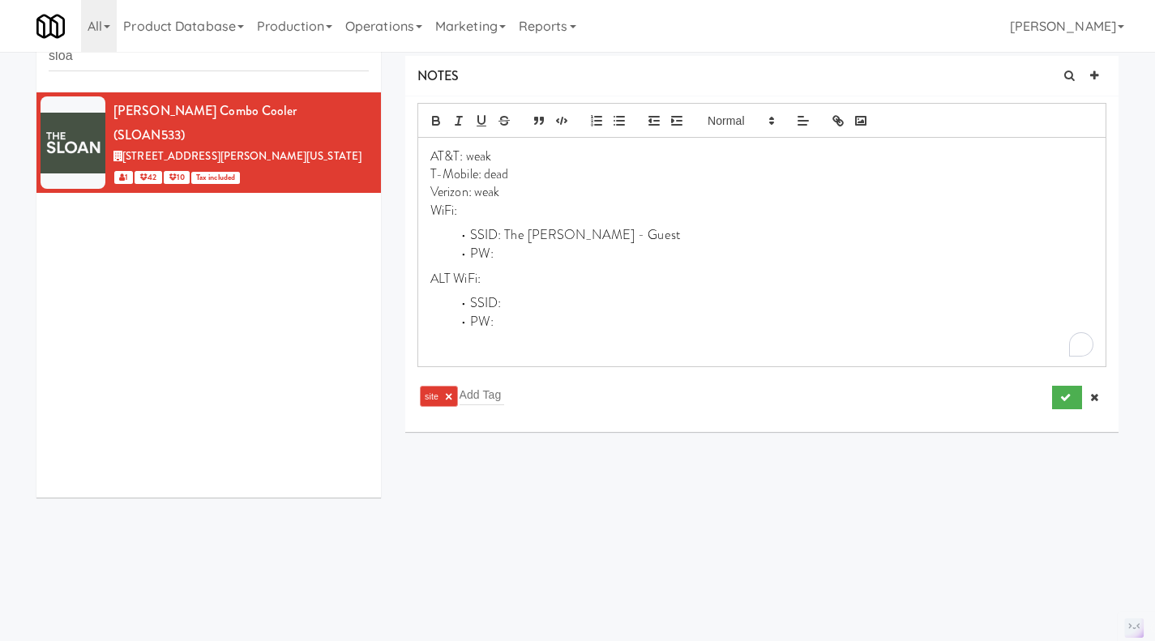
click at [553, 257] on li "PW:" at bounding box center [771, 254] width 643 height 19
click at [498, 207] on p "WiFi:" at bounding box center [761, 211] width 663 height 18
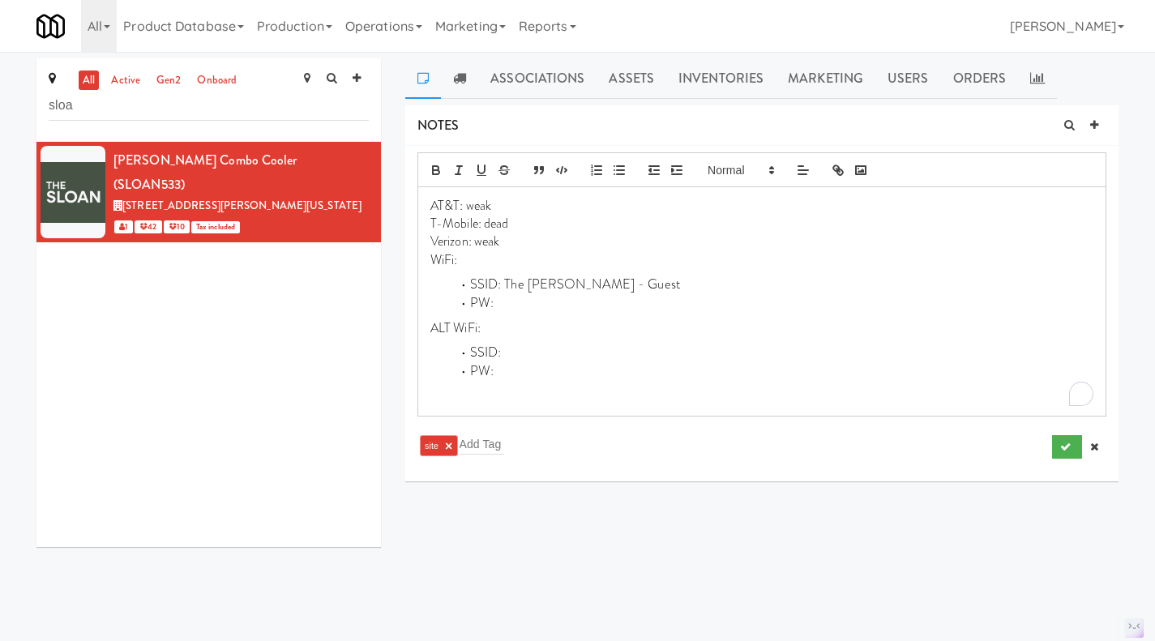
click at [543, 378] on li "PW:" at bounding box center [771, 371] width 643 height 19
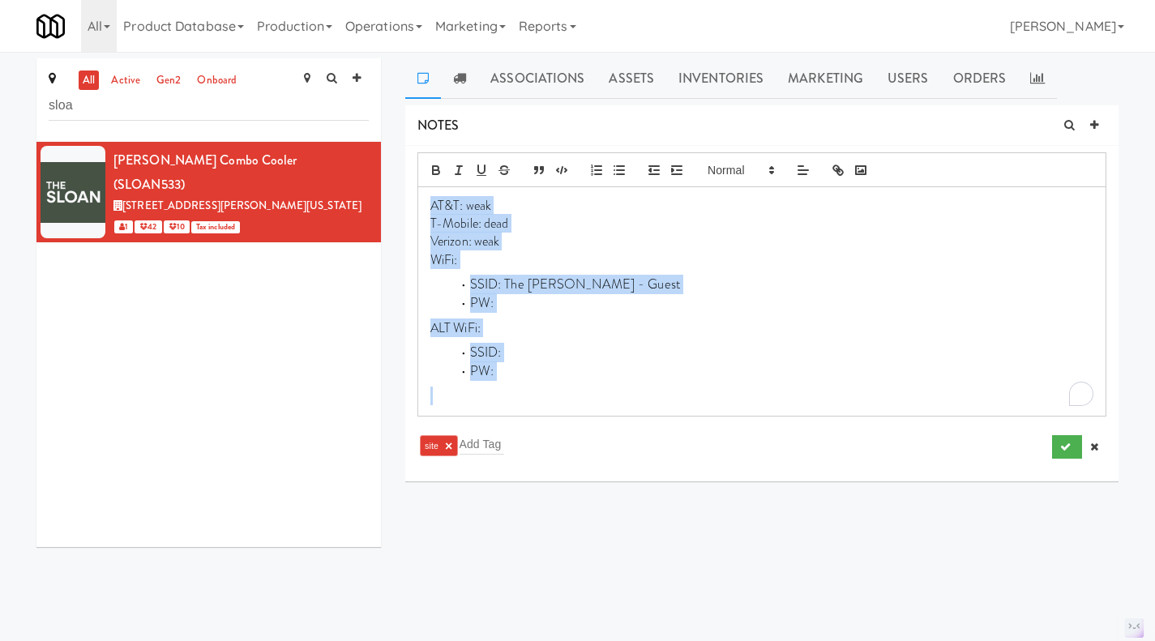
copy div "AT&T: weak T-Mobile: dead Verizon: weak WiFi: SSID: The Sloan - Guest PW: ALT W…"
click at [543, 358] on li "SSID:" at bounding box center [771, 353] width 643 height 19
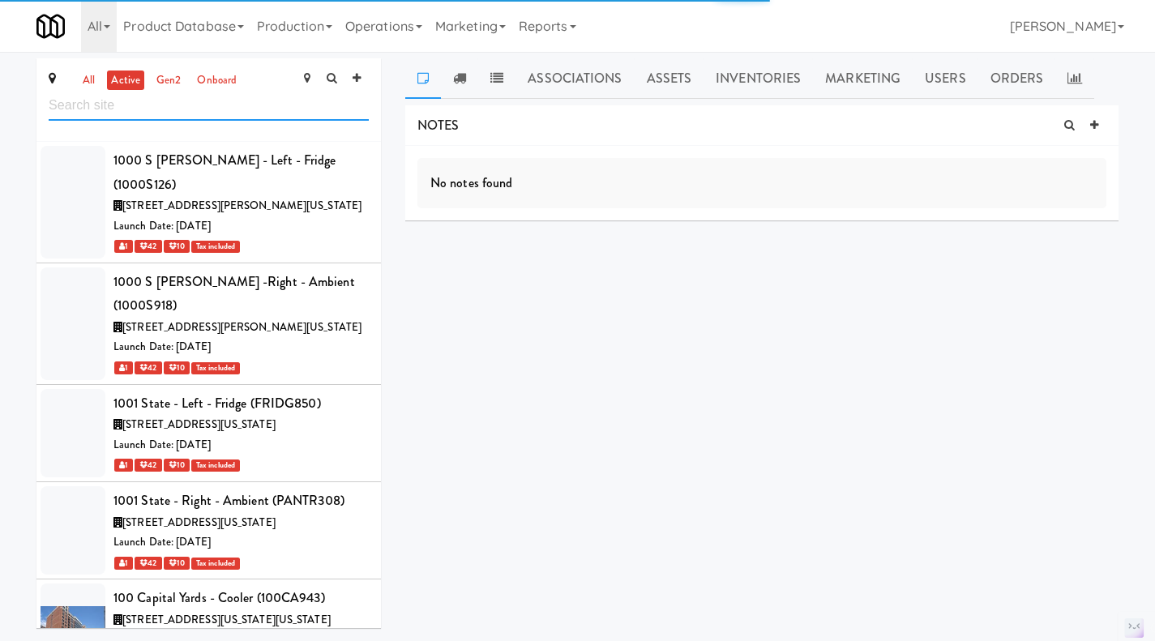
scroll to position [24934, 0]
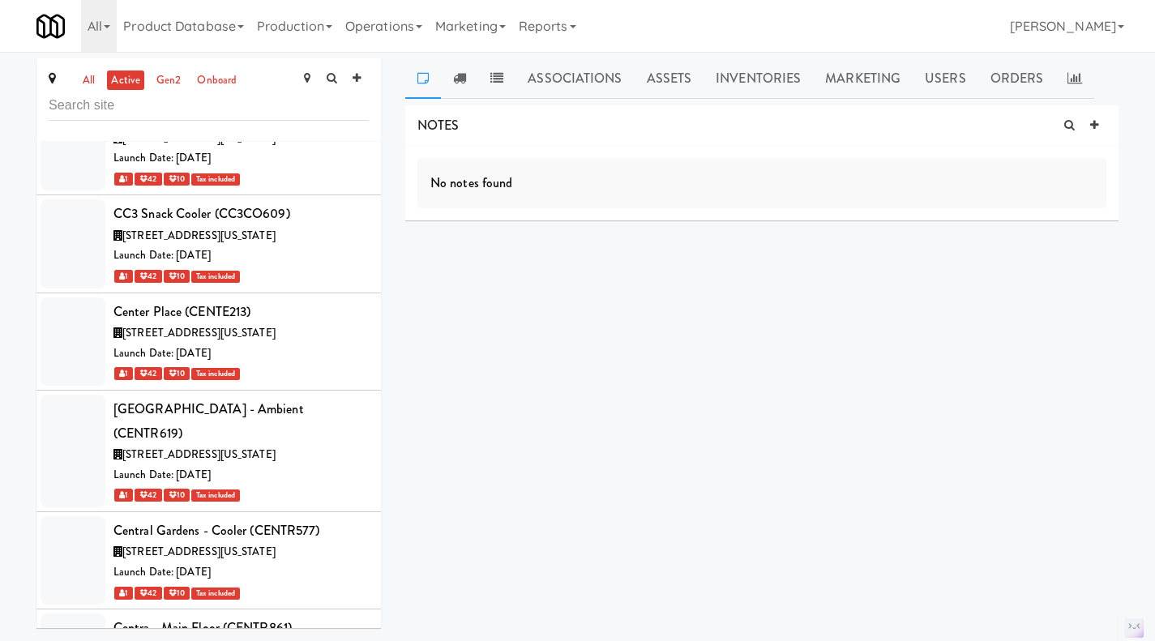
click at [91, 83] on link "all" at bounding box center [89, 81] width 20 height 20
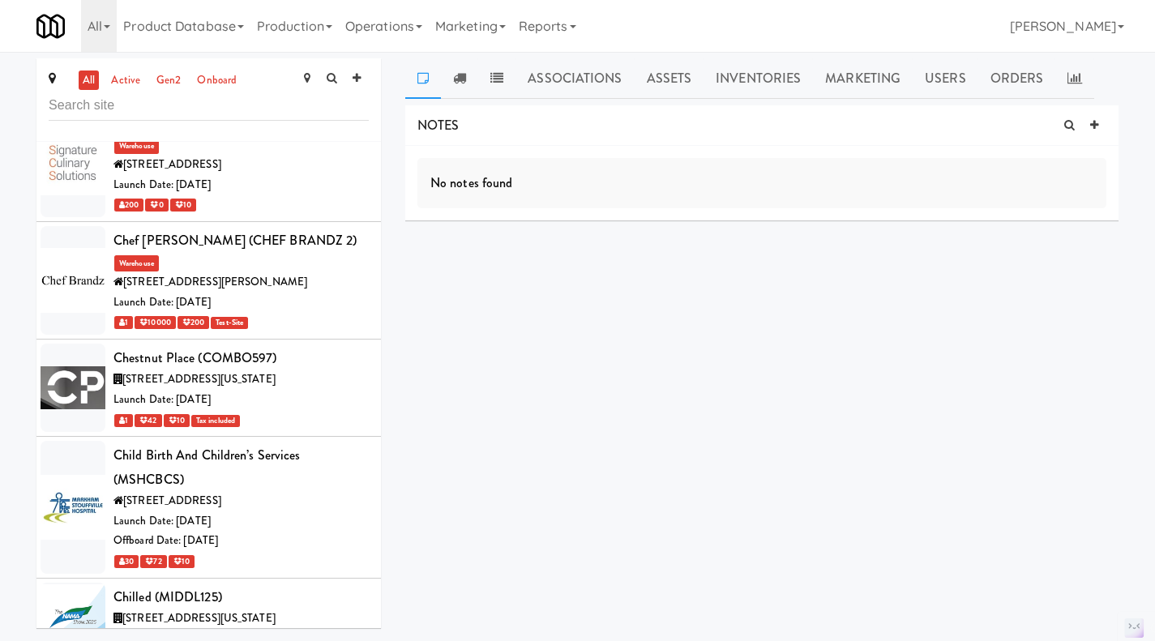
scroll to position [37726, 0]
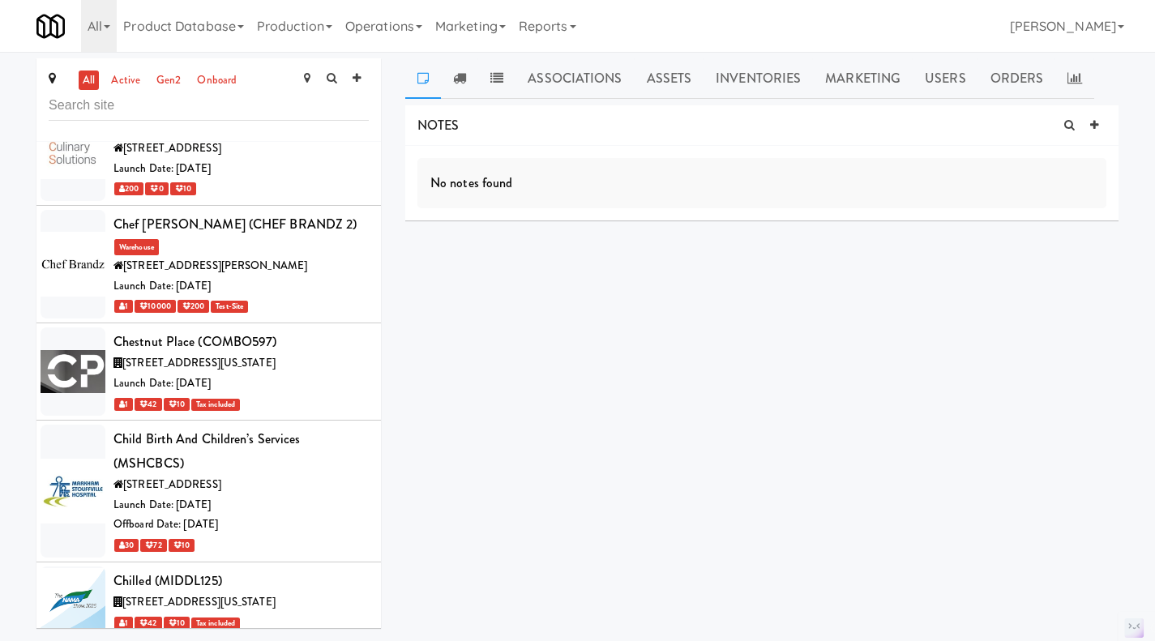
click at [1094, 128] on icon at bounding box center [1094, 125] width 8 height 11
click at [596, 205] on p at bounding box center [761, 206] width 663 height 18
paste div
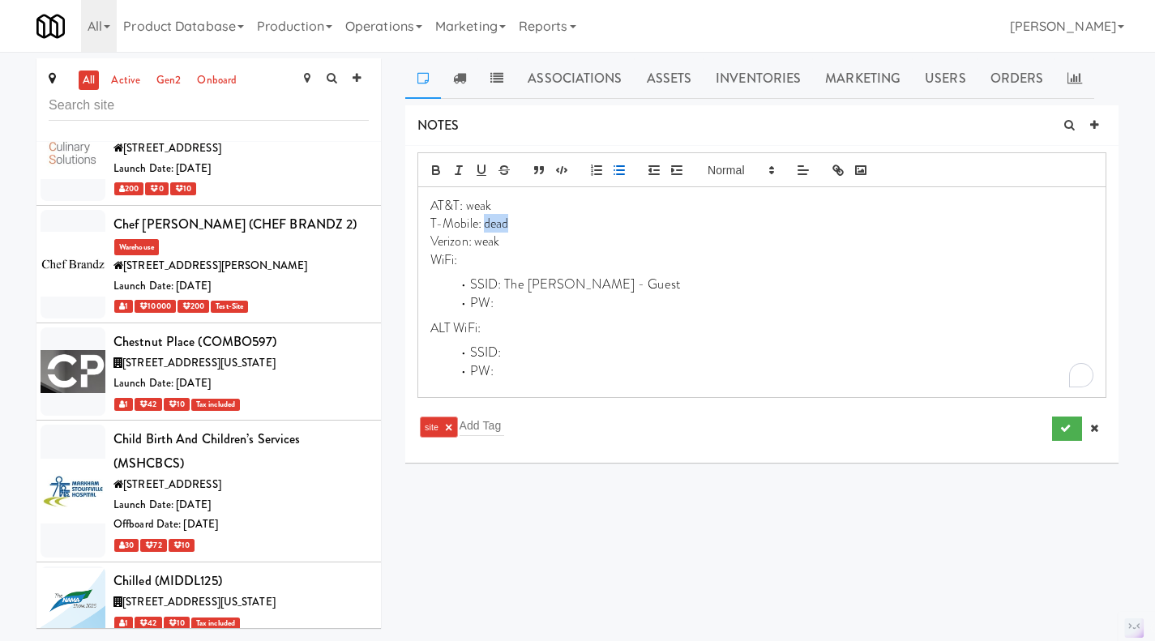
drag, startPoint x: 517, startPoint y: 222, endPoint x: 485, endPoint y: 222, distance: 31.6
click at [485, 222] on p "T-Mobile: dead" at bounding box center [761, 224] width 663 height 18
click at [475, 263] on p "WiFi:" at bounding box center [761, 260] width 663 height 18
click at [457, 262] on p "WiFi:4/8" at bounding box center [761, 260] width 663 height 18
drag, startPoint x: 504, startPoint y: 306, endPoint x: 471, endPoint y: 282, distance: 40.7
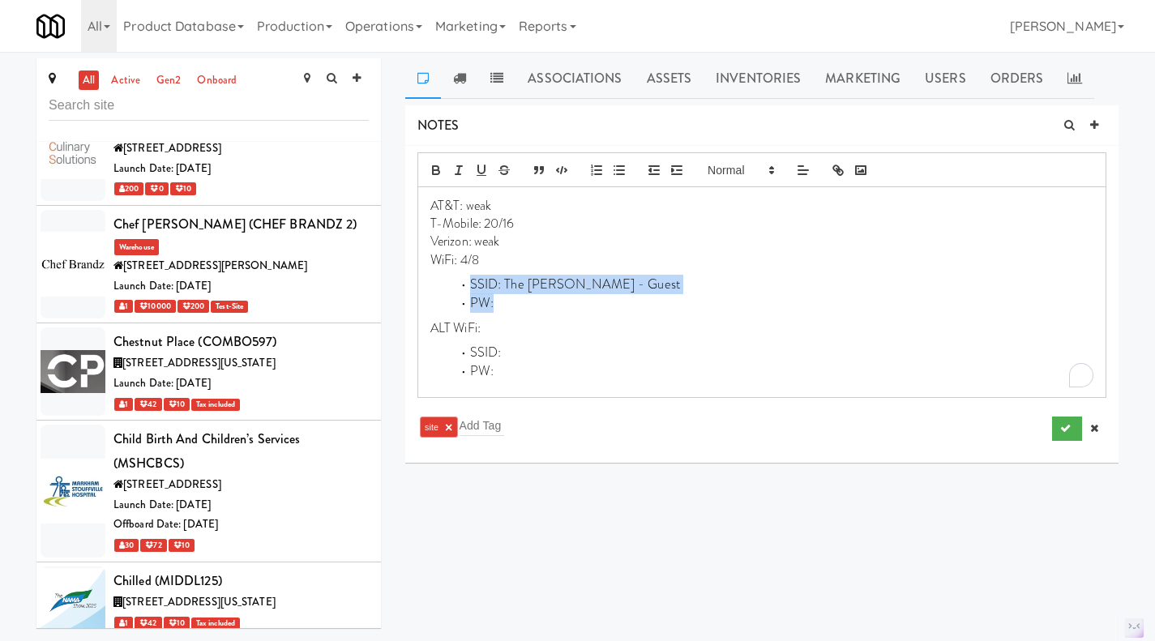
click at [471, 282] on ul "SSID: The Sloan - Guest PW:" at bounding box center [761, 294] width 663 height 37
click at [430, 276] on p "SSID: City Gate" at bounding box center [761, 278] width 663 height 18
click at [485, 240] on p "Verizon: weak" at bounding box center [761, 242] width 663 height 18
click at [486, 208] on p "AT&T: weak" at bounding box center [761, 206] width 663 height 18
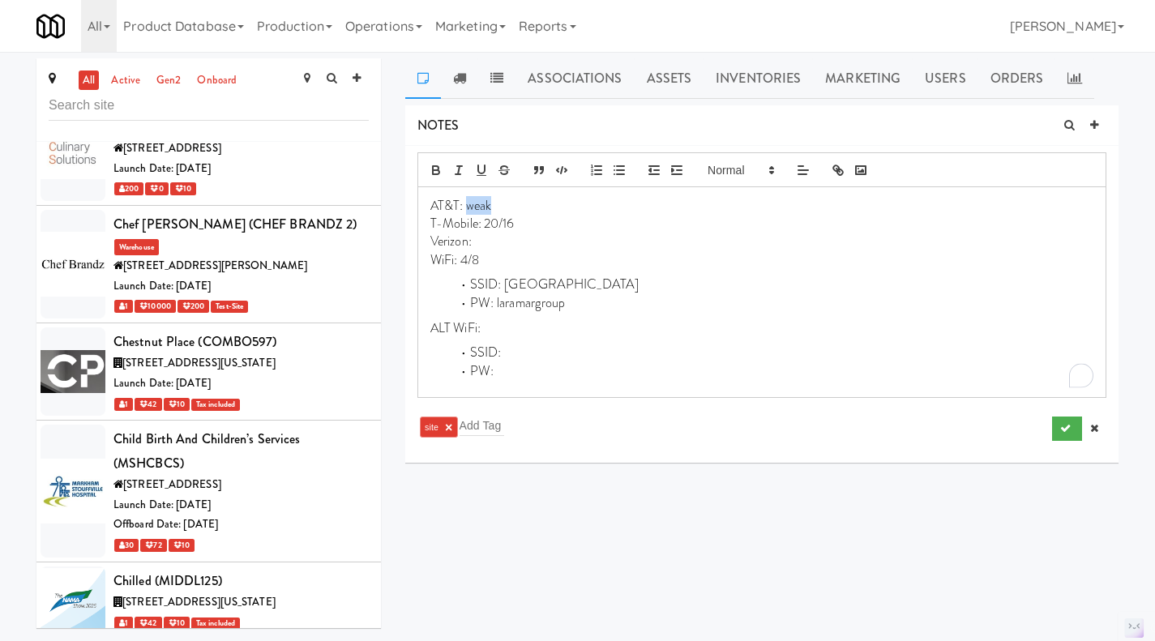
click at [486, 208] on p "AT&T: weak" at bounding box center [761, 206] width 663 height 18
click at [584, 275] on div "AT&T: T-Mobile: 20/16 Verizon: WiFi: 4/8 SSID: City Gate PW: laramargroup ALT W…" at bounding box center [761, 292] width 687 height 210
click at [613, 313] on div "AT&T: T-Mobile: 20/16 Verizon: WiFi: 4/8 SSID: City Gate PW: laramargroup ALT W…" at bounding box center [761, 292] width 687 height 210
click at [602, 302] on li "PW: laramargroup" at bounding box center [771, 303] width 643 height 19
click at [557, 329] on p "ALT WiFi:" at bounding box center [761, 328] width 663 height 18
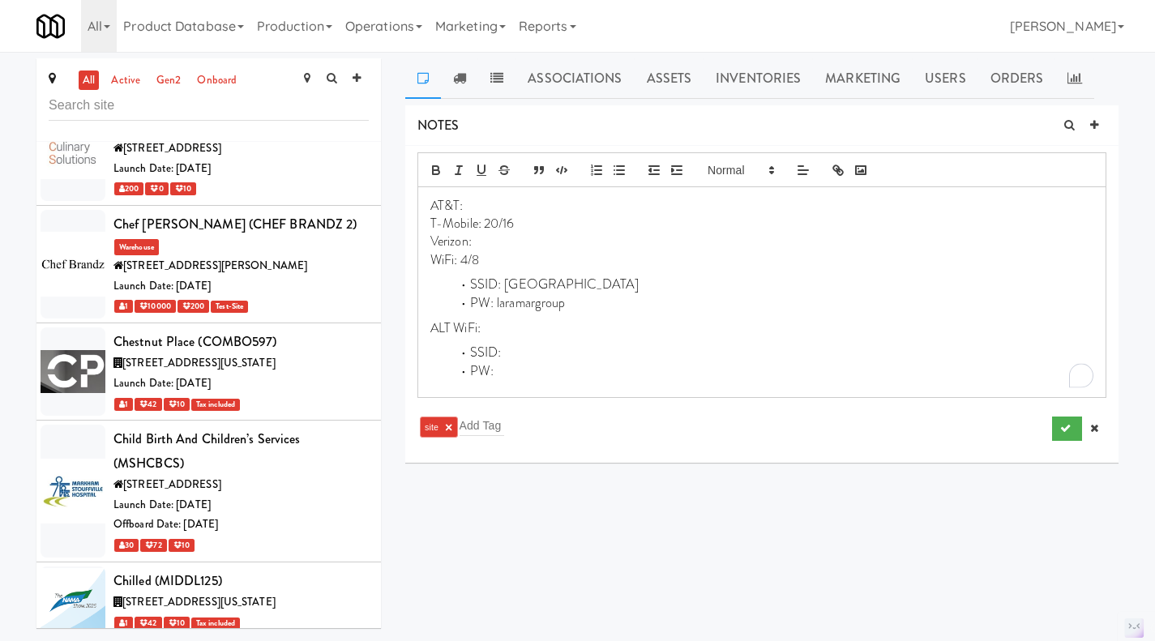
click at [548, 357] on li "SSID:" at bounding box center [771, 353] width 643 height 19
drag, startPoint x: 620, startPoint y: 357, endPoint x: 558, endPoint y: 359, distance: 61.6
click at [551, 355] on li "SSID: Tsunami (do not use)" at bounding box center [771, 353] width 643 height 19
click at [570, 300] on li "PW: laramargroup" at bounding box center [771, 303] width 643 height 19
click at [1060, 430] on icon "submit" at bounding box center [1065, 428] width 11 height 11
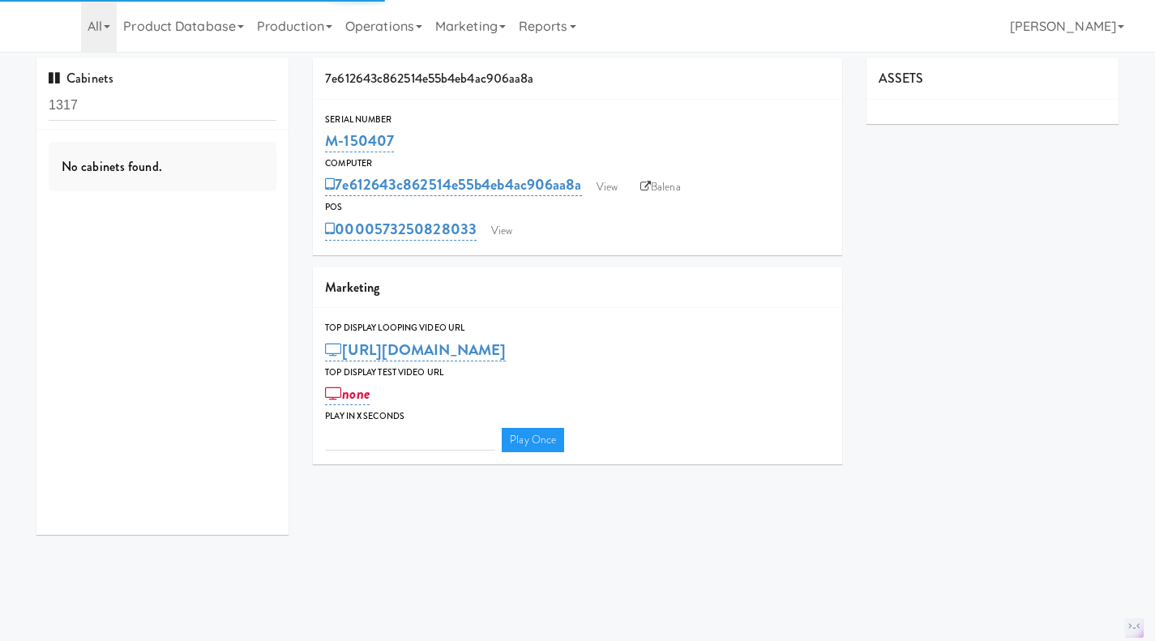
type input "3"
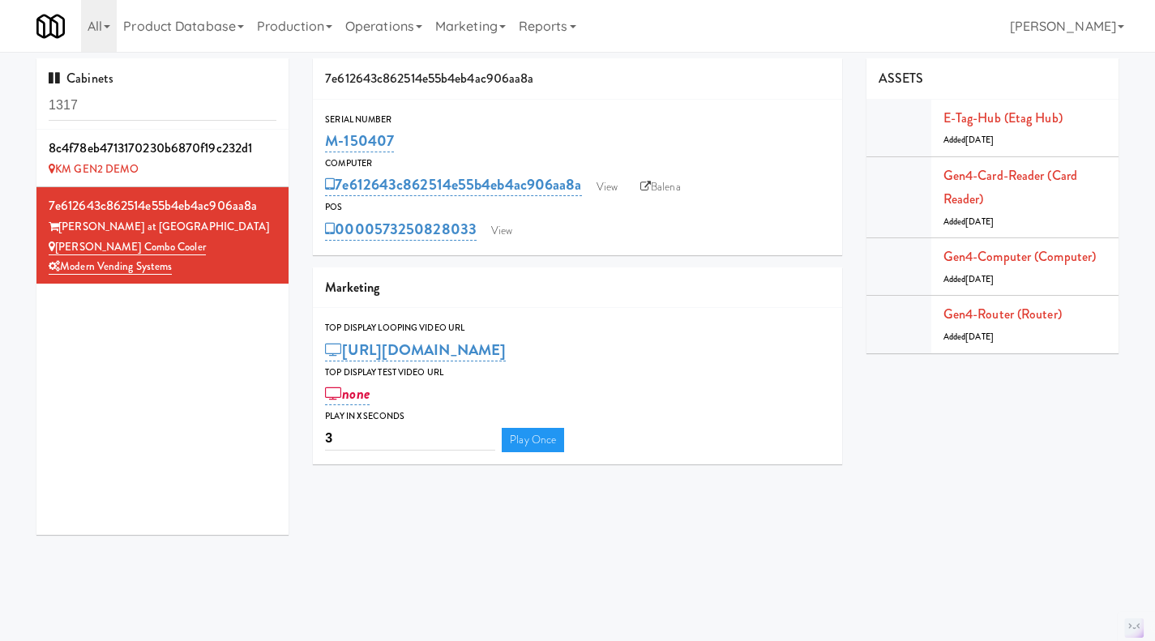
click at [651, 186] on icon at bounding box center [645, 187] width 11 height 11
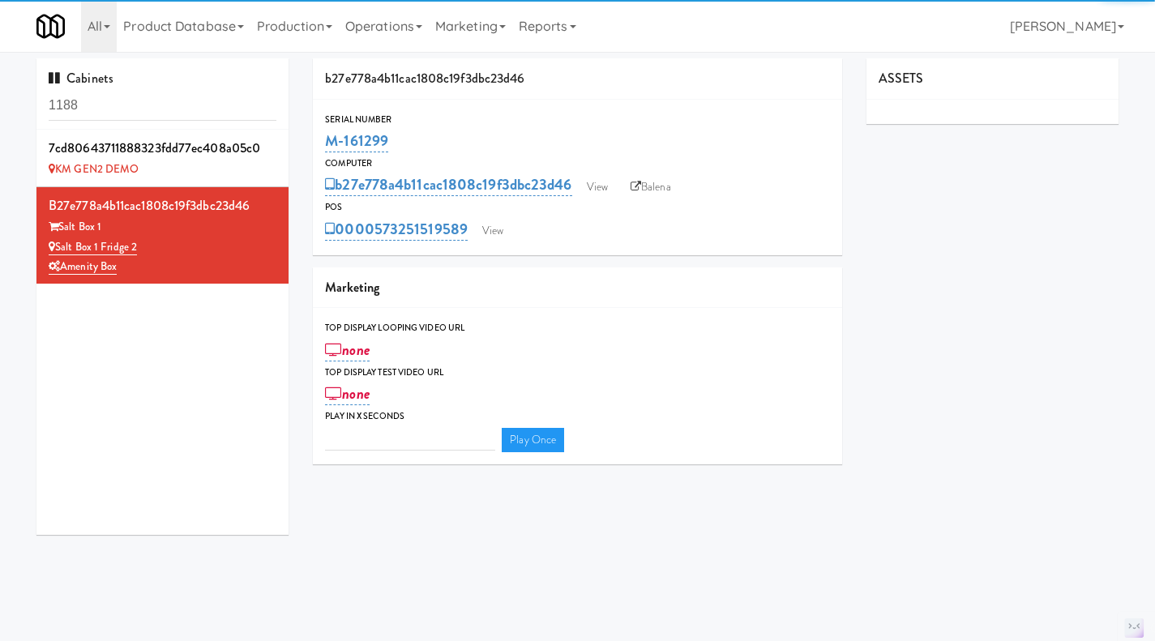
type input "3"
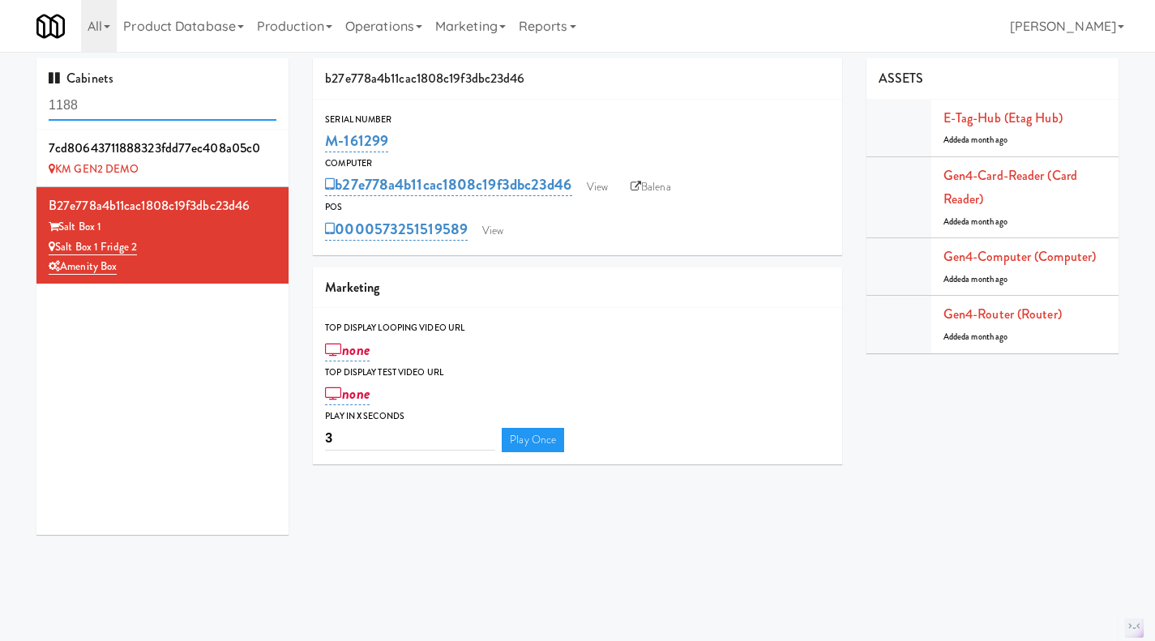
click at [204, 108] on input "1188" at bounding box center [163, 106] width 228 height 30
paste input "M-16129"
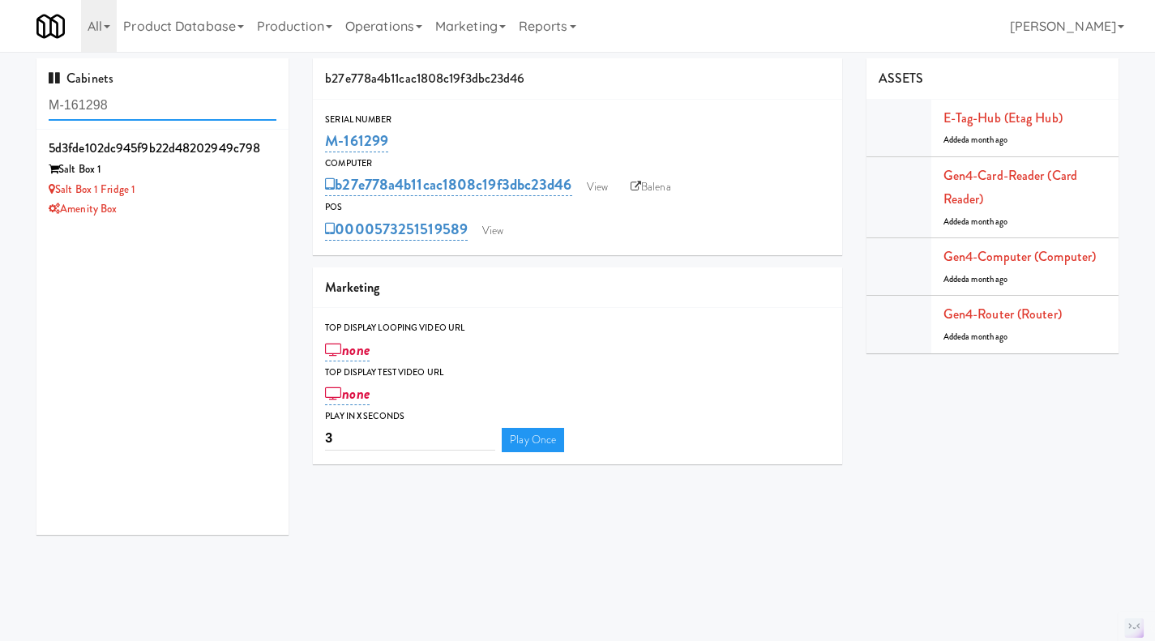
type input "M-161298"
click at [233, 199] on div "Salt Box 1 Fridge 1" at bounding box center [163, 190] width 228 height 20
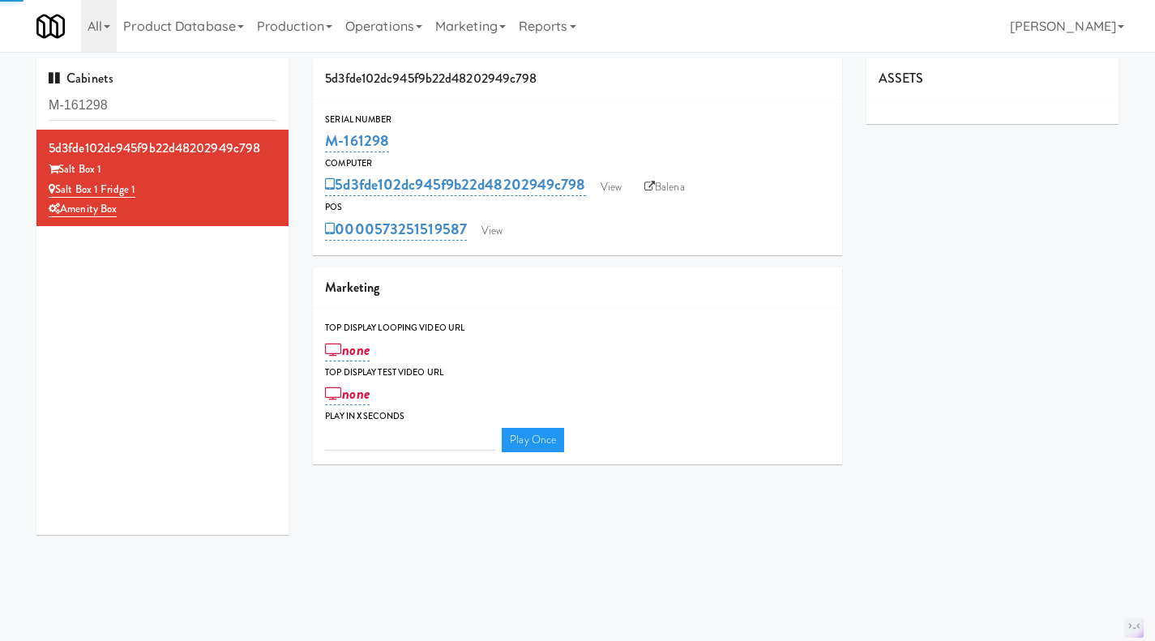
type input "3"
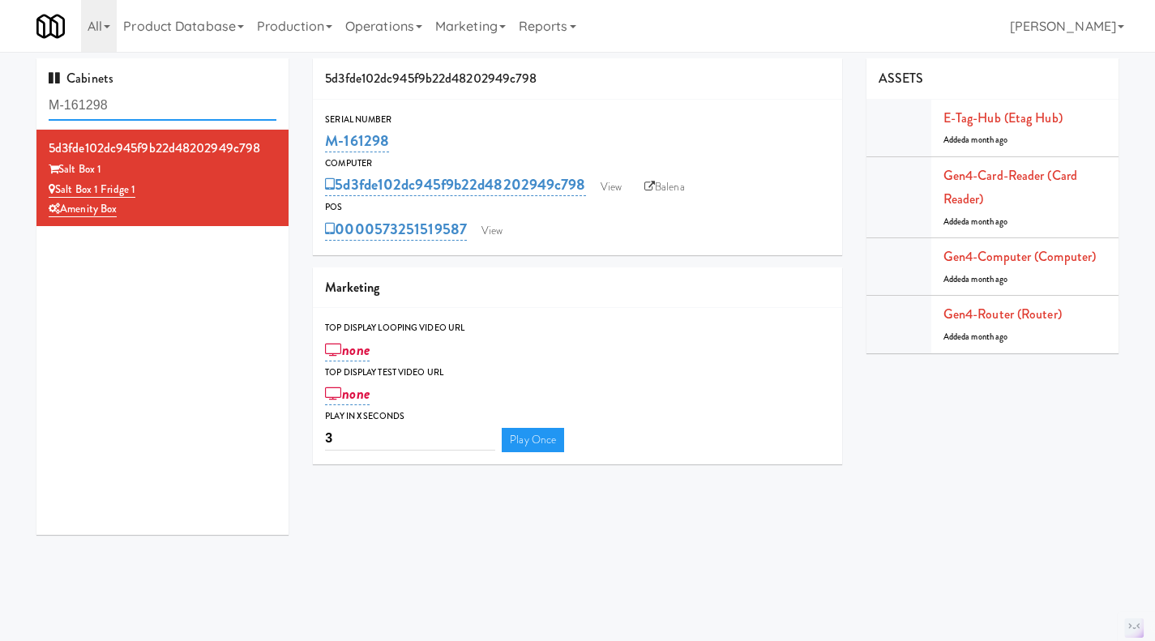
drag, startPoint x: 172, startPoint y: 111, endPoint x: 54, endPoint y: 103, distance: 117.8
click at [54, 103] on input "M-161298" at bounding box center [163, 106] width 228 height 30
click at [91, 104] on input "M-161298" at bounding box center [163, 106] width 228 height 30
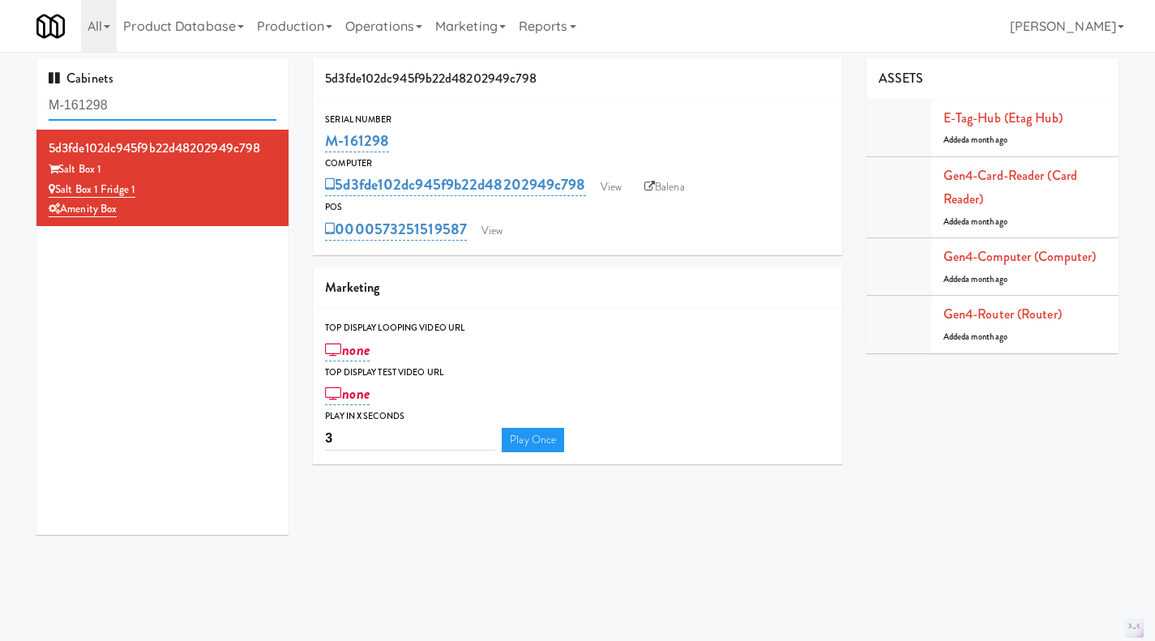
click at [91, 104] on input "M-161298" at bounding box center [163, 106] width 228 height 30
click at [655, 186] on icon at bounding box center [649, 187] width 11 height 11
click at [502, 231] on link "View" at bounding box center [491, 231] width 37 height 24
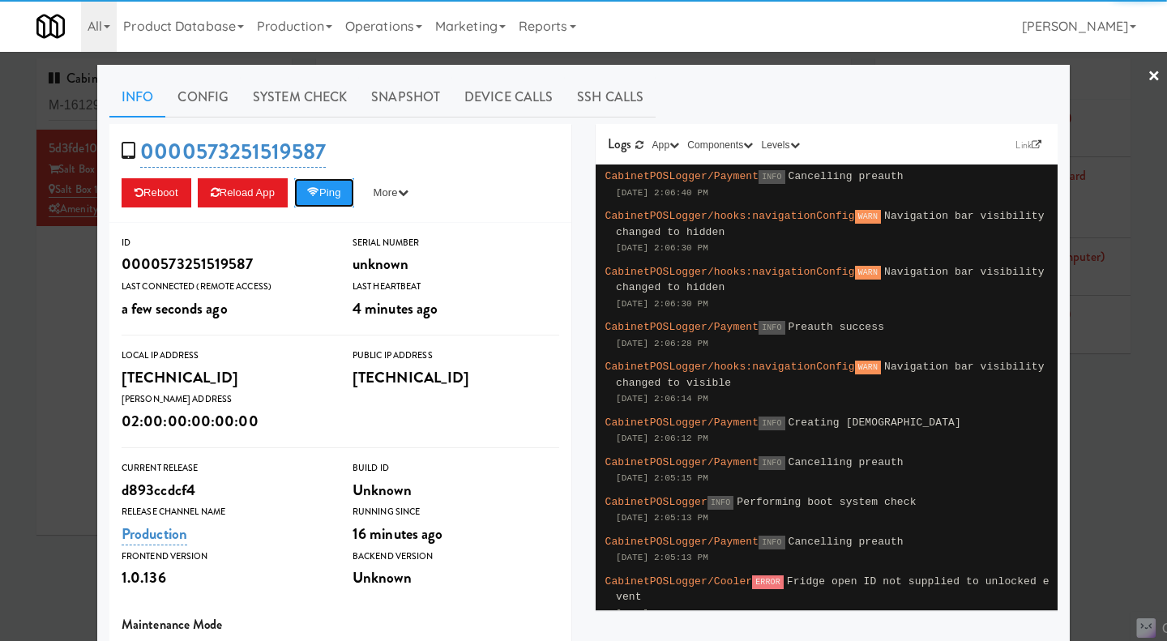
click at [311, 203] on button "Ping" at bounding box center [324, 192] width 60 height 29
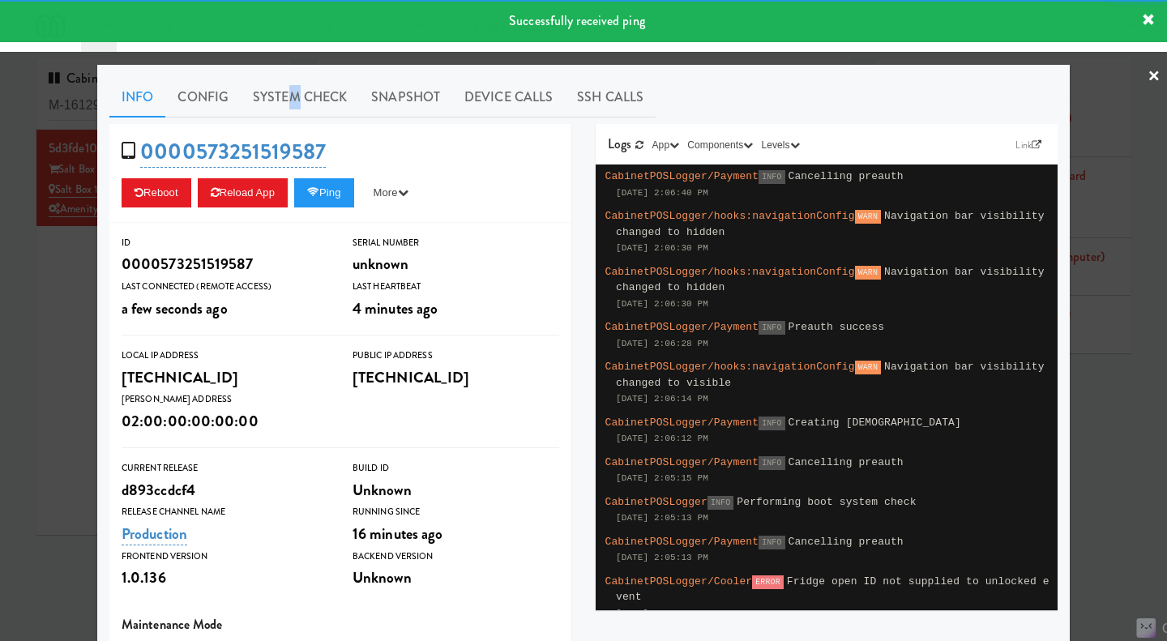
click at [289, 79] on link "System Check" at bounding box center [300, 97] width 118 height 41
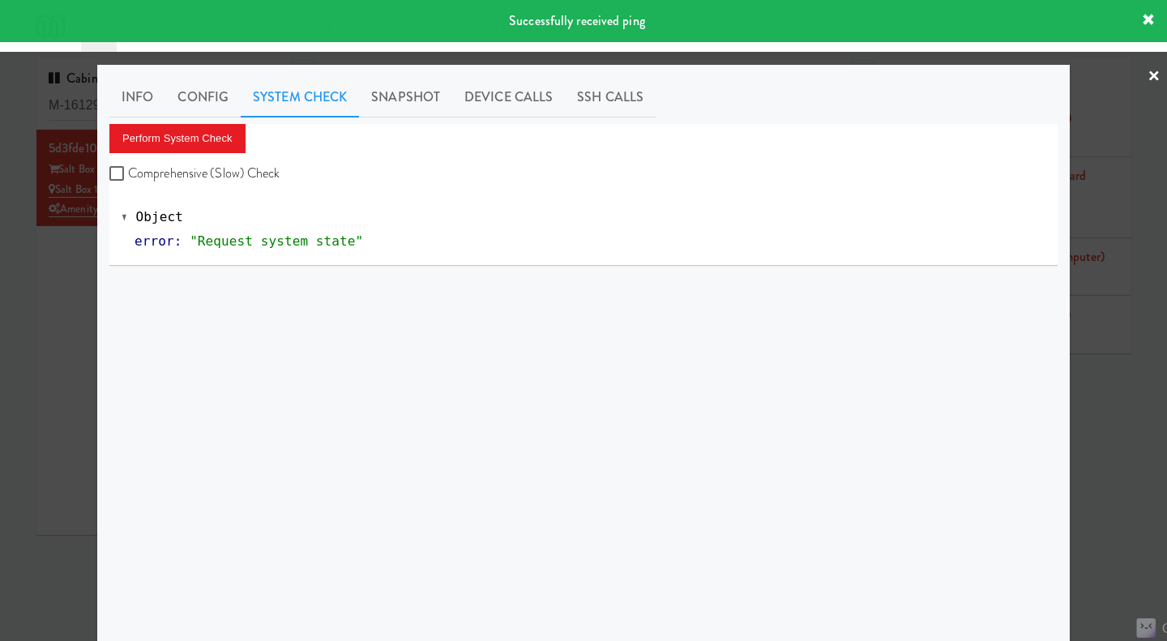
click at [245, 177] on label "Comprehensive (Slow) Check" at bounding box center [194, 173] width 171 height 24
click at [128, 177] on input "Comprehensive (Slow) Check" at bounding box center [118, 174] width 19 height 13
checkbox input "true"
click at [194, 139] on button "Perform System Check" at bounding box center [177, 138] width 136 height 29
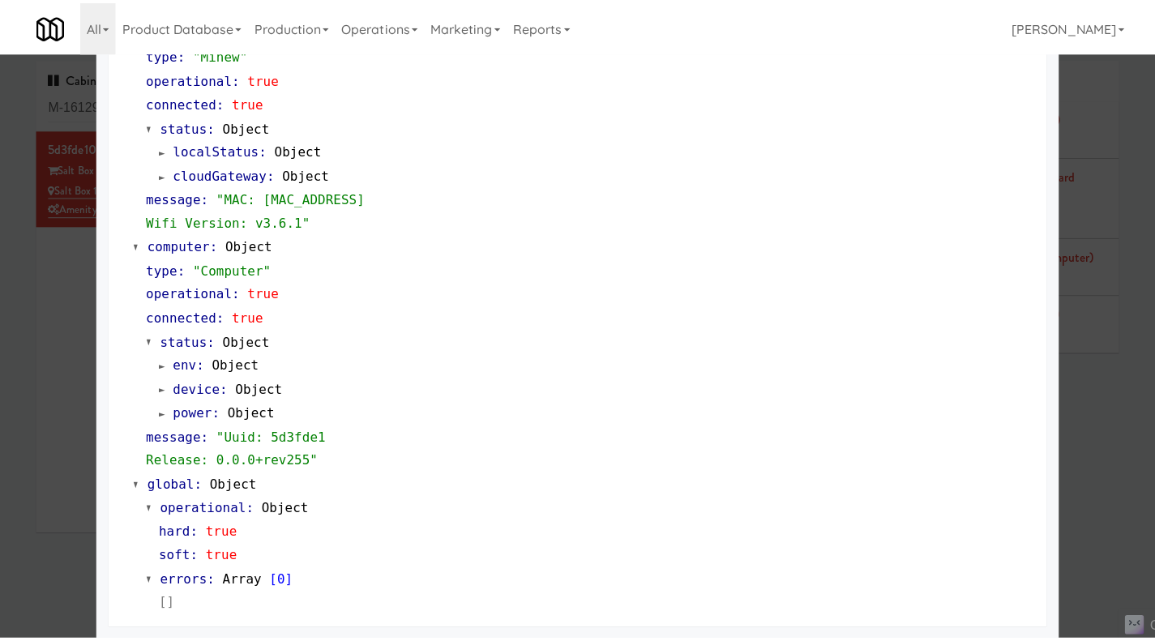
scroll to position [1383, 0]
click at [1115, 445] on div at bounding box center [583, 320] width 1167 height 641
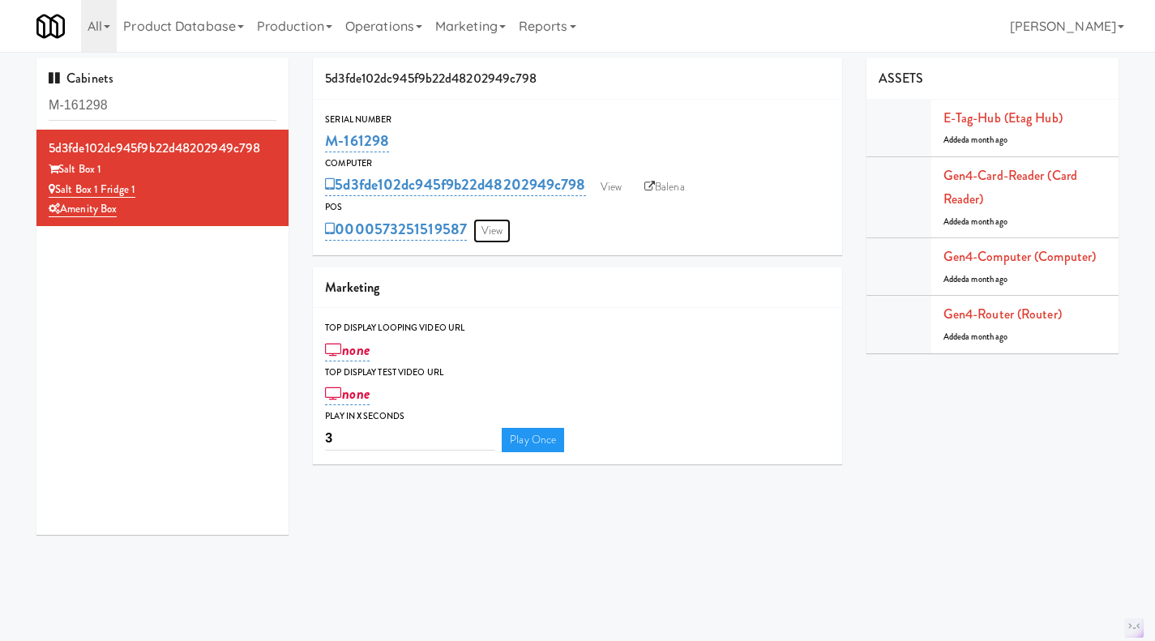
click at [504, 240] on link "View" at bounding box center [491, 231] width 37 height 24
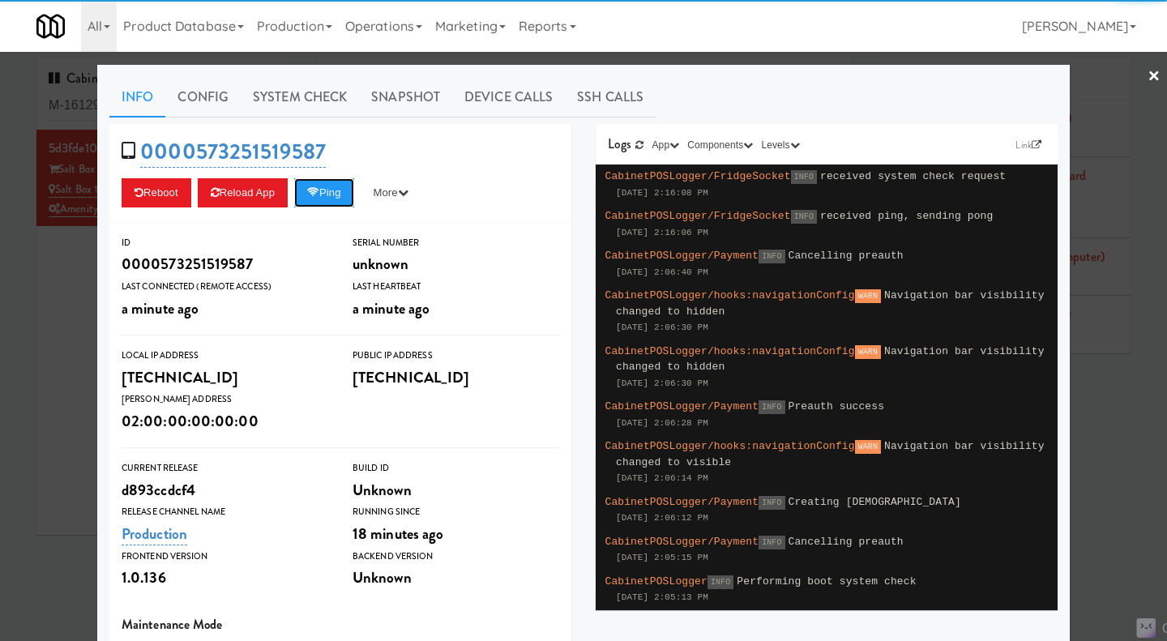
click at [319, 194] on button "Ping" at bounding box center [324, 192] width 60 height 29
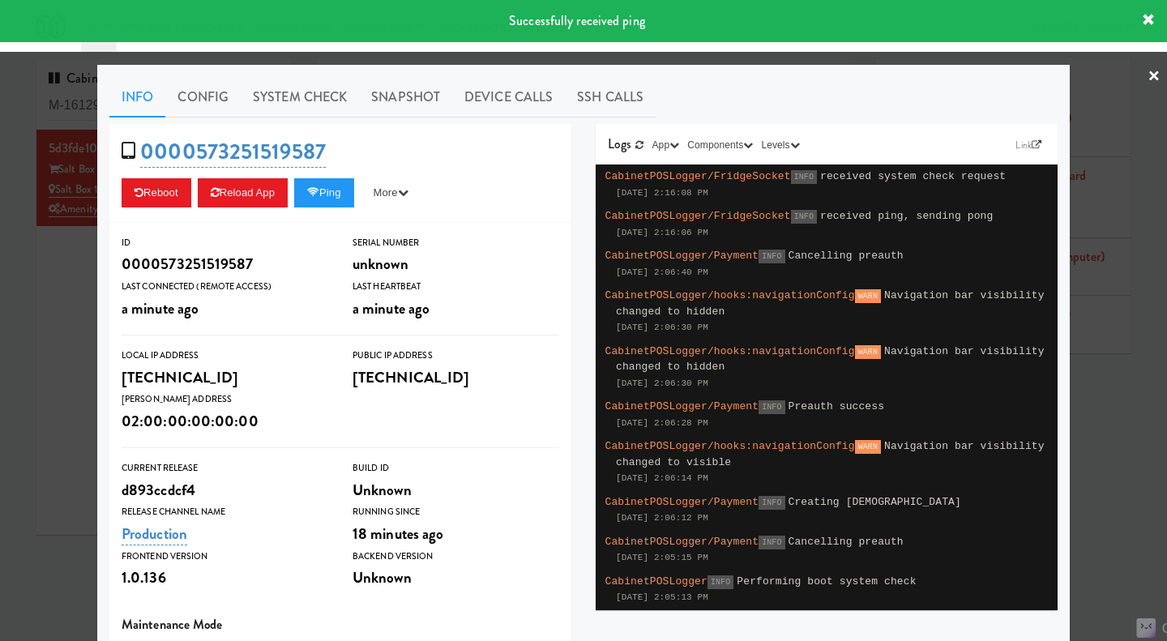
click at [289, 97] on link "System Check" at bounding box center [300, 97] width 118 height 41
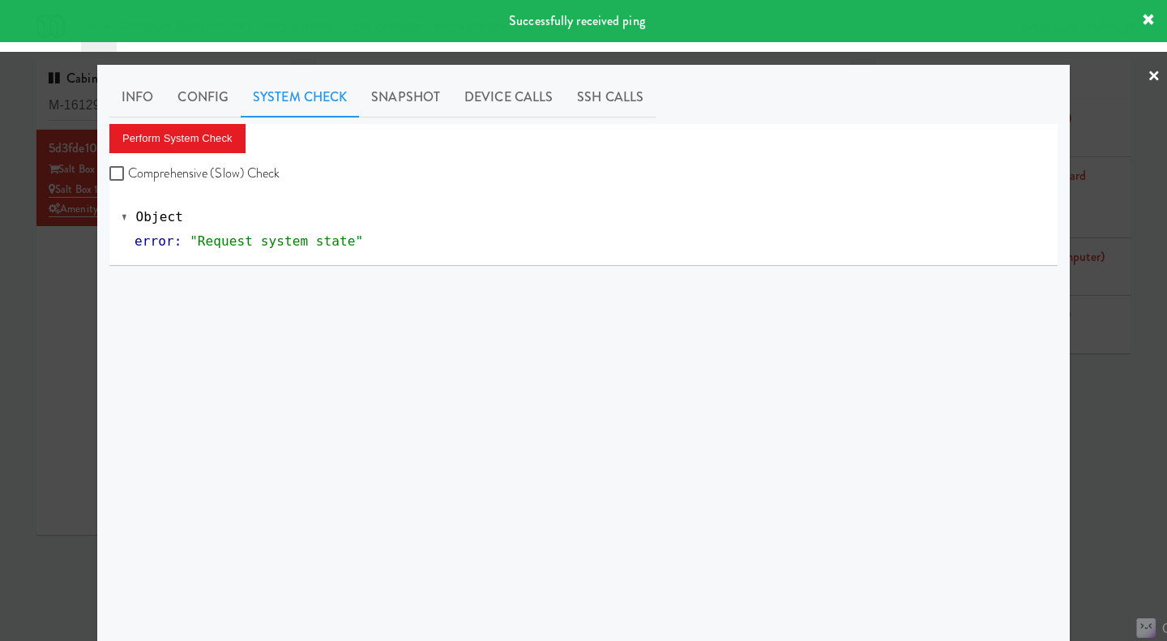
click at [246, 169] on label "Comprehensive (Slow) Check" at bounding box center [194, 173] width 171 height 24
click at [128, 169] on input "Comprehensive (Slow) Check" at bounding box center [118, 174] width 19 height 13
checkbox input "true"
click at [208, 128] on button "Perform System Check" at bounding box center [177, 138] width 136 height 29
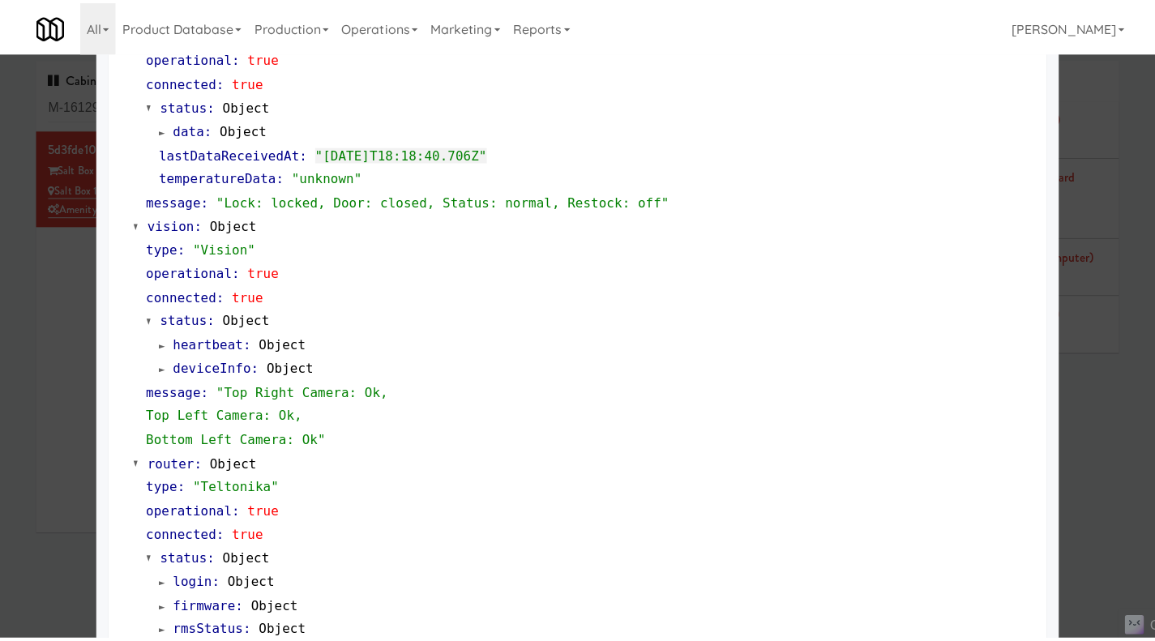
scroll to position [493, 0]
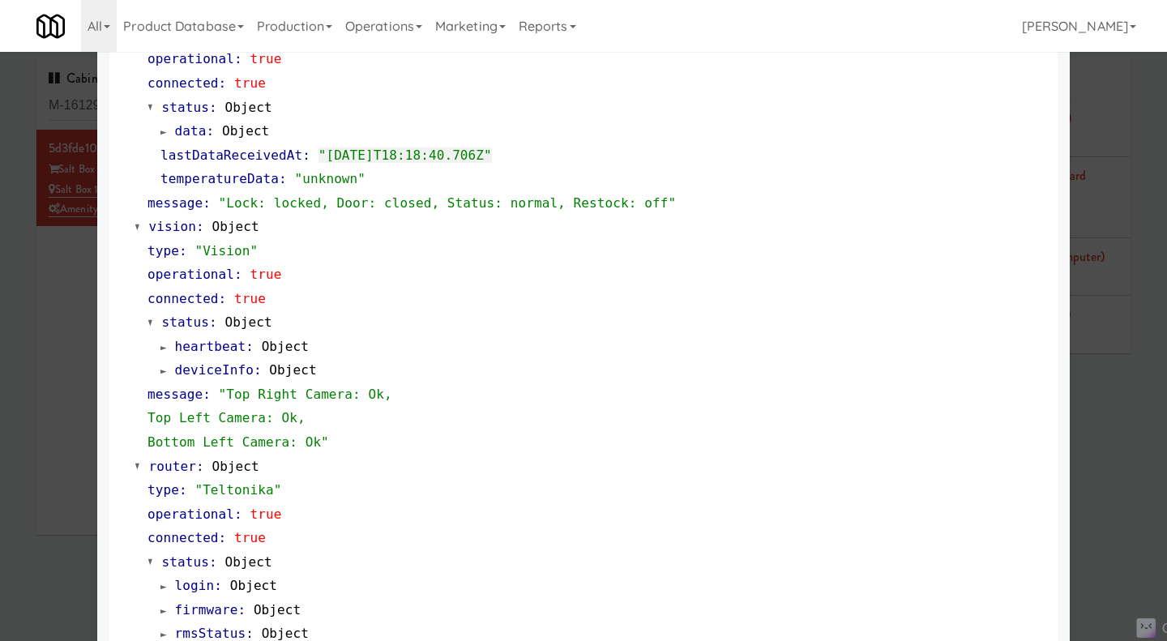
click at [1128, 476] on div at bounding box center [583, 320] width 1167 height 641
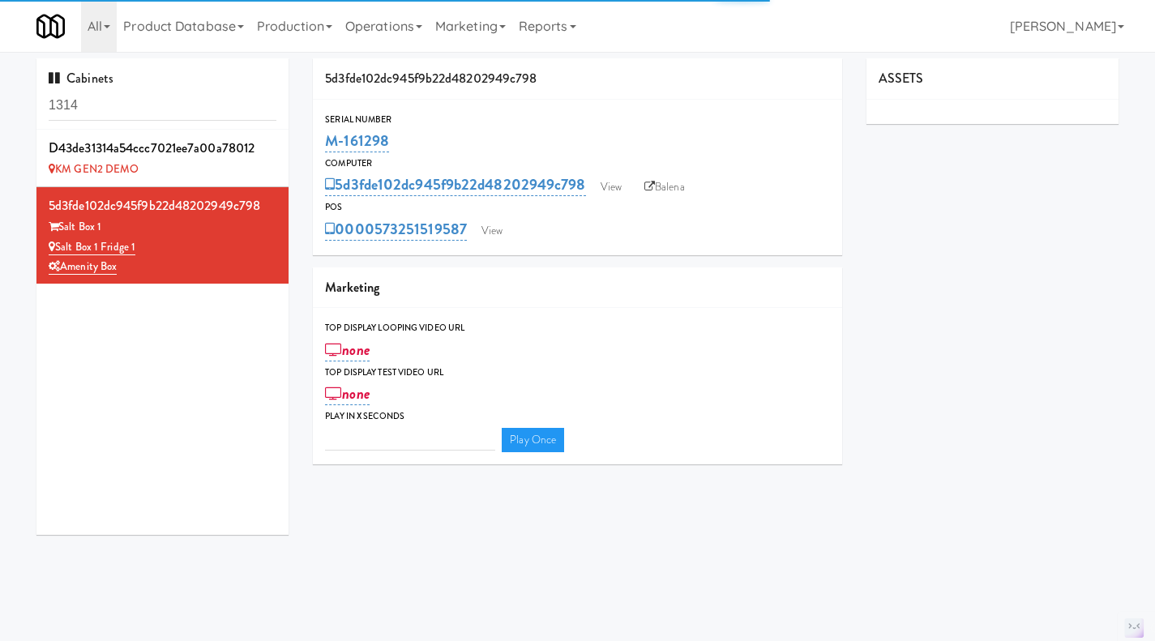
type input "3"
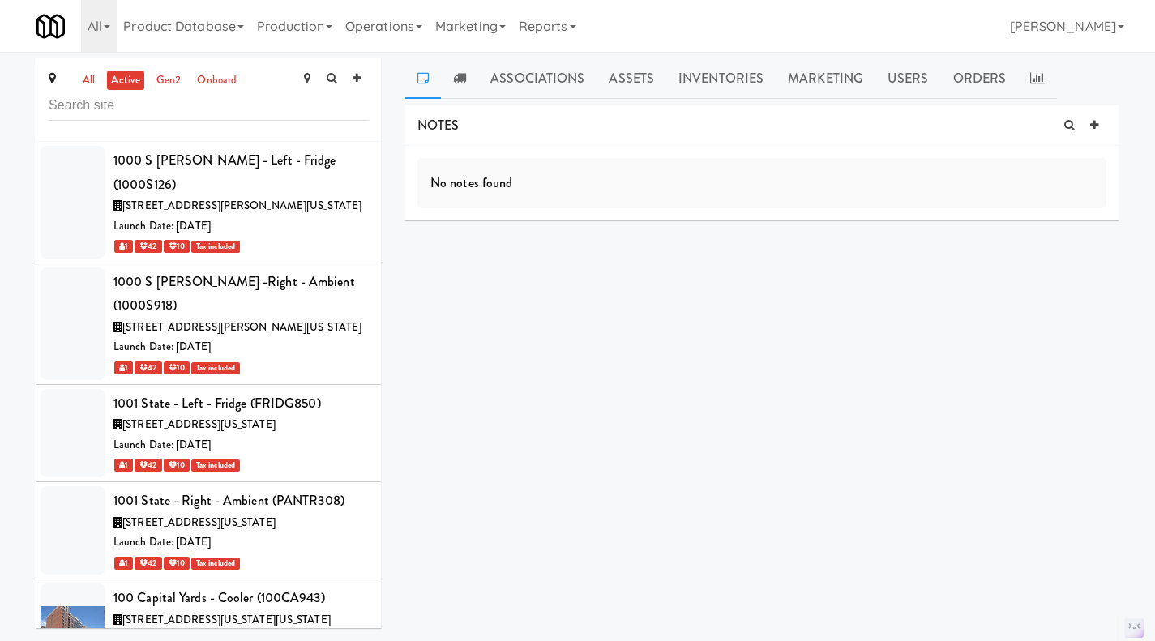
click at [92, 82] on link "all" at bounding box center [89, 81] width 20 height 20
click at [160, 113] on input "text" at bounding box center [209, 106] width 320 height 30
click at [126, 80] on link "active" at bounding box center [125, 81] width 37 height 20
click at [94, 83] on link "all" at bounding box center [89, 81] width 20 height 20
click at [265, 114] on input "text" at bounding box center [209, 106] width 320 height 30
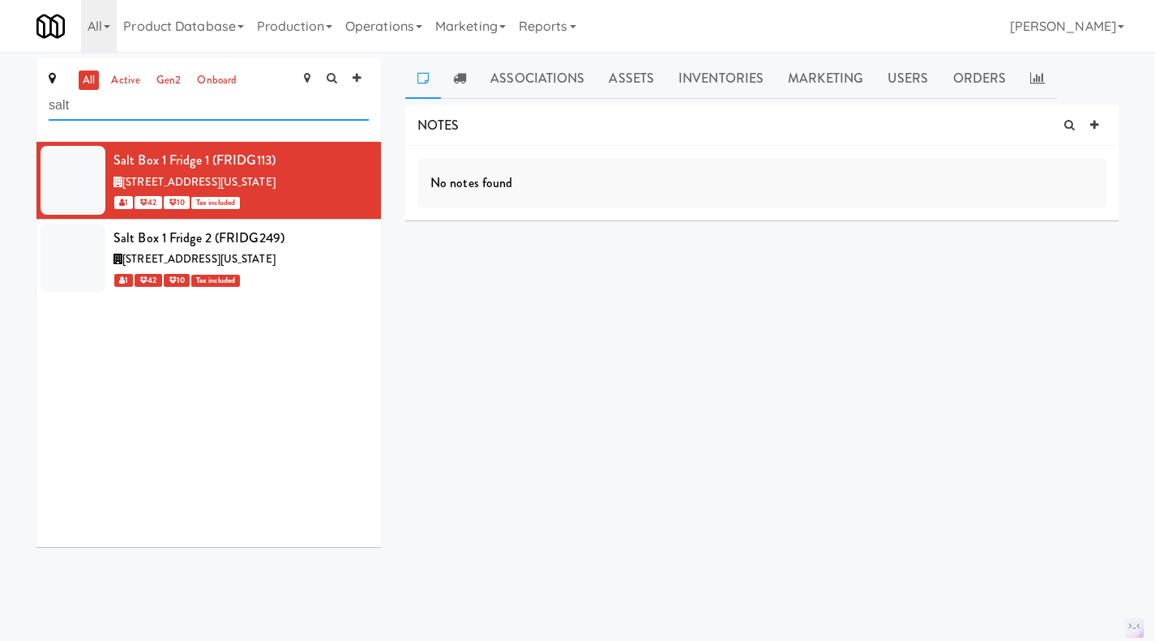
type input "salt"
click at [1097, 126] on icon at bounding box center [1094, 125] width 8 height 11
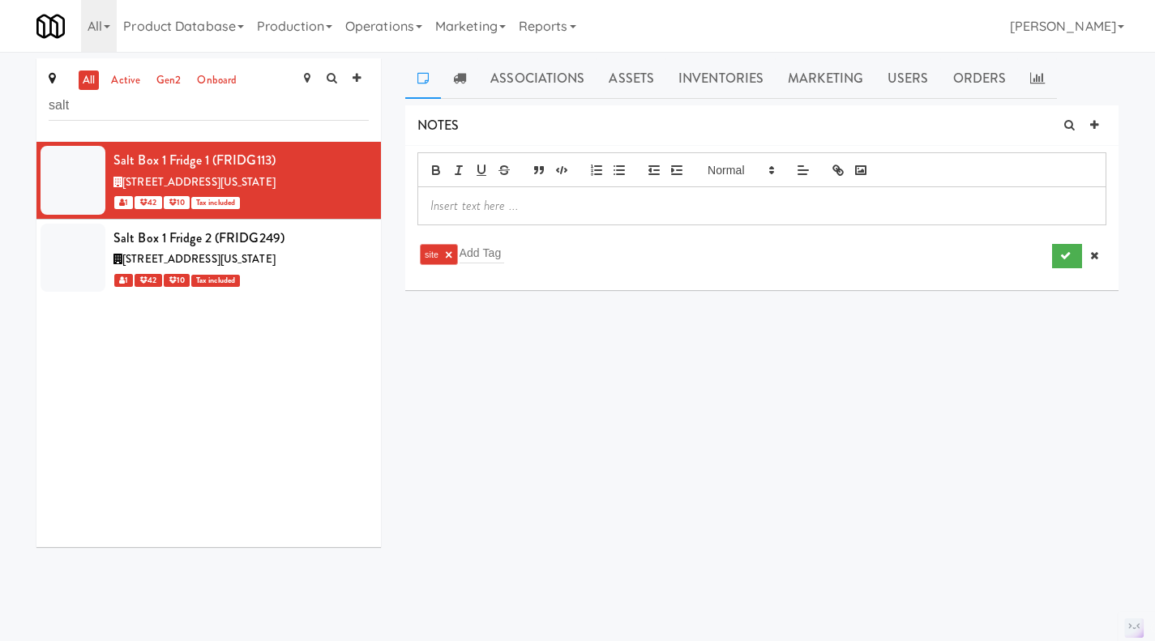
click at [642, 210] on p at bounding box center [761, 206] width 663 height 18
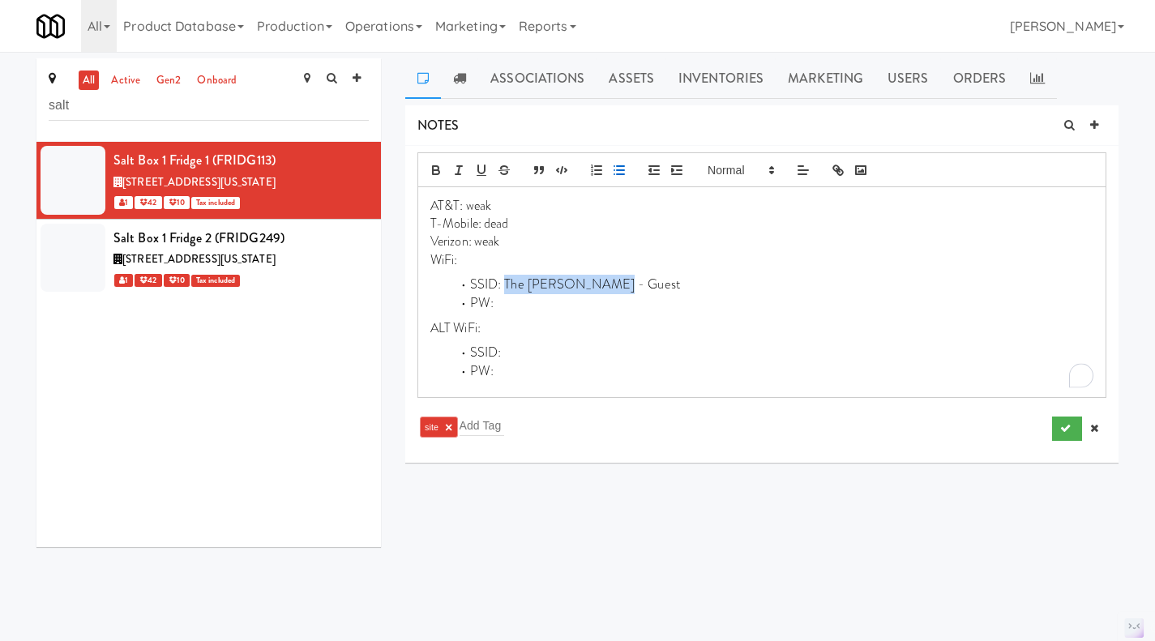
drag, startPoint x: 623, startPoint y: 284, endPoint x: 507, endPoint y: 285, distance: 116.7
click at [507, 285] on li "SSID: The Sloan - Guest" at bounding box center [771, 285] width 643 height 19
click at [485, 242] on p "Verizon: weak" at bounding box center [761, 242] width 663 height 18
click at [499, 225] on p "T-Mobile: dead" at bounding box center [761, 224] width 663 height 18
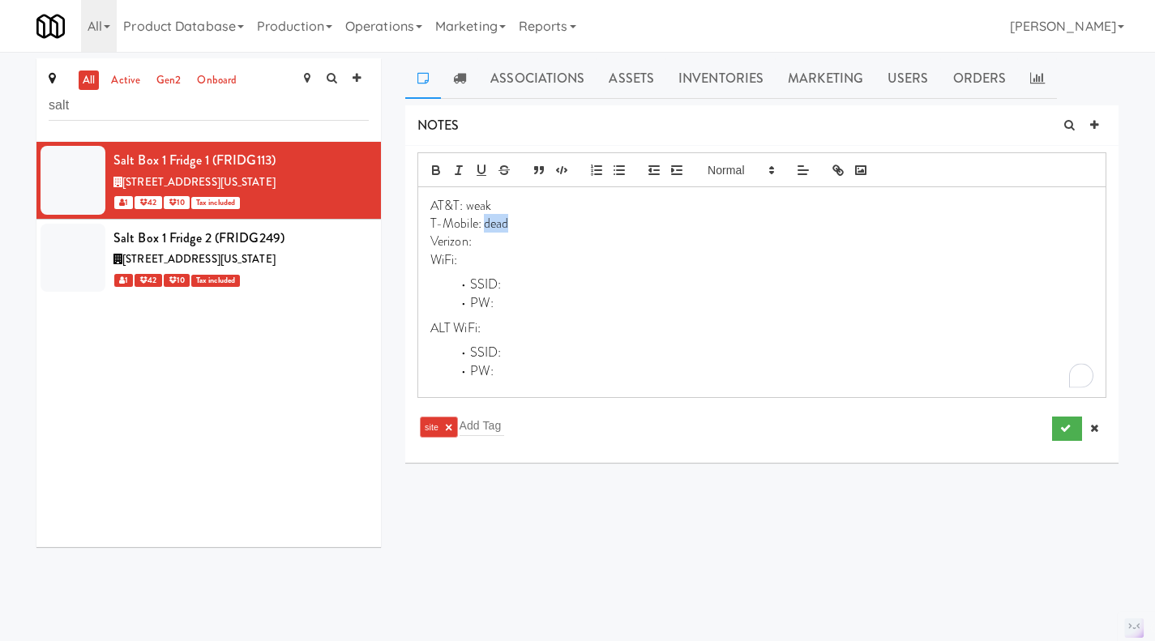
click at [499, 225] on p "T-Mobile: dead" at bounding box center [761, 224] width 663 height 18
click at [474, 207] on p "AT&T: weak" at bounding box center [761, 206] width 663 height 18
click at [490, 207] on p "AT&T: eak" at bounding box center [761, 206] width 663 height 18
click at [473, 206] on p "AT&T: eak" at bounding box center [761, 206] width 663 height 18
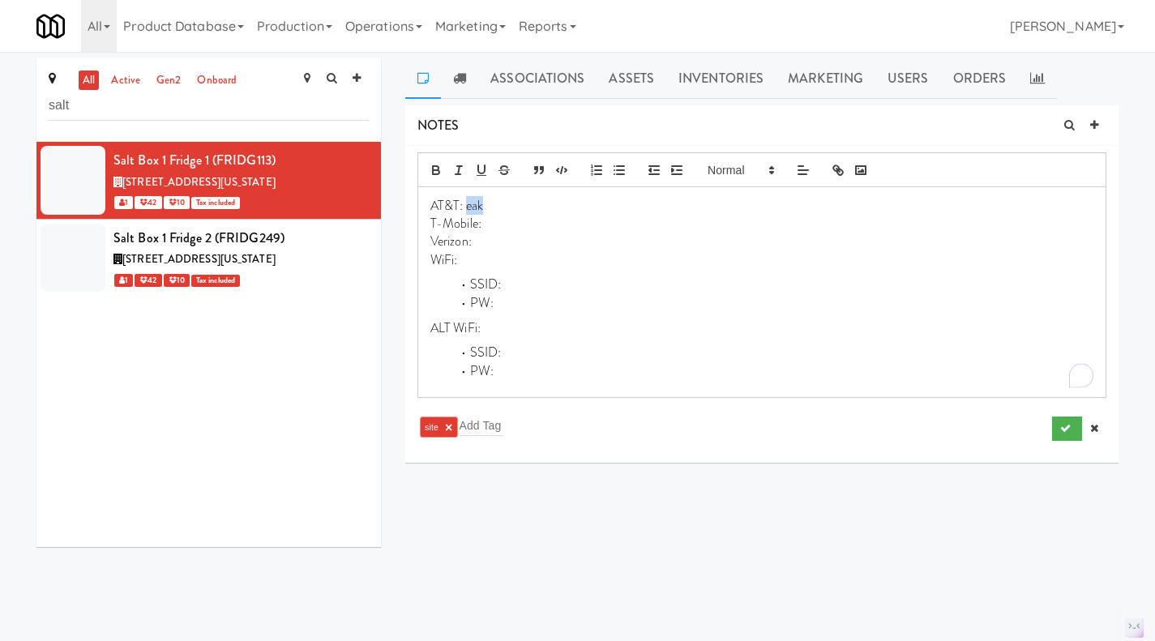
click at [473, 206] on p "AT&T: eak" at bounding box center [761, 206] width 663 height 18
click at [491, 217] on p "T-Mobile:" at bounding box center [761, 224] width 663 height 18
click at [1065, 435] on button "submit" at bounding box center [1067, 429] width 30 height 24
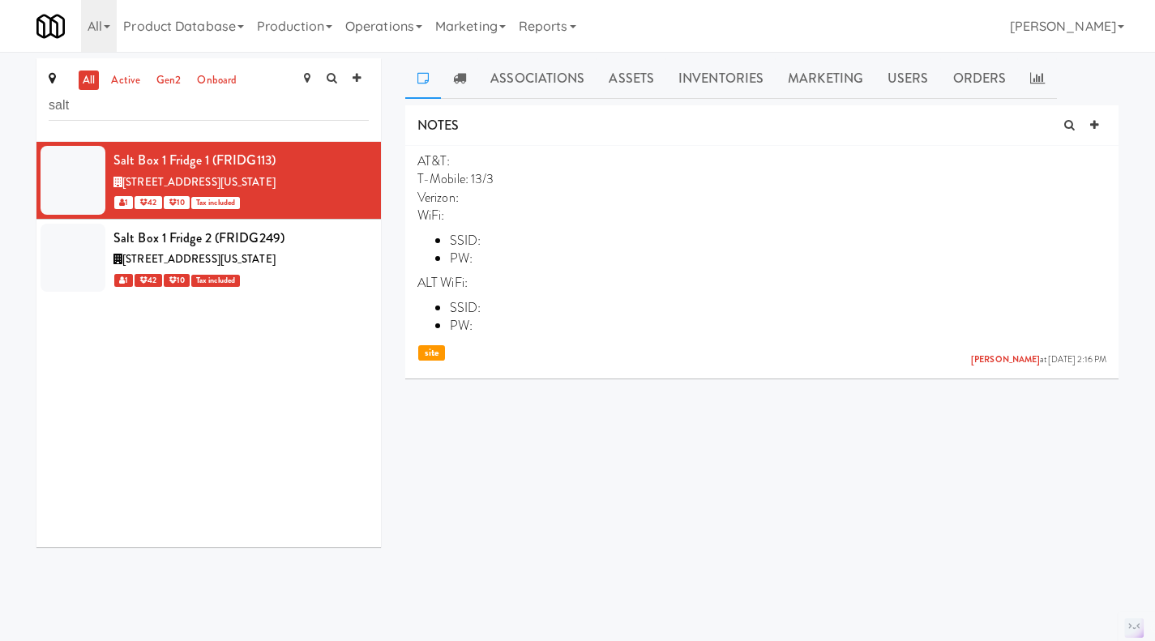
click at [365, 153] on icon at bounding box center [369, 151] width 9 height 11
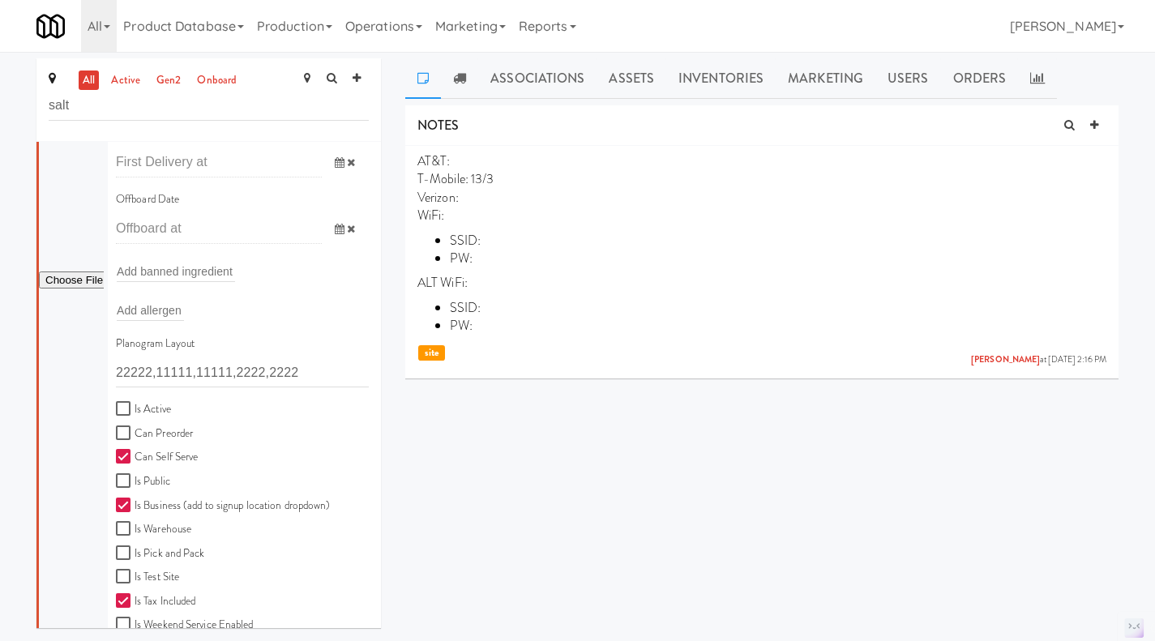
click at [164, 404] on label "Is Active" at bounding box center [143, 410] width 55 height 20
click at [135, 404] on input "Is Active" at bounding box center [125, 409] width 19 height 13
checkbox input "true"
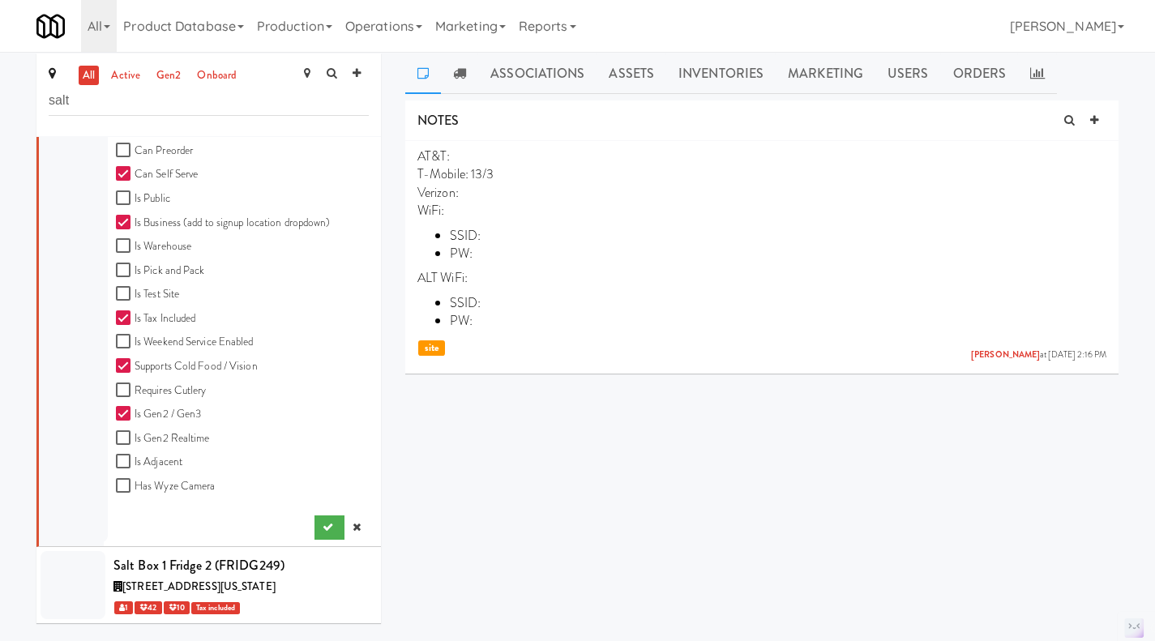
scroll to position [5, 0]
click at [323, 522] on icon "submit" at bounding box center [328, 527] width 11 height 11
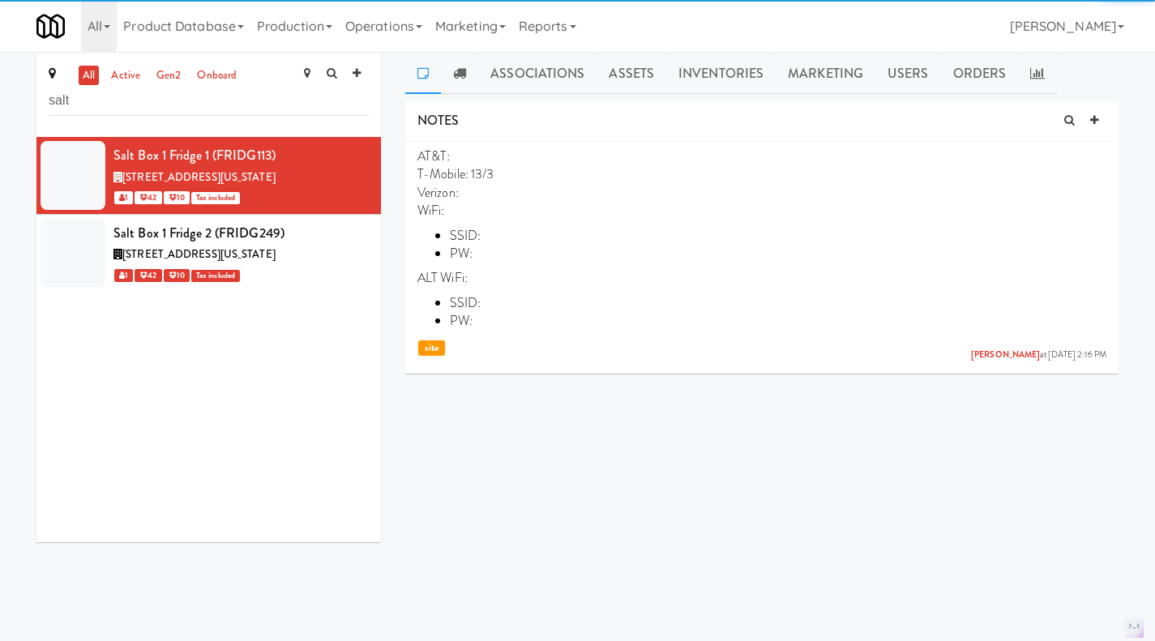
scroll to position [0, 0]
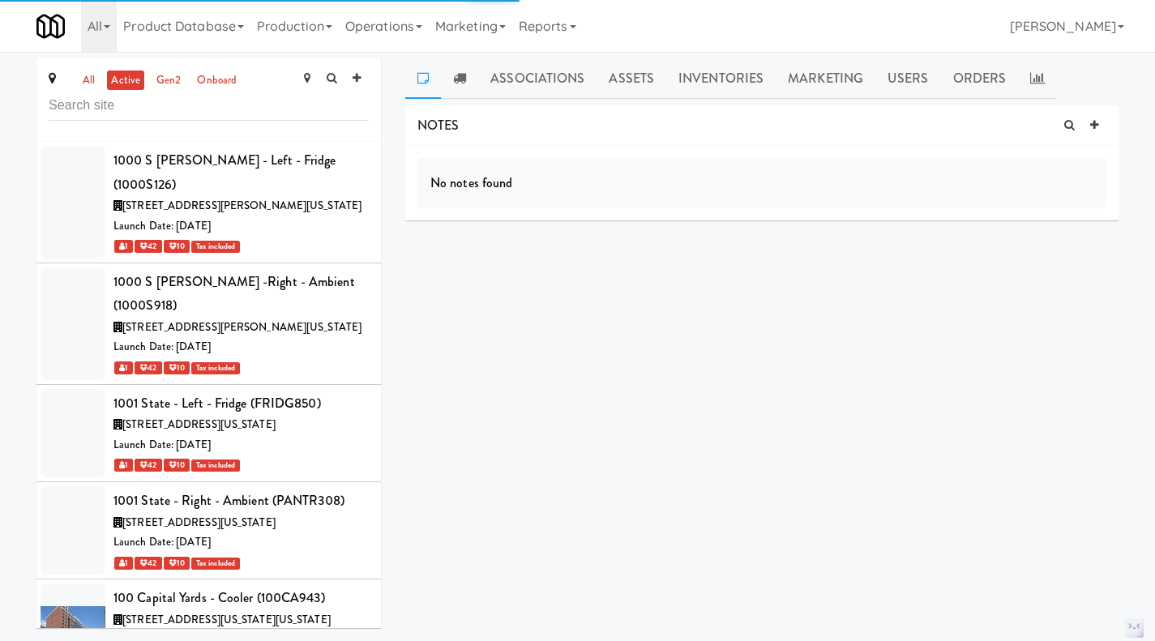
click at [93, 79] on link "all" at bounding box center [89, 81] width 20 height 20
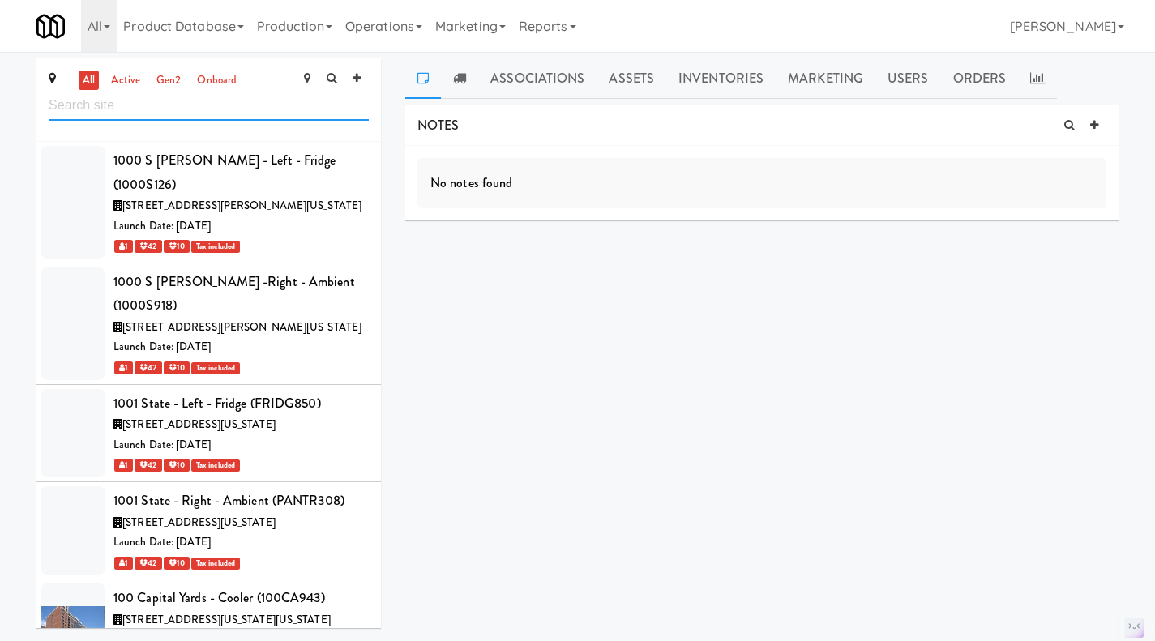
click at [210, 98] on input "text" at bounding box center [209, 106] width 320 height 30
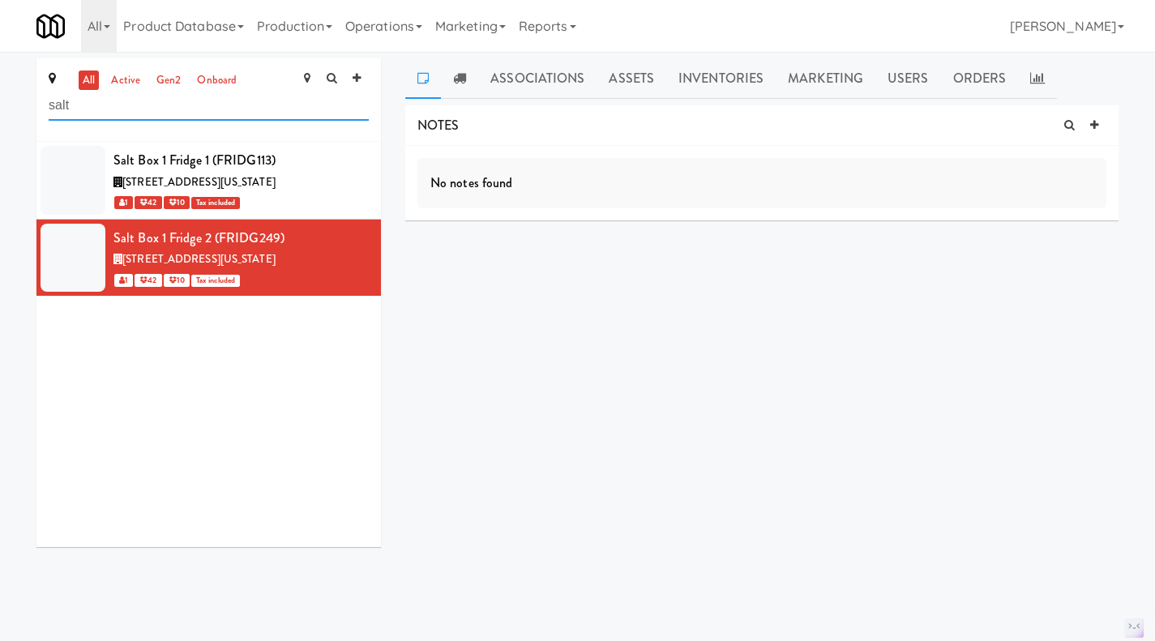
type input "salt"
click at [1097, 126] on icon at bounding box center [1094, 125] width 8 height 11
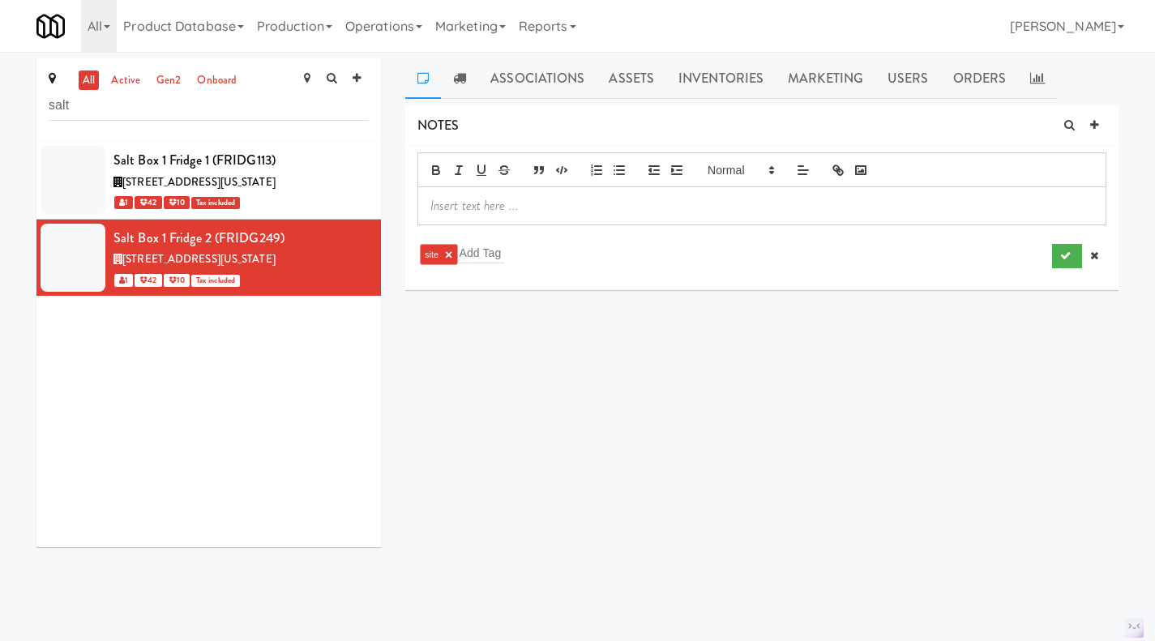
click at [590, 207] on p at bounding box center [761, 206] width 663 height 18
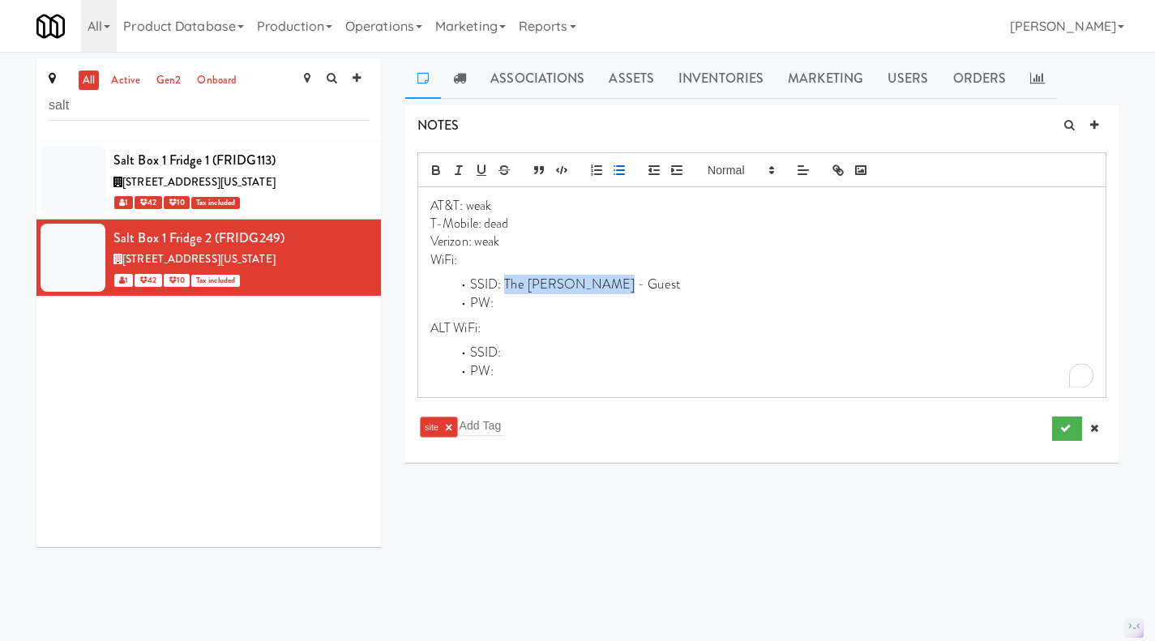
drag, startPoint x: 507, startPoint y: 285, endPoint x: 604, endPoint y: 289, distance: 96.5
click at [604, 289] on li "SSID: The [PERSON_NAME] - Guest" at bounding box center [771, 285] width 643 height 19
click at [492, 240] on p "Verizon: weak" at bounding box center [761, 242] width 663 height 18
click at [496, 215] on p "T-Mobile: dead" at bounding box center [761, 224] width 663 height 18
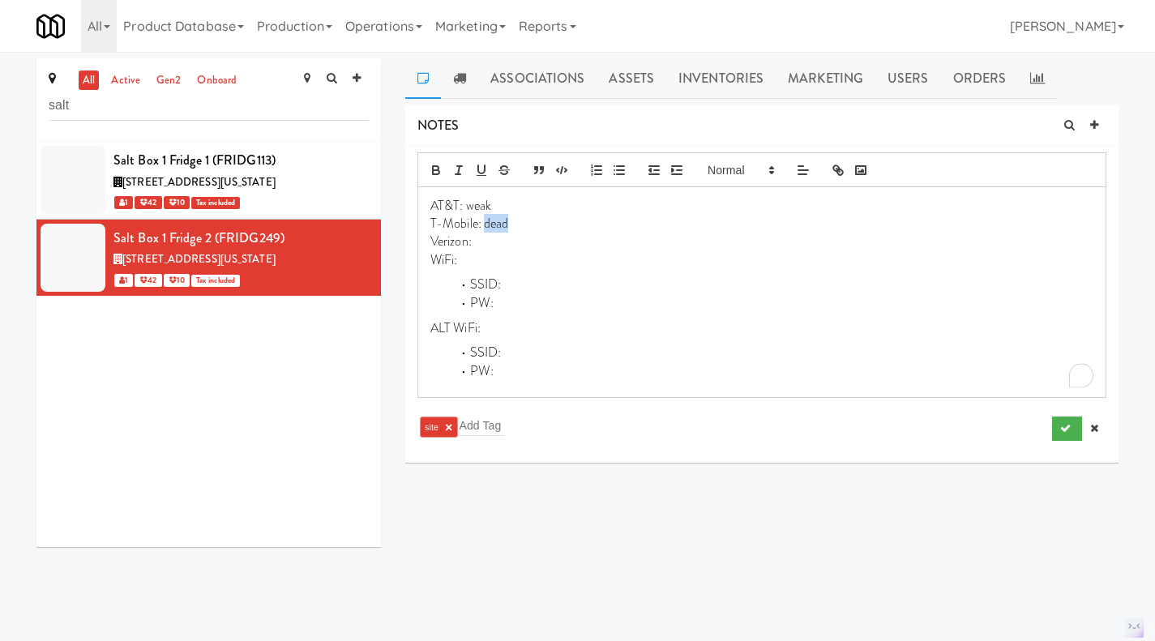
click at [496, 215] on p "T-Mobile: dead" at bounding box center [761, 224] width 663 height 18
click at [483, 203] on p "AT&T: weak" at bounding box center [761, 206] width 663 height 18
click at [488, 236] on p "Verizon:" at bounding box center [761, 242] width 663 height 18
click at [1062, 434] on icon "submit" at bounding box center [1065, 428] width 11 height 11
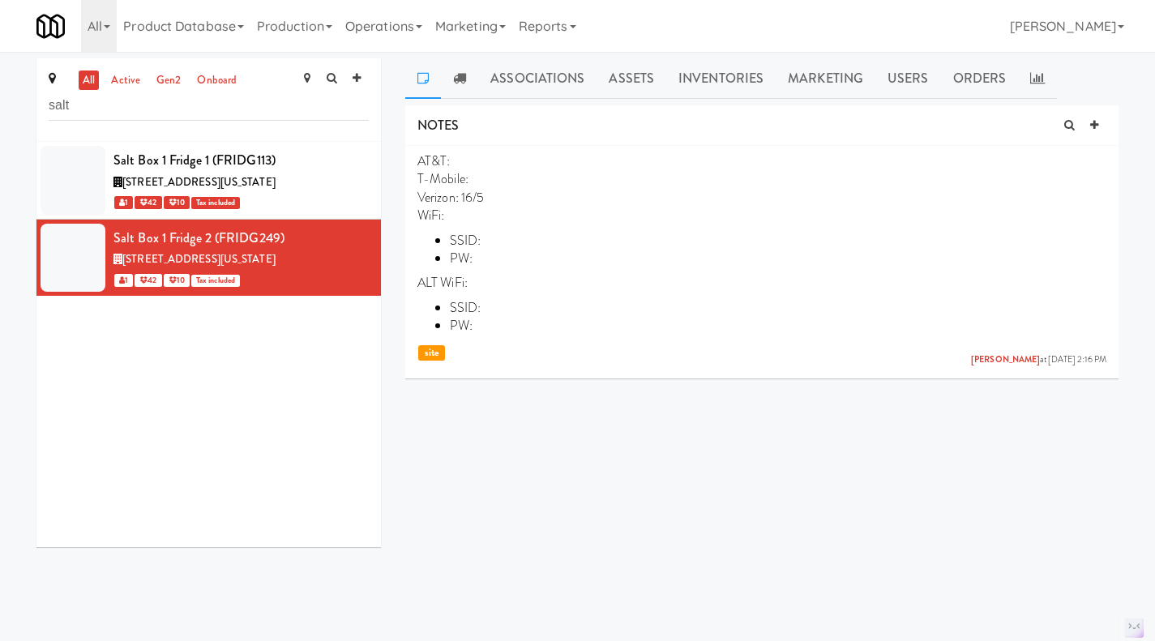
click at [365, 234] on icon at bounding box center [369, 229] width 9 height 11
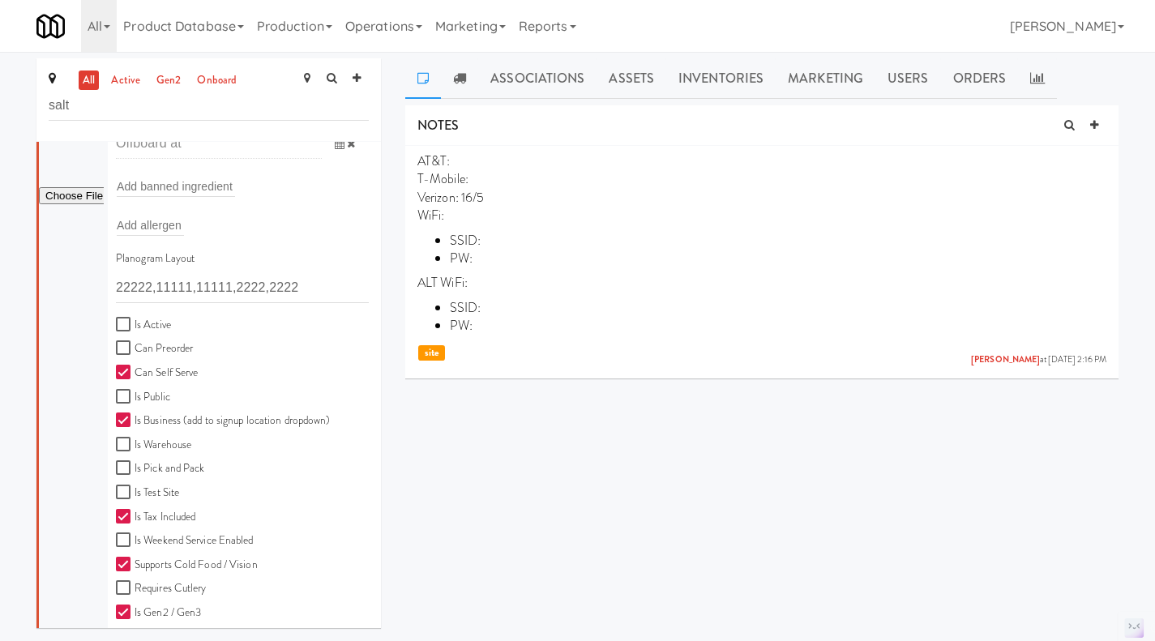
click at [155, 336] on label "Is Active" at bounding box center [143, 325] width 55 height 20
click at [135, 331] on input "Is Active" at bounding box center [125, 324] width 19 height 13
checkbox input "true"
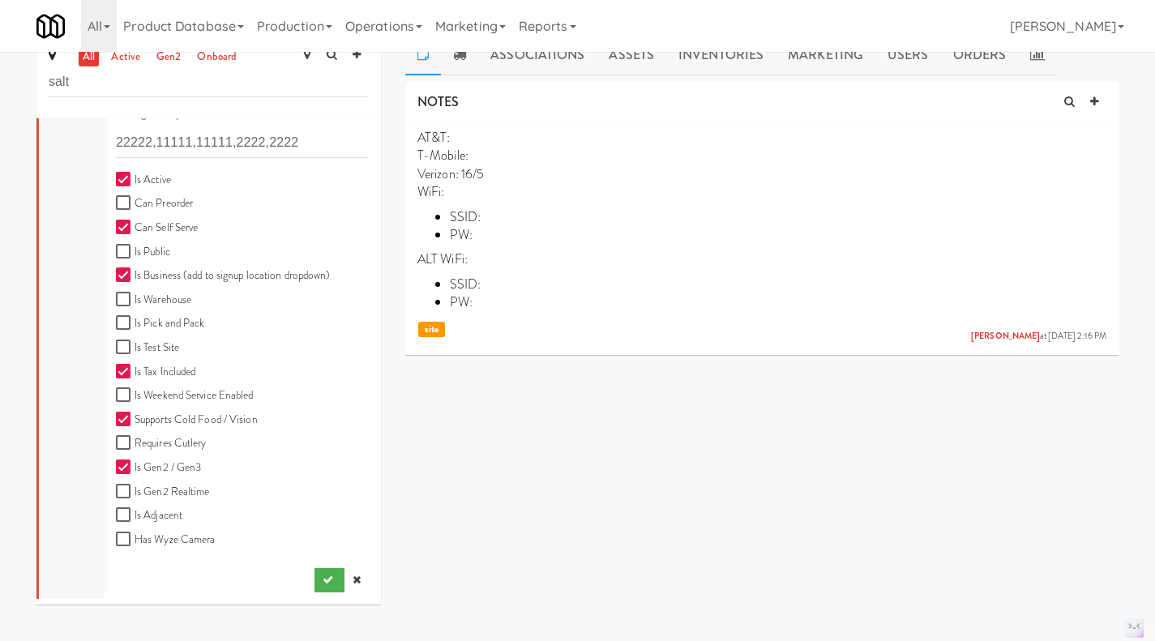
scroll to position [32, 0]
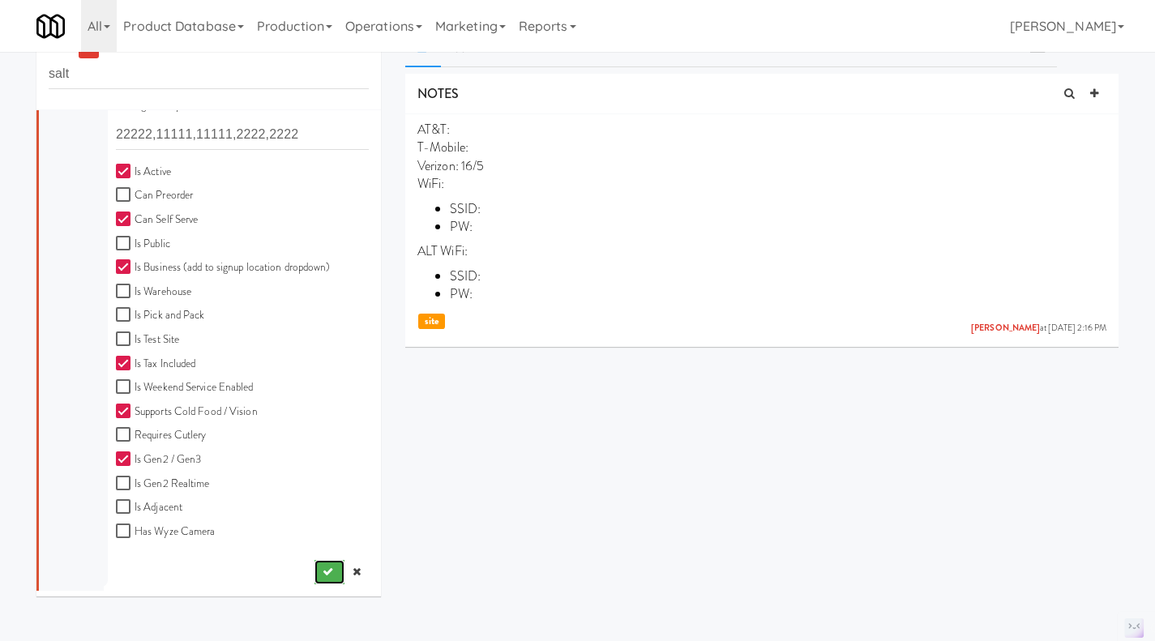
click at [314, 566] on button "submit" at bounding box center [329, 572] width 30 height 24
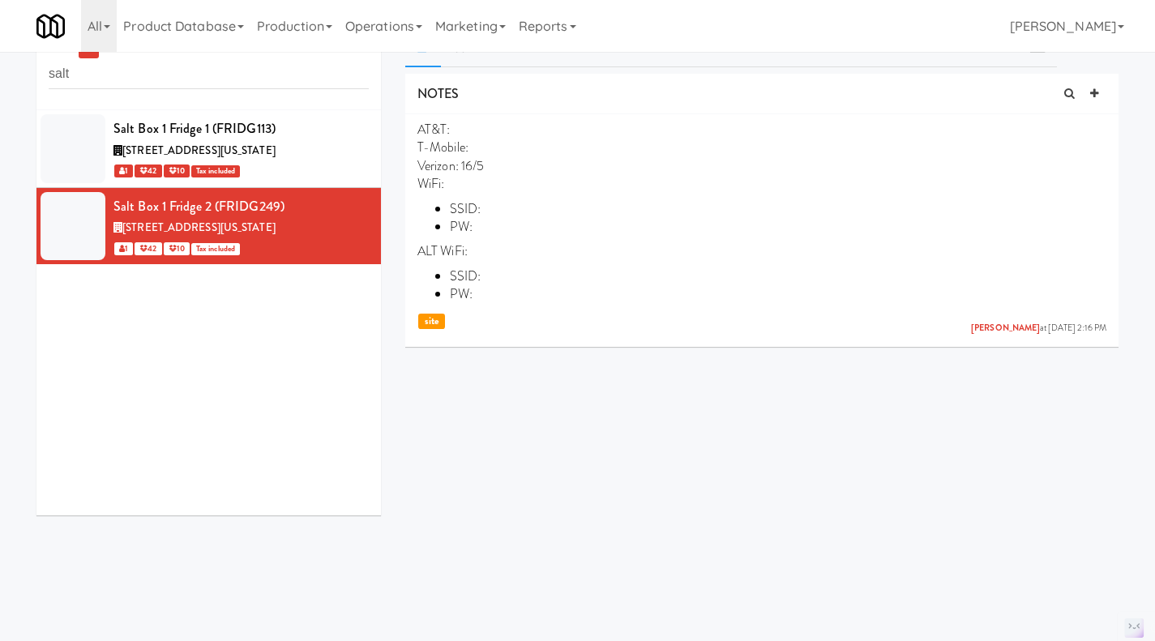
click at [365, 117] on icon at bounding box center [369, 119] width 9 height 11
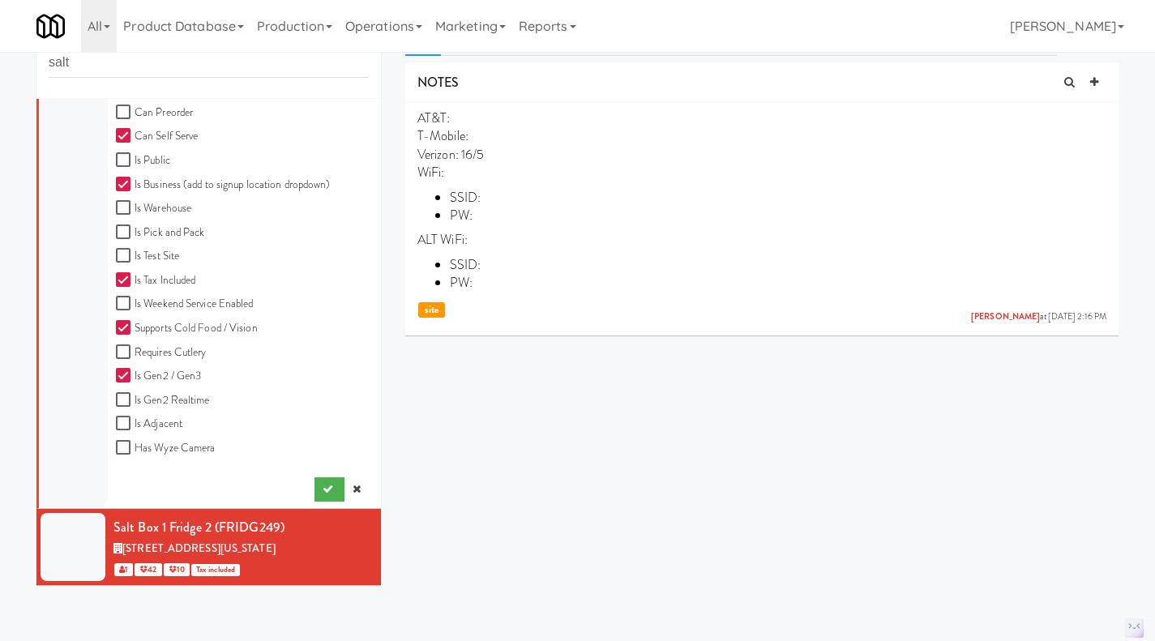
scroll to position [52, 0]
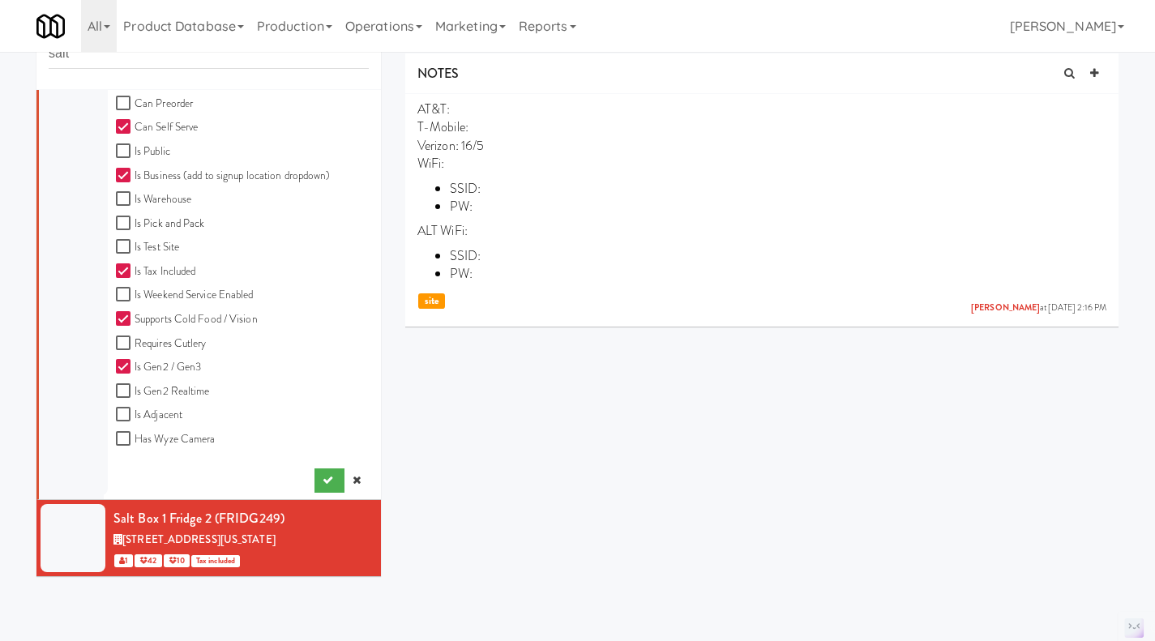
click at [353, 475] on icon at bounding box center [357, 480] width 8 height 11
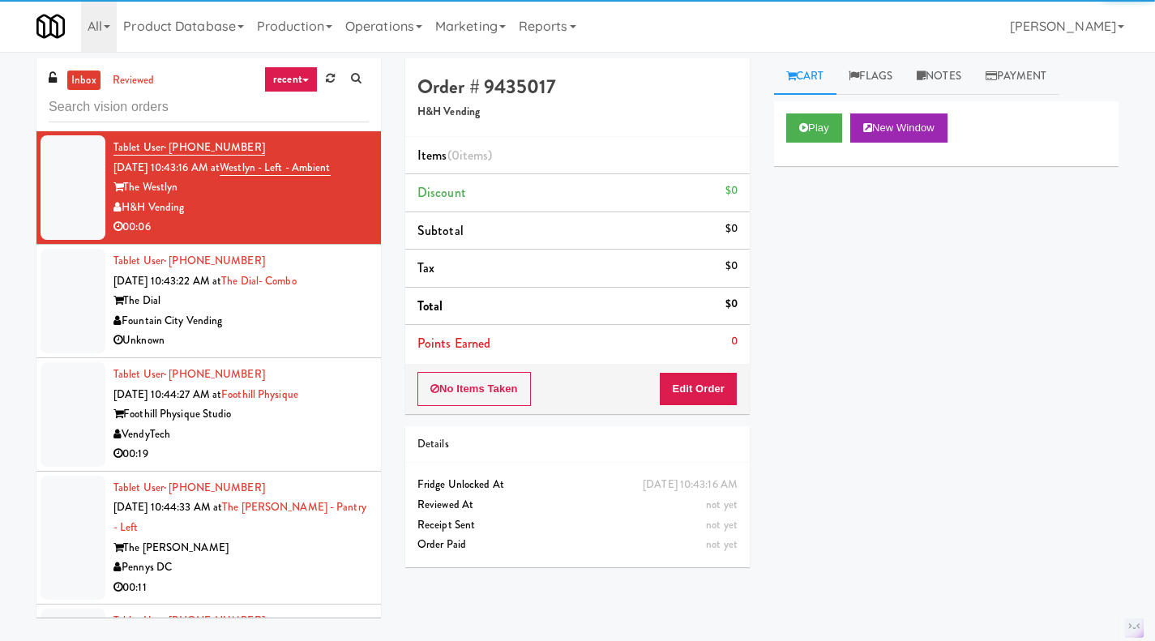
click at [156, 99] on input "text" at bounding box center [209, 107] width 320 height 30
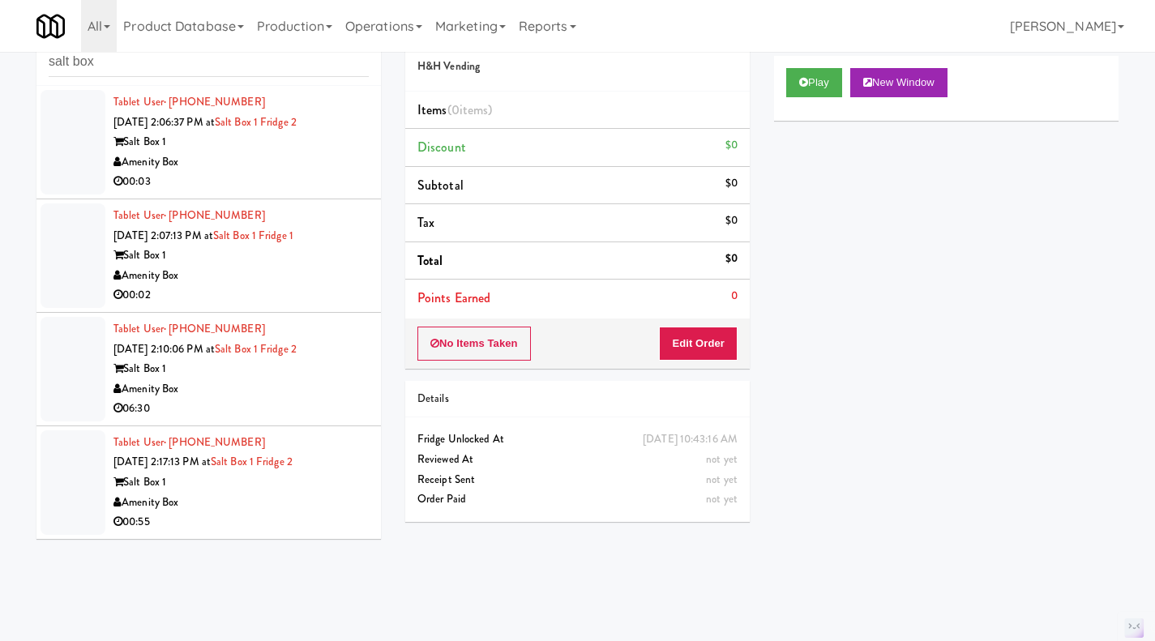
scroll to position [52, 0]
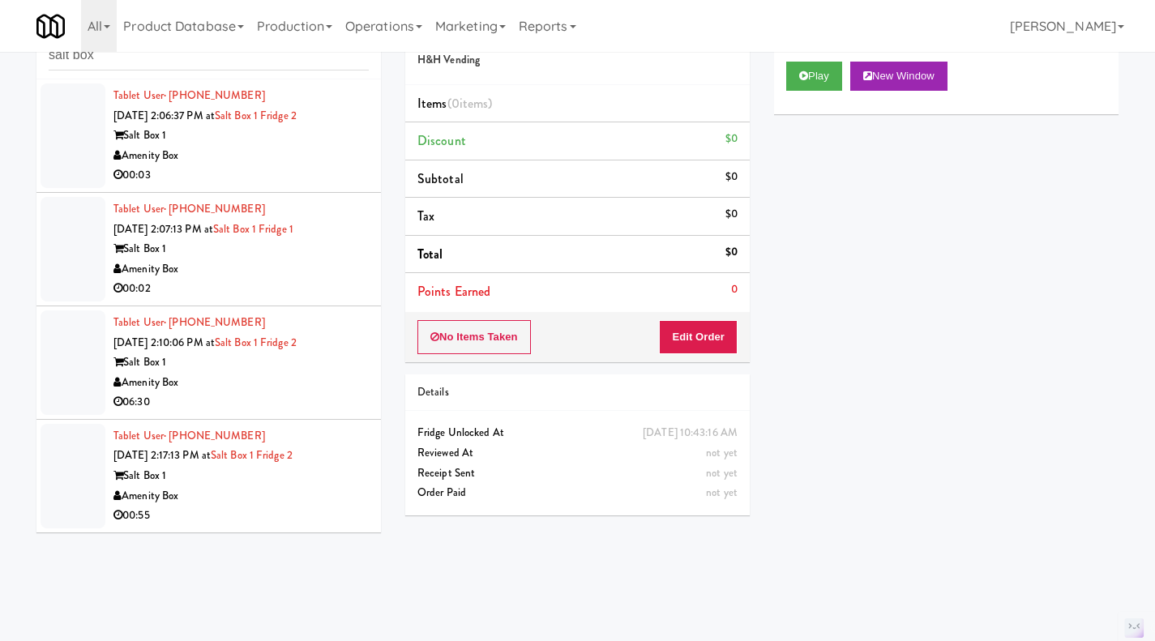
type input "salt box"
click at [344, 487] on div "Amenity Box" at bounding box center [240, 496] width 255 height 20
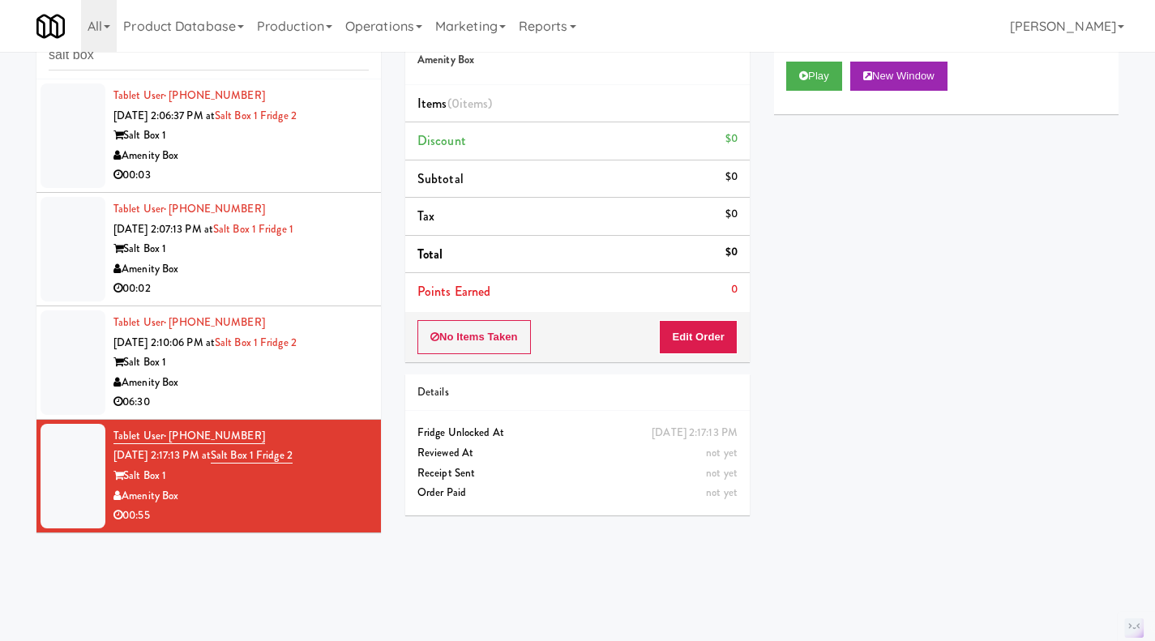
click at [318, 396] on div "06:30" at bounding box center [240, 402] width 255 height 20
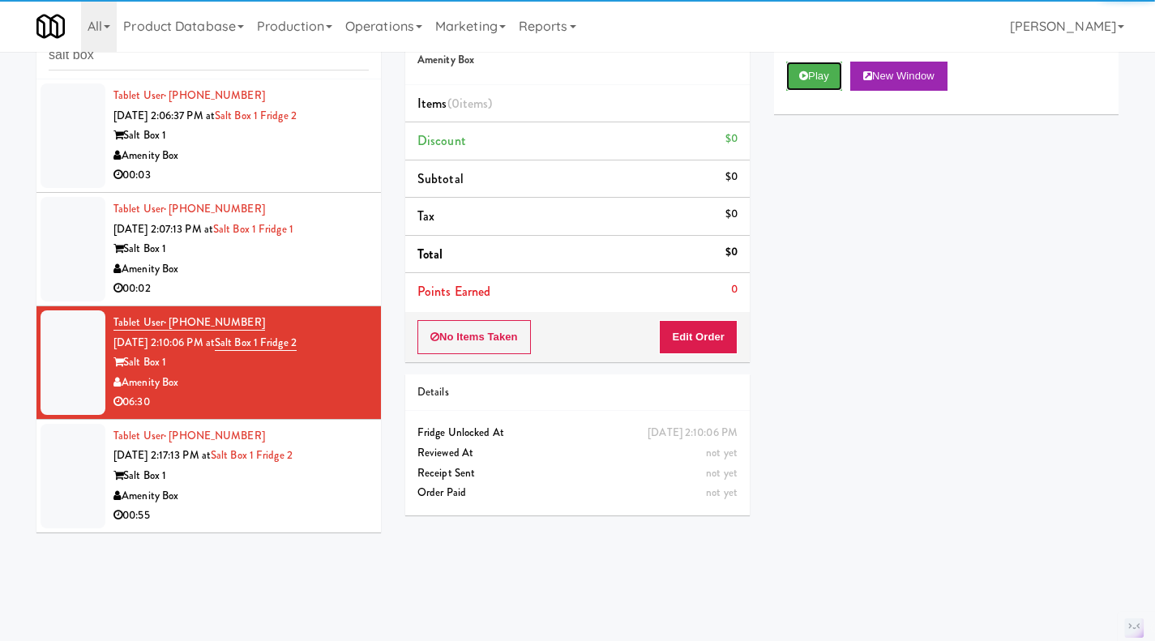
click at [805, 79] on icon at bounding box center [803, 76] width 9 height 11
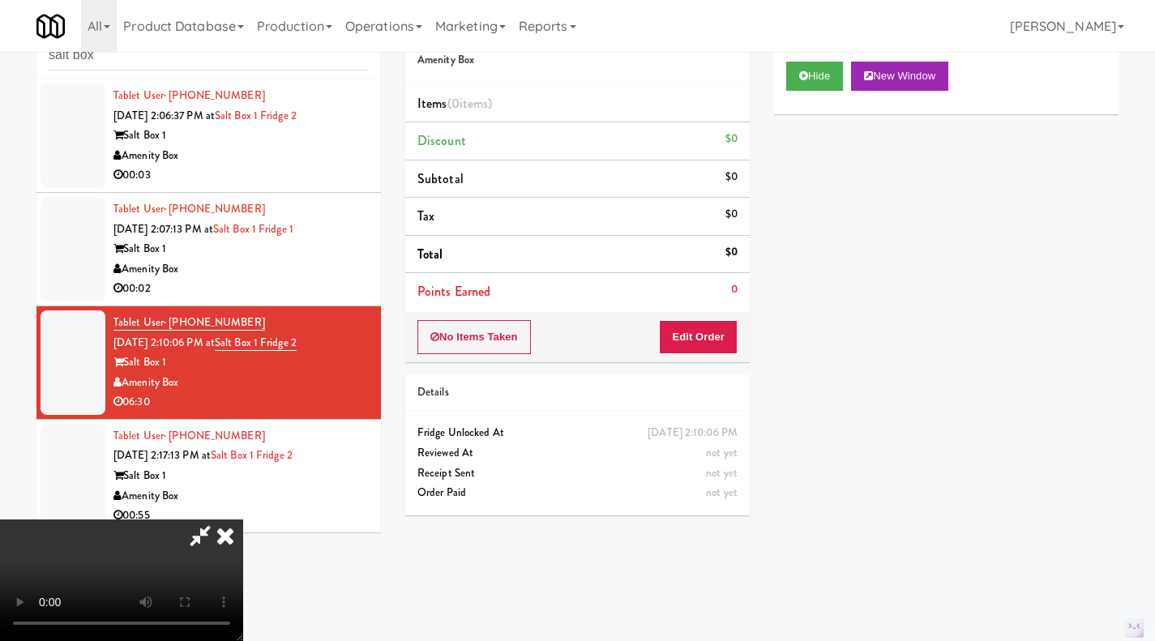
click at [243, 519] on icon at bounding box center [225, 535] width 36 height 32
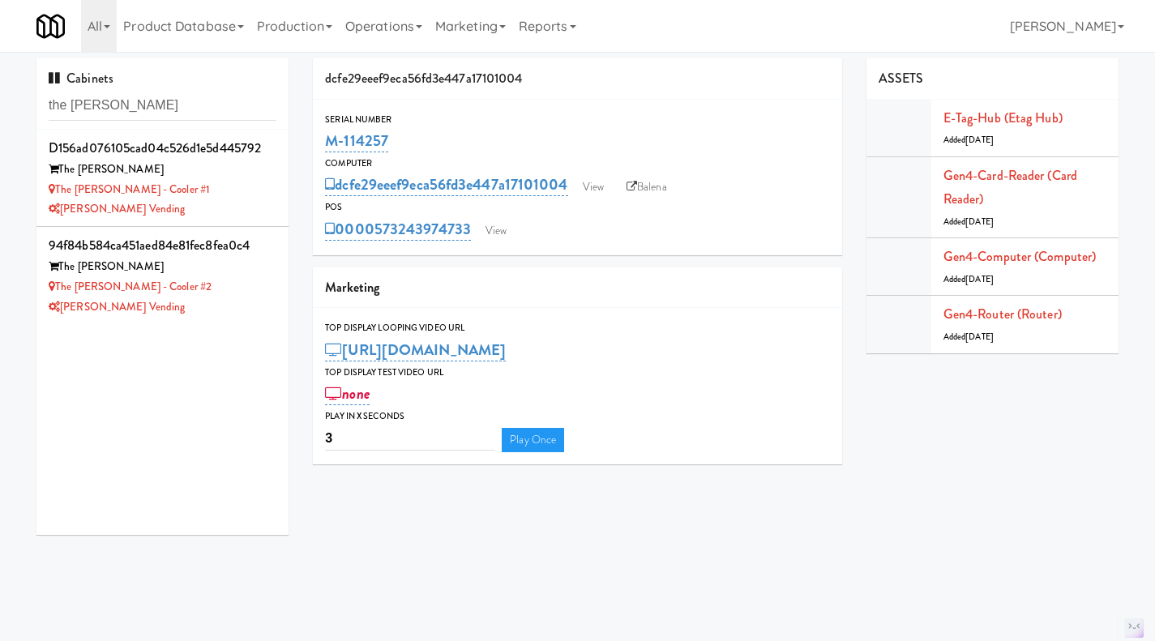
click at [165, 96] on input "the [PERSON_NAME]" at bounding box center [163, 106] width 228 height 30
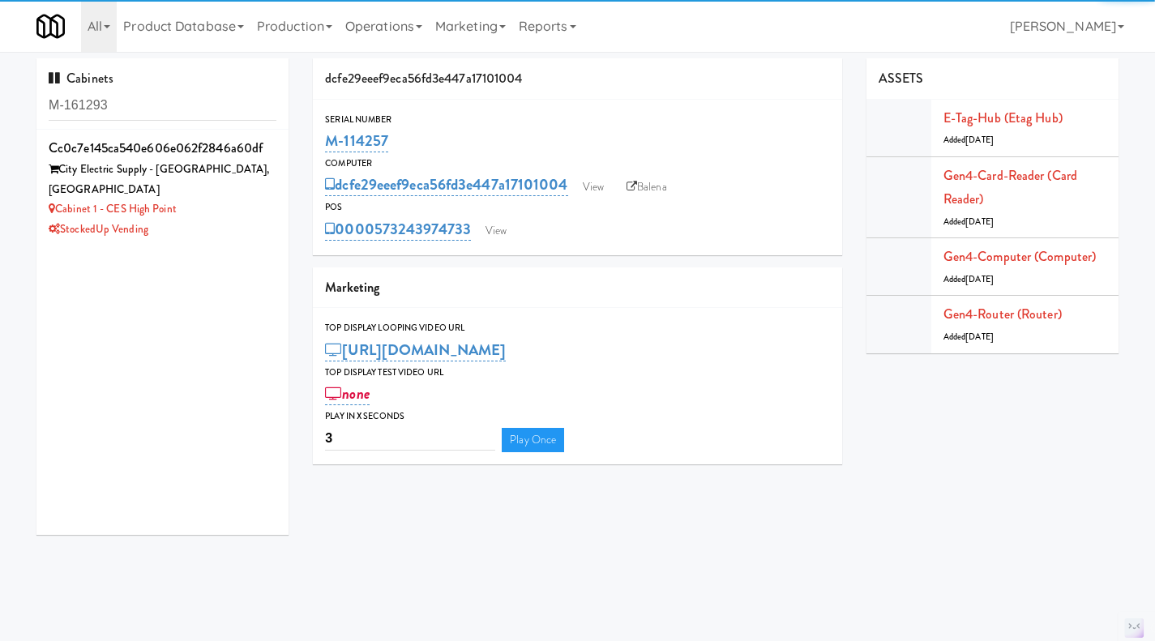
type input "M-161293"
click at [241, 220] on div "StockedUp Vending" at bounding box center [163, 230] width 228 height 20
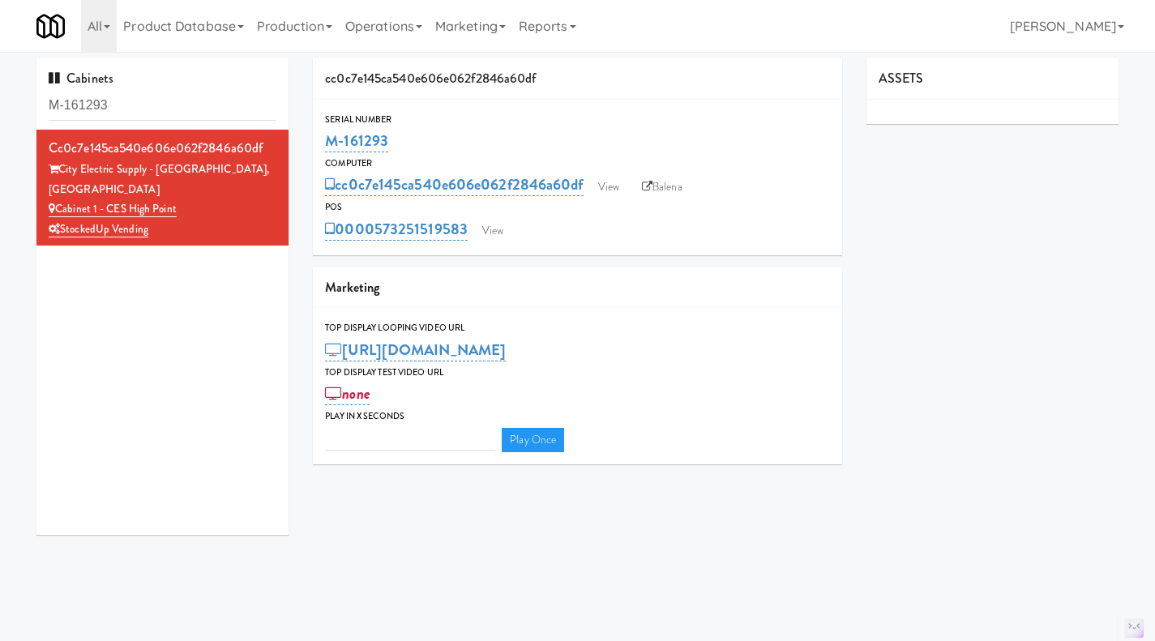
type input "3"
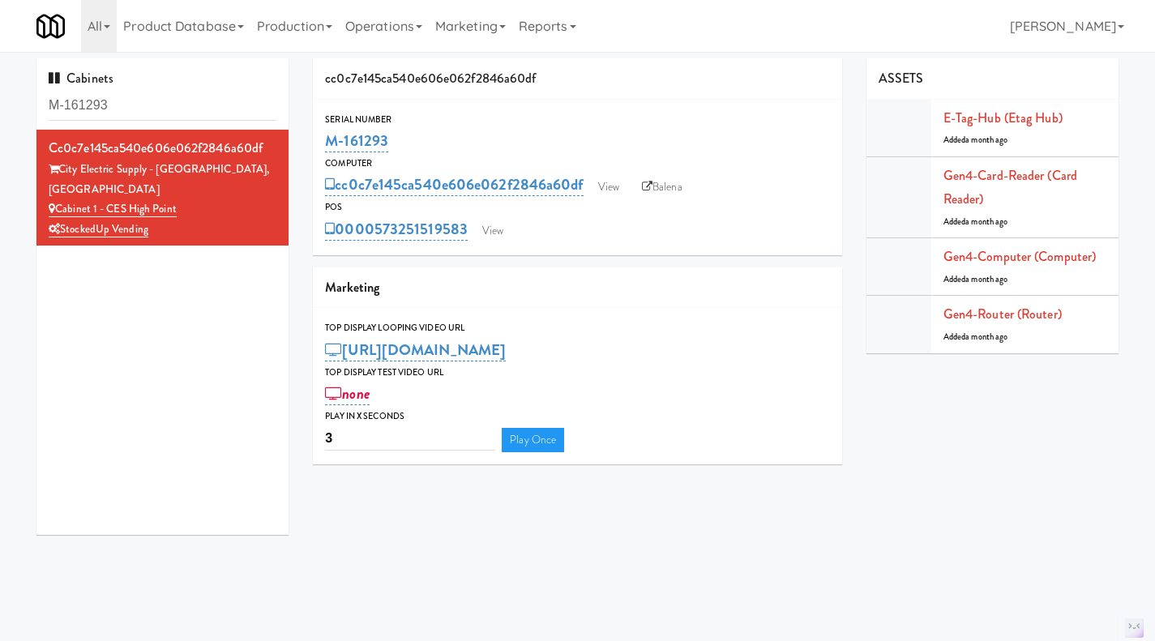
drag, startPoint x: 424, startPoint y: 135, endPoint x: 310, endPoint y: 138, distance: 113.5
click at [310, 138] on div "cc0c7e145ca540e606e062f2846a60df Serial Number M-161293 Computer cc0c7e145ca540…" at bounding box center [578, 267] width 554 height 418
copy link "M-161293"
click at [654, 193] on link "Balena" at bounding box center [662, 187] width 57 height 24
click at [498, 235] on link "View" at bounding box center [492, 231] width 37 height 24
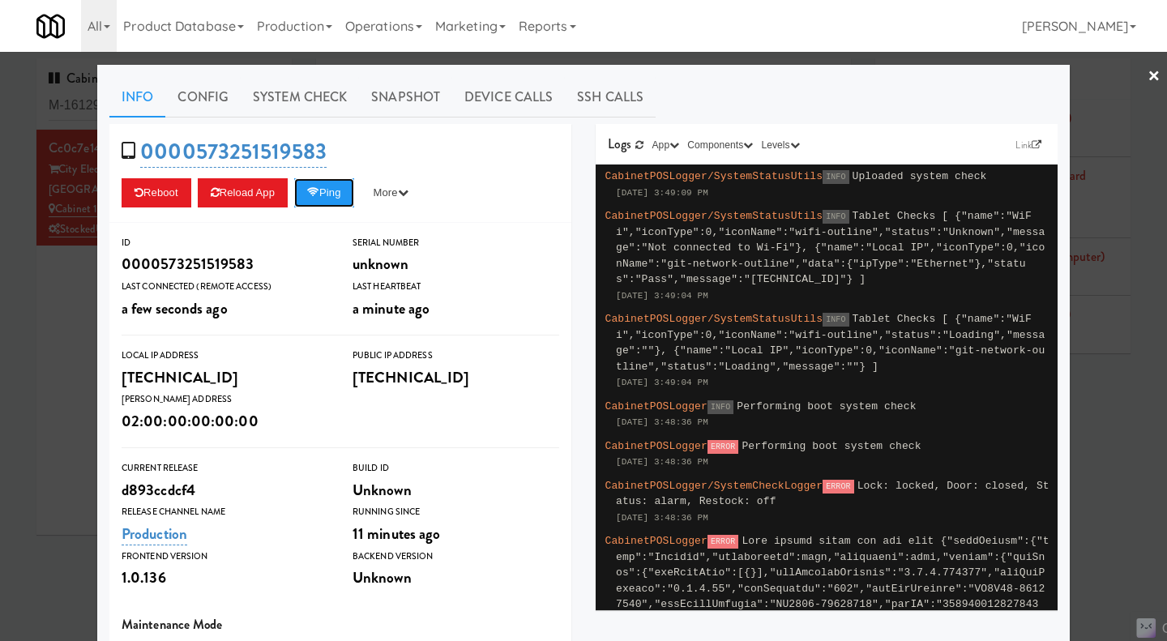
click at [320, 202] on button "Ping" at bounding box center [324, 192] width 60 height 29
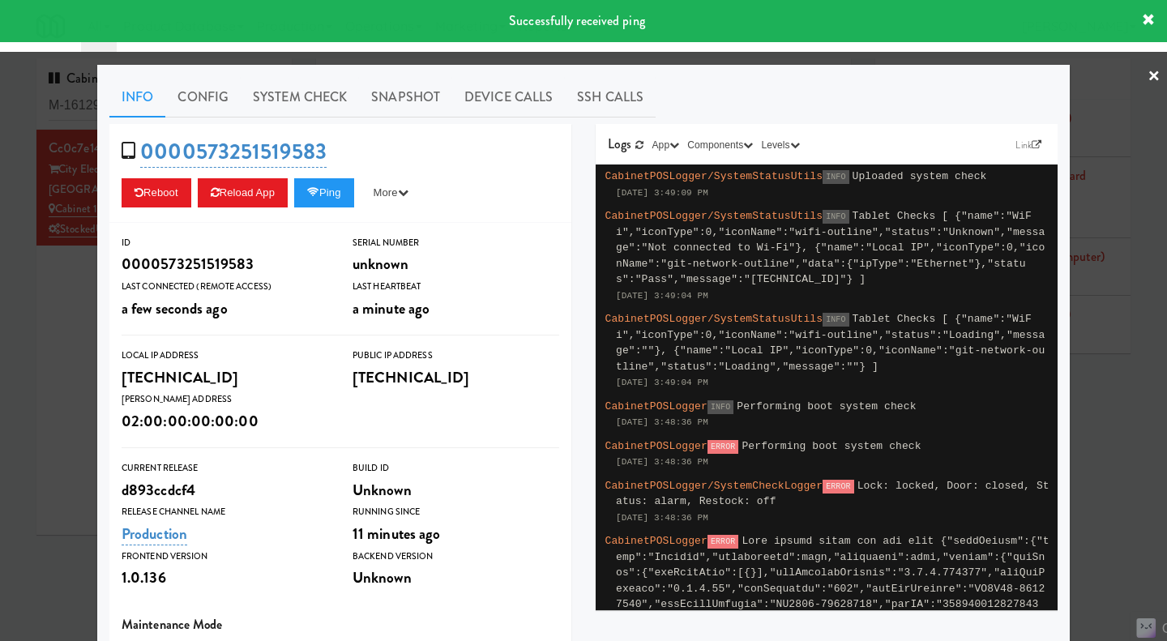
click at [302, 99] on link "System Check" at bounding box center [300, 97] width 118 height 41
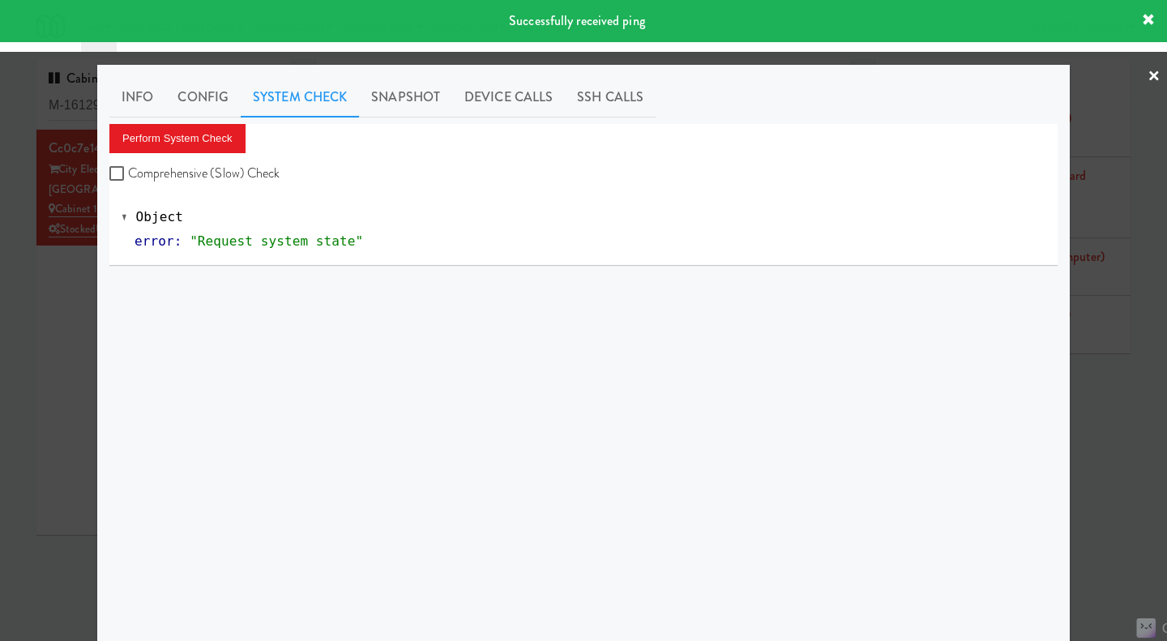
click at [222, 177] on label "Comprehensive (Slow) Check" at bounding box center [194, 173] width 171 height 24
click at [128, 177] on input "Comprehensive (Slow) Check" at bounding box center [118, 174] width 19 height 13
checkbox input "true"
click at [186, 141] on button "Perform System Check" at bounding box center [177, 138] width 136 height 29
click at [70, 310] on div at bounding box center [583, 320] width 1167 height 641
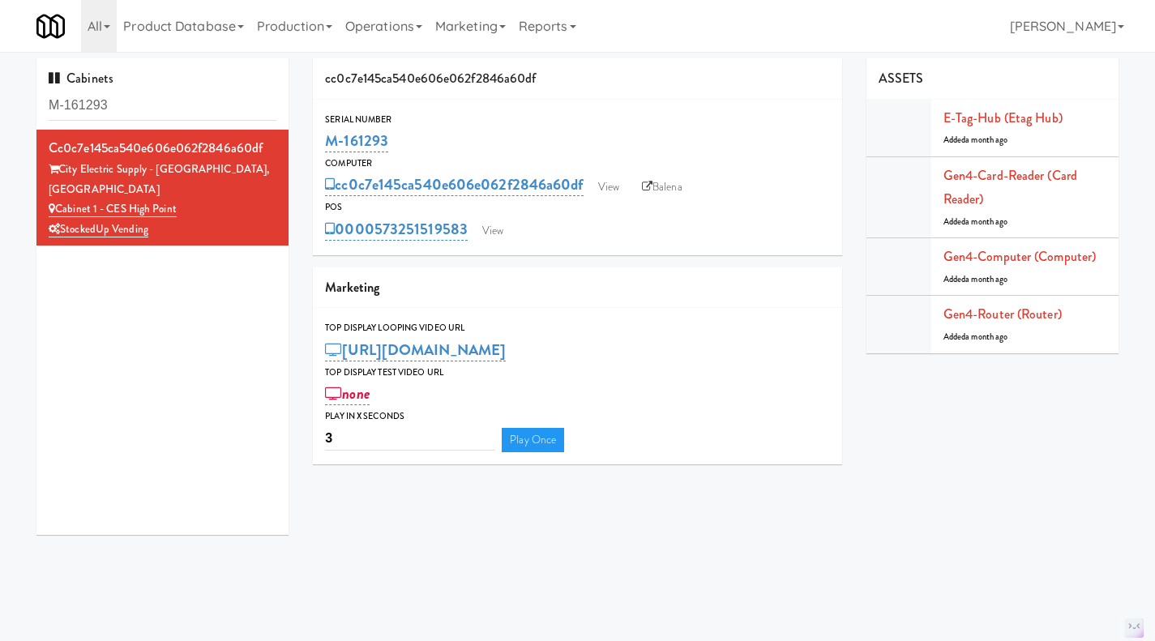
click at [670, 184] on link "Balena" at bounding box center [662, 187] width 57 height 24
drag, startPoint x: 439, startPoint y: 143, endPoint x: 331, endPoint y: 135, distance: 108.9
click at [331, 135] on div "M-161293" at bounding box center [577, 141] width 505 height 28
copy link "M-161293"
click at [506, 233] on link "View" at bounding box center [492, 231] width 37 height 24
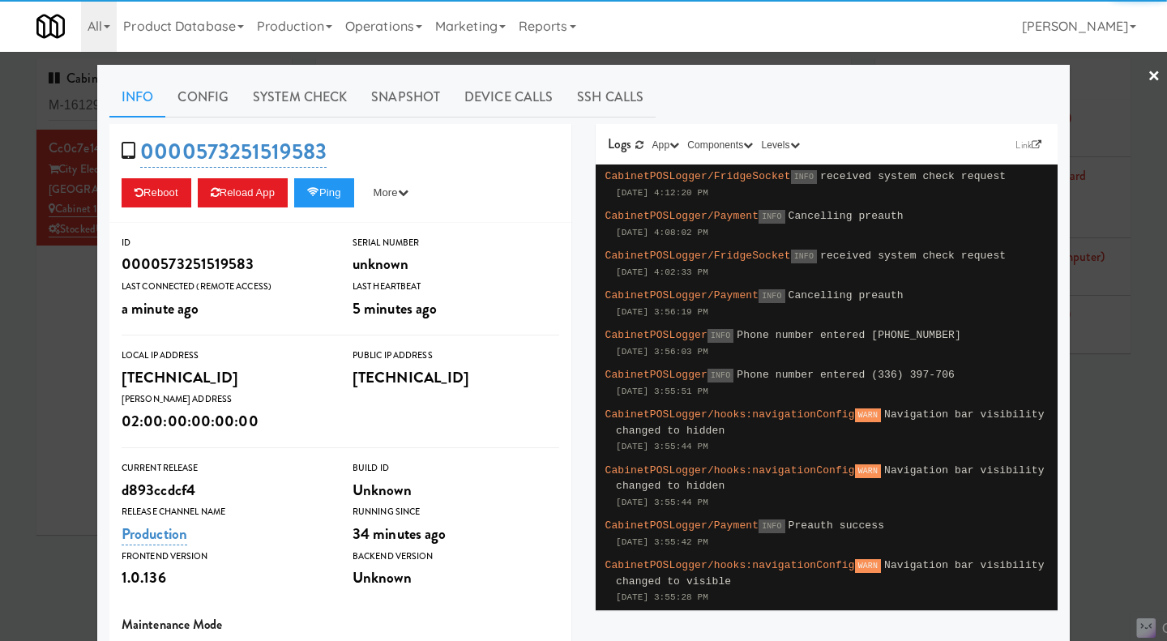
click at [324, 210] on div "0000573251519583 Reboot Reload App Ping More Ping Server Restart Server Force R…" at bounding box center [340, 173] width 462 height 99
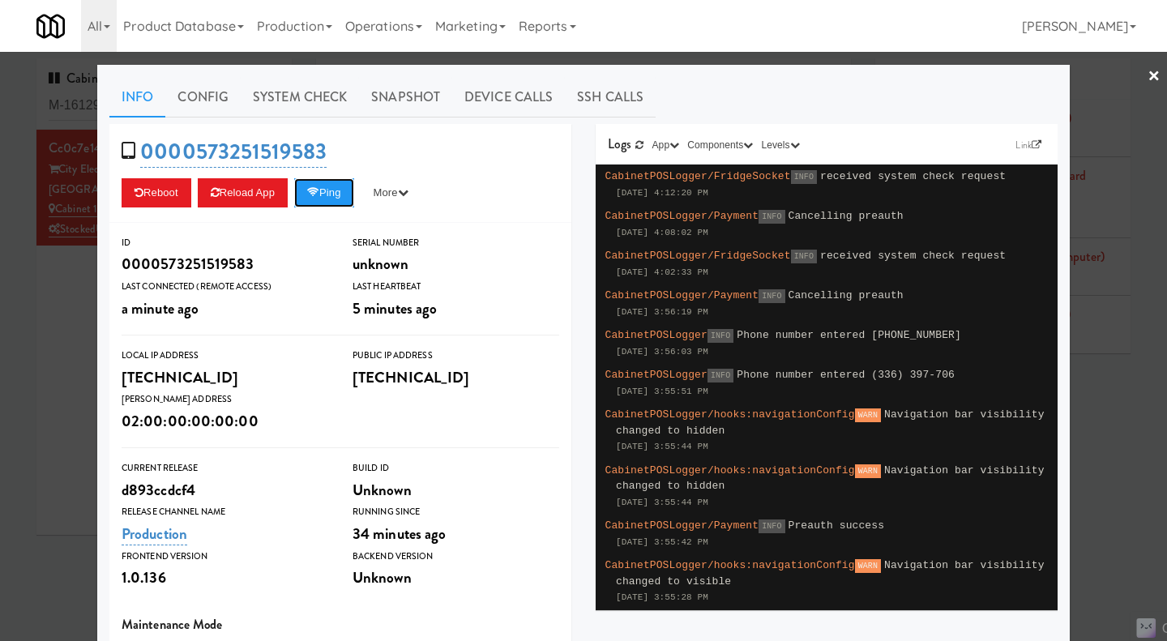
click at [324, 203] on button "Ping" at bounding box center [324, 192] width 60 height 29
click at [1113, 489] on div at bounding box center [583, 320] width 1167 height 641
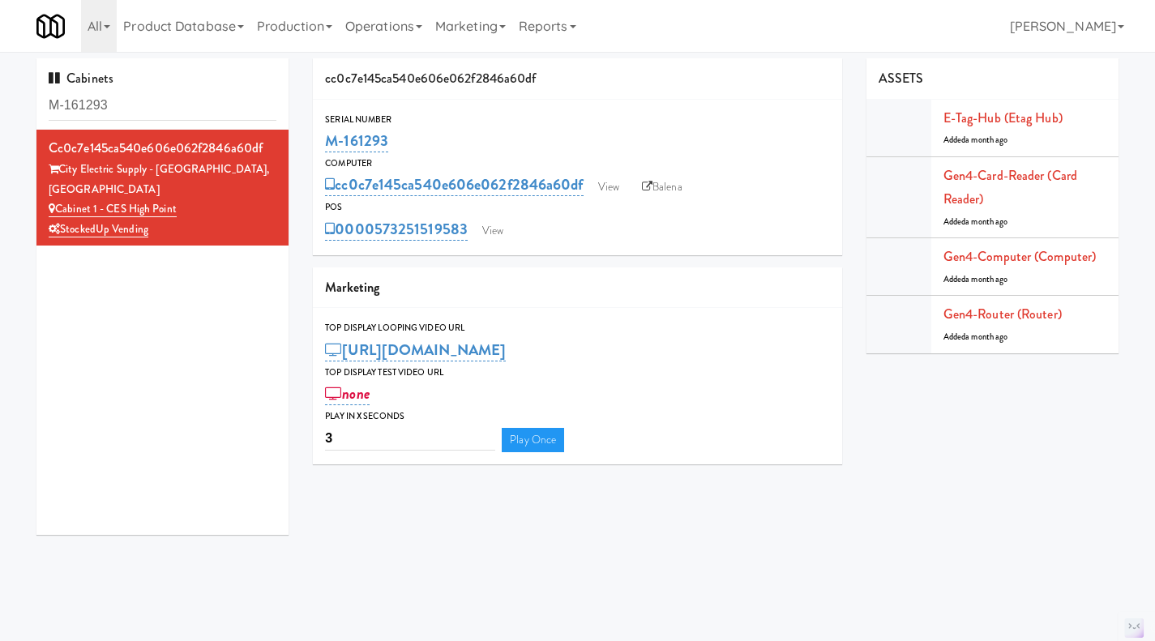
drag, startPoint x: 406, startPoint y: 143, endPoint x: 315, endPoint y: 140, distance: 90.8
click at [315, 140] on div "Serial Number M-161293" at bounding box center [577, 134] width 529 height 44
click at [658, 187] on link "Balena" at bounding box center [662, 187] width 57 height 24
click at [155, 201] on link "Cabinet 1 - CES High Point" at bounding box center [113, 209] width 128 height 16
click at [411, 136] on div "M-161293" at bounding box center [577, 141] width 505 height 28
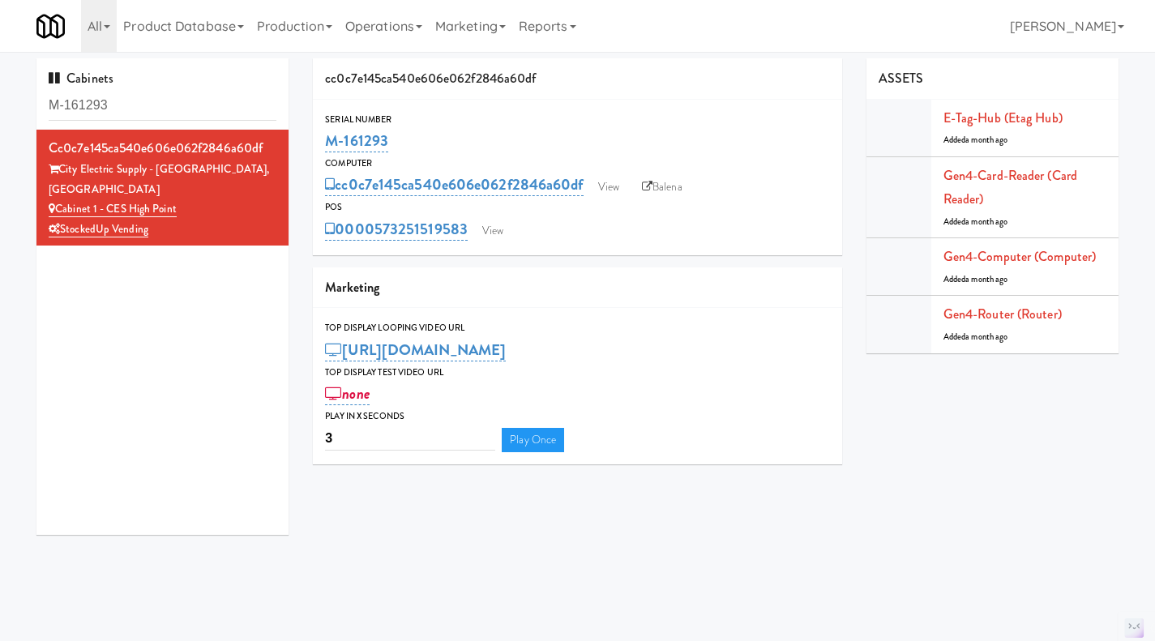
click at [413, 137] on div "M-161293" at bounding box center [577, 141] width 505 height 28
drag, startPoint x: 363, startPoint y: 137, endPoint x: 323, endPoint y: 133, distance: 39.9
click at [318, 141] on div "Serial Number M-161293" at bounding box center [577, 134] width 529 height 44
copy link "M-161293"
click at [481, 241] on link "View" at bounding box center [492, 231] width 37 height 24
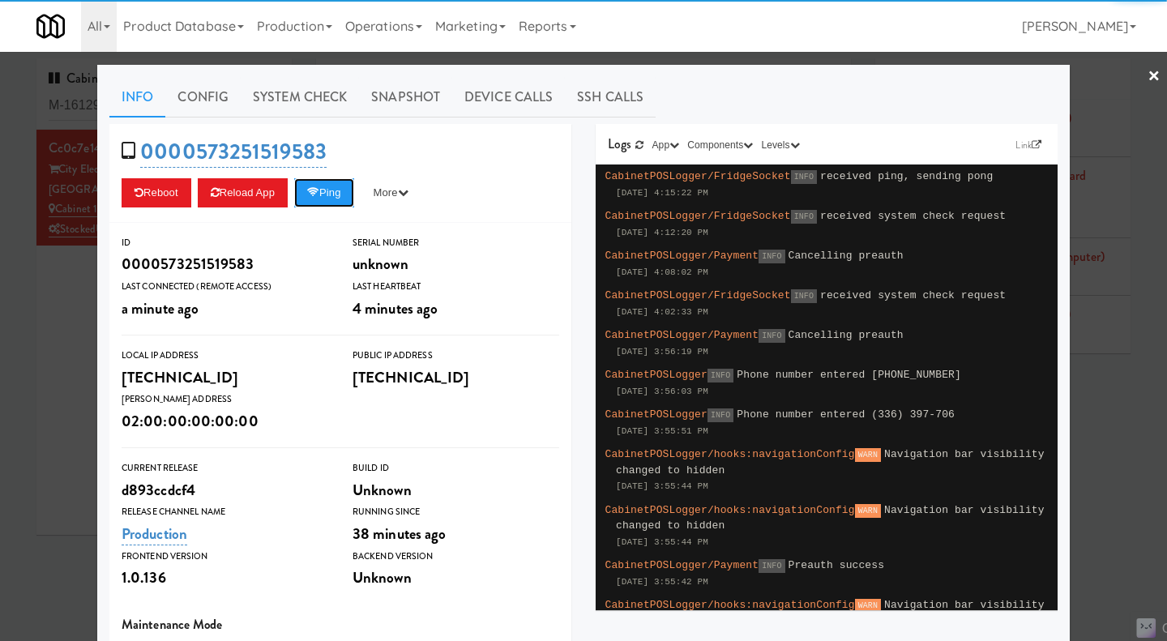
click at [322, 191] on button "Ping" at bounding box center [324, 192] width 60 height 29
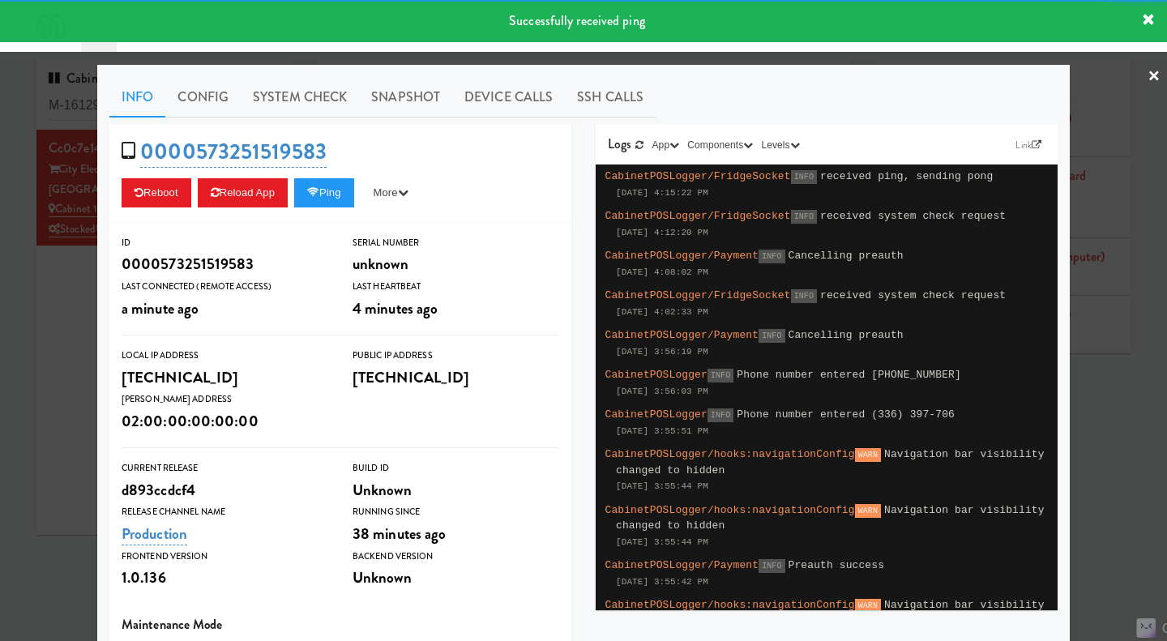
click at [309, 96] on link "System Check" at bounding box center [300, 97] width 118 height 41
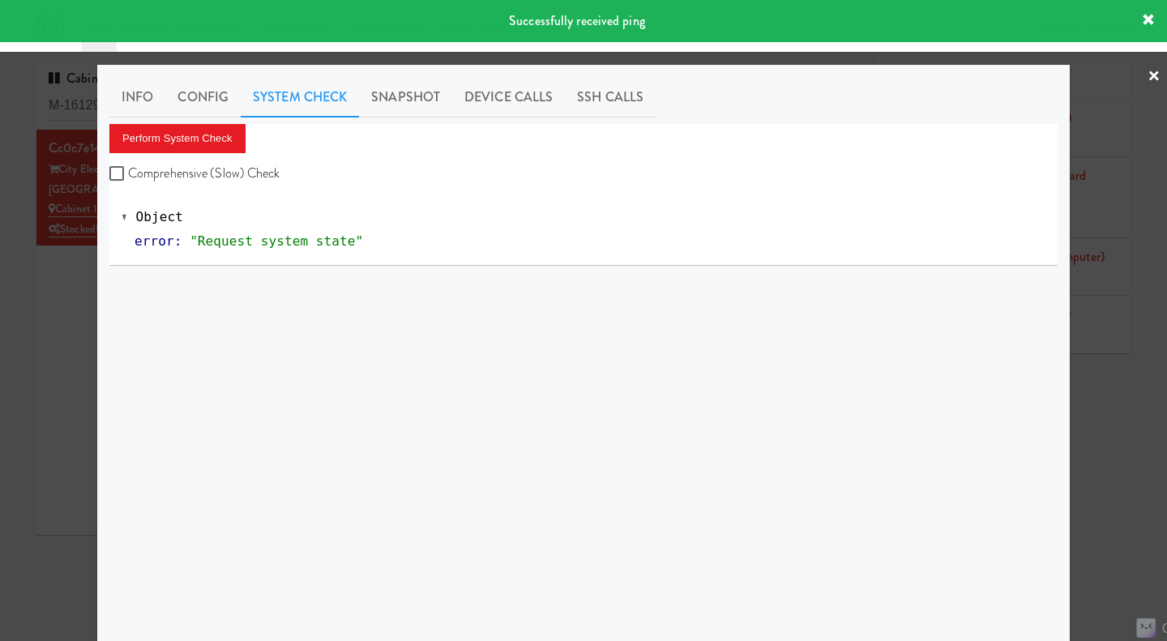
click at [246, 182] on label "Comprehensive (Slow) Check" at bounding box center [194, 173] width 171 height 24
click at [128, 181] on input "Comprehensive (Slow) Check" at bounding box center [118, 174] width 19 height 13
checkbox input "true"
click at [203, 129] on button "Perform System Check" at bounding box center [177, 138] width 136 height 29
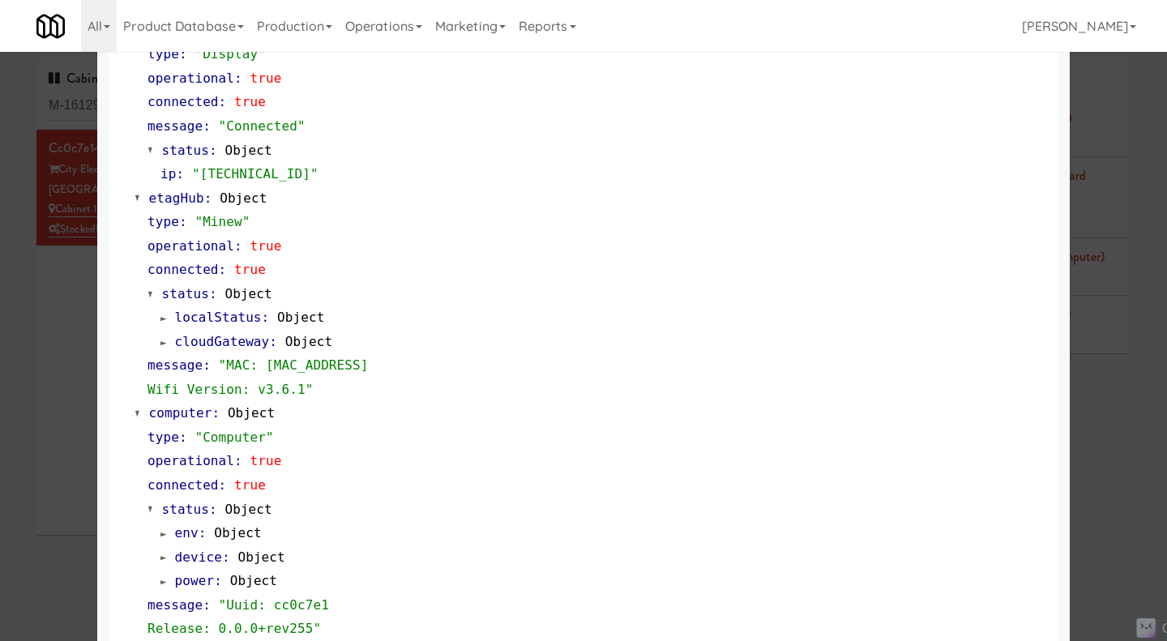
scroll to position [1383, 0]
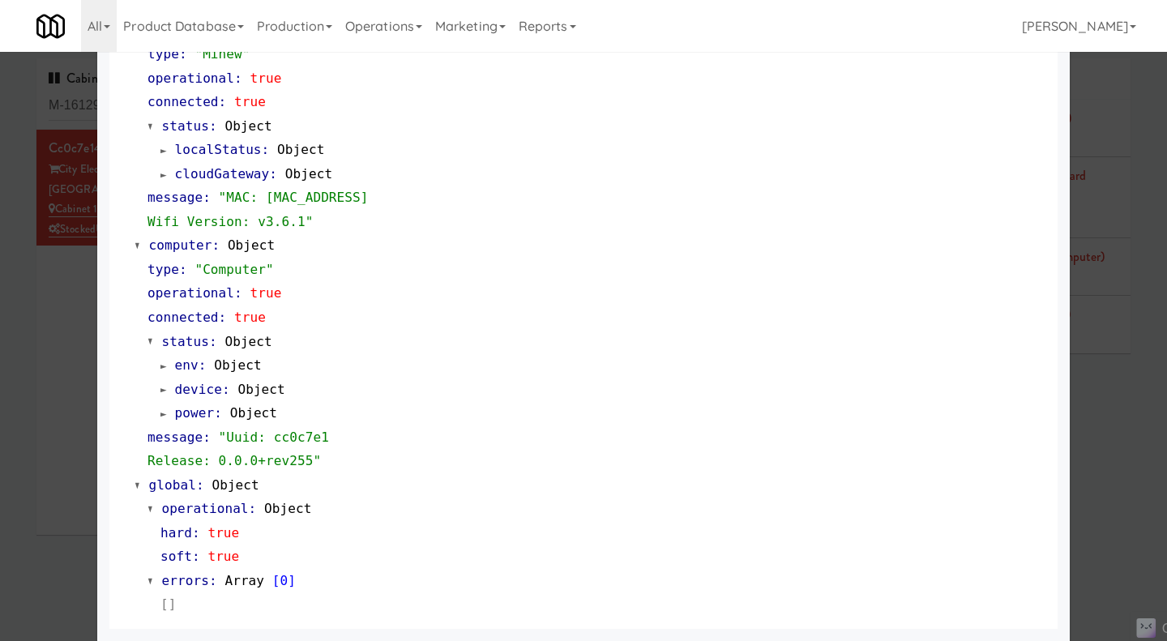
drag, startPoint x: 105, startPoint y: 293, endPoint x: 88, endPoint y: 301, distance: 19.3
click at [58, 302] on div at bounding box center [583, 320] width 1167 height 641
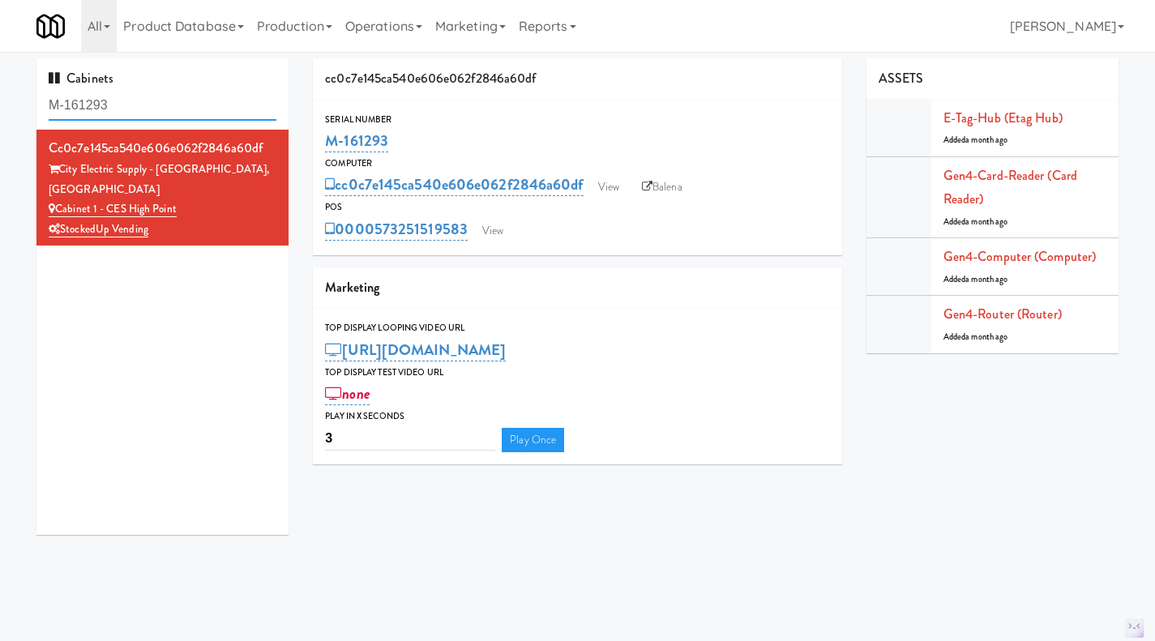
click at [114, 91] on input "M-161293" at bounding box center [163, 106] width 228 height 30
paste input "52454"
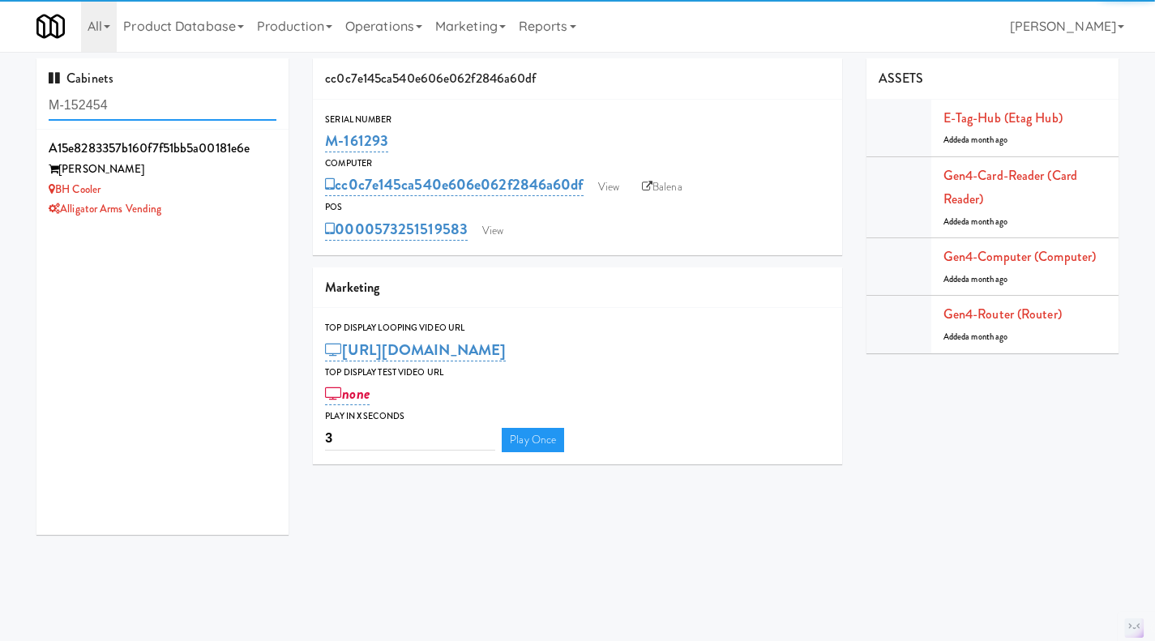
type input "M-152454"
click at [231, 198] on div "BH Cooler" at bounding box center [163, 190] width 228 height 20
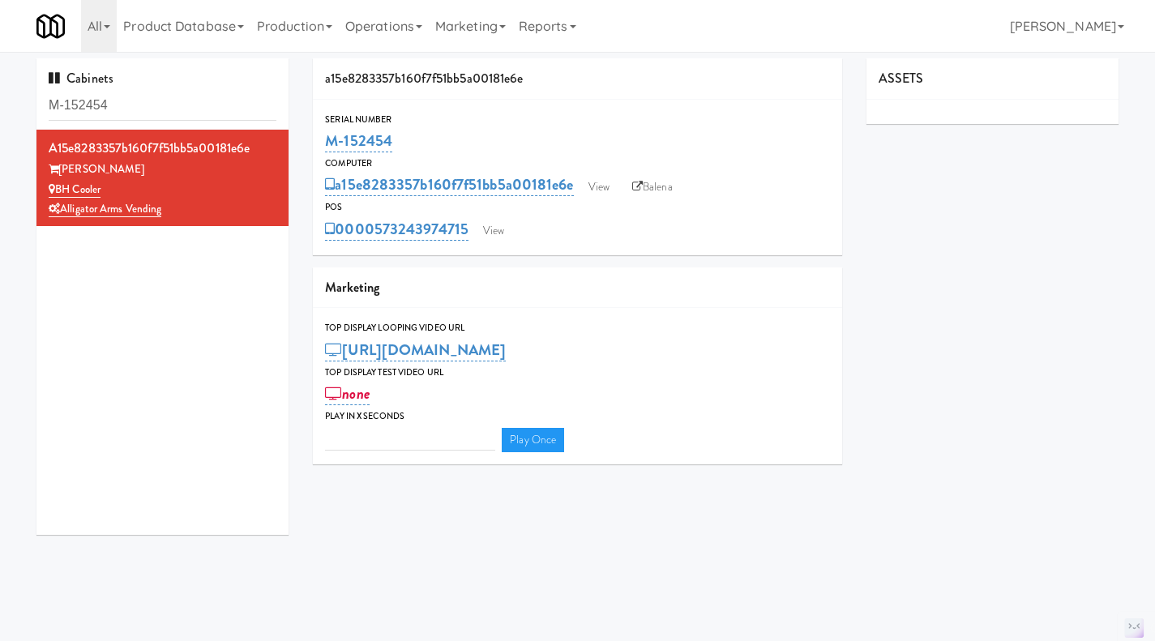
type input "3"
click at [609, 188] on link "View" at bounding box center [598, 187] width 37 height 24
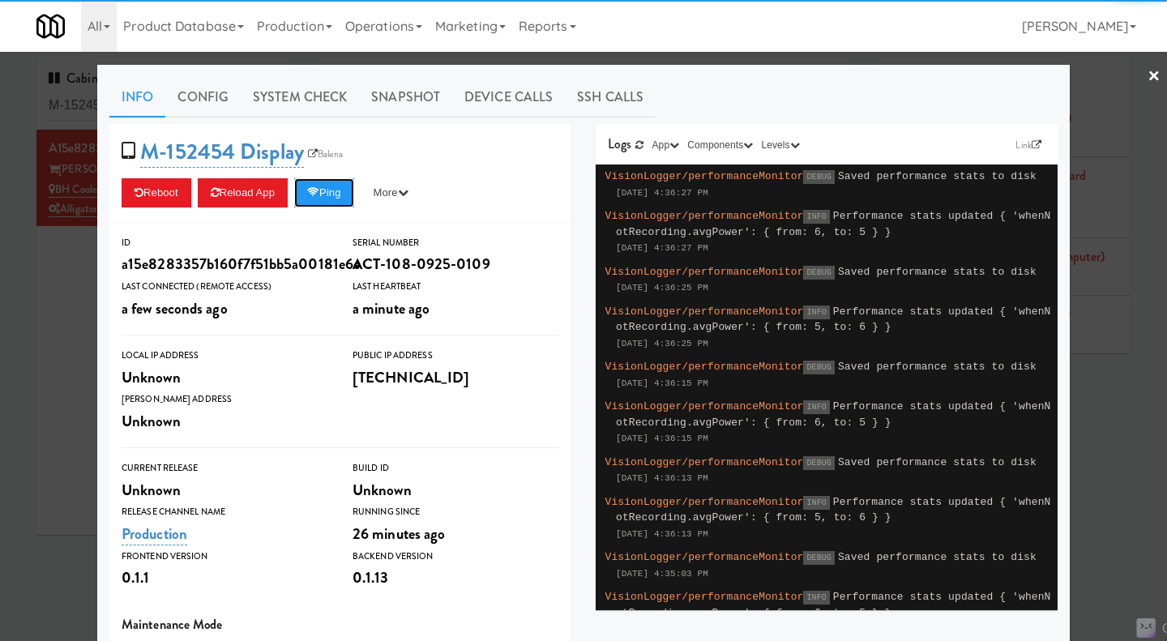
click at [354, 182] on button "Ping" at bounding box center [324, 192] width 60 height 29
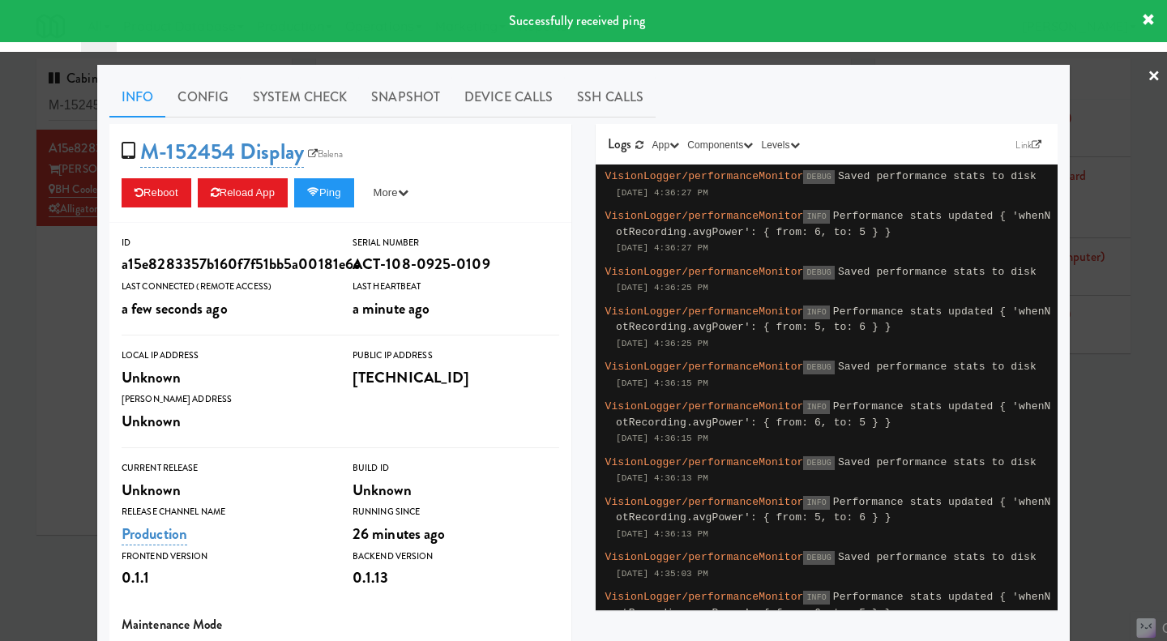
drag, startPoint x: 78, startPoint y: 329, endPoint x: 86, endPoint y: 327, distance: 8.5
click at [78, 328] on div at bounding box center [583, 320] width 1167 height 641
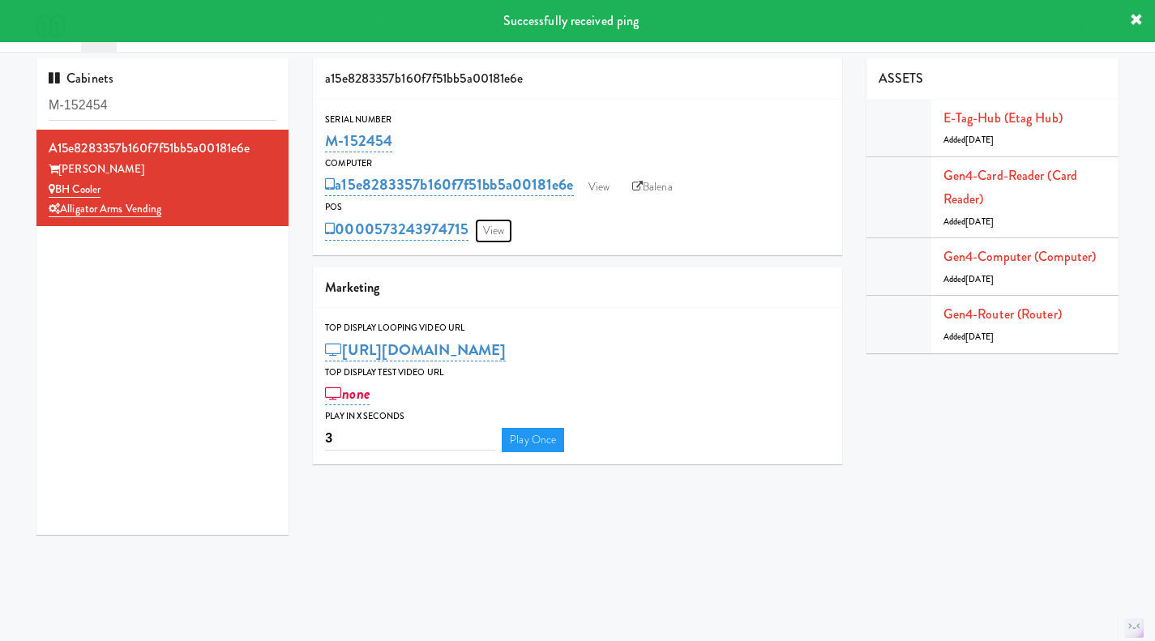
click at [499, 220] on link "View" at bounding box center [493, 231] width 37 height 24
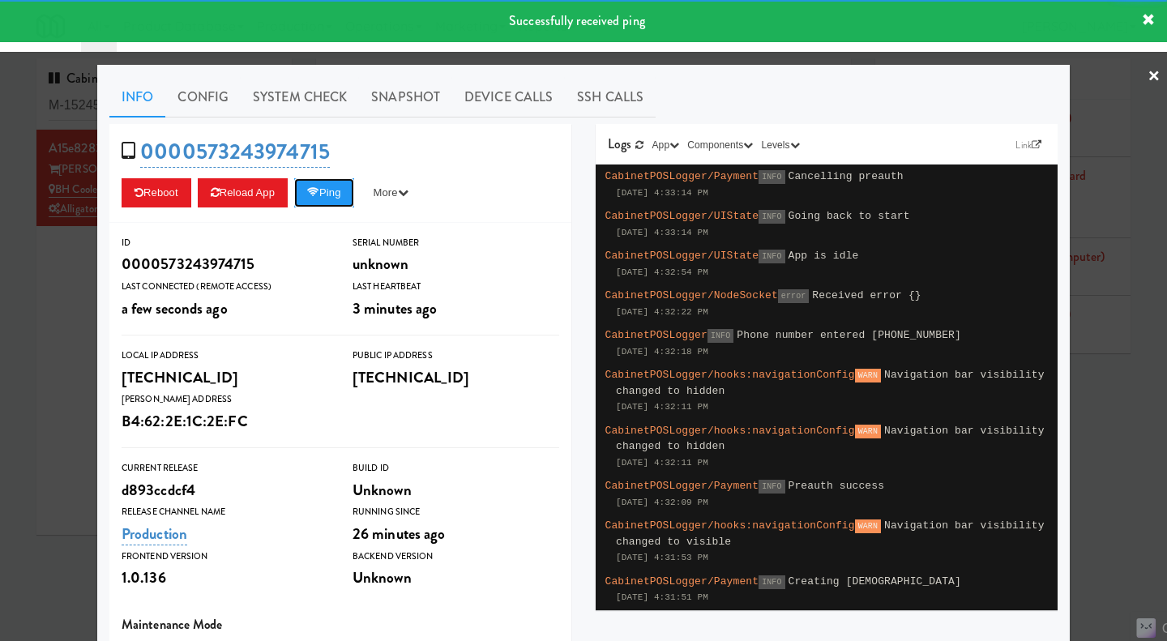
click at [309, 188] on icon at bounding box center [313, 192] width 12 height 11
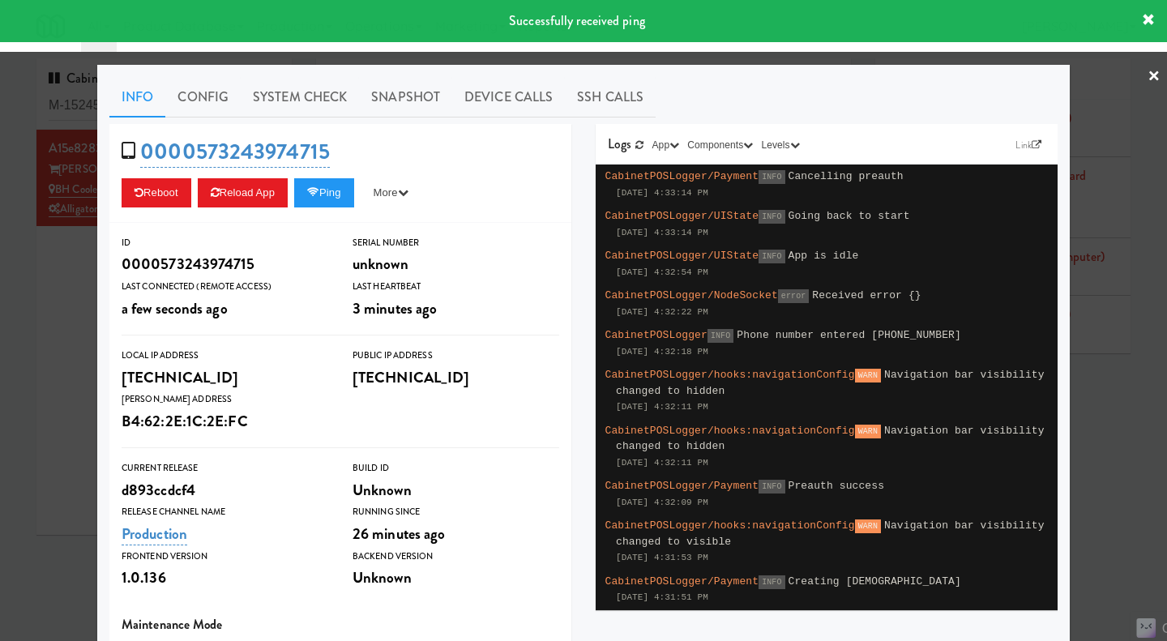
click at [301, 83] on link "System Check" at bounding box center [300, 97] width 118 height 41
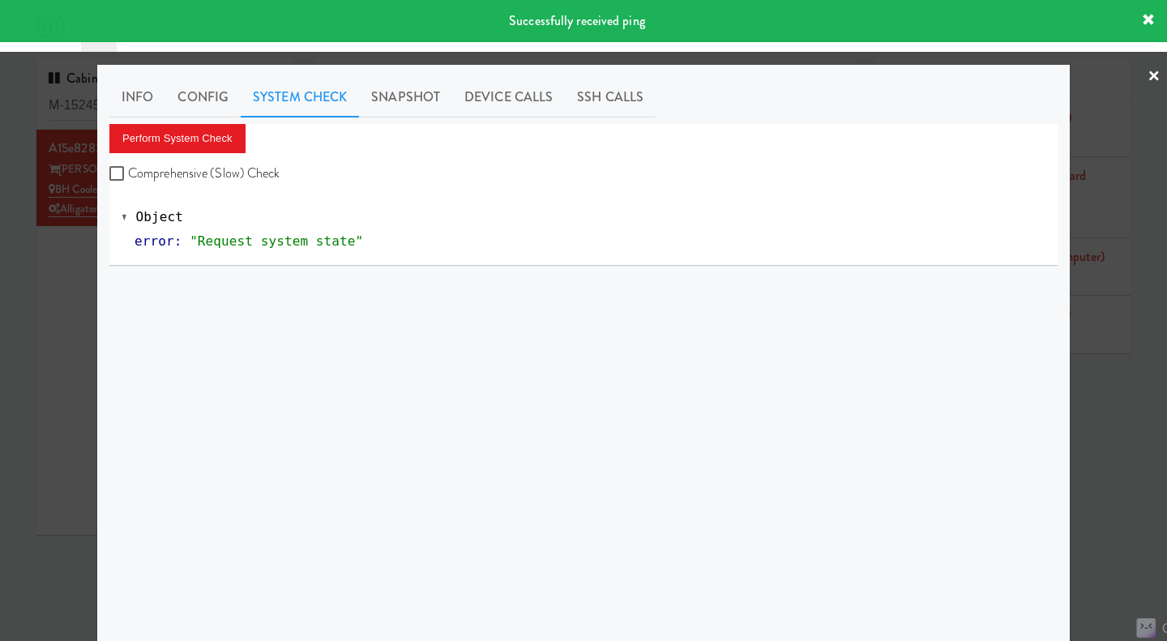
click at [243, 182] on label "Comprehensive (Slow) Check" at bounding box center [194, 173] width 171 height 24
click at [128, 181] on input "Comprehensive (Slow) Check" at bounding box center [118, 174] width 19 height 13
checkbox input "true"
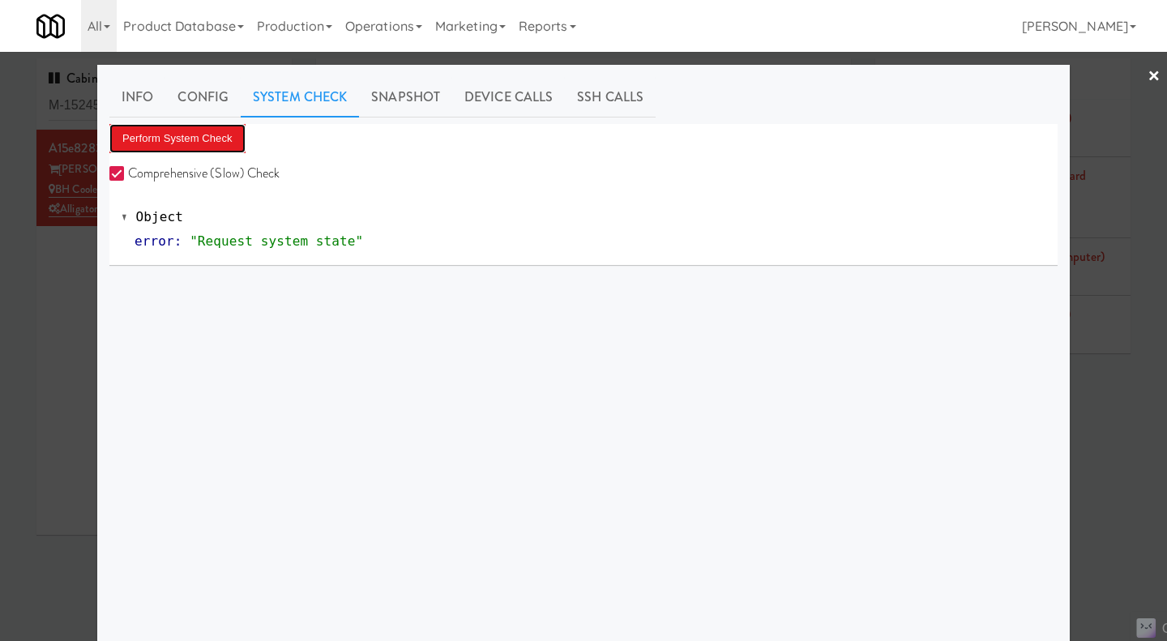
click at [190, 141] on button "Perform System Check" at bounding box center [177, 138] width 136 height 29
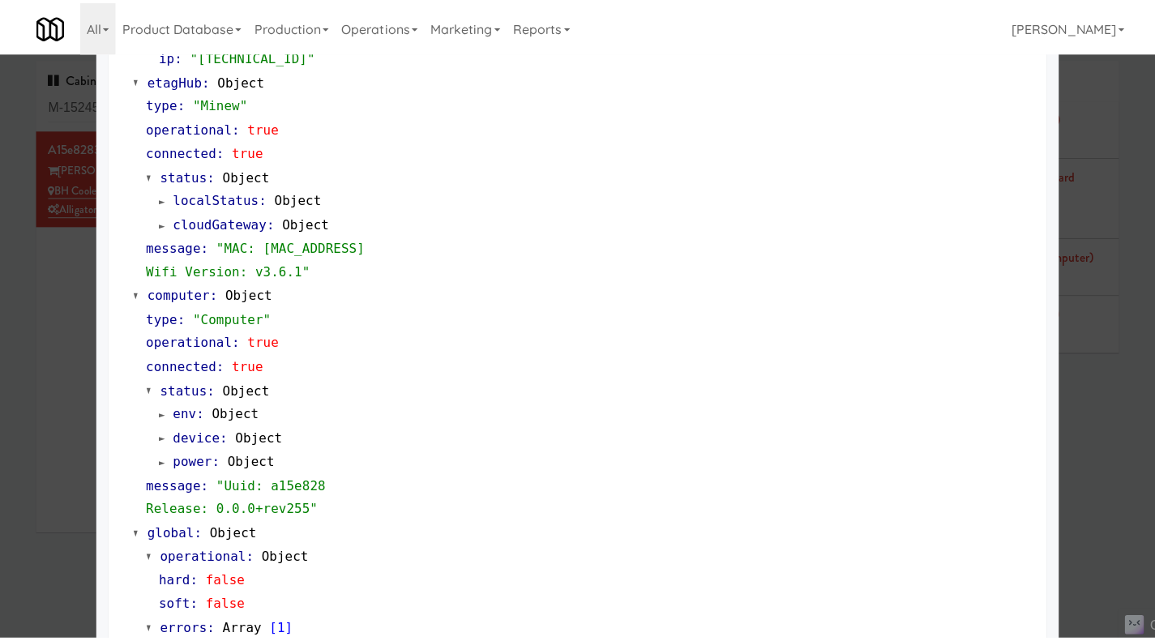
scroll to position [1383, 0]
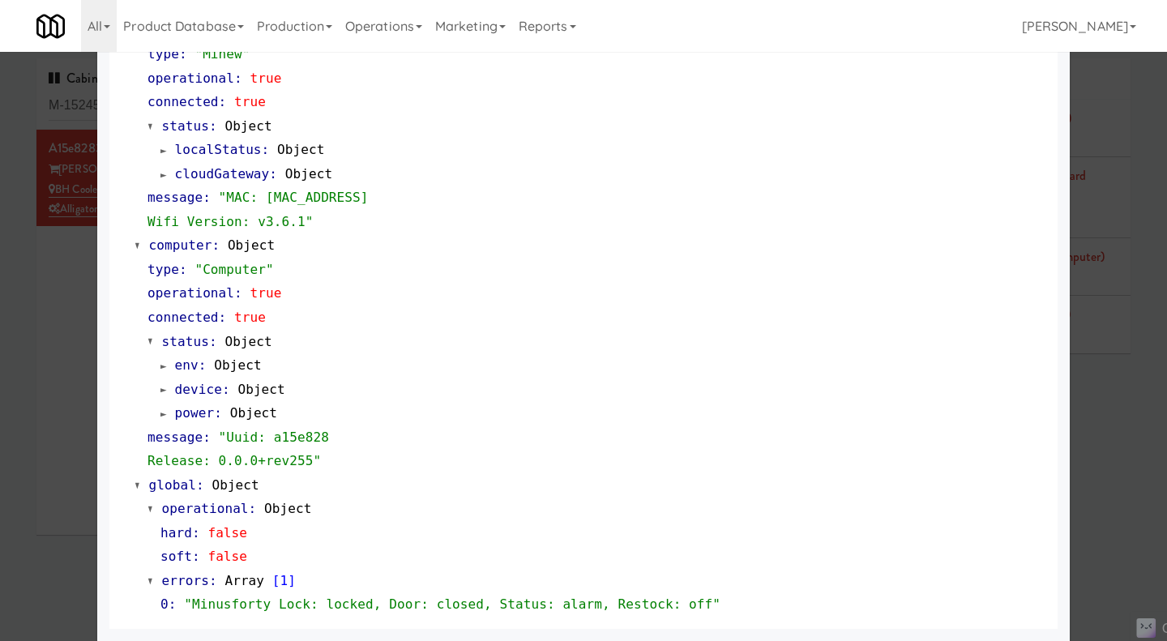
click at [1113, 511] on div at bounding box center [583, 320] width 1167 height 641
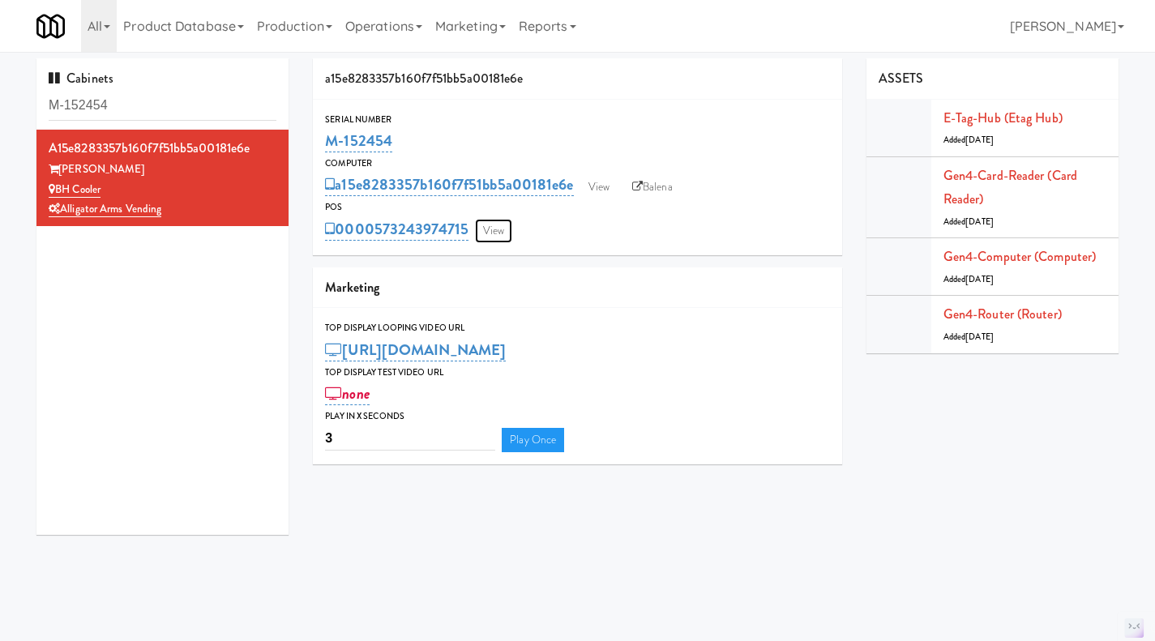
click at [491, 235] on link "View" at bounding box center [493, 231] width 37 height 24
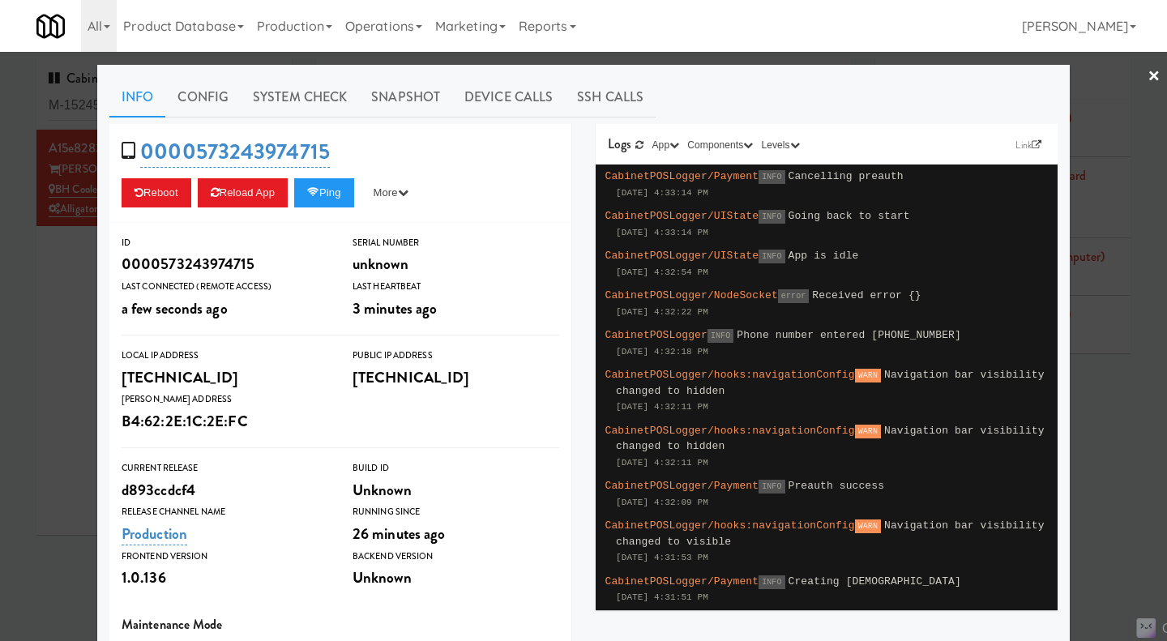
click at [1130, 442] on div at bounding box center [583, 320] width 1167 height 641
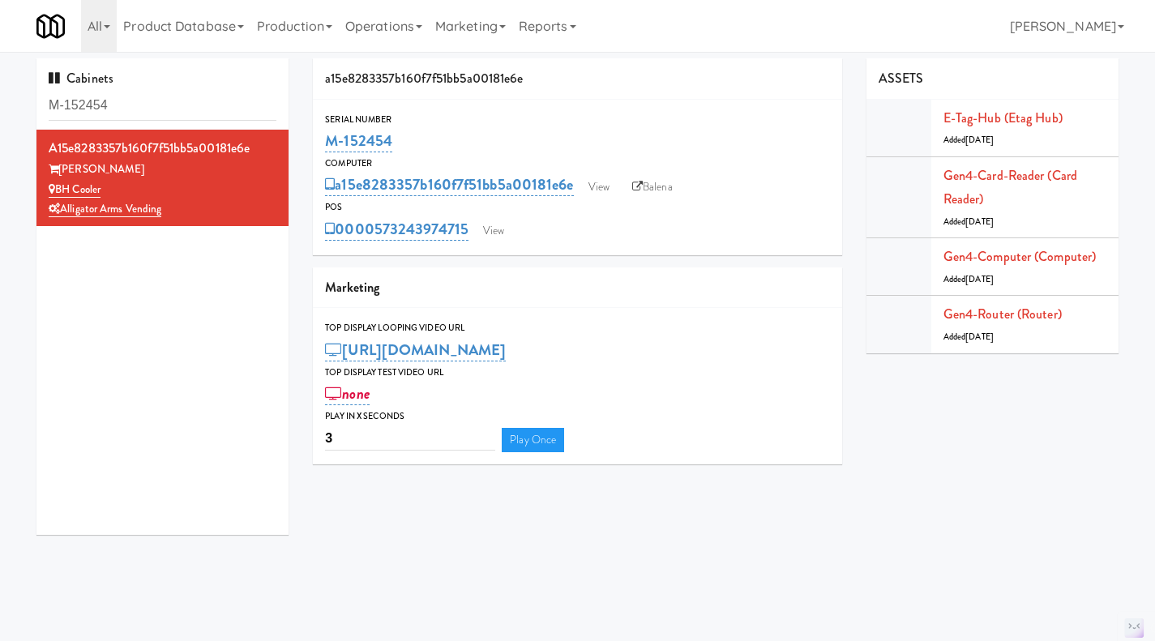
drag, startPoint x: 434, startPoint y: 142, endPoint x: 309, endPoint y: 153, distance: 126.1
click at [309, 153] on div "a15e8283357b160f7f51bb5a00181e6e Serial Number M-152454 Computer a15e8283357b16…" at bounding box center [578, 267] width 554 height 418
copy link "M-152454"
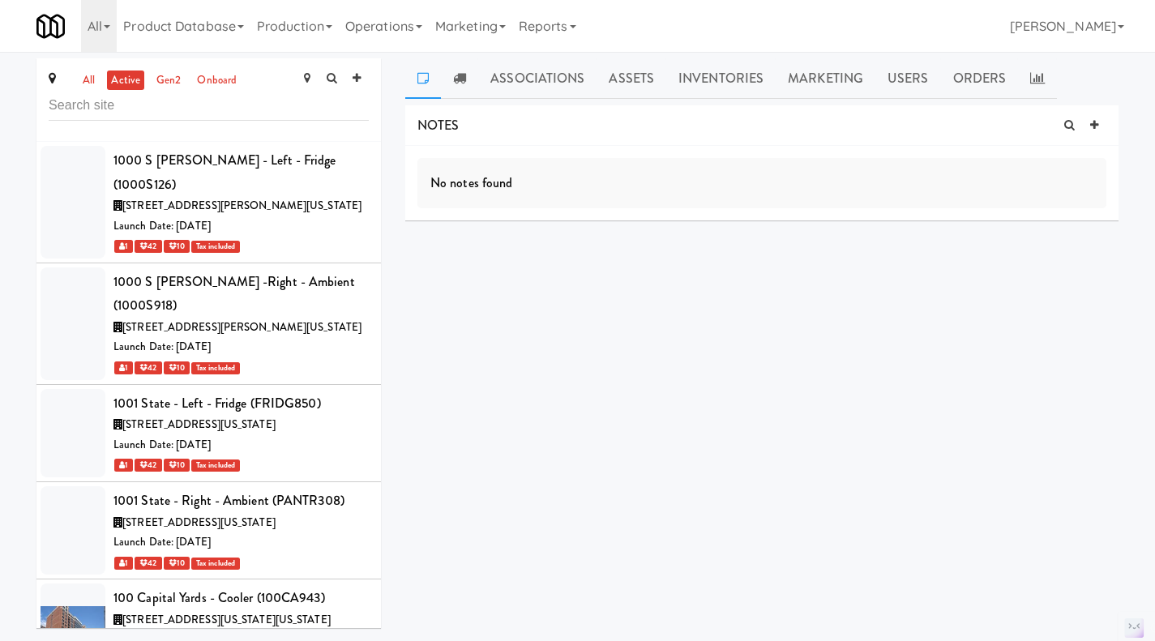
click at [92, 83] on link "all" at bounding box center [89, 81] width 20 height 20
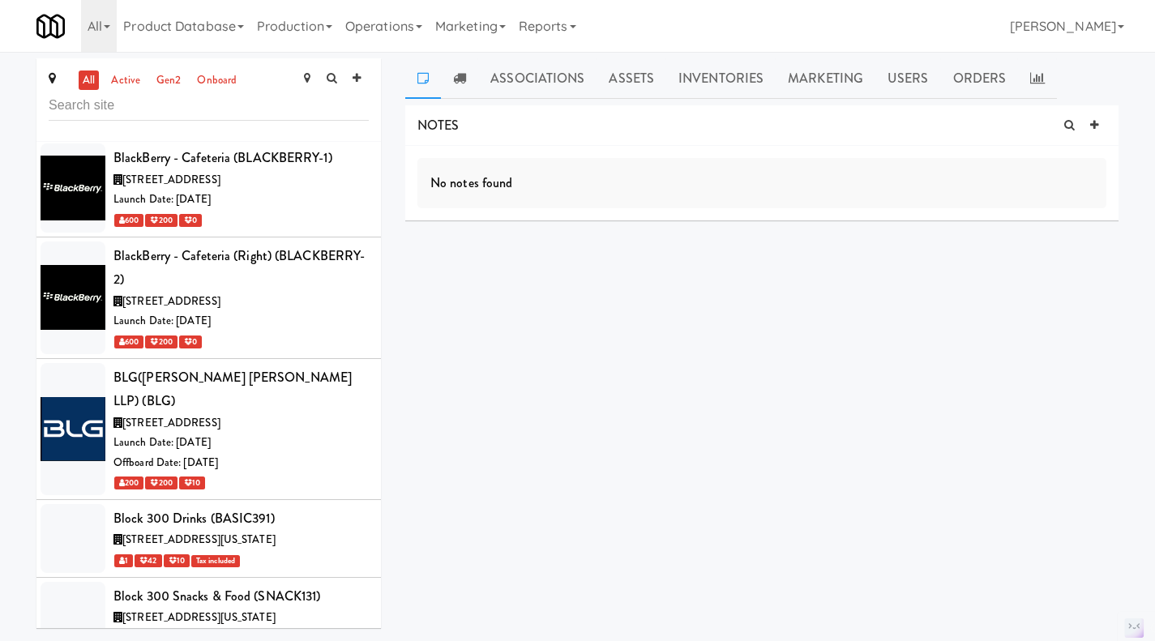
scroll to position [31842, 0]
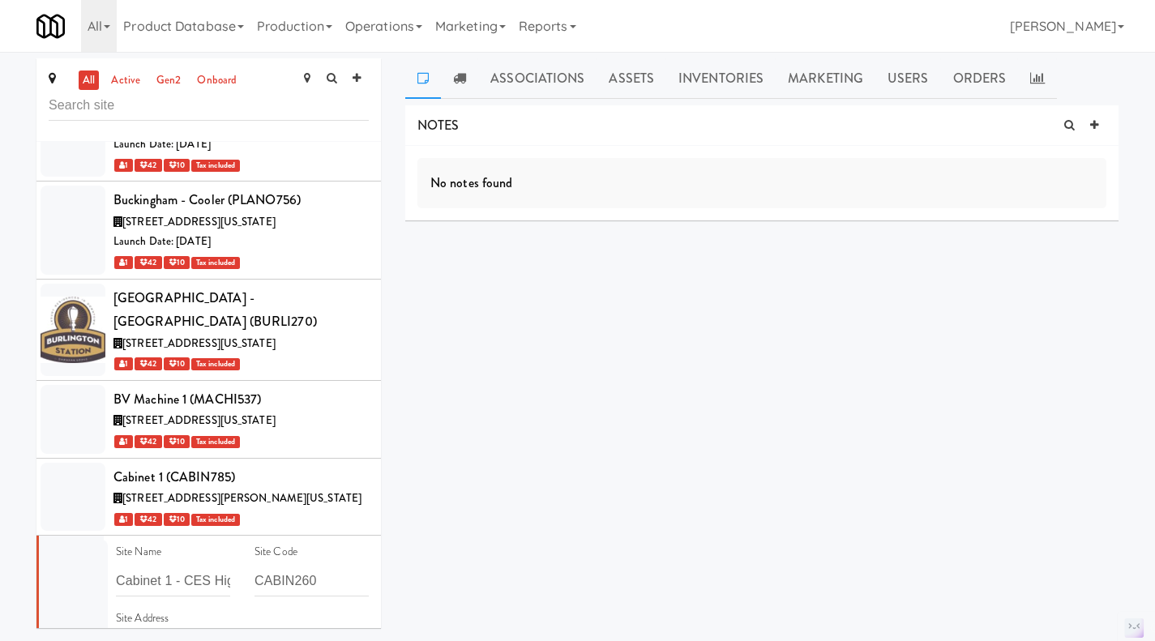
scroll to position [32085, 0]
checkbox input "true"
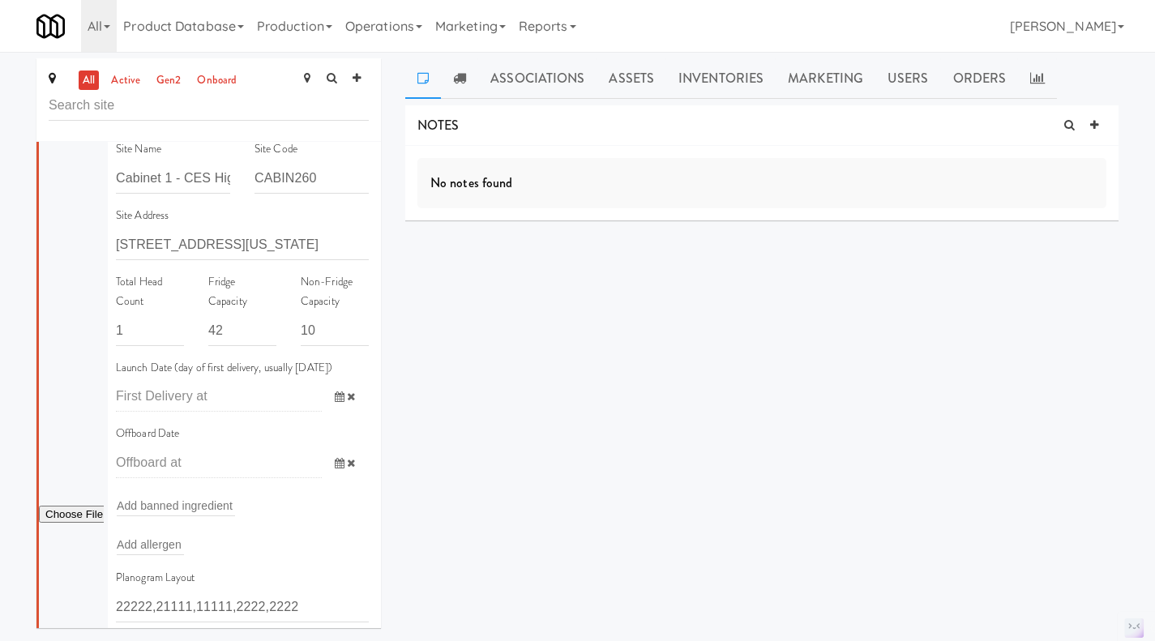
scroll to position [32490, 0]
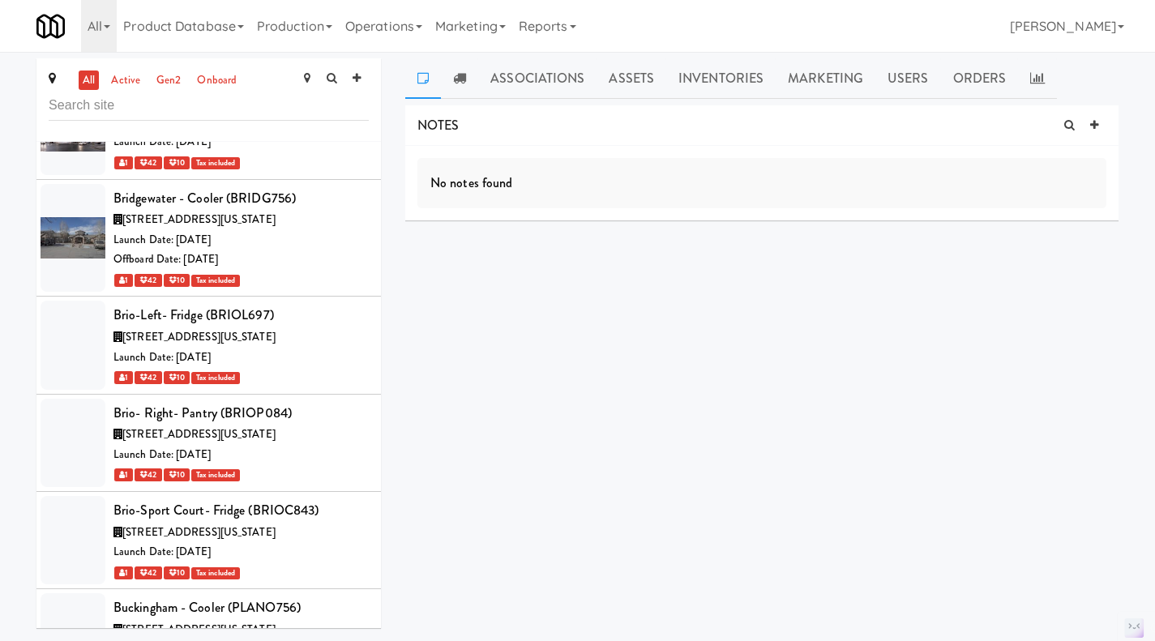
scroll to position [31679, 0]
click at [639, 76] on link "Assets" at bounding box center [631, 78] width 70 height 41
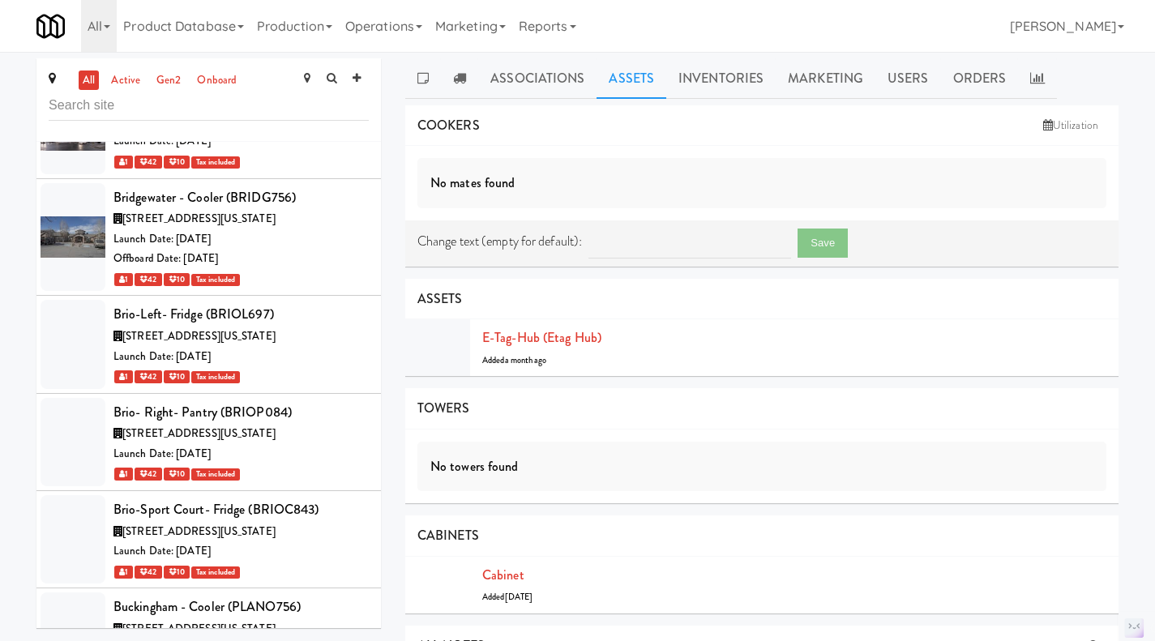
click at [421, 79] on icon at bounding box center [422, 77] width 11 height 13
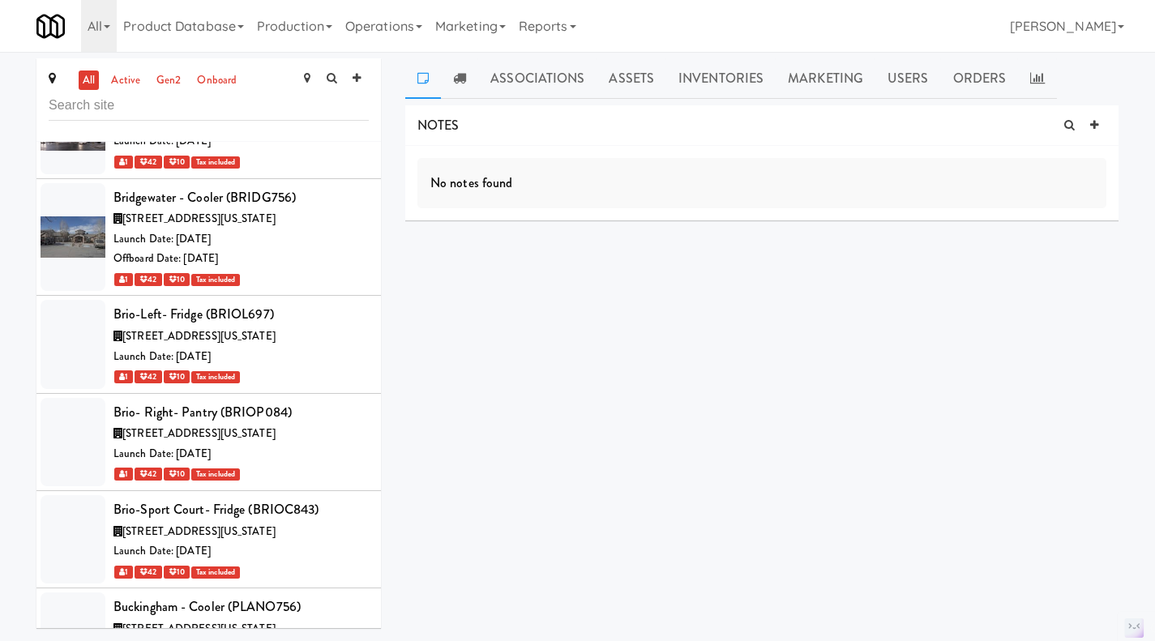
click at [1097, 128] on icon at bounding box center [1094, 125] width 8 height 11
click at [491, 212] on p at bounding box center [761, 206] width 663 height 18
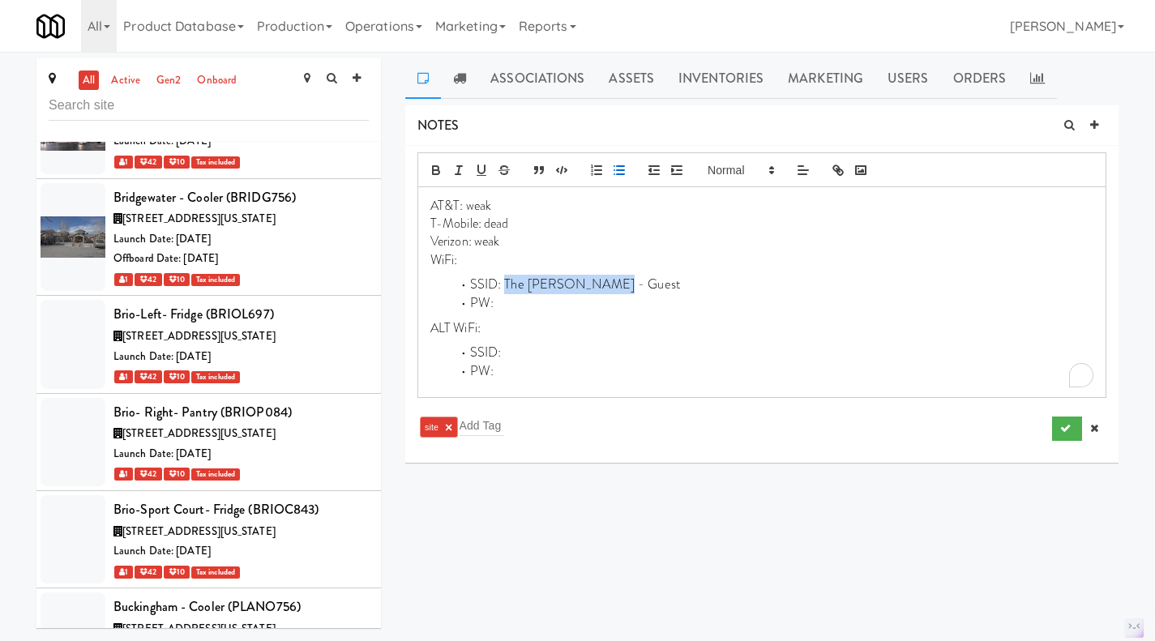
drag, startPoint x: 605, startPoint y: 288, endPoint x: 506, endPoint y: 289, distance: 98.9
click at [506, 289] on li "SSID: The Sloan - Guest" at bounding box center [771, 285] width 643 height 19
drag, startPoint x: 599, startPoint y: 287, endPoint x: 503, endPoint y: 284, distance: 95.7
click at [503, 284] on li "SSID: The Sloan - GuestSmith Wifi-5G" at bounding box center [771, 285] width 643 height 19
click at [520, 302] on li "PW:" at bounding box center [771, 303] width 643 height 19
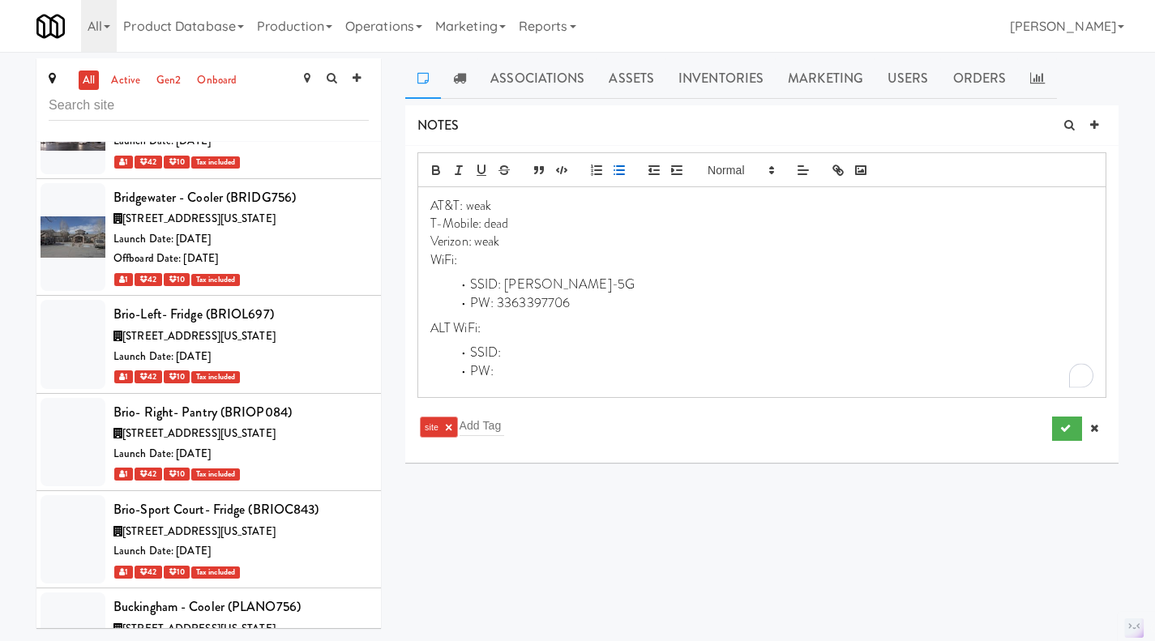
click at [488, 241] on p "Verizon: weak" at bounding box center [761, 242] width 663 height 18
click at [498, 222] on p "T-Mobile: dead" at bounding box center [761, 224] width 663 height 18
click at [481, 201] on p "AT&T: weak" at bounding box center [761, 206] width 663 height 18
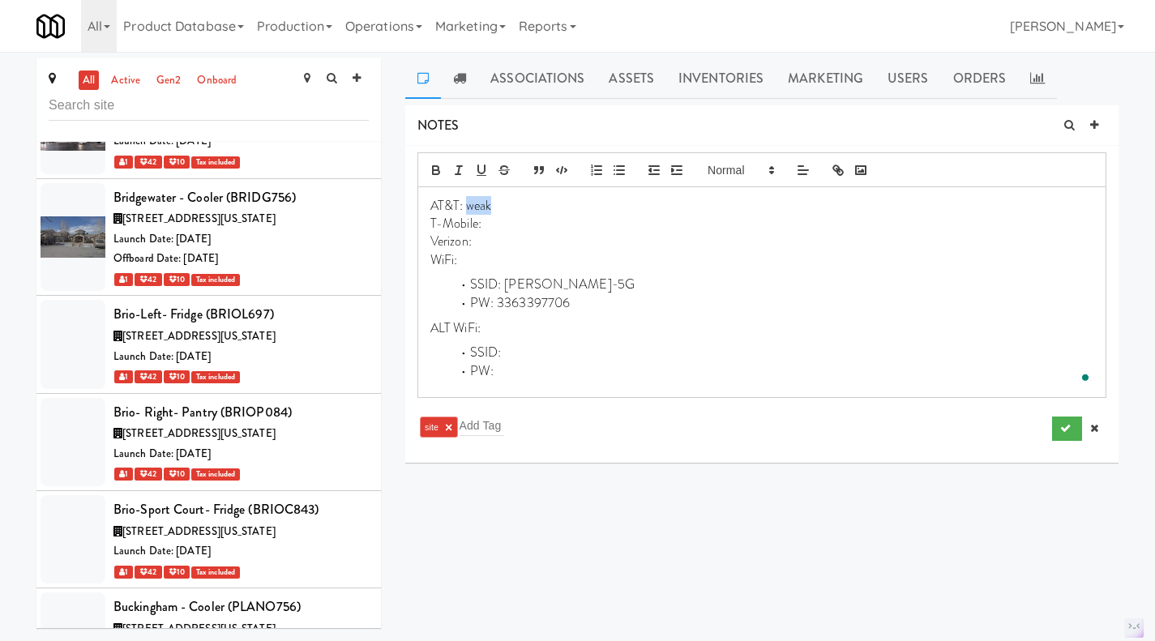
click at [481, 201] on p "AT&T: weak" at bounding box center [761, 206] width 663 height 18
click at [492, 224] on p "T-Mobile:" at bounding box center [761, 224] width 663 height 18
click at [525, 257] on p "WiFi:" at bounding box center [761, 260] width 663 height 18
click at [1055, 429] on button "submit" at bounding box center [1067, 429] width 30 height 24
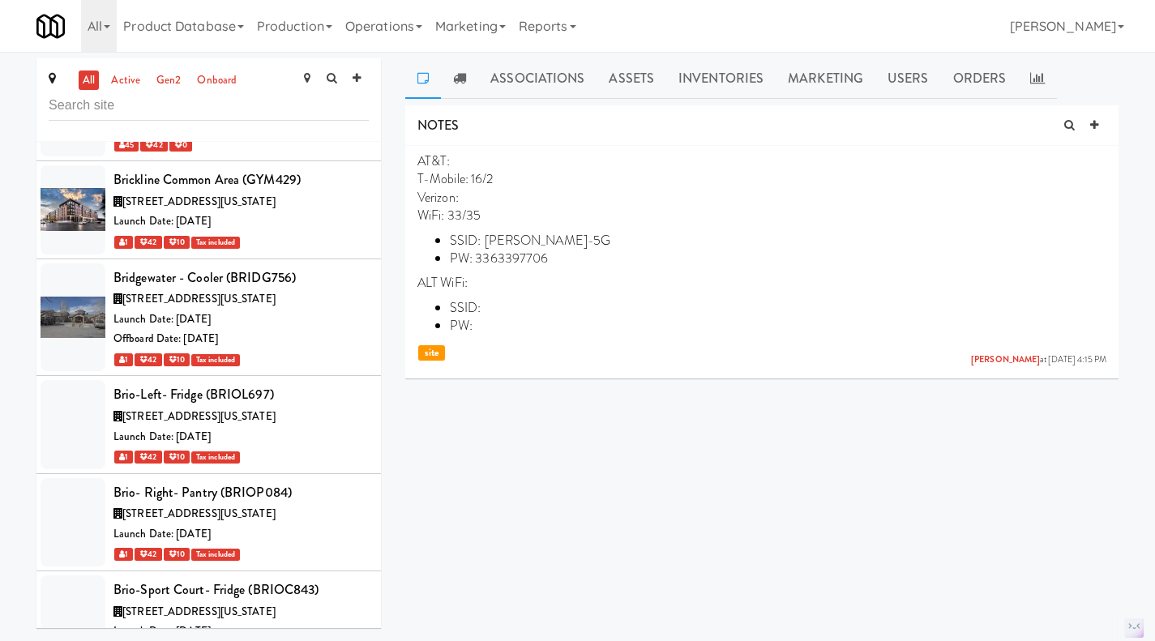
scroll to position [31598, 0]
click at [356, 32] on link "Operations" at bounding box center [384, 26] width 90 height 52
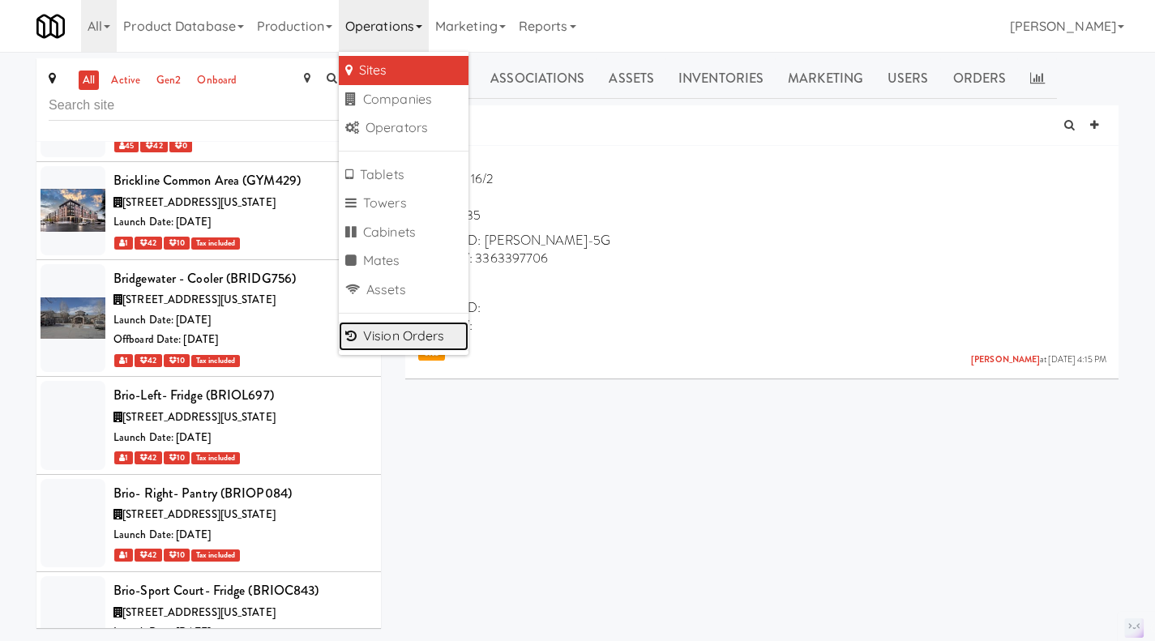
click at [400, 340] on link "Vision Orders" at bounding box center [404, 336] width 130 height 29
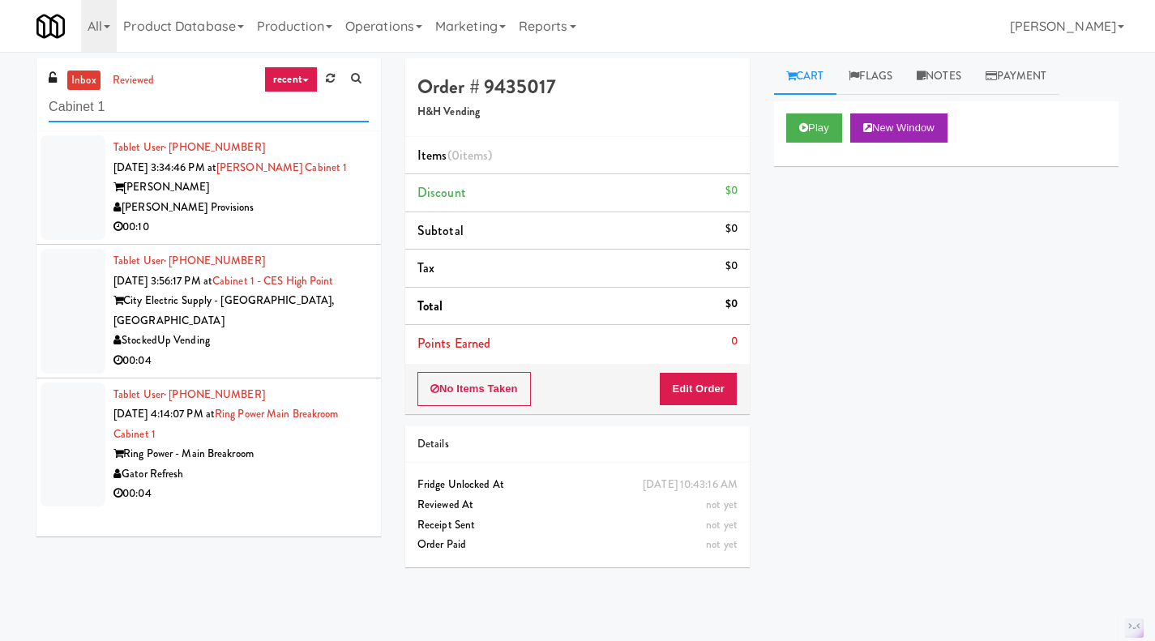
type input "Cabinet 1"
click at [337, 331] on div "StockedUp Vending" at bounding box center [240, 341] width 255 height 20
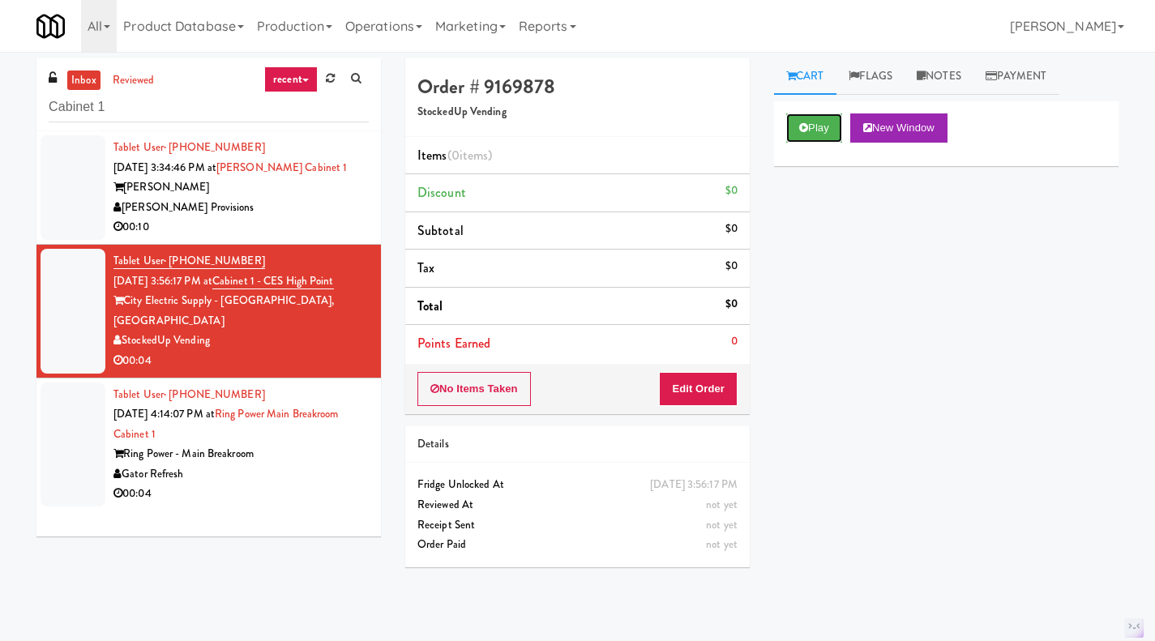
click at [811, 124] on button "Play" at bounding box center [814, 127] width 56 height 29
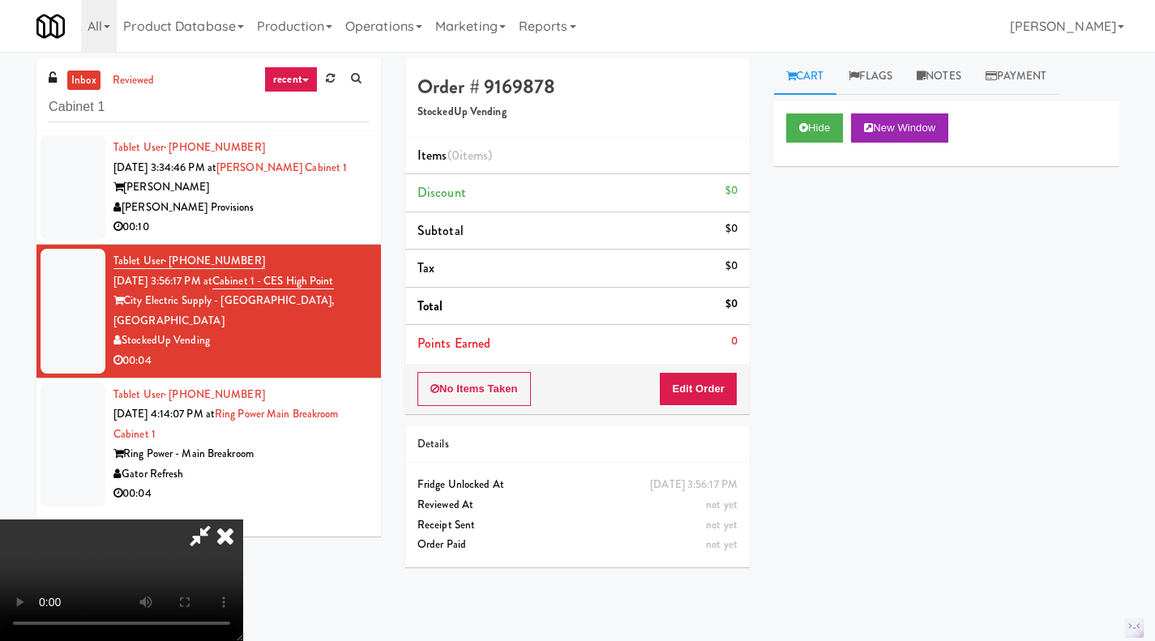
click at [243, 519] on icon at bounding box center [225, 535] width 36 height 32
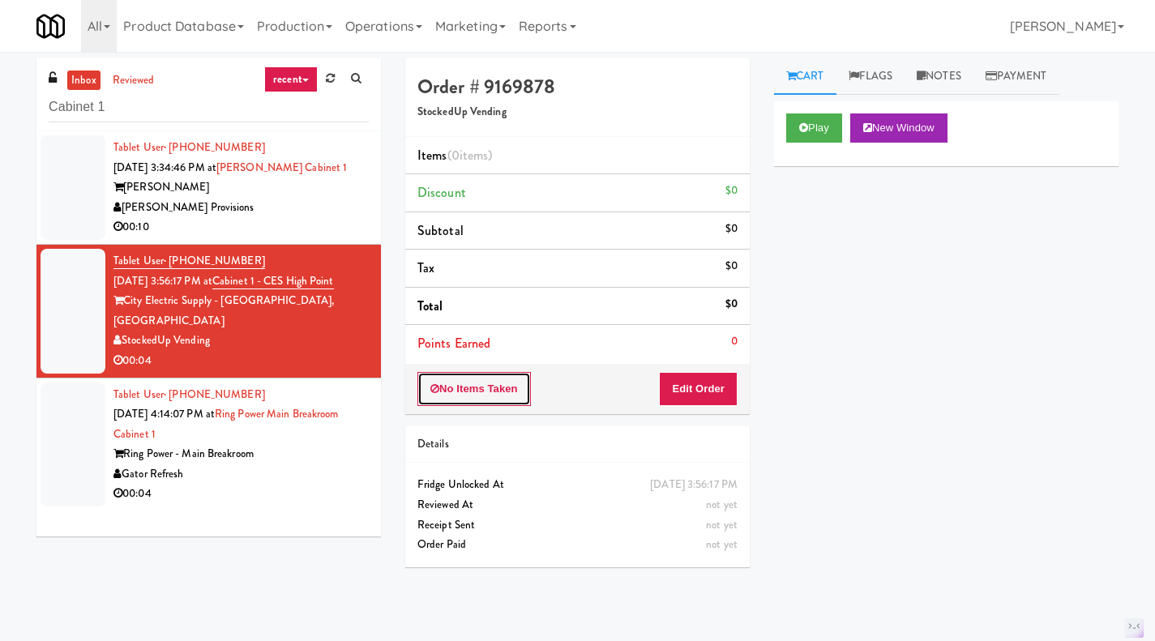
click at [471, 383] on button "No Items Taken" at bounding box center [473, 389] width 113 height 34
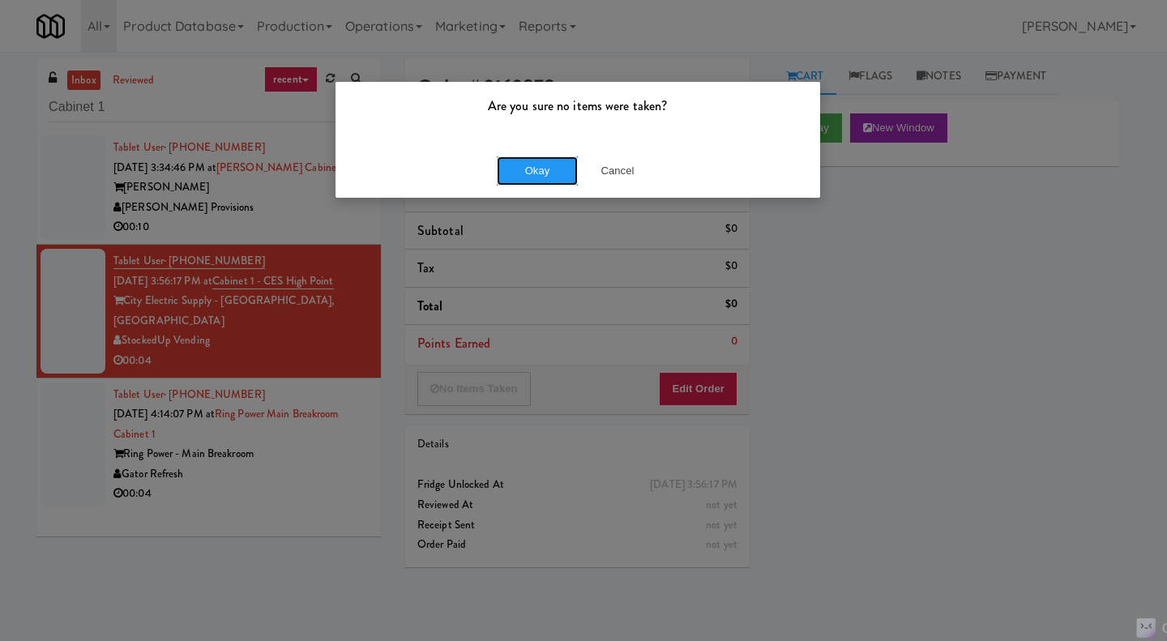
click at [536, 165] on button "Okay" at bounding box center [537, 170] width 81 height 29
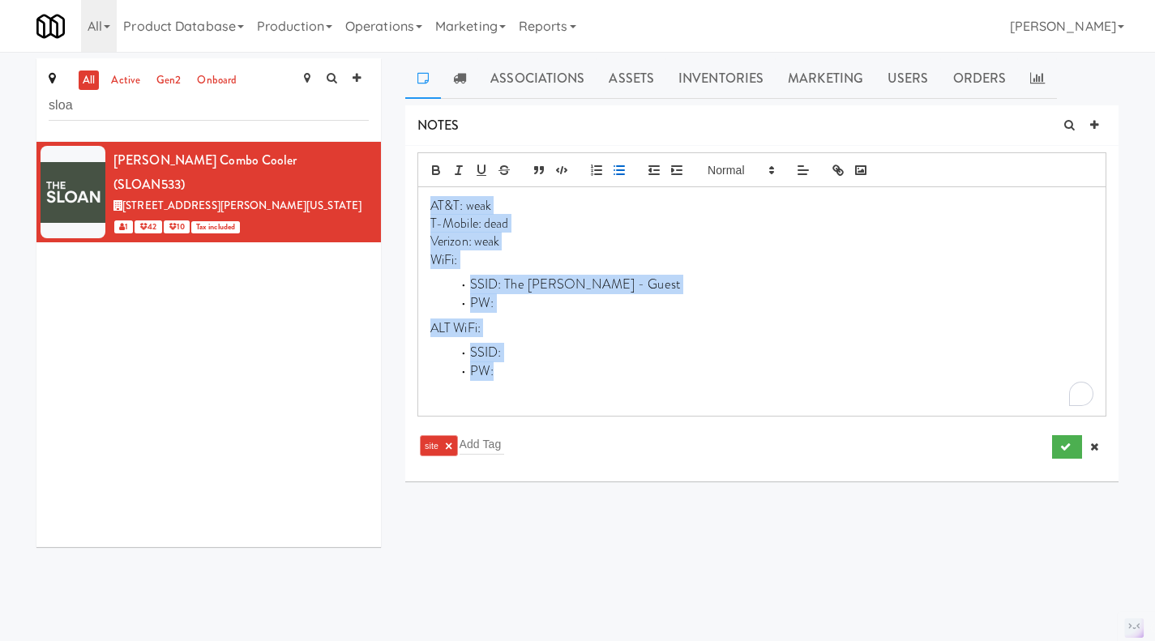
drag, startPoint x: 530, startPoint y: 378, endPoint x: 431, endPoint y: 204, distance: 199.6
click at [431, 204] on div "AT&T: weak T-Mobile: dead Verizon: weak WiFi: SSID: The [PERSON_NAME] - Guest P…" at bounding box center [761, 301] width 687 height 229
copy div "AT&T: weak T-Mobile: dead Verizon: weak WiFi: SSID: The [PERSON_NAME] - Guest P…"
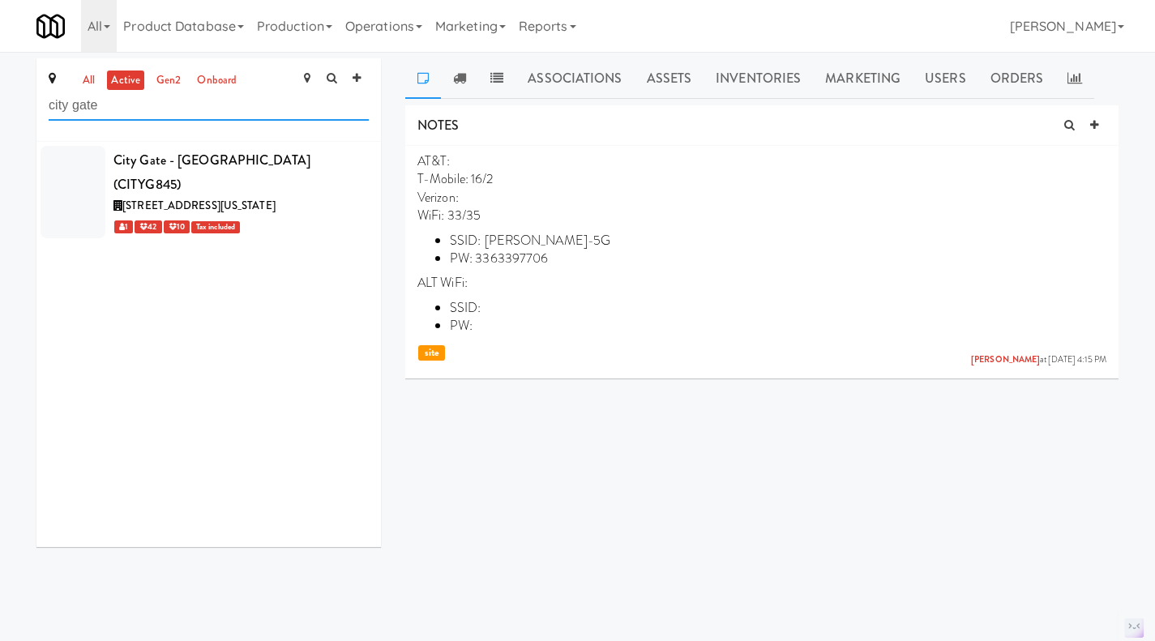
type input "city gate"
click at [319, 216] on div "1 42 10 Tax included" at bounding box center [240, 226] width 255 height 20
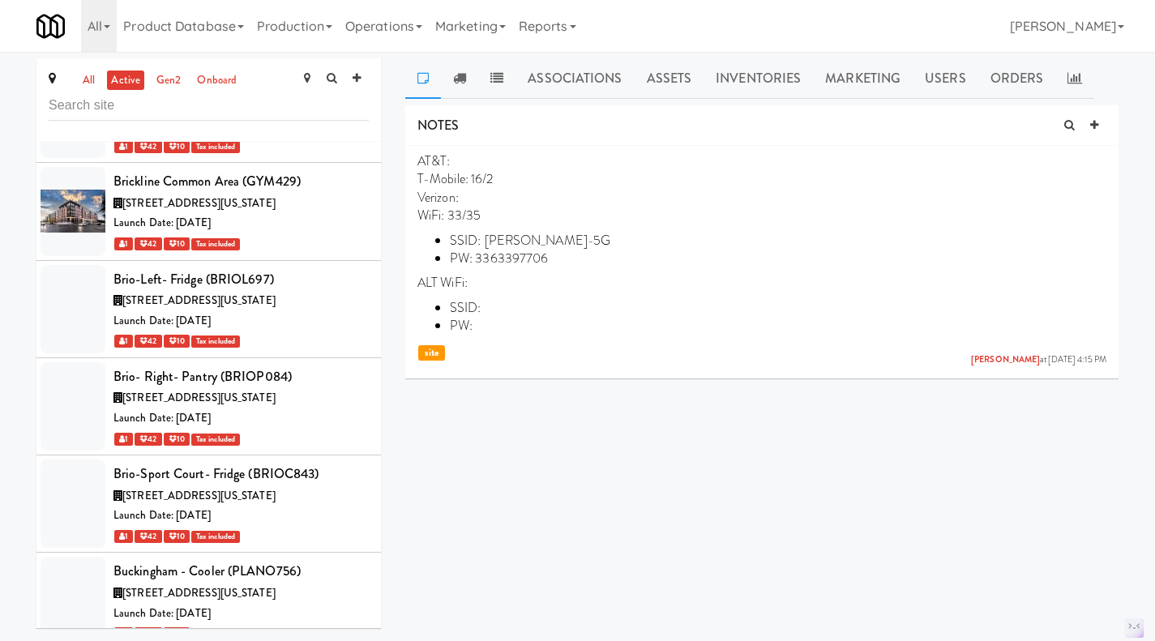
scroll to position [23212, 0]
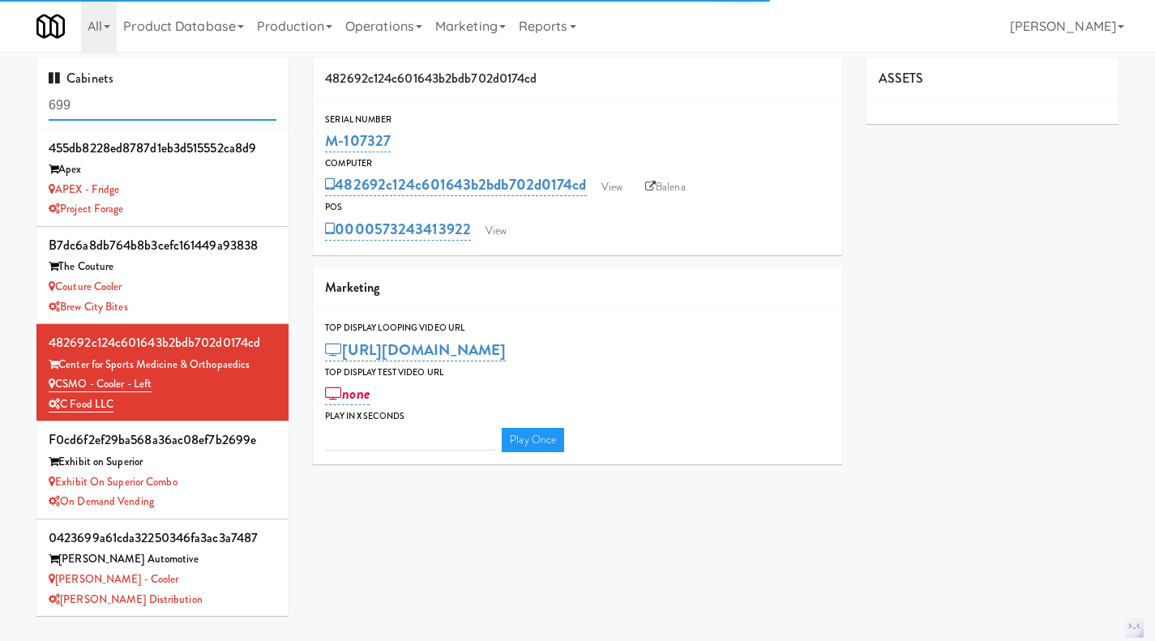
type input "3"
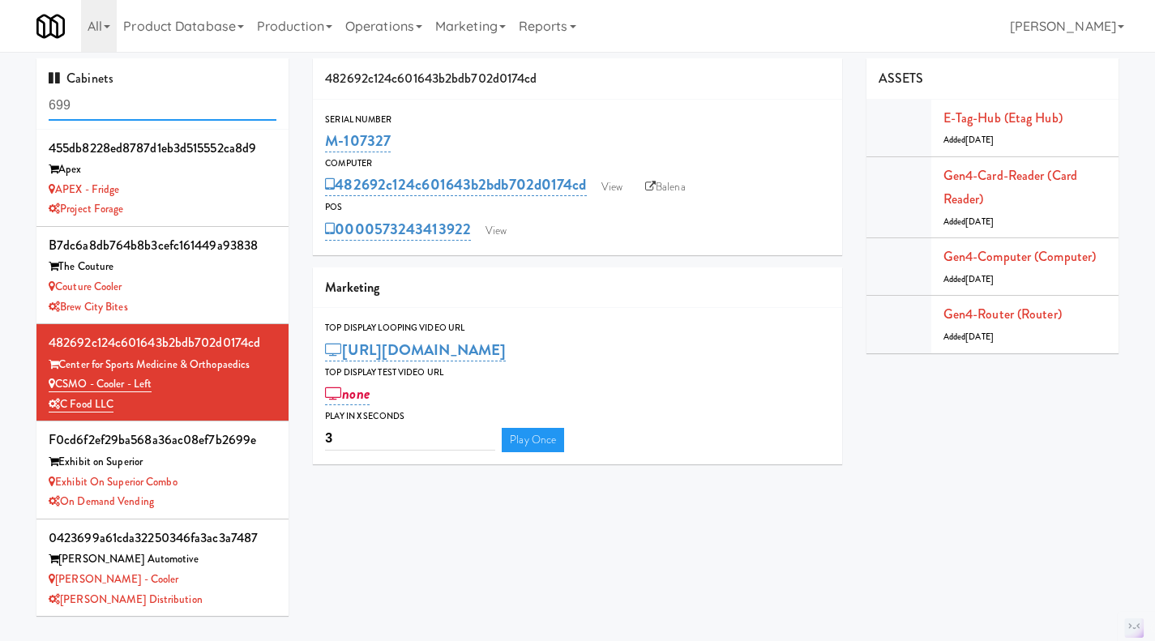
click at [187, 105] on input "699" at bounding box center [163, 106] width 228 height 30
click at [147, 108] on input "699" at bounding box center [163, 106] width 228 height 30
paste input "M-152454"
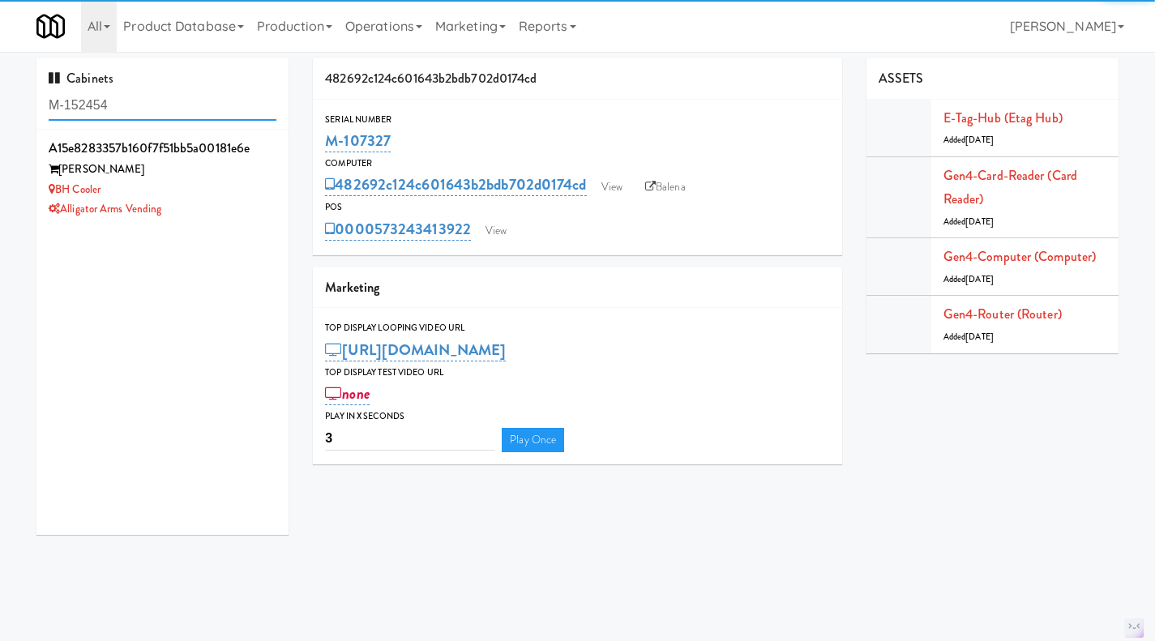
type input "M-152454"
click at [220, 186] on div "BH Cooler" at bounding box center [163, 190] width 228 height 20
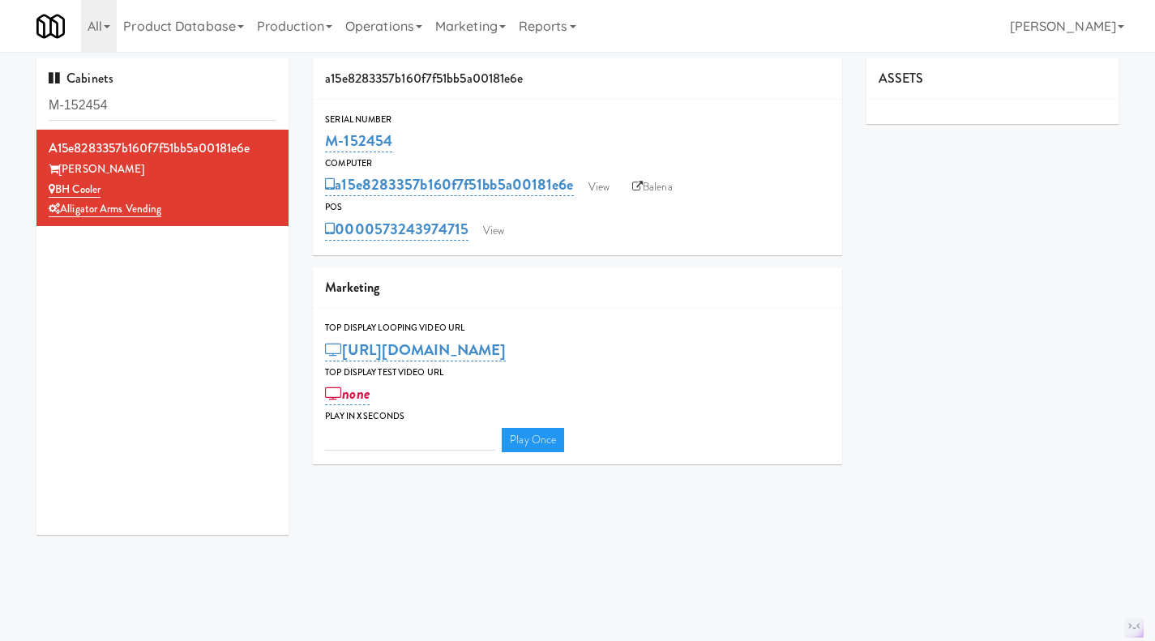
type input "3"
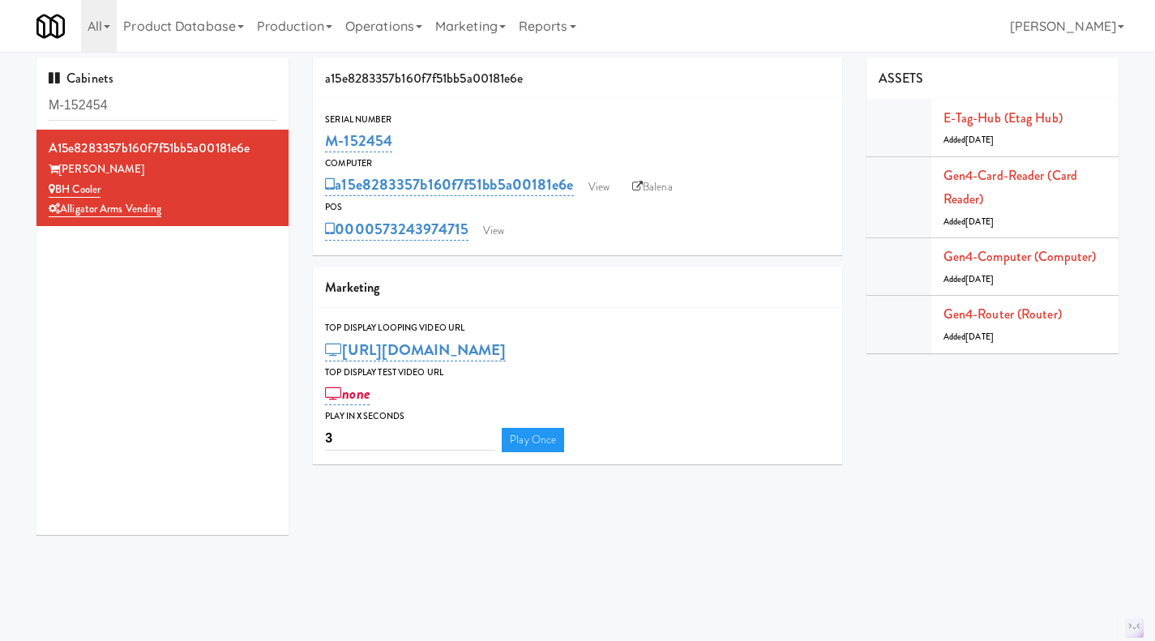
drag, startPoint x: 439, startPoint y: 147, endPoint x: 318, endPoint y: 143, distance: 121.6
click at [318, 143] on div "Serial Number M-152454" at bounding box center [577, 134] width 529 height 44
copy link "M-152454"
click at [405, 144] on div "M-152454" at bounding box center [577, 141] width 505 height 28
drag, startPoint x: 412, startPoint y: 141, endPoint x: 317, endPoint y: 140, distance: 94.8
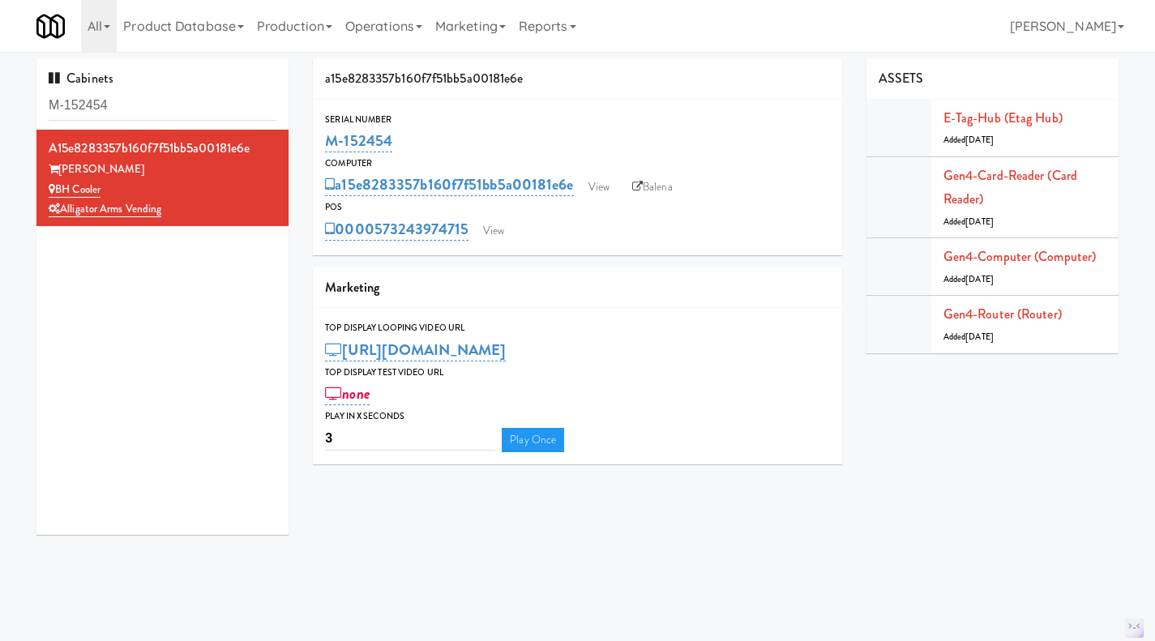
click at [317, 140] on div "Serial Number M-152454" at bounding box center [577, 134] width 529 height 44
copy link "M-152454"
drag, startPoint x: 182, startPoint y: 216, endPoint x: 65, endPoint y: 216, distance: 117.5
click at [65, 216] on div "Alligator Arms Vending" at bounding box center [163, 209] width 228 height 20
copy link "Alligator Arms Vending"
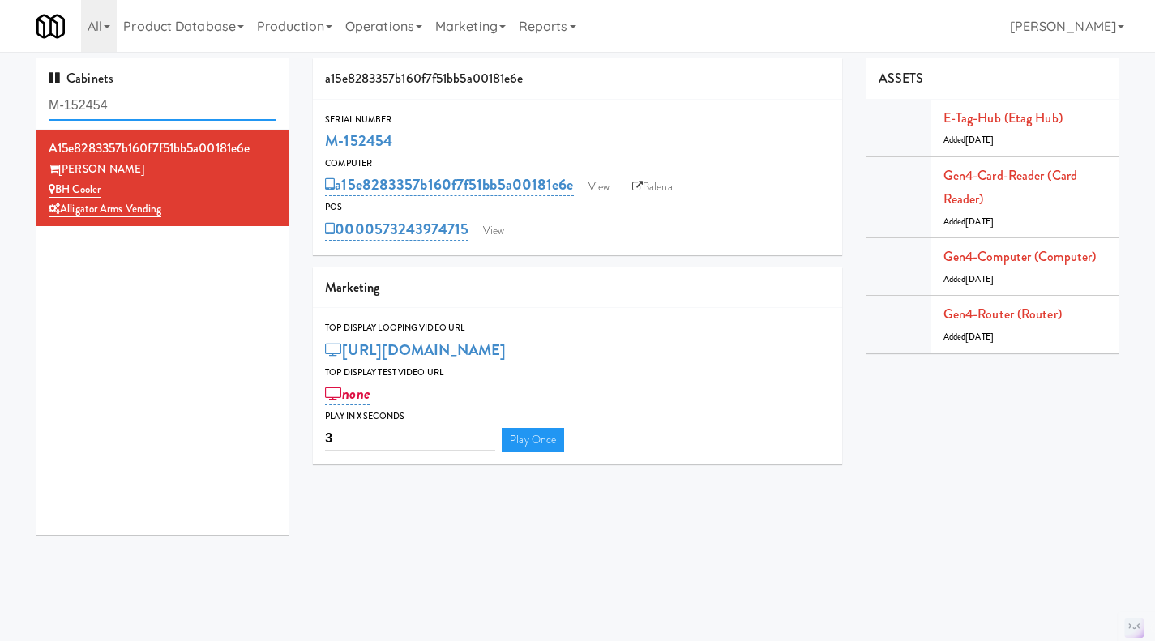
click at [134, 118] on input "M-152454" at bounding box center [163, 106] width 228 height 30
paste input "07349"
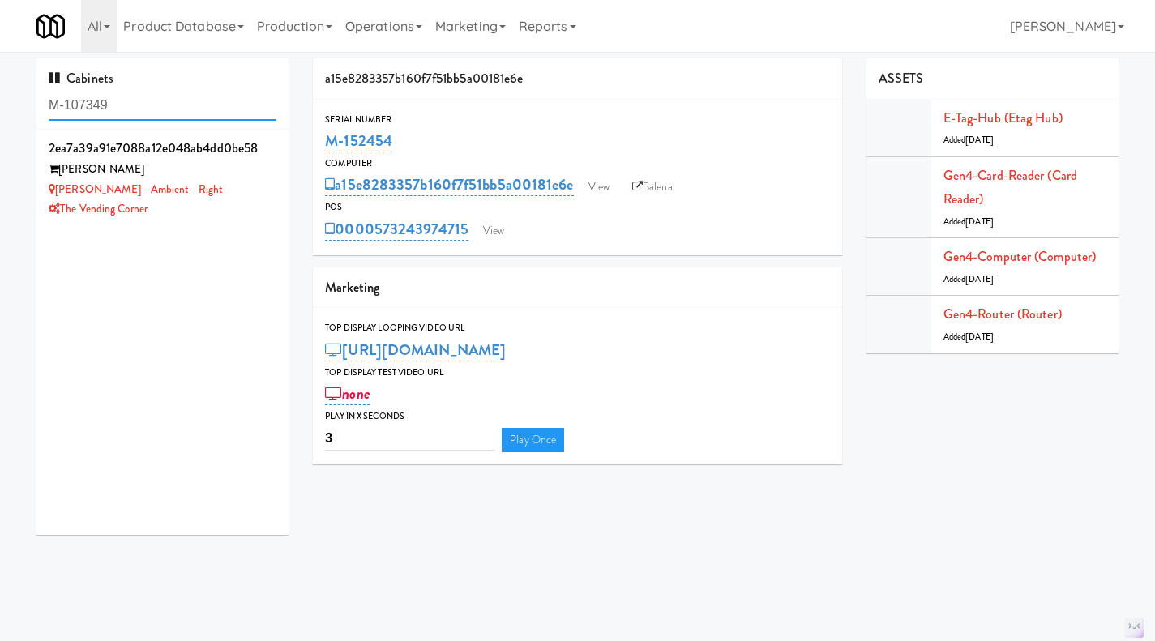
type input "M-107349"
click at [242, 205] on div "The Vending Corner" at bounding box center [163, 209] width 228 height 20
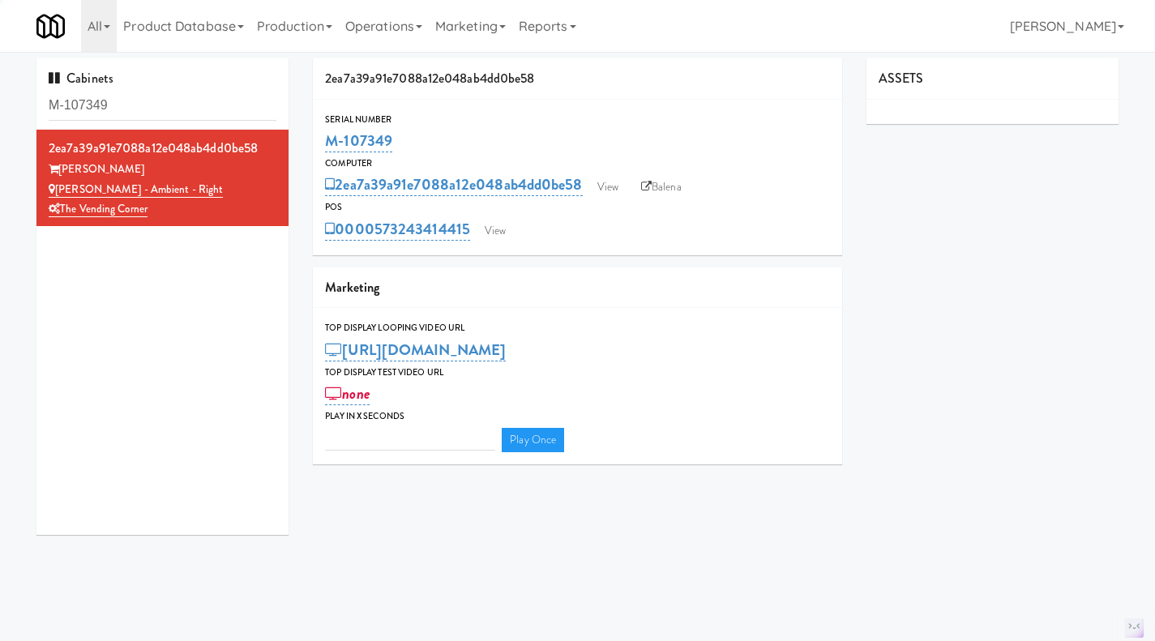
type input "3"
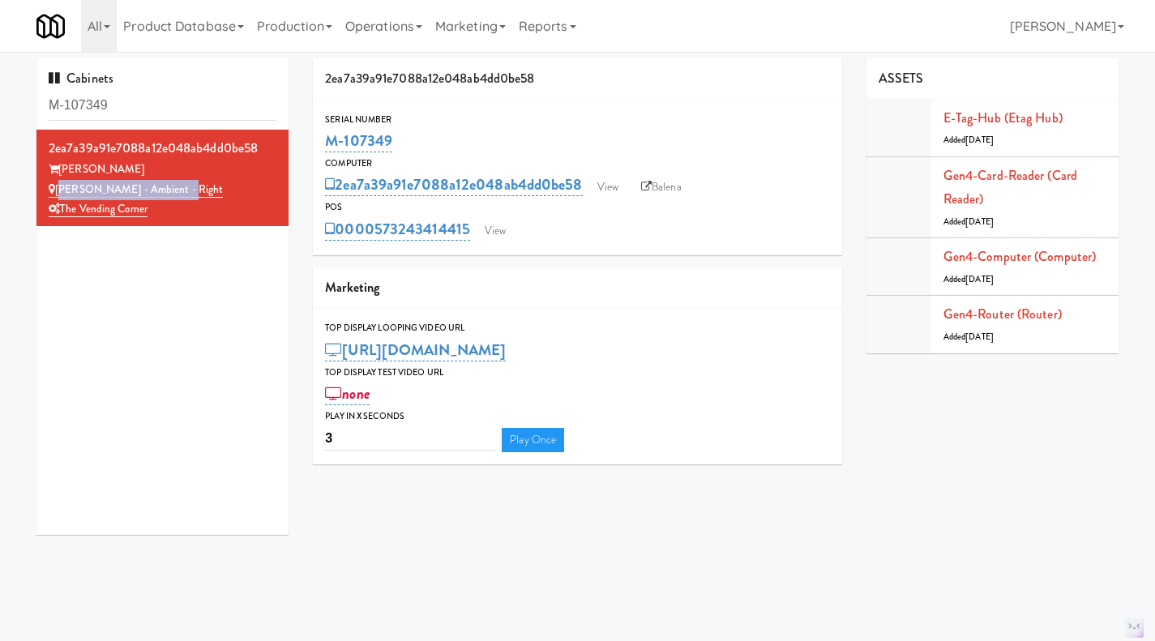
drag, startPoint x: 187, startPoint y: 191, endPoint x: 59, endPoint y: 191, distance: 128.0
click at [59, 191] on div "Bradlee - Ambient - Right" at bounding box center [163, 190] width 228 height 20
copy link "Bradlee - Ambient - Right"
click at [541, 120] on div "Serial Number" at bounding box center [577, 120] width 505 height 16
click at [503, 233] on link "View" at bounding box center [495, 231] width 37 height 24
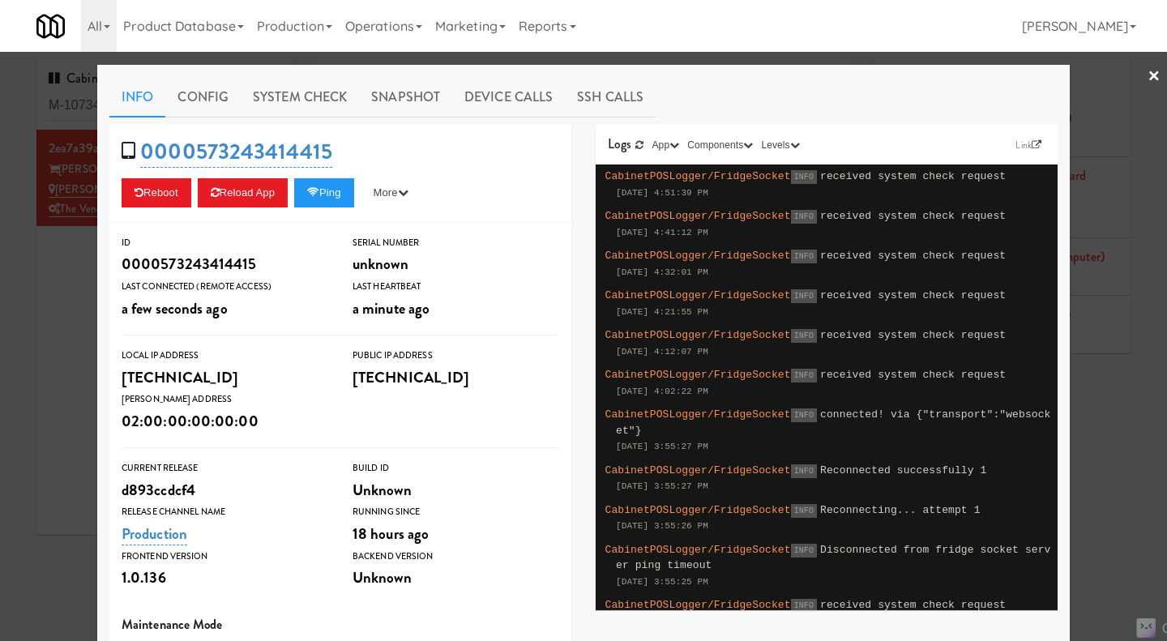
click at [59, 301] on div at bounding box center [583, 320] width 1167 height 641
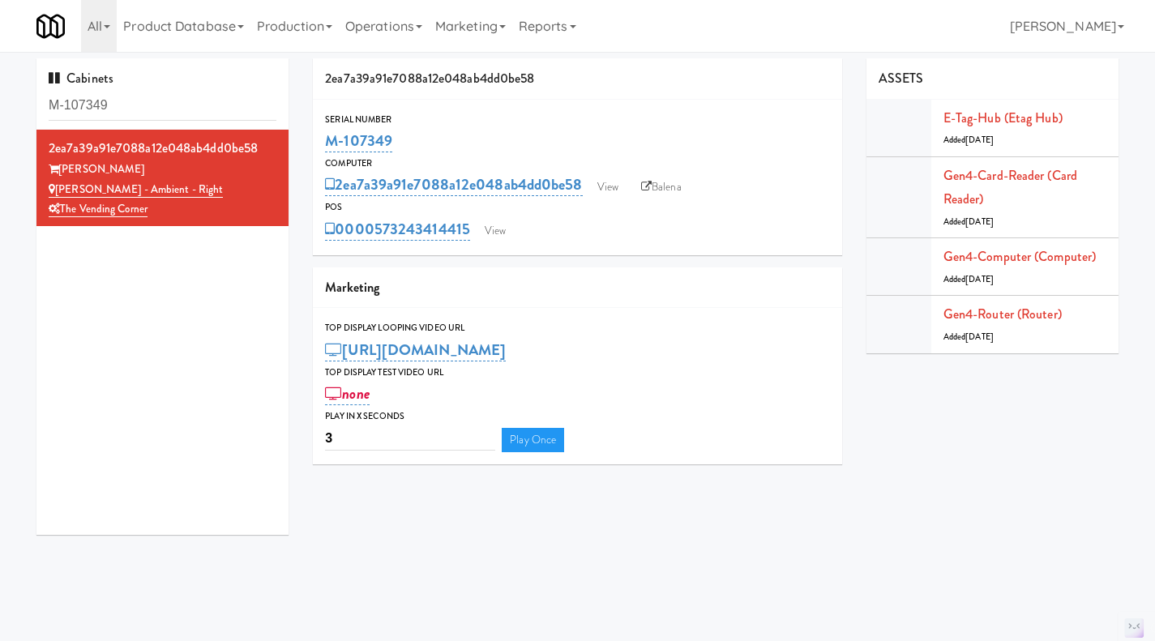
drag, startPoint x: 434, startPoint y: 139, endPoint x: 323, endPoint y: 146, distance: 112.0
click at [323, 146] on div "Serial Number M-107349" at bounding box center [577, 134] width 529 height 44
copy link "M-107349"
click at [130, 97] on input "M-107349" at bounding box center [163, 106] width 228 height 30
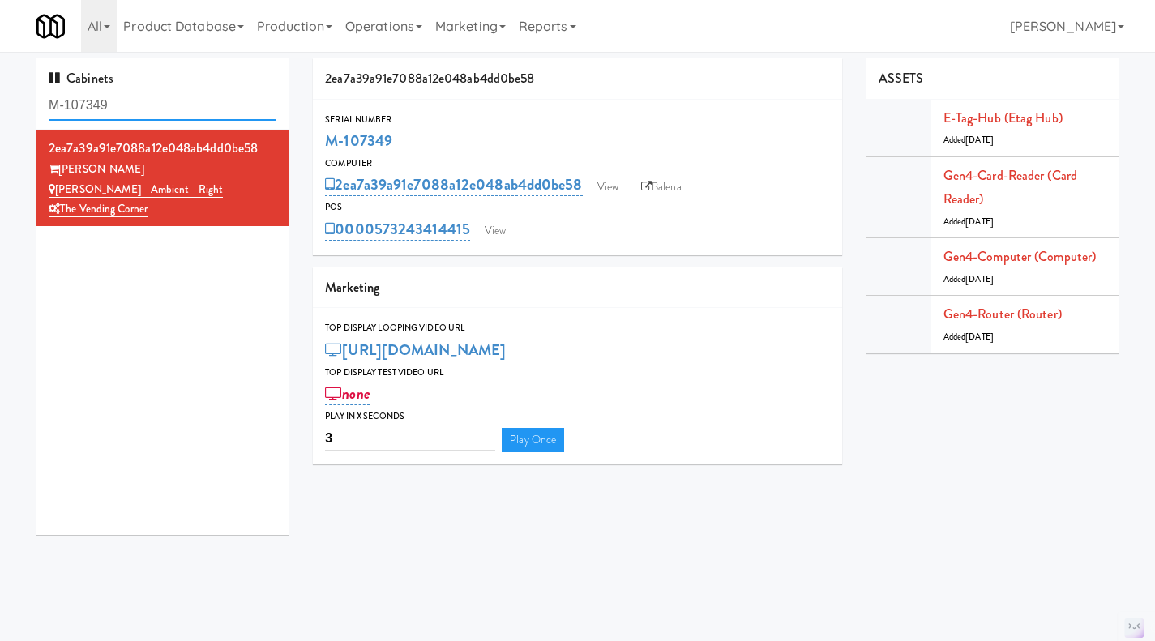
click at [130, 97] on input "M-107349" at bounding box center [163, 106] width 228 height 30
type input "n"
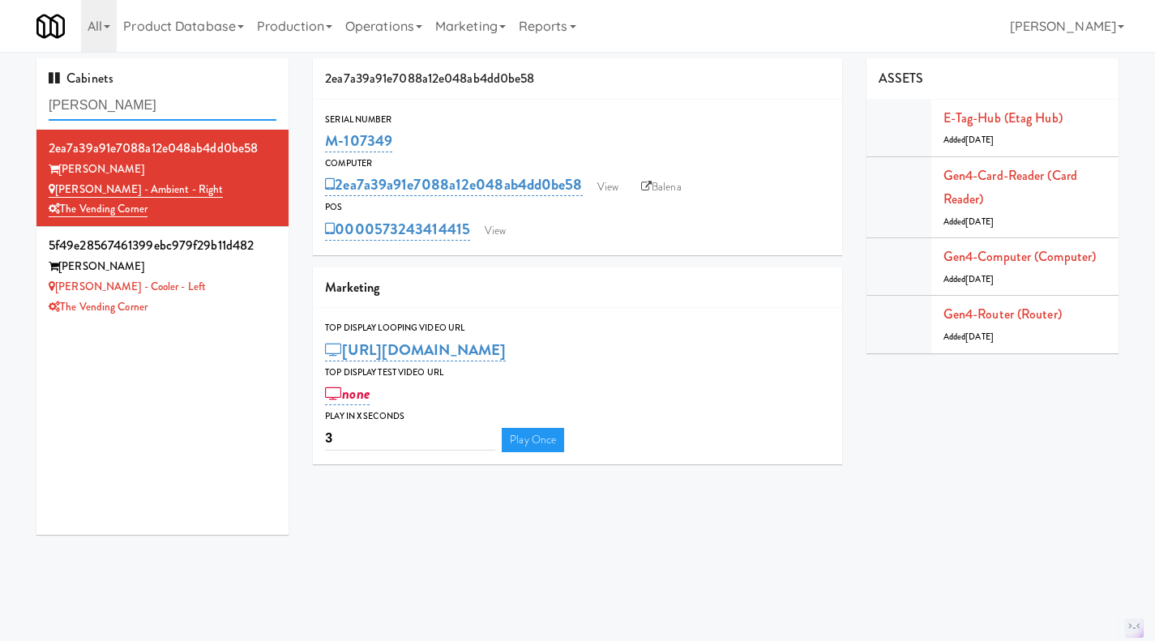
type input "bradlee"
drag, startPoint x: 243, startPoint y: 182, endPoint x: 259, endPoint y: 182, distance: 16.2
click at [244, 182] on div "Bradlee - Ambient - Right" at bounding box center [163, 190] width 228 height 20
click at [233, 290] on div "Bradlee - Cooler - Left" at bounding box center [163, 287] width 228 height 20
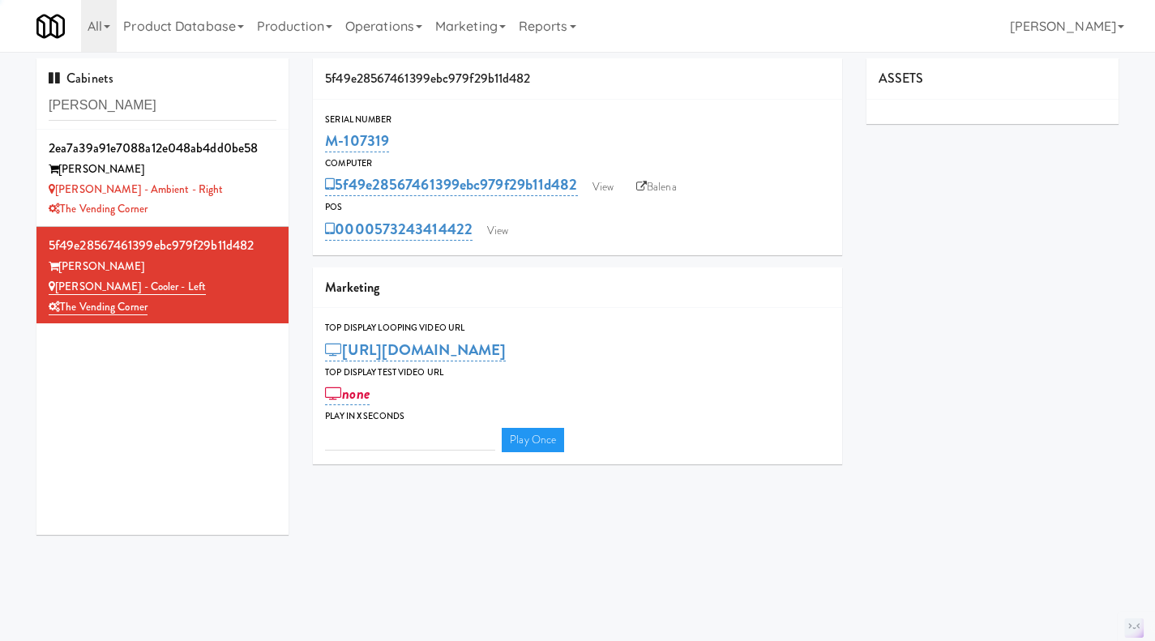
type input "3"
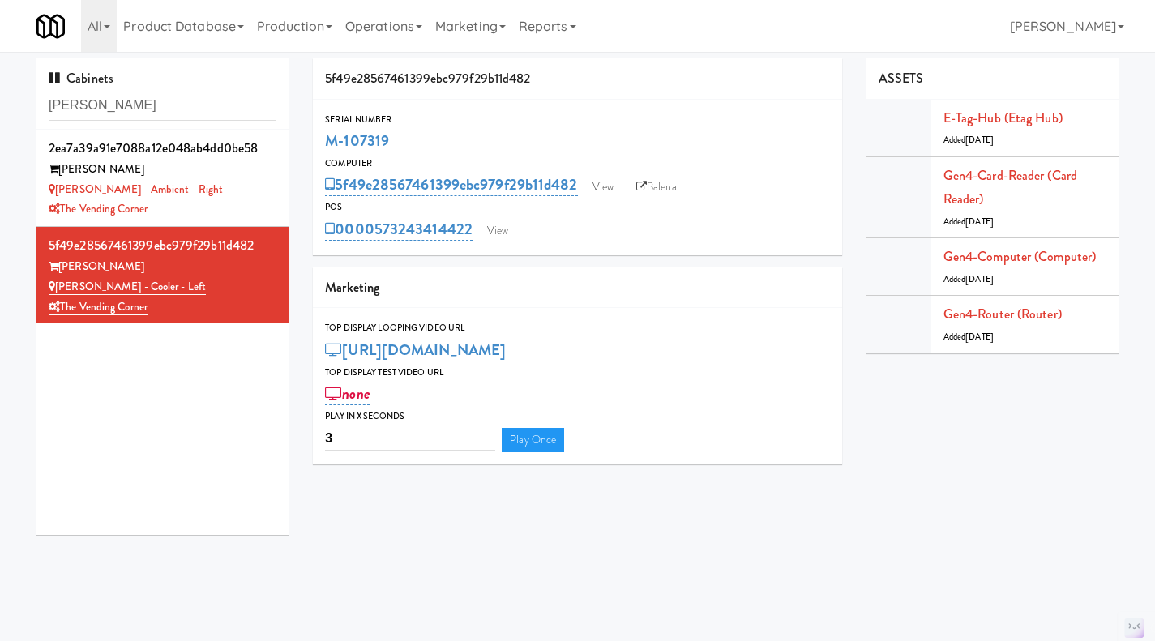
drag, startPoint x: 421, startPoint y: 135, endPoint x: 323, endPoint y: 135, distance: 98.1
click at [323, 135] on div "Serial Number M-107319" at bounding box center [577, 134] width 529 height 44
copy link "M-107319"
drag, startPoint x: 240, startPoint y: 193, endPoint x: 294, endPoint y: 189, distance: 54.4
click at [240, 193] on div "Bradlee - Ambient - Right" at bounding box center [163, 190] width 228 height 20
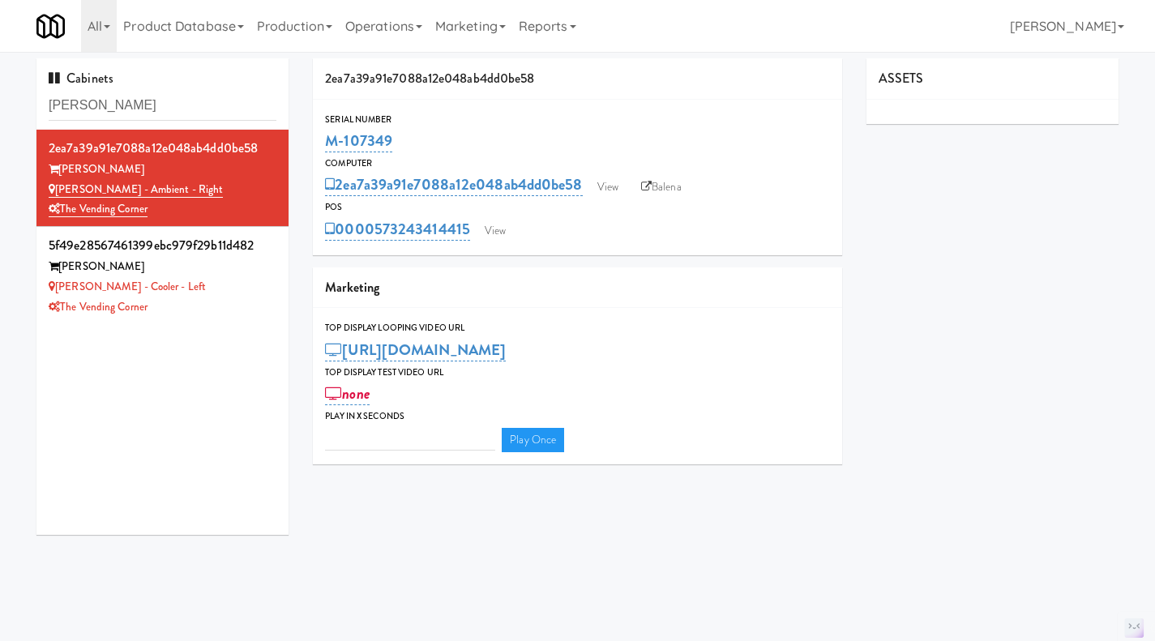
type input "3"
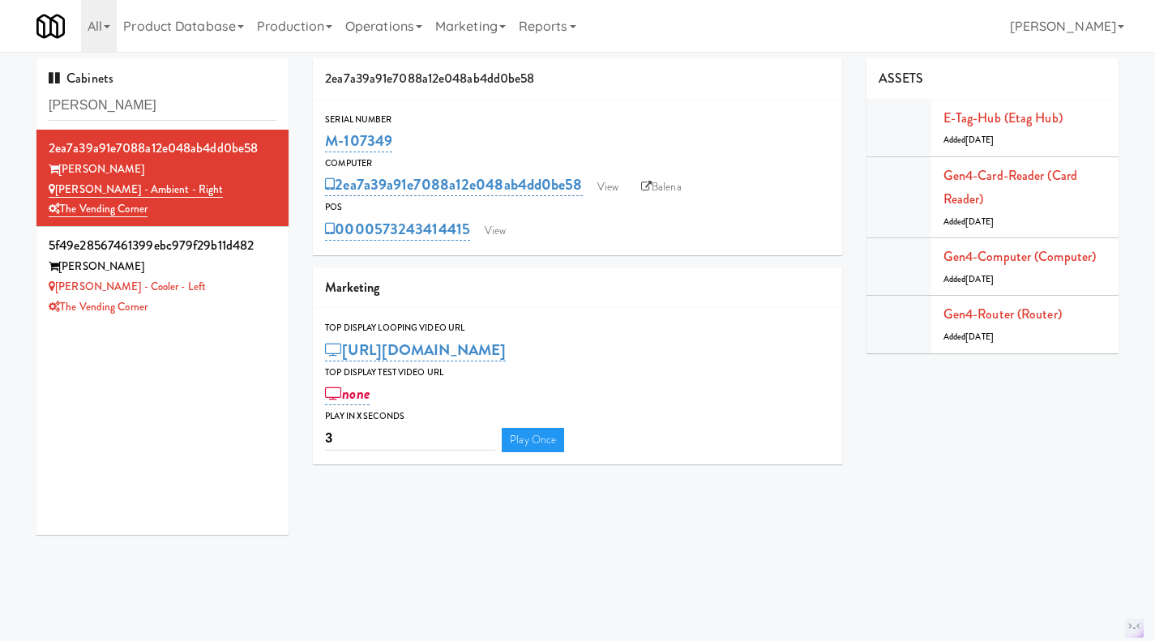
drag, startPoint x: 417, startPoint y: 139, endPoint x: 328, endPoint y: 139, distance: 88.3
click at [327, 139] on div "M-107349" at bounding box center [577, 141] width 505 height 28
copy link "M-107349"
click at [143, 109] on input "bradlee" at bounding box center [163, 106] width 228 height 30
click at [140, 106] on input "bradlee" at bounding box center [163, 106] width 228 height 30
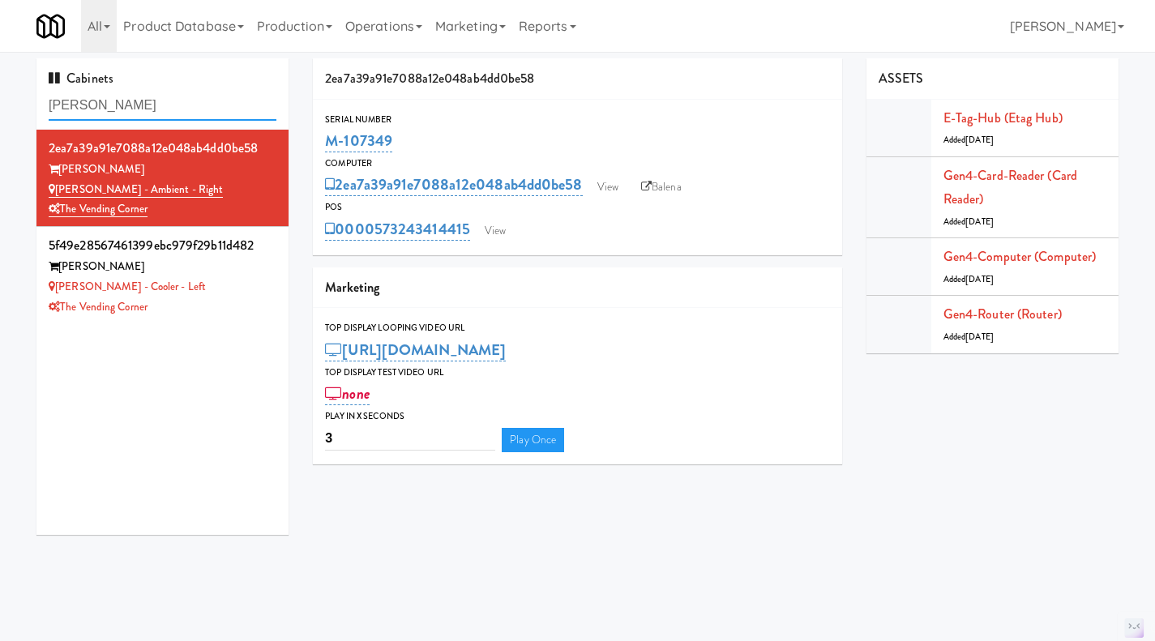
click at [140, 106] on input "bradlee" at bounding box center [163, 106] width 228 height 30
click at [149, 87] on div "Cabinets bradlee" at bounding box center [162, 93] width 252 height 71
click at [143, 105] on input "bradlee" at bounding box center [163, 106] width 228 height 30
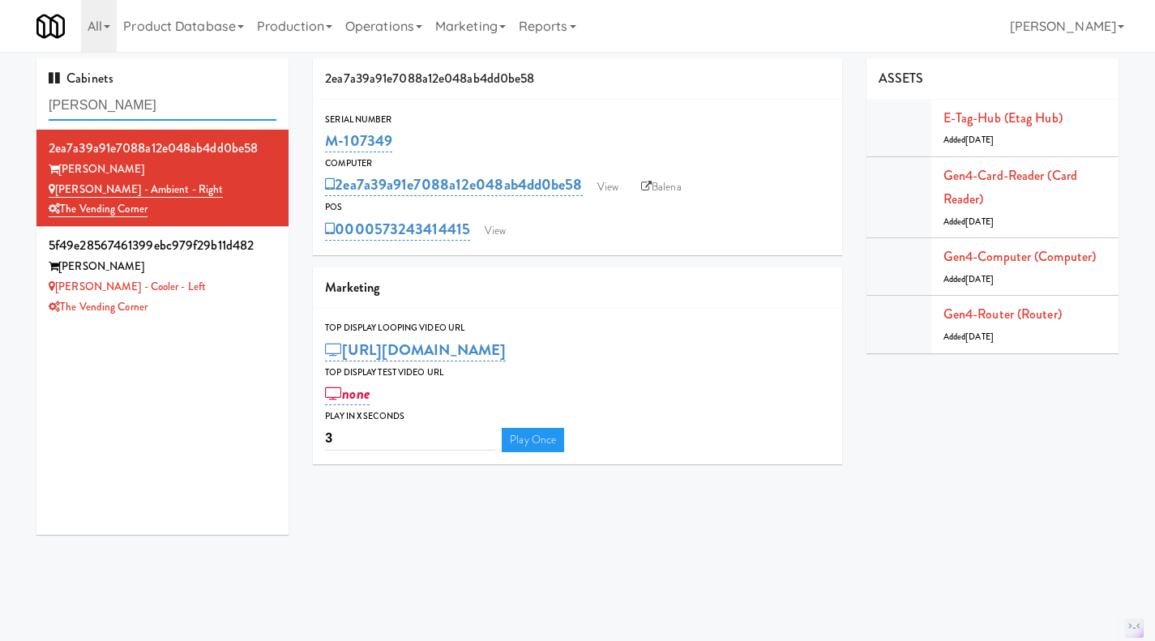
paste input "M-125622"
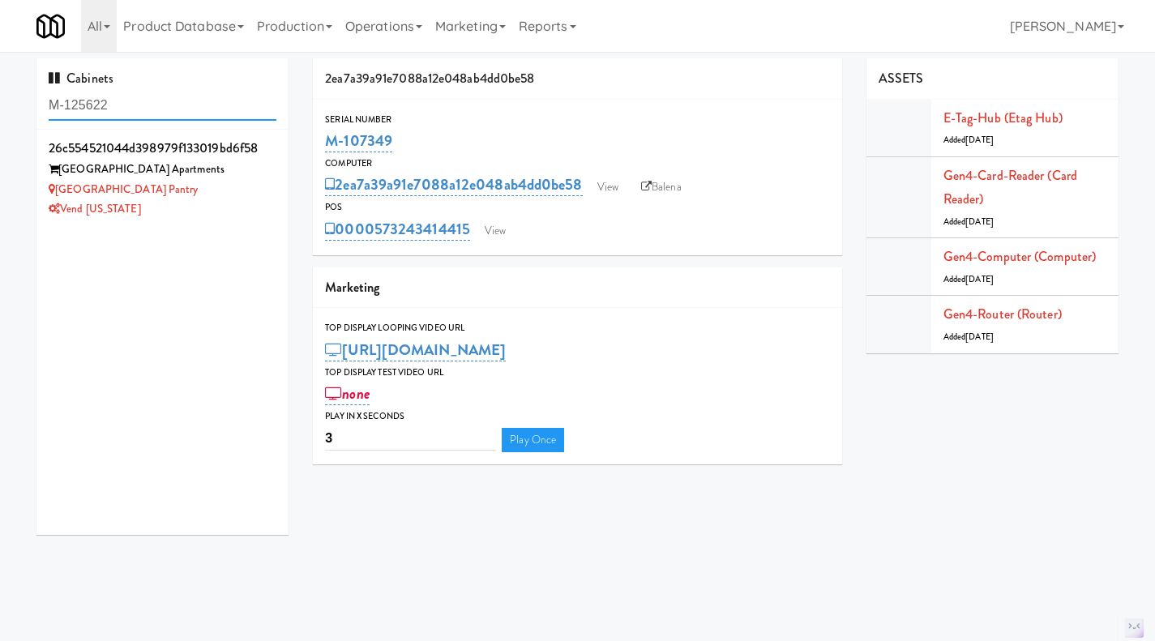
type input "M-125622"
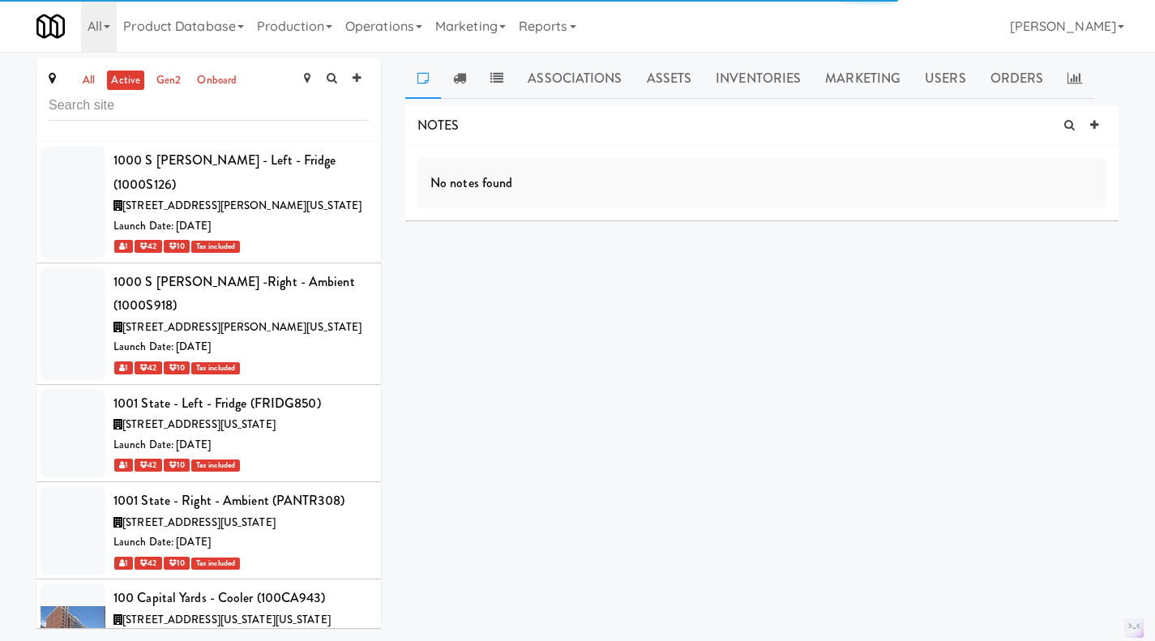
scroll to position [20779, 0]
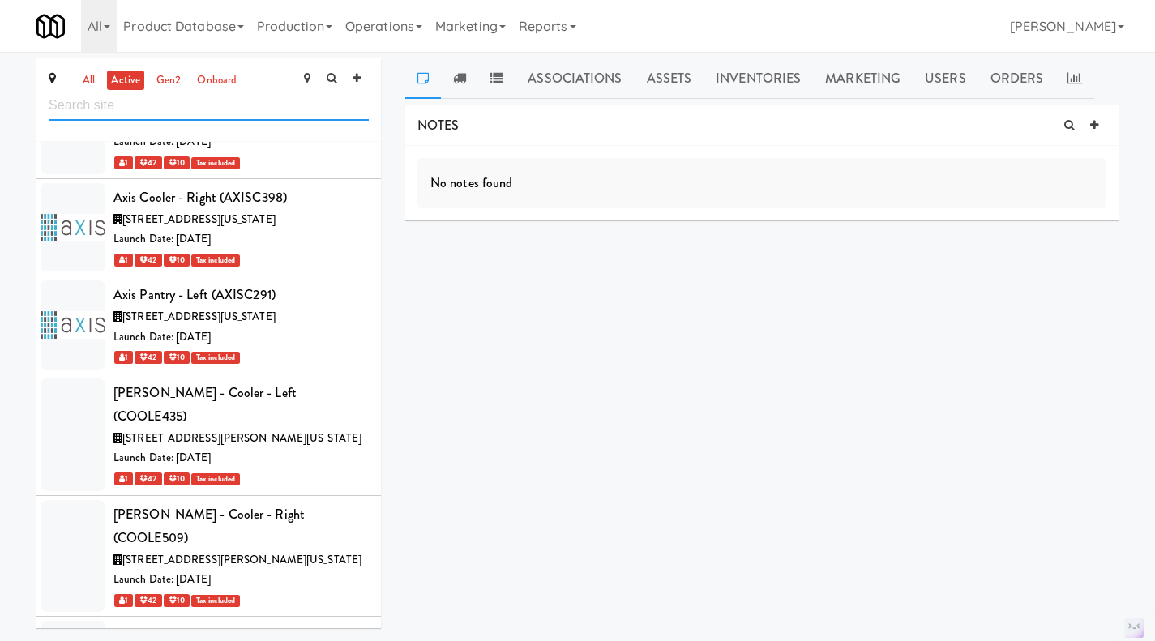
click at [190, 99] on input "text" at bounding box center [209, 106] width 320 height 30
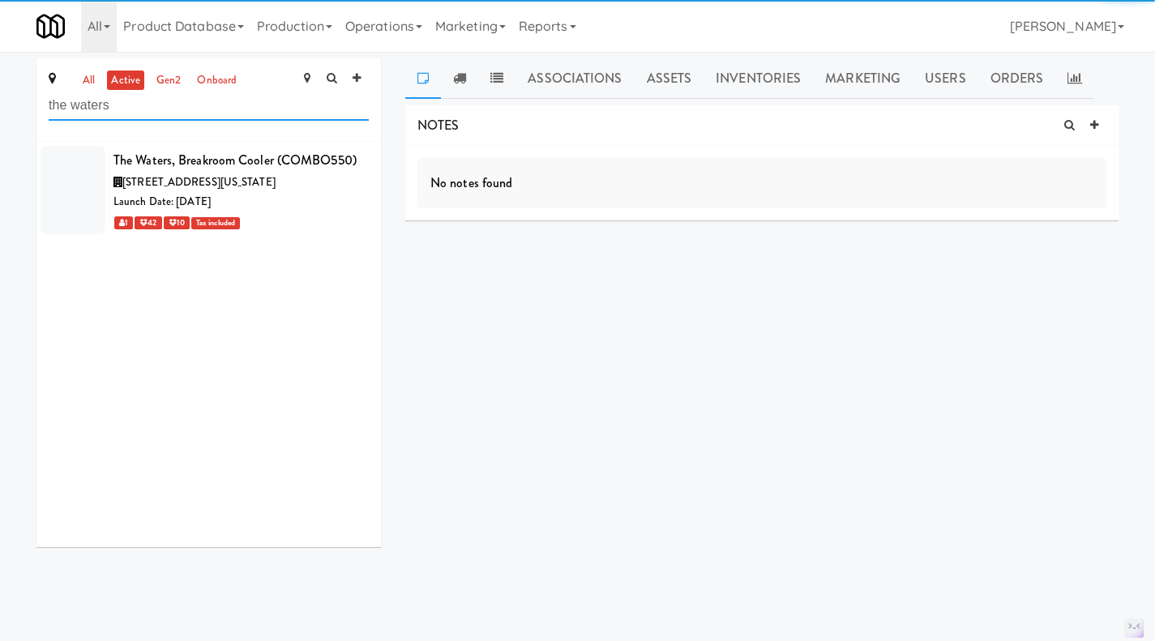
scroll to position [0, 0]
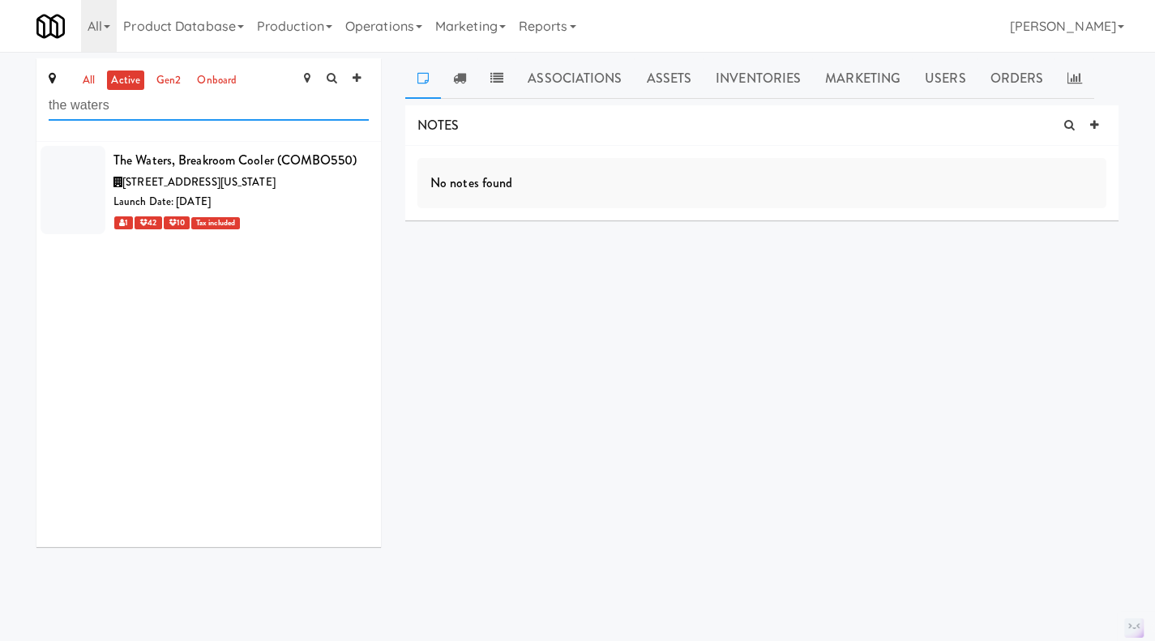
type input "the waters"
click at [327, 212] on div "Launch Date: [DATE]" at bounding box center [240, 202] width 255 height 20
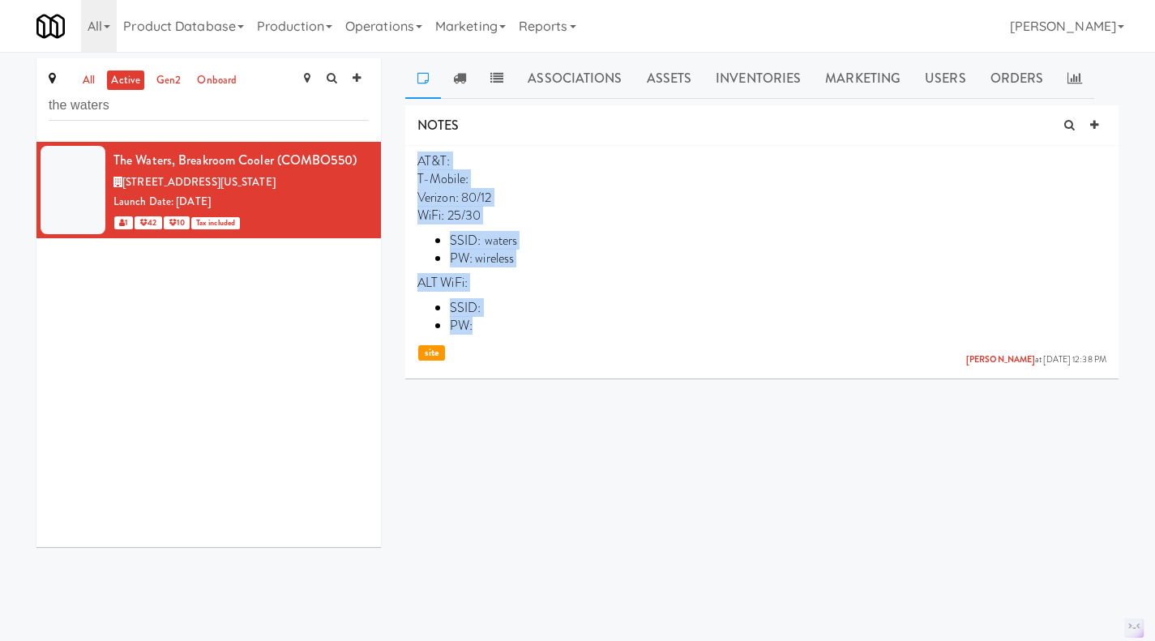
drag, startPoint x: 497, startPoint y: 334, endPoint x: 416, endPoint y: 159, distance: 192.9
click at [416, 159] on li "AT&T: T-Mobile: Verizon: 80/12 WiFi: 25/30 SSID: waters PW: wireless ALT WiFi: …" at bounding box center [761, 259] width 713 height 226
copy p "AT&T: T-Mobile: Verizon: 80/12 WiFi: 25/30 SSID: waters PW: wireless ALT WiFi: …"
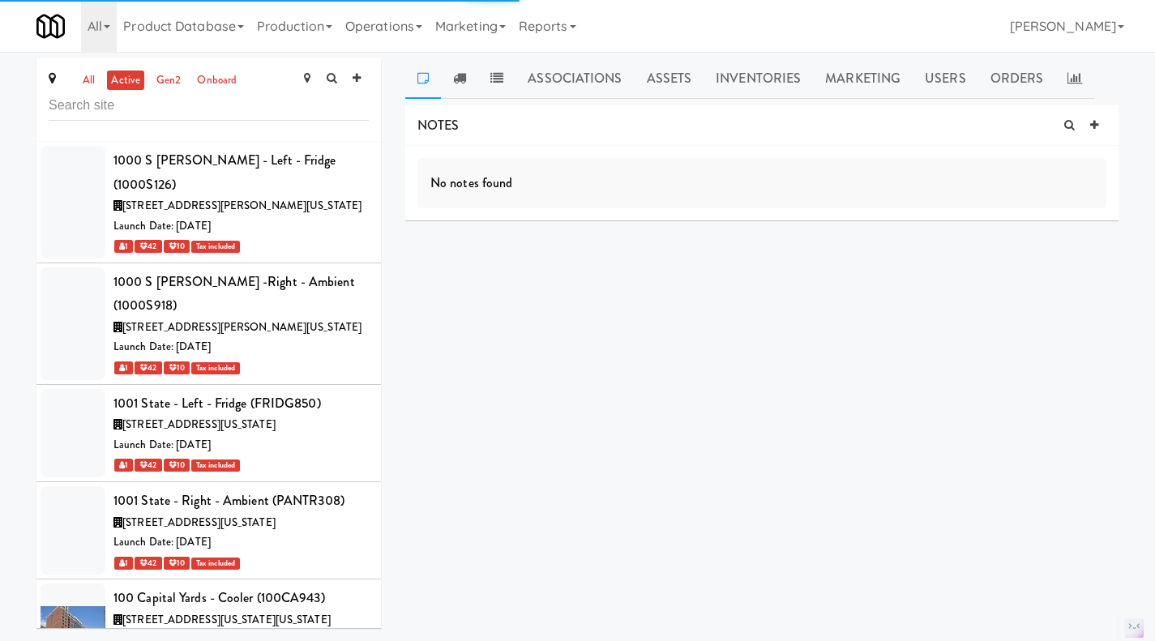
scroll to position [20779, 0]
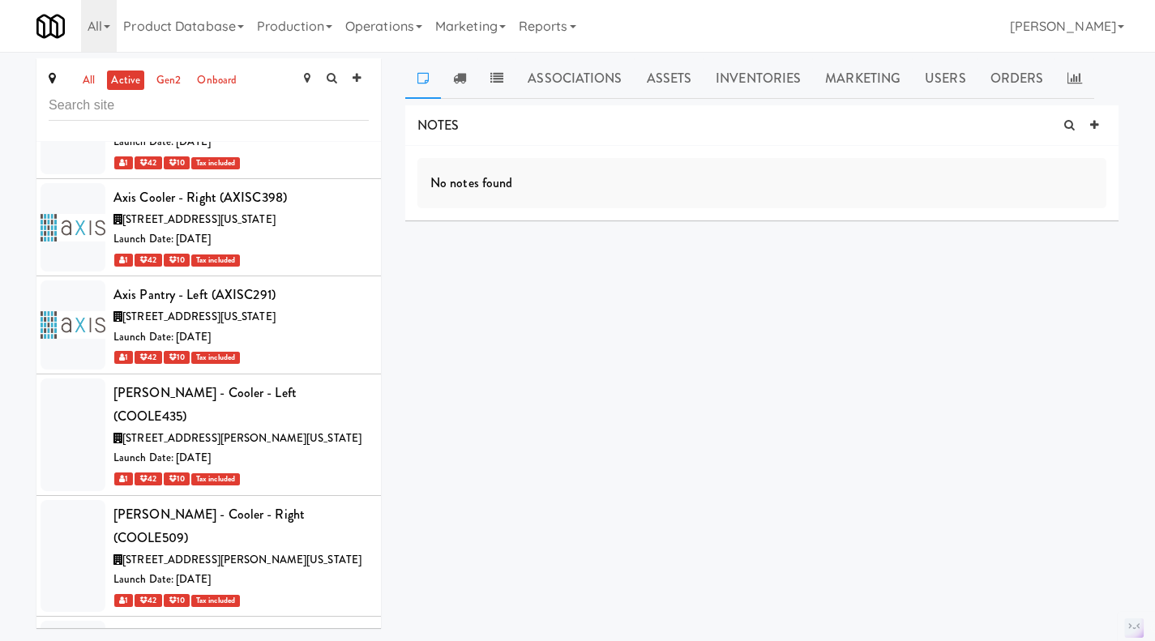
click at [76, 74] on ul "all active gen2 onboard" at bounding box center [160, 81] width 170 height 20
click at [90, 77] on link "all" at bounding box center [89, 81] width 20 height 20
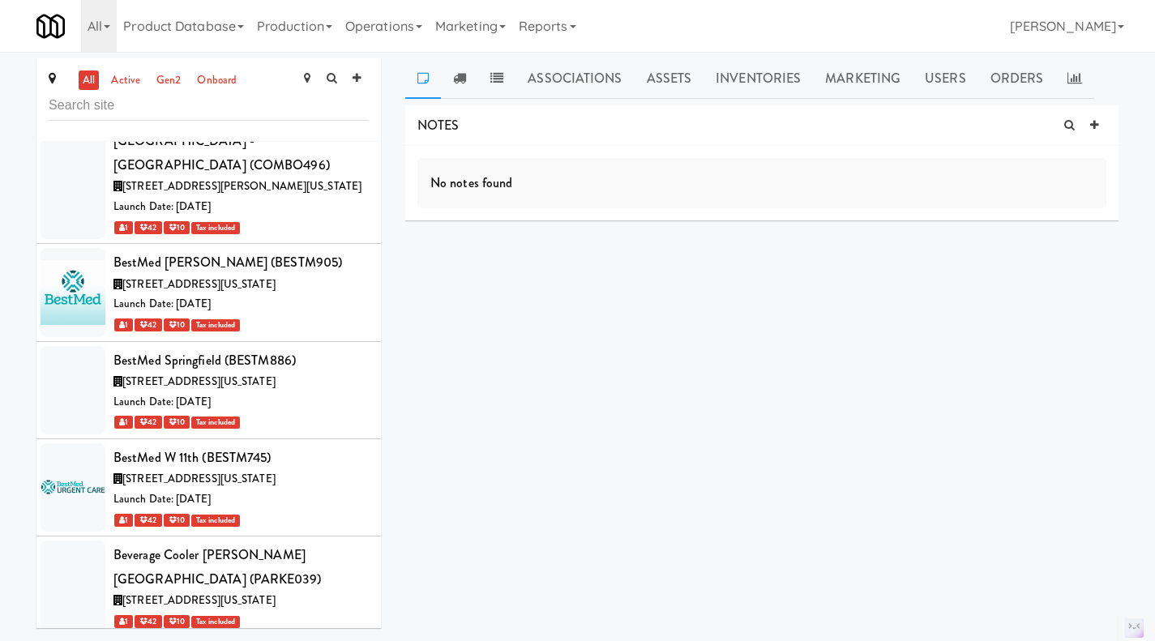
scroll to position [28605, 0]
click at [365, 640] on icon at bounding box center [369, 647] width 9 height 11
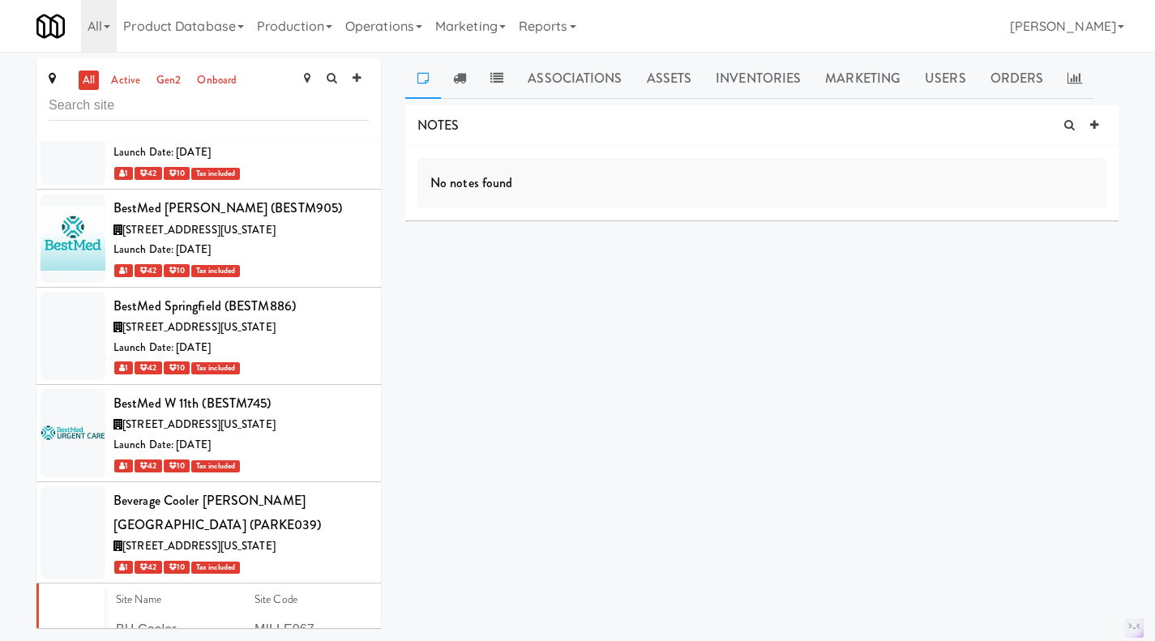
scroll to position [28677, 0]
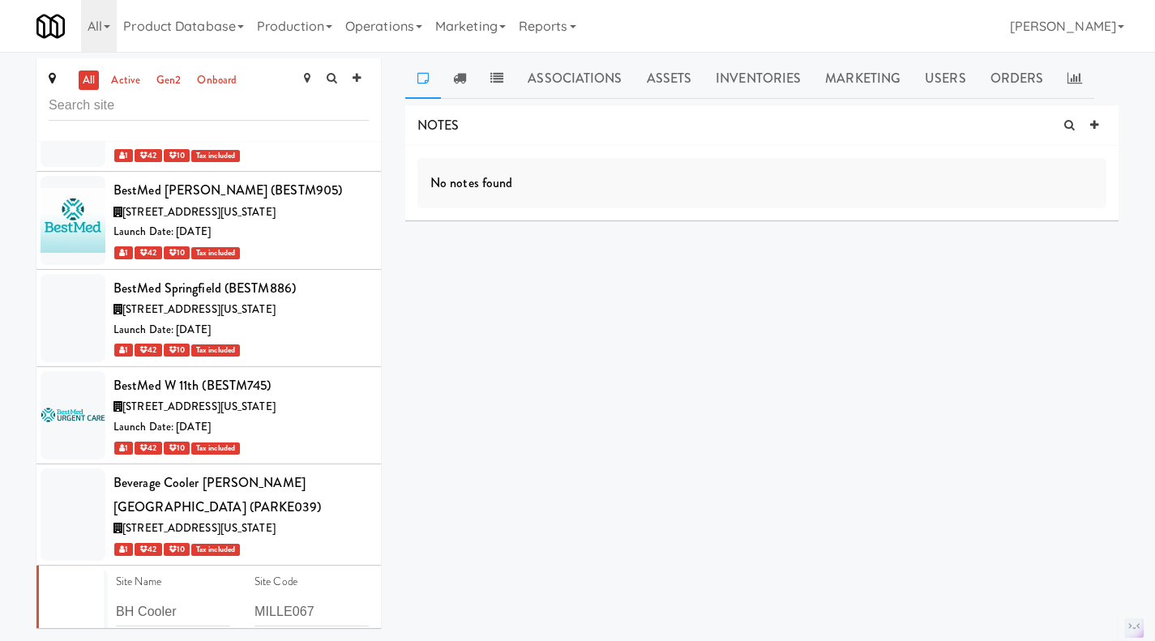
click at [1099, 124] on link at bounding box center [1094, 125] width 24 height 24
click at [487, 208] on p at bounding box center [761, 206] width 663 height 18
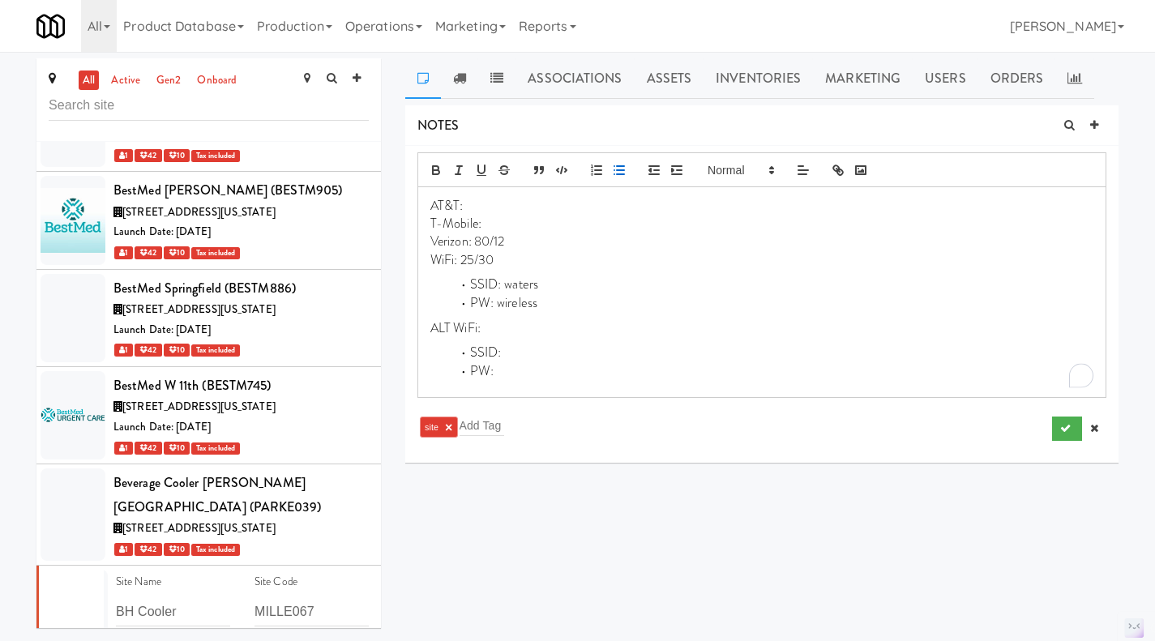
click at [521, 357] on li "SSID:" at bounding box center [771, 353] width 643 height 19
drag, startPoint x: 541, startPoint y: 306, endPoint x: 498, endPoint y: 306, distance: 43.0
click at [498, 306] on li "PW: wireless" at bounding box center [771, 303] width 643 height 19
drag, startPoint x: 505, startPoint y: 259, endPoint x: 462, endPoint y: 263, distance: 43.2
click at [462, 263] on p "WiFi: 25/30" at bounding box center [761, 260] width 663 height 18
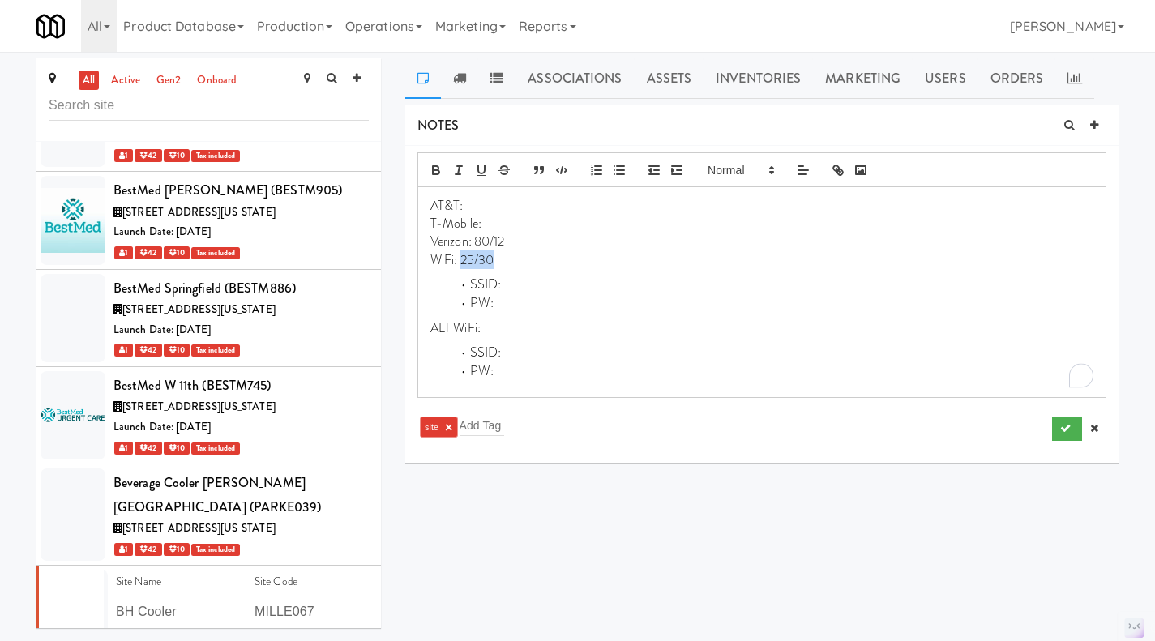
click at [519, 254] on p "WiFi: 25/30" at bounding box center [761, 260] width 663 height 18
drag, startPoint x: 501, startPoint y: 262, endPoint x: 461, endPoint y: 266, distance: 39.9
click at [461, 266] on p "WiFi: 25/30" at bounding box center [761, 260] width 663 height 18
drag, startPoint x: 530, startPoint y: 238, endPoint x: 478, endPoint y: 238, distance: 51.9
click at [478, 238] on p "Verizon: 80/12" at bounding box center [761, 242] width 663 height 18
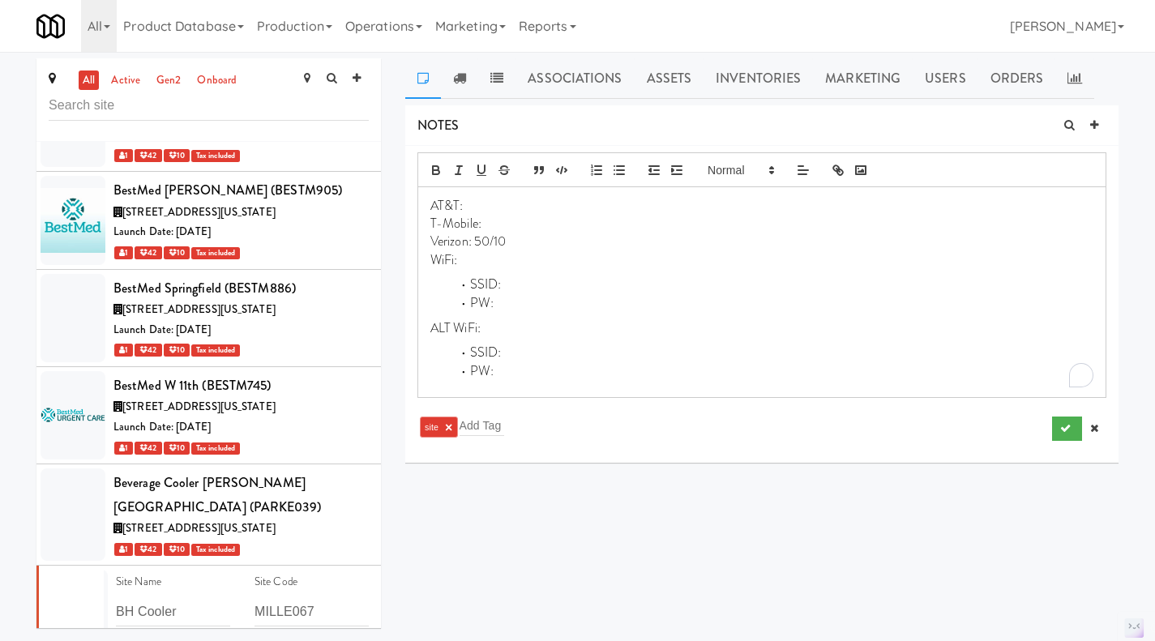
click at [577, 301] on li "PW:" at bounding box center [771, 303] width 643 height 19
click at [523, 238] on p "Verizon: 50/10" at bounding box center [761, 242] width 663 height 18
click at [1062, 430] on icon "submit" at bounding box center [1065, 428] width 11 height 11
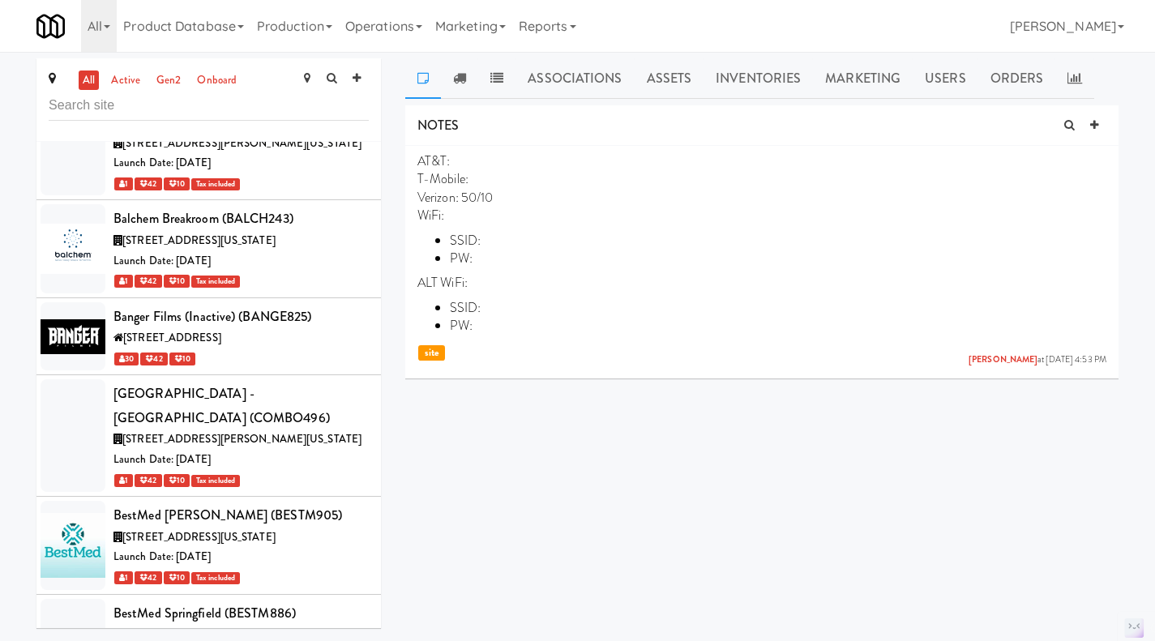
scroll to position [28353, 0]
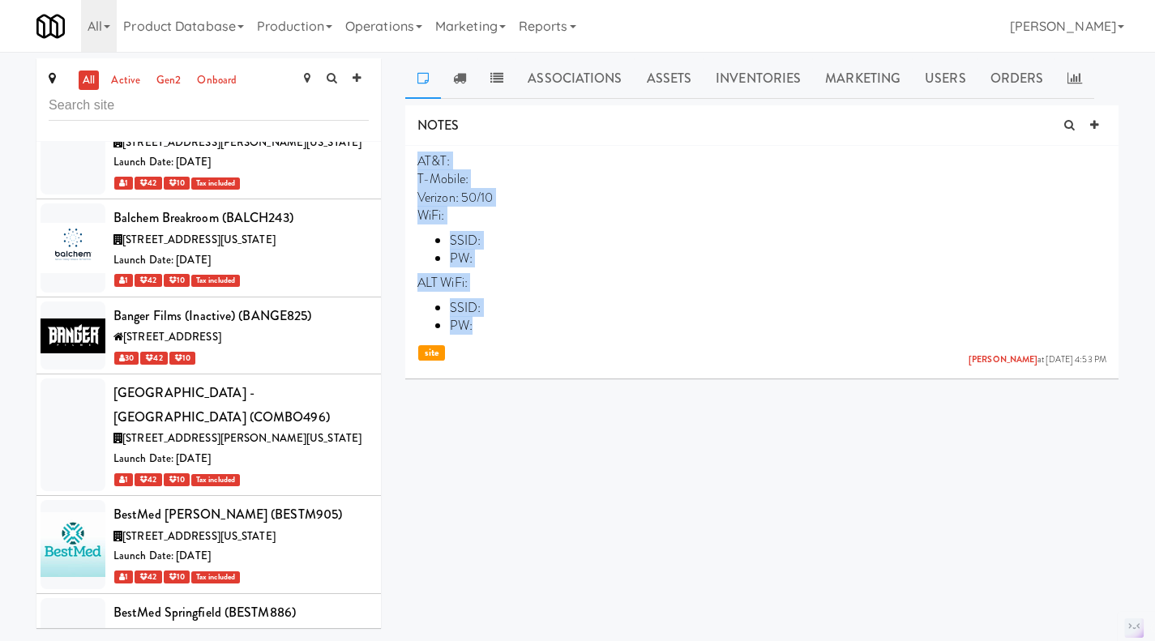
drag, startPoint x: 494, startPoint y: 327, endPoint x: 420, endPoint y: 156, distance: 186.2
click at [420, 156] on p "AT&T: T-Mobile: Verizon: 50/10 WiFi: SSID: PW: ALT WiFi: SSID: PW:" at bounding box center [761, 243] width 689 height 183
copy p "AT&T: T-Mobile: Verizon: 50/10 WiFi: SSID: PW: ALT WiFi: SSID: PW:"
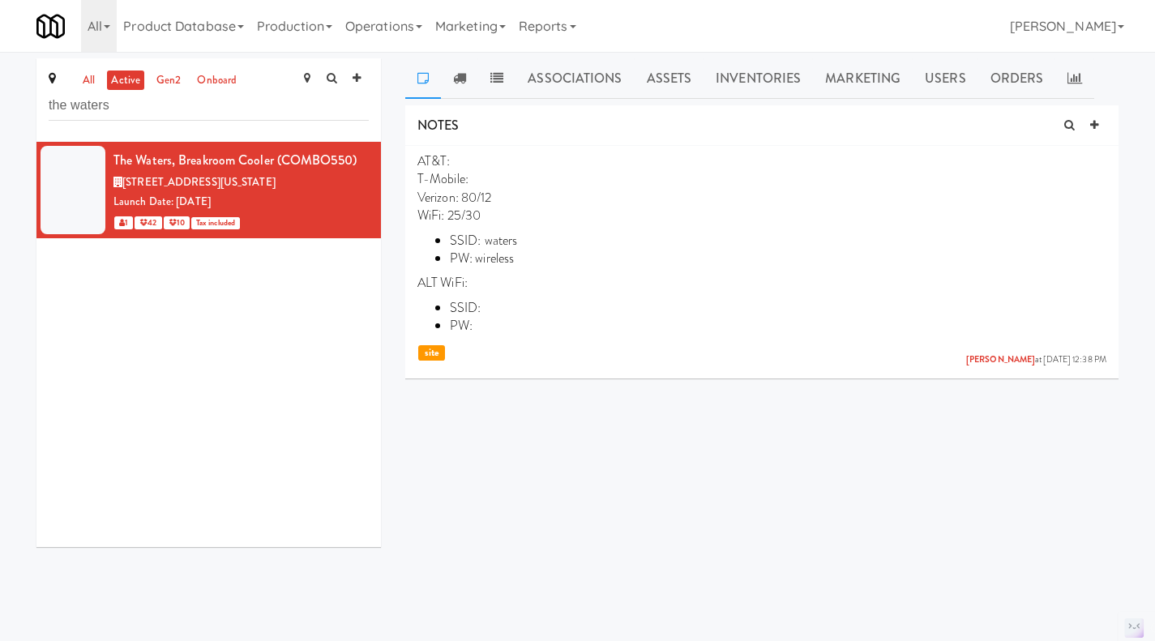
click at [517, 240] on li "SSID: waters" at bounding box center [778, 241] width 656 height 18
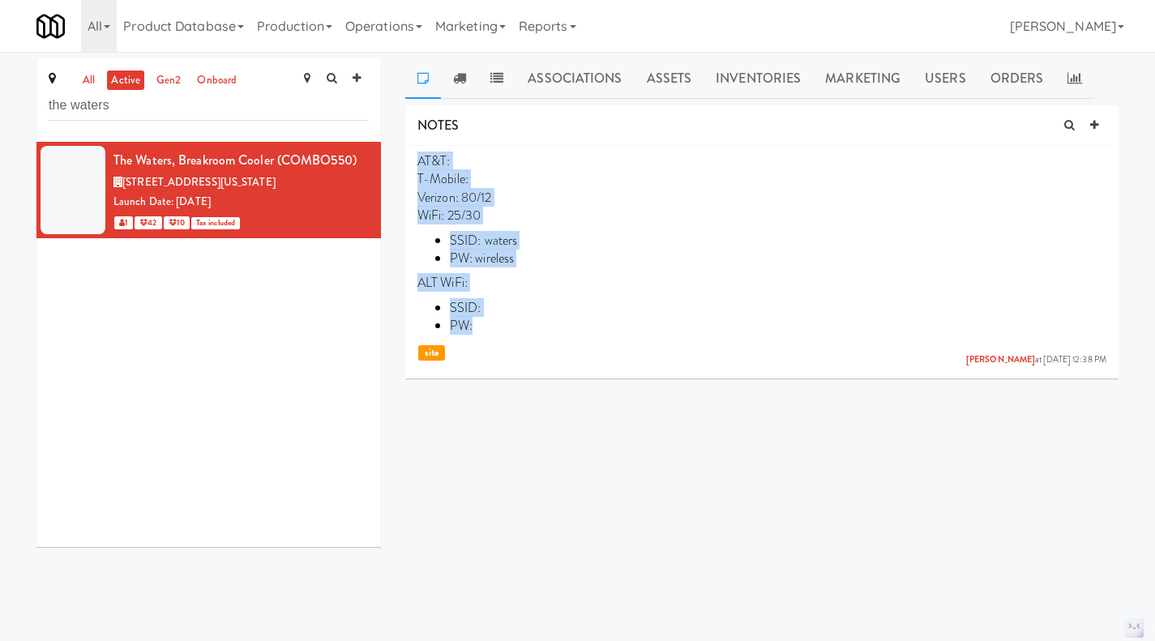
click at [528, 250] on li "PW: wireless" at bounding box center [778, 259] width 656 height 18
drag, startPoint x: 497, startPoint y: 319, endPoint x: 415, endPoint y: 160, distance: 178.7
click at [415, 160] on li "AT&T: T-Mobile: Verizon: 80/12 WiFi: 25/30 SSID: [PERSON_NAME]: wireless ALT Wi…" at bounding box center [761, 259] width 713 height 226
click at [504, 232] on li "SSID: waters" at bounding box center [778, 241] width 656 height 18
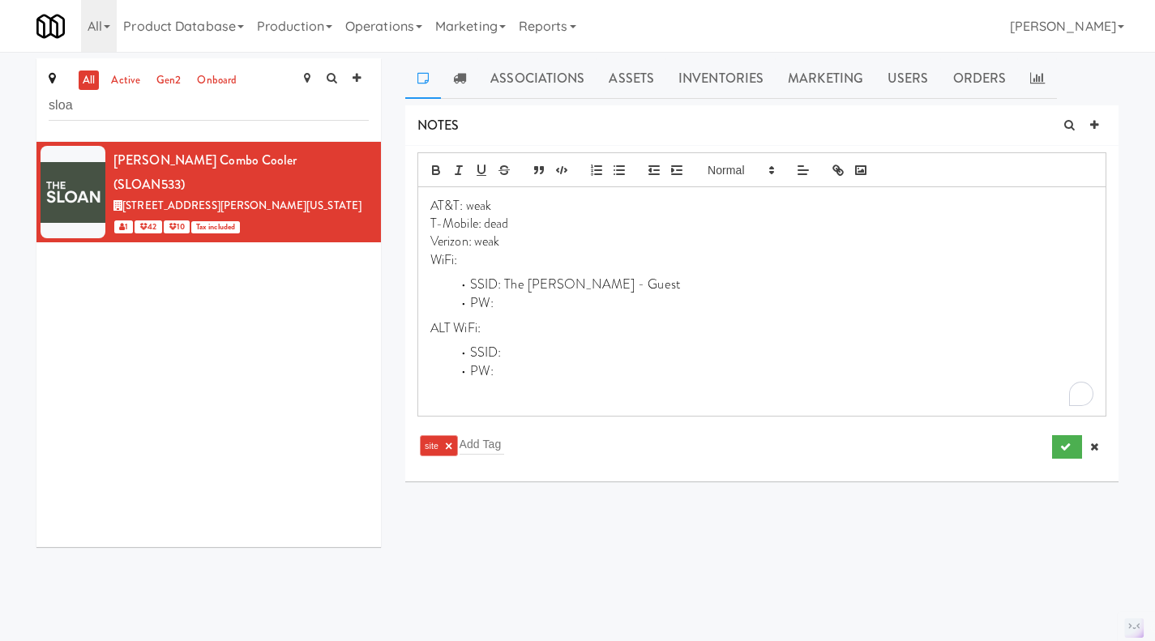
click at [596, 372] on li "PW:" at bounding box center [771, 371] width 643 height 19
click at [513, 349] on li "SSID:" at bounding box center [771, 353] width 643 height 19
click at [532, 305] on li "PW:" at bounding box center [771, 303] width 643 height 19
drag, startPoint x: 505, startPoint y: 284, endPoint x: 523, endPoint y: 284, distance: 17.8
click at [514, 284] on li "SSID: The [PERSON_NAME] - Guest" at bounding box center [771, 285] width 643 height 19
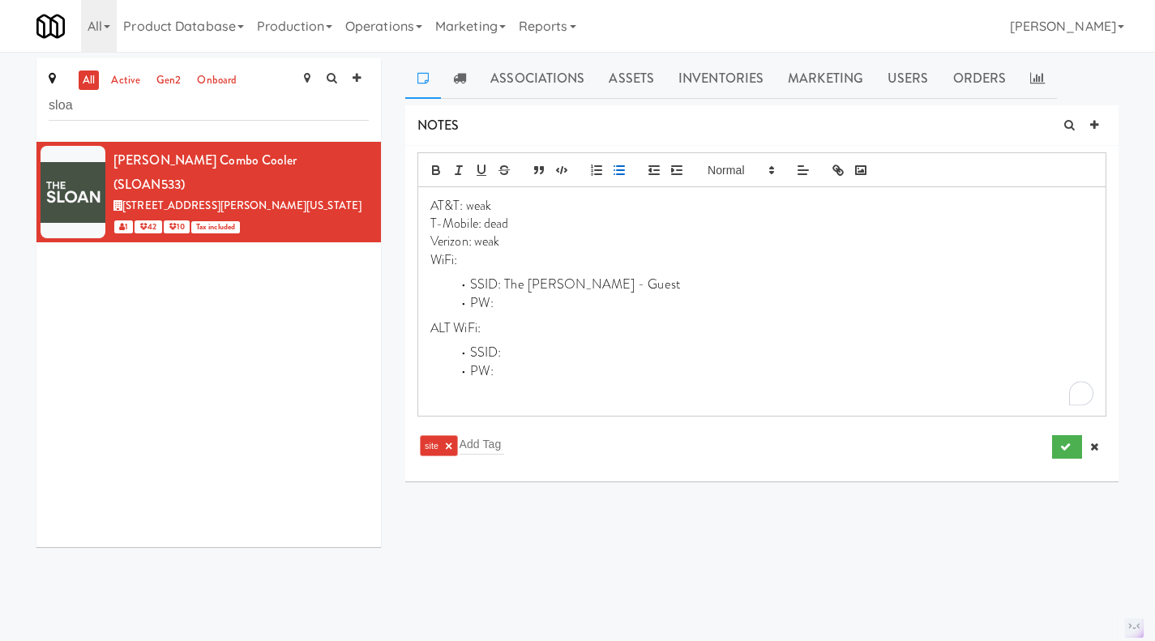
click at [641, 283] on li "SSID: The [PERSON_NAME] - Guest" at bounding box center [771, 285] width 643 height 19
click at [521, 237] on p "Verizon: weak" at bounding box center [761, 242] width 663 height 18
click at [486, 202] on p "AT&T: weak" at bounding box center [761, 206] width 663 height 18
click at [504, 225] on p "T-Mobile: dead" at bounding box center [761, 224] width 663 height 18
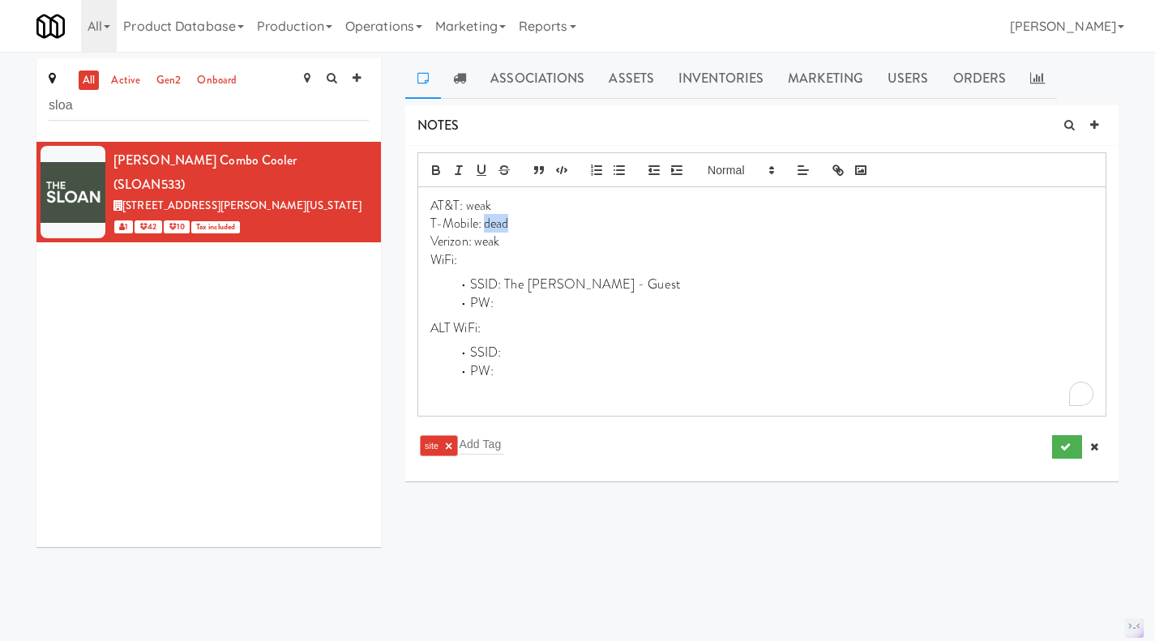
click at [504, 225] on p "T-Mobile: dead" at bounding box center [761, 224] width 663 height 18
click at [490, 250] on p "Verizon: weak" at bounding box center [761, 242] width 663 height 18
drag, startPoint x: 506, startPoint y: 283, endPoint x: 603, endPoint y: 278, distance: 97.4
click at [603, 278] on li "SSID: The [PERSON_NAME] - Guest" at bounding box center [771, 285] width 643 height 19
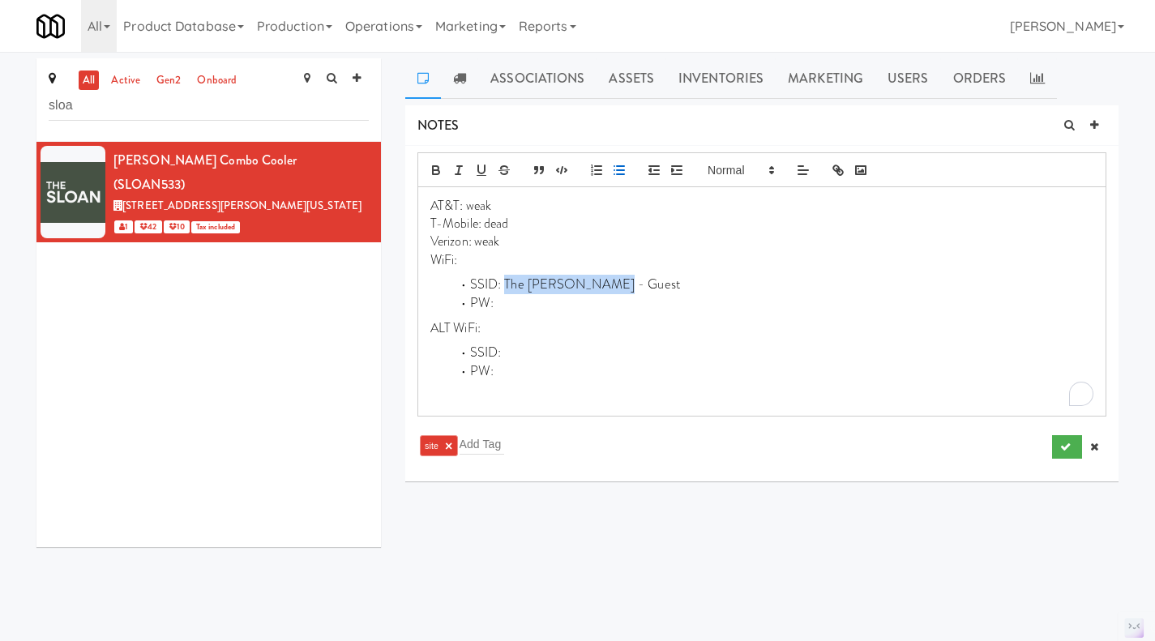
click at [625, 287] on li "SSID: The [PERSON_NAME] - Guest" at bounding box center [771, 285] width 643 height 19
click at [1065, 450] on icon "submit" at bounding box center [1065, 447] width 11 height 11
